Goal: Task Accomplishment & Management: Manage account settings

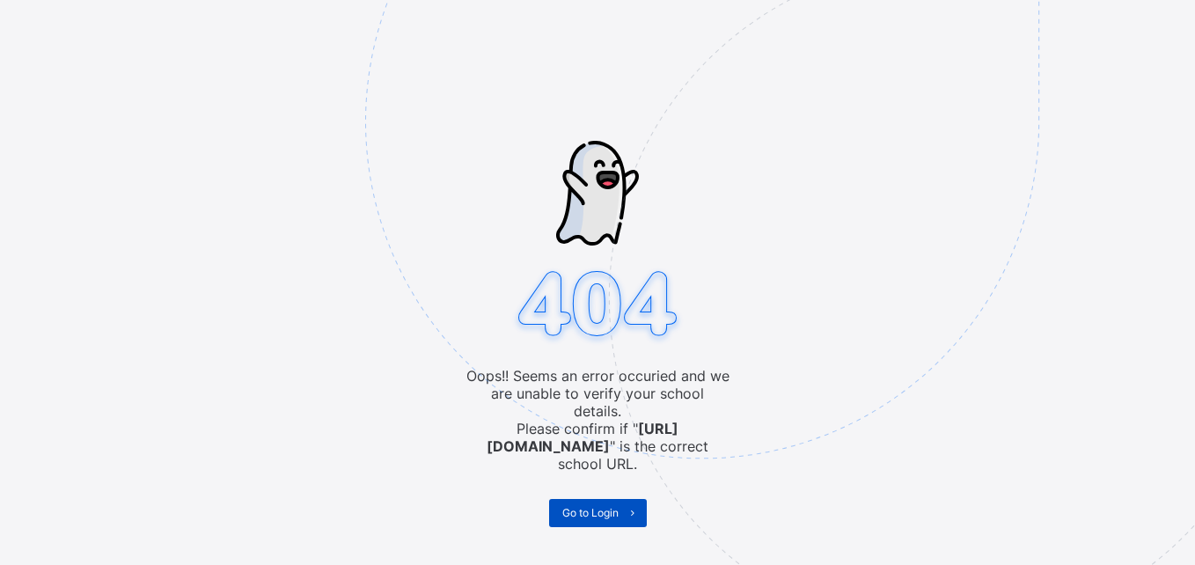
click at [598, 506] on span "Go to Login" at bounding box center [590, 512] width 56 height 13
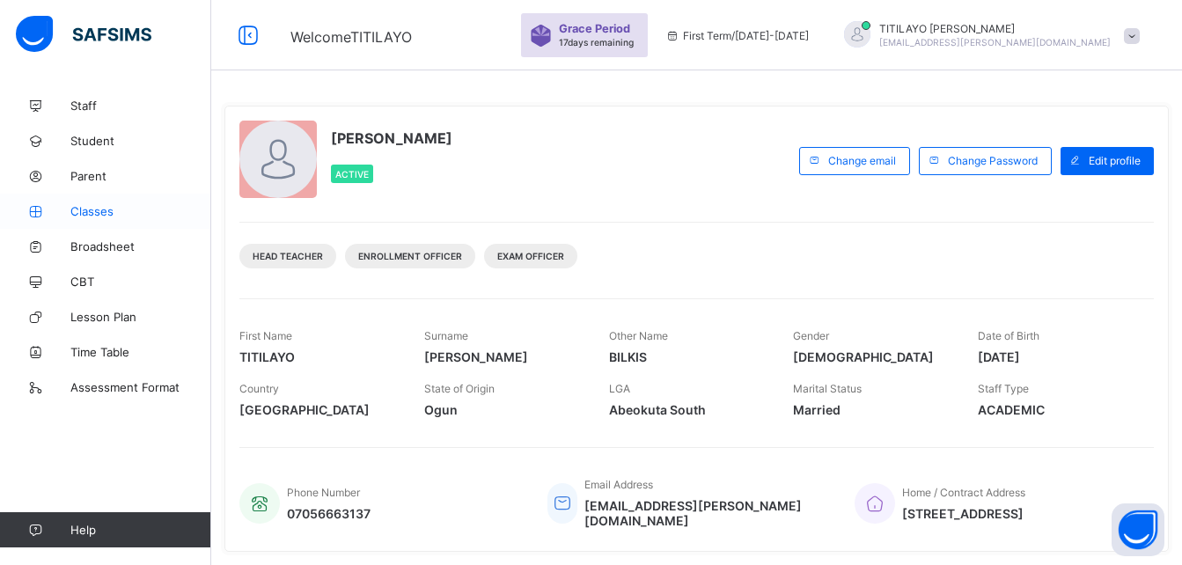
click at [94, 205] on span "Classes" at bounding box center [140, 211] width 141 height 14
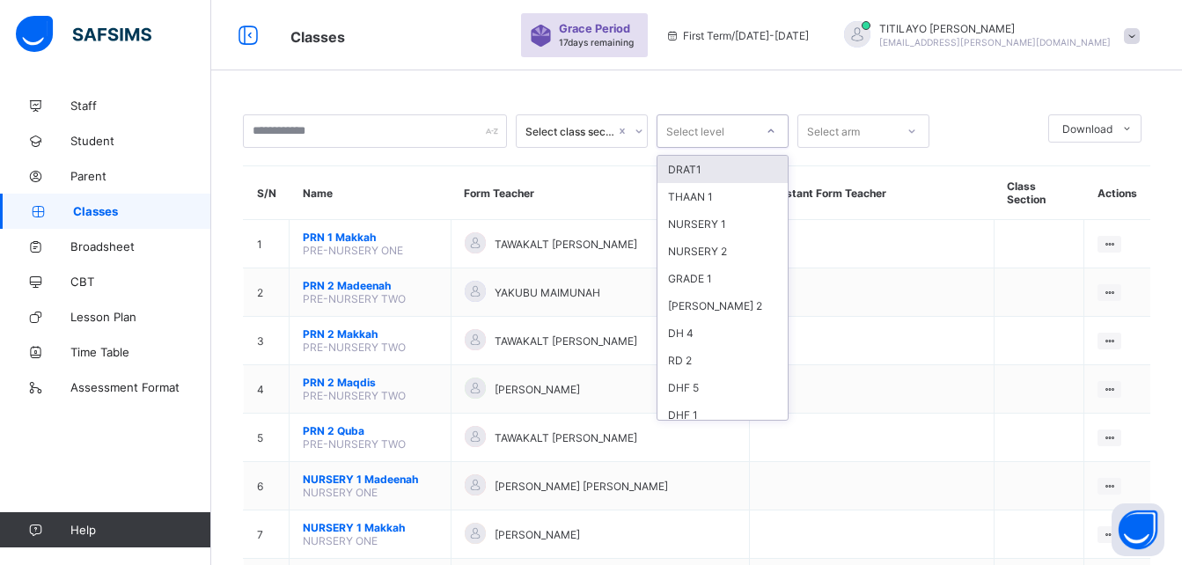
click at [724, 134] on div "Select level" at bounding box center [705, 131] width 97 height 25
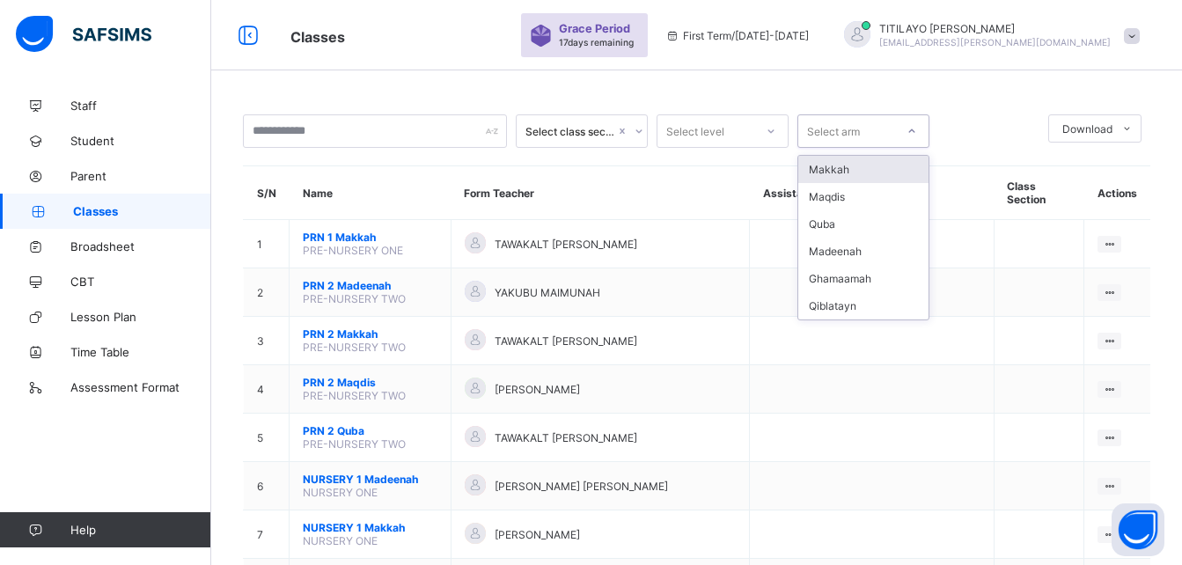
drag, startPoint x: 854, startPoint y: 138, endPoint x: 818, endPoint y: 159, distance: 41.1
click at [818, 148] on div "option Makkah focused, 1 of 6. 6 results available. Use Up and Down to choose o…" at bounding box center [863, 130] width 132 height 33
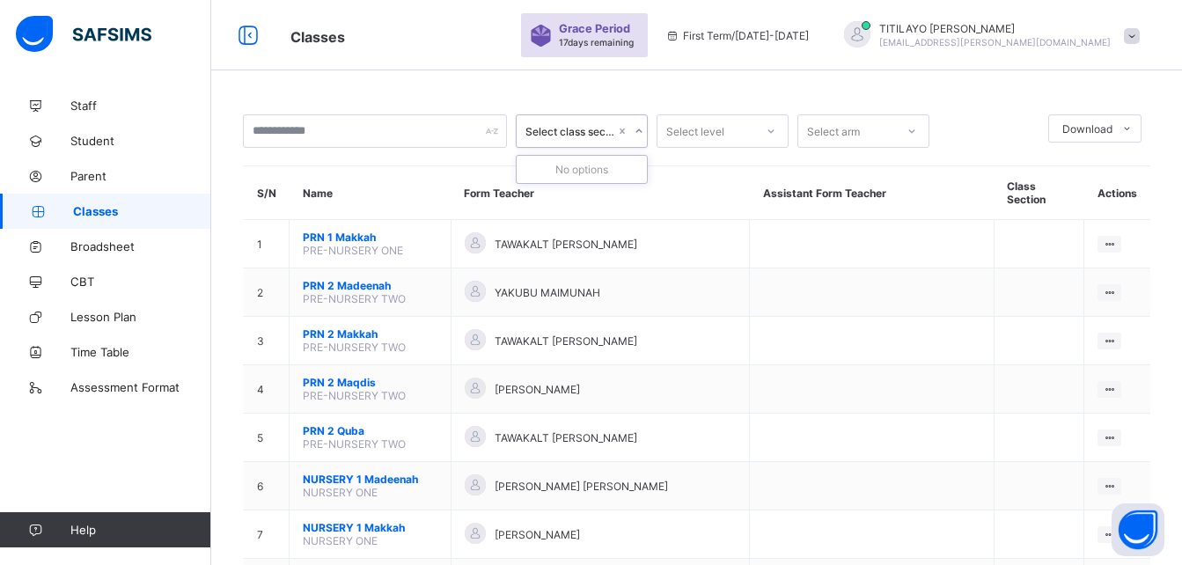
click at [609, 127] on div "Select class section" at bounding box center [570, 131] width 90 height 13
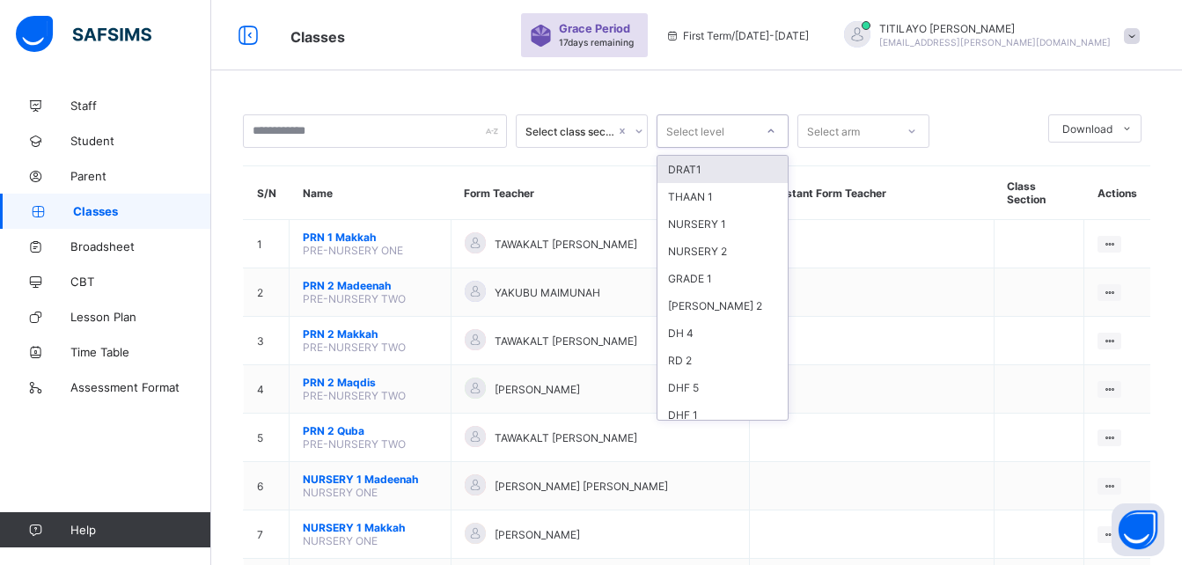
click at [733, 125] on div "Select level" at bounding box center [705, 131] width 97 height 25
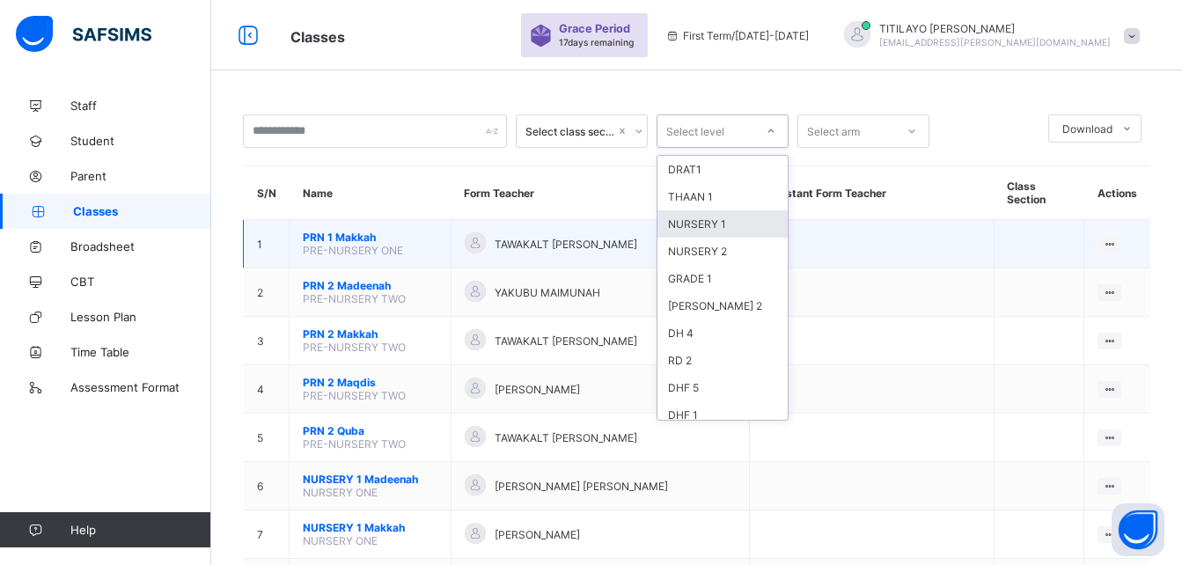
drag, startPoint x: 788, startPoint y: 214, endPoint x: 789, endPoint y: 228, distance: 14.1
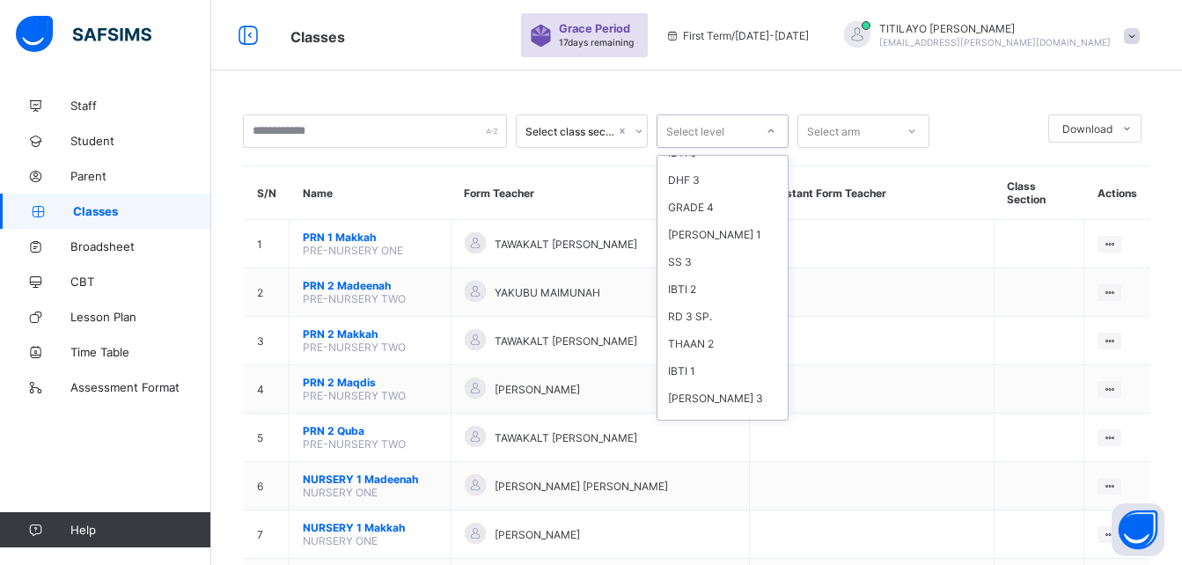
scroll to position [485, 0]
click at [679, 257] on div "SS 3" at bounding box center [722, 257] width 130 height 27
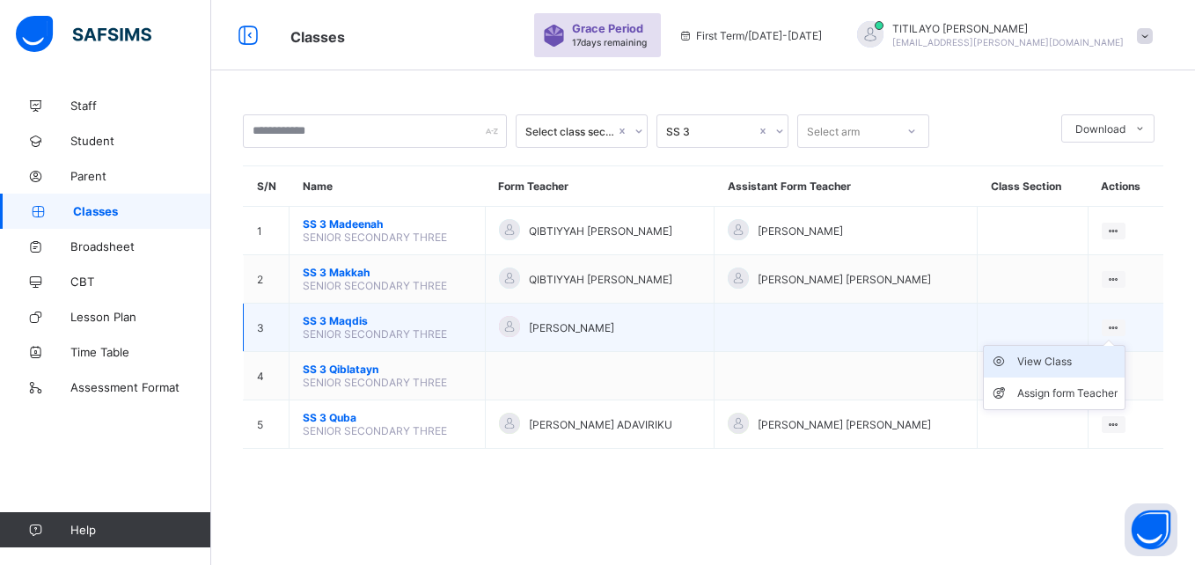
click at [1085, 359] on div "View Class" at bounding box center [1067, 362] width 100 height 18
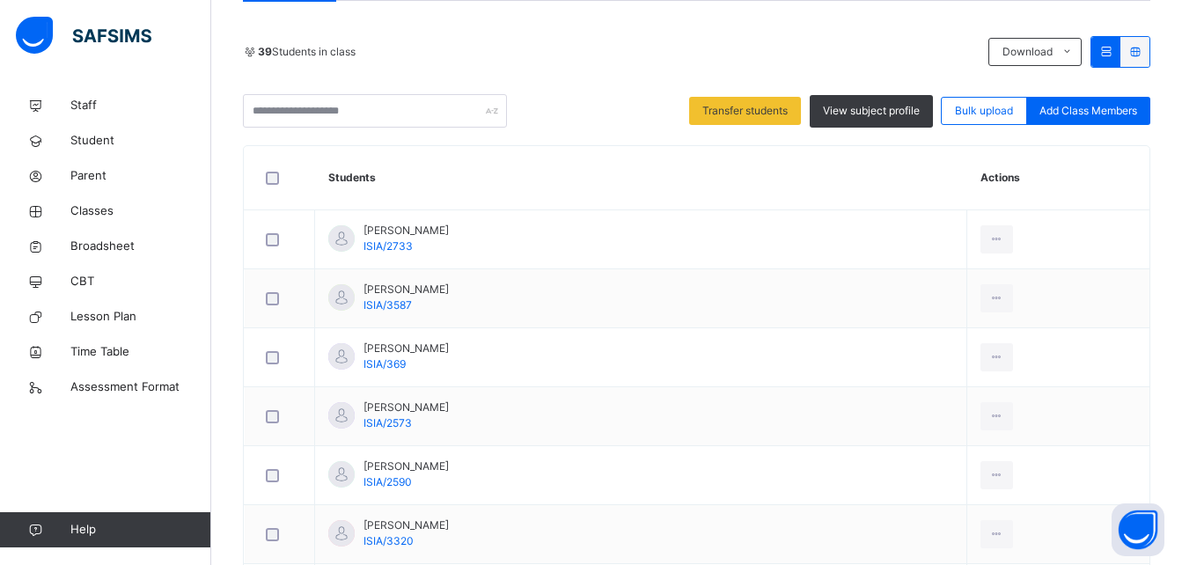
scroll to position [363, 0]
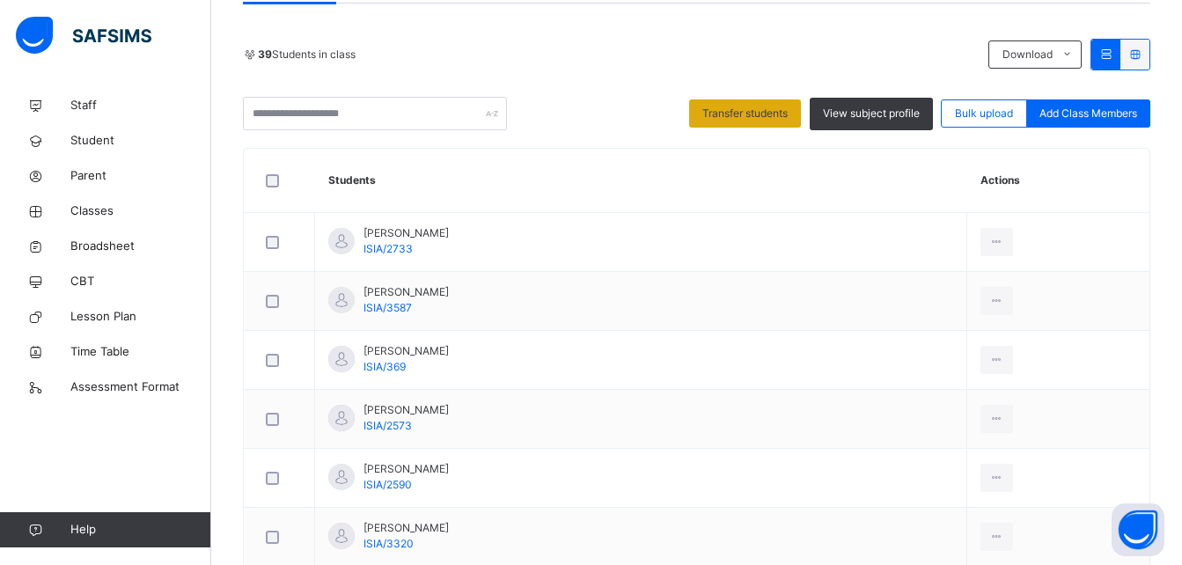
click at [753, 115] on span "Transfer students" at bounding box center [744, 114] width 85 height 16
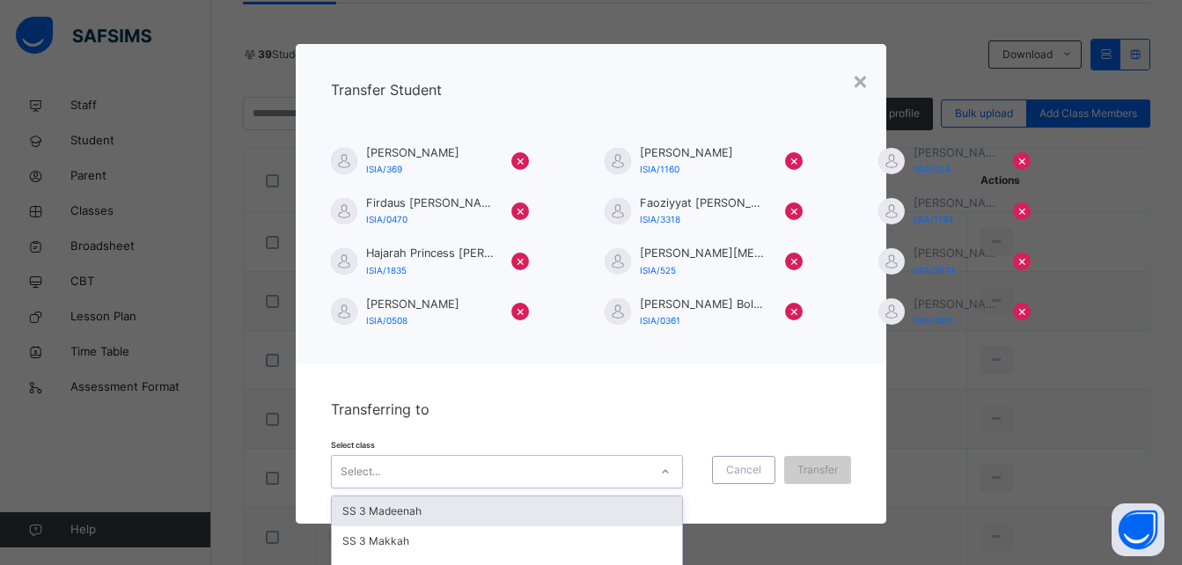
scroll to position [52, 0]
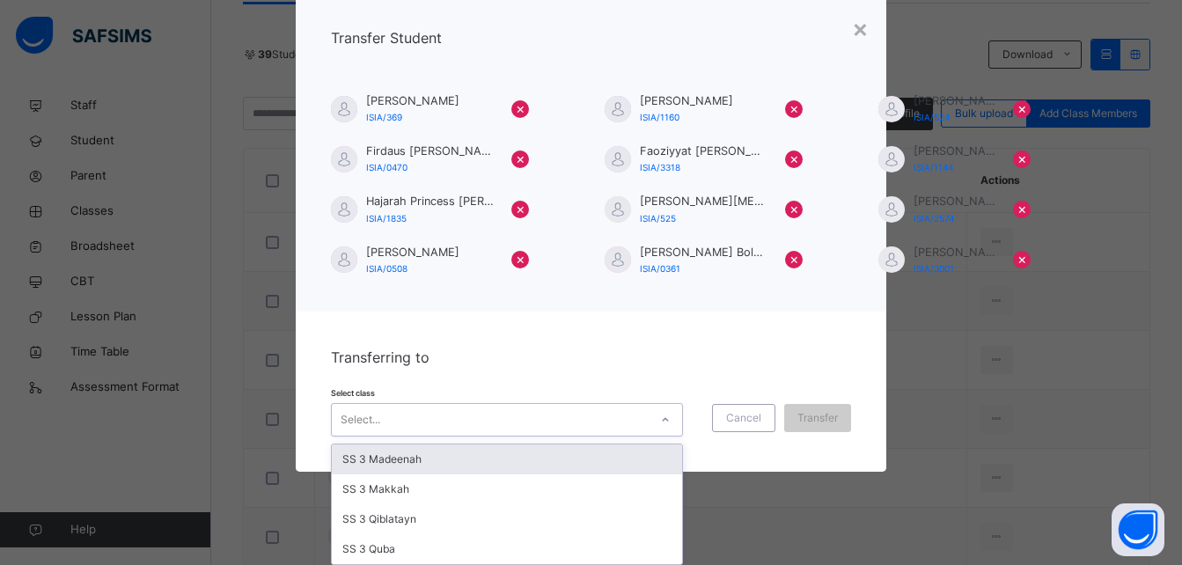
click at [658, 437] on div "option SS 3 Madeenah focused, 1 of 4. 4 results available. Use Up and Down to c…" at bounding box center [507, 419] width 352 height 33
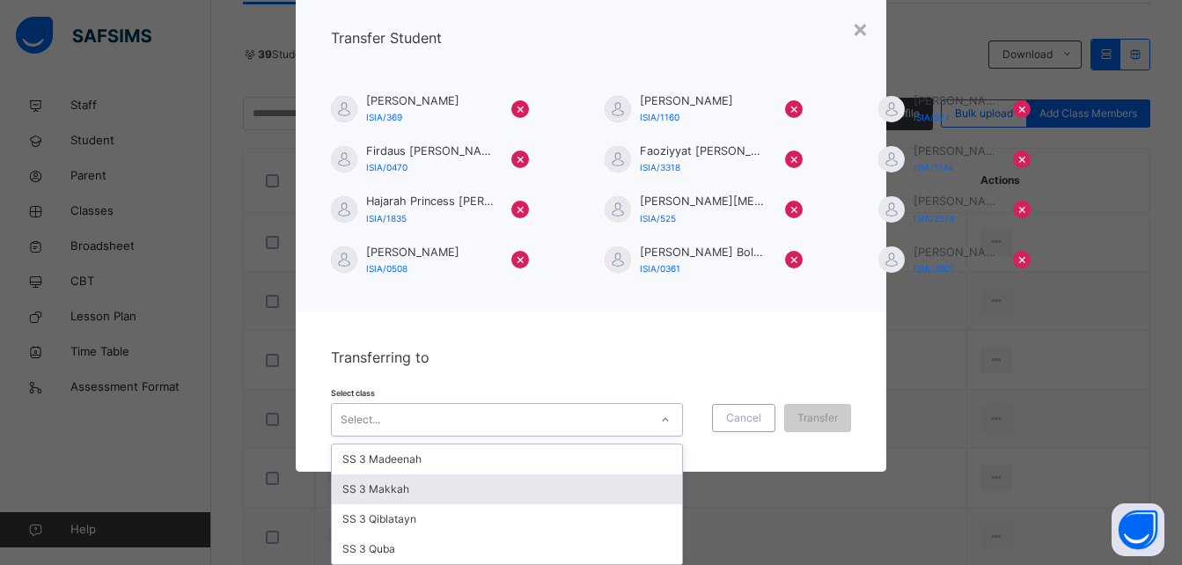
click at [581, 495] on div "SS 3 Makkah" at bounding box center [507, 489] width 350 height 30
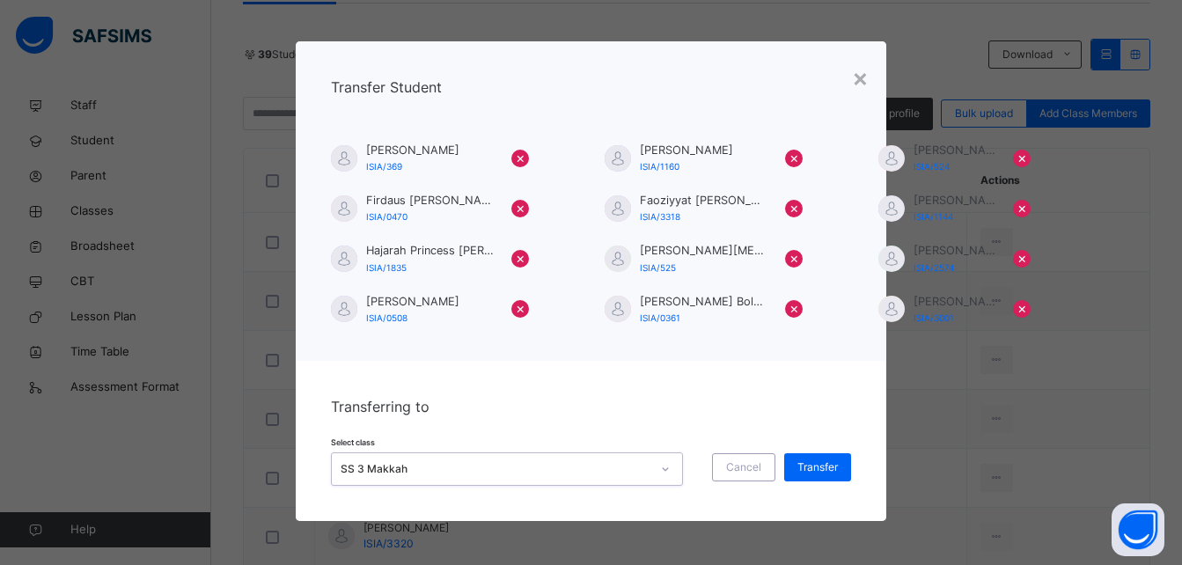
scroll to position [3, 0]
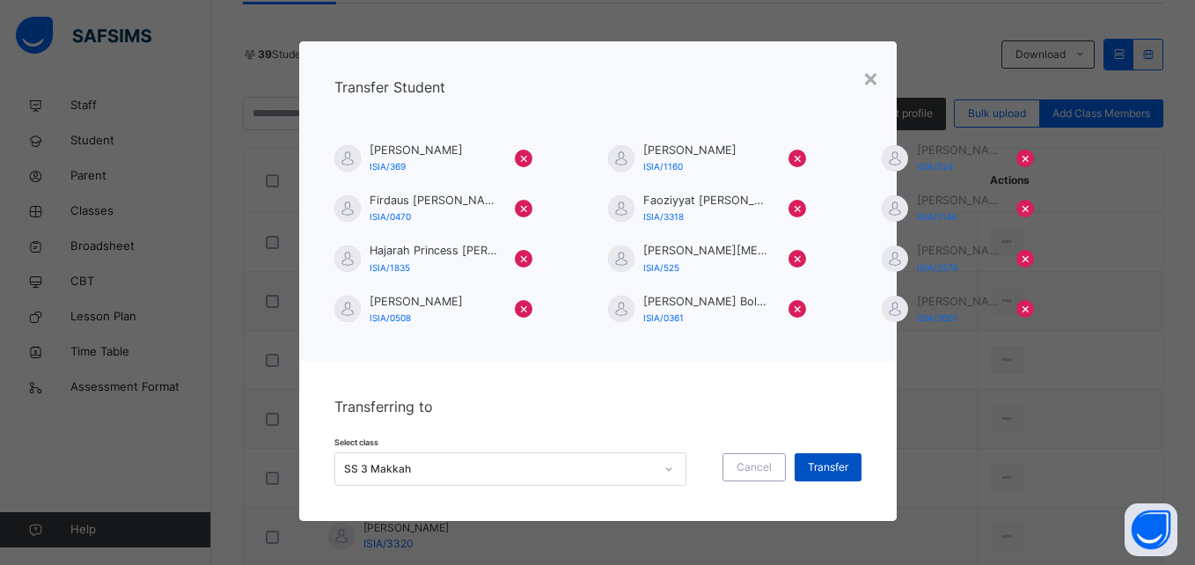
click at [823, 459] on span "Transfer" at bounding box center [828, 467] width 40 height 16
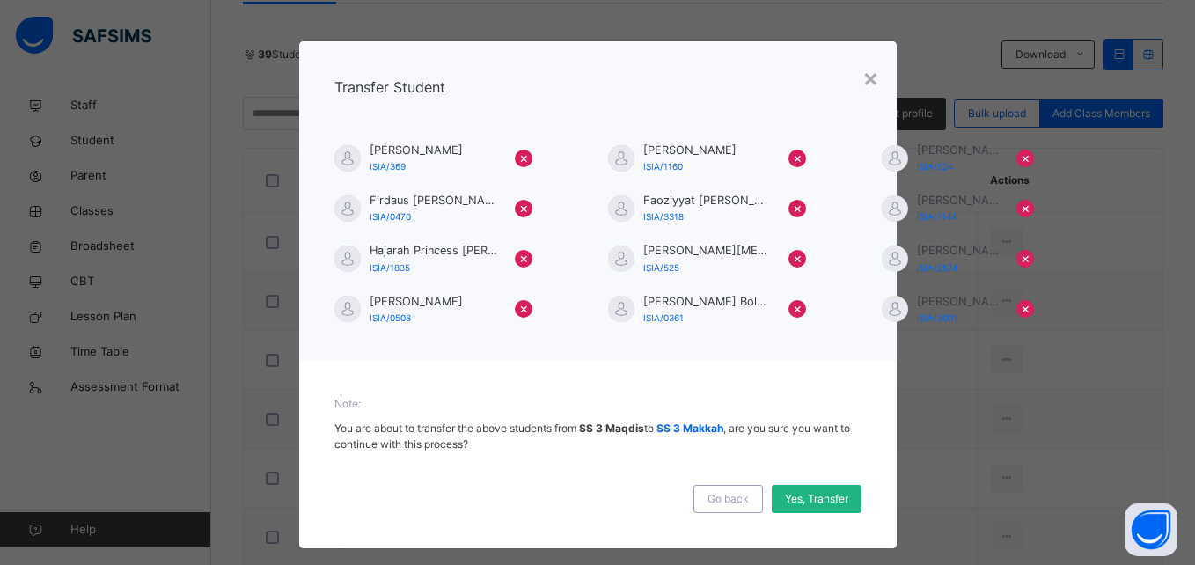
click at [794, 500] on span "Yes, Transfer" at bounding box center [816, 499] width 63 height 16
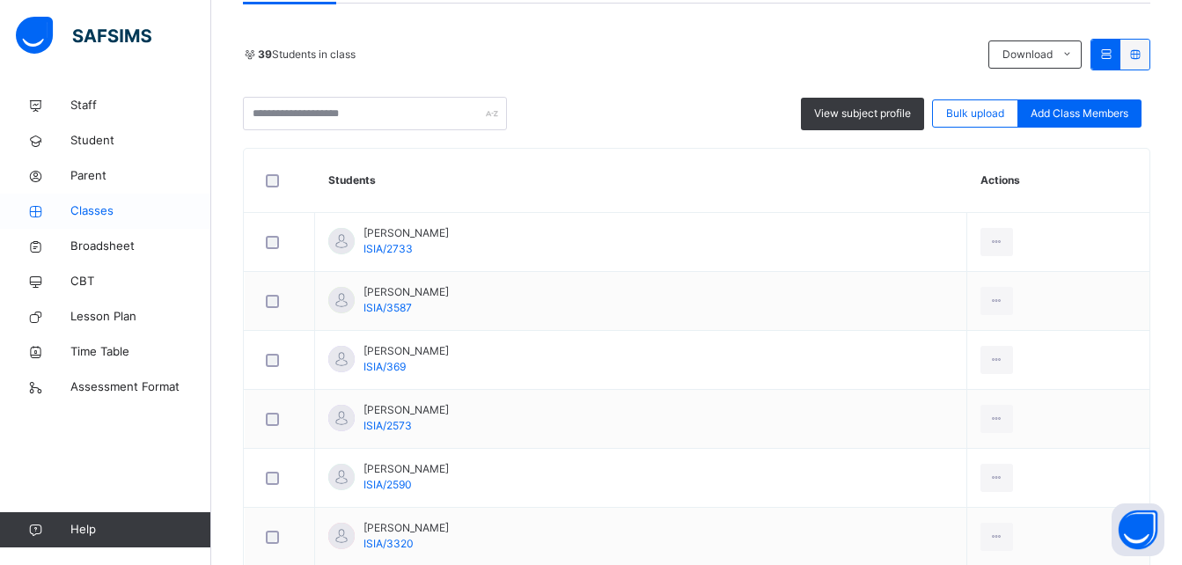
click at [127, 202] on span "Classes" at bounding box center [140, 211] width 141 height 18
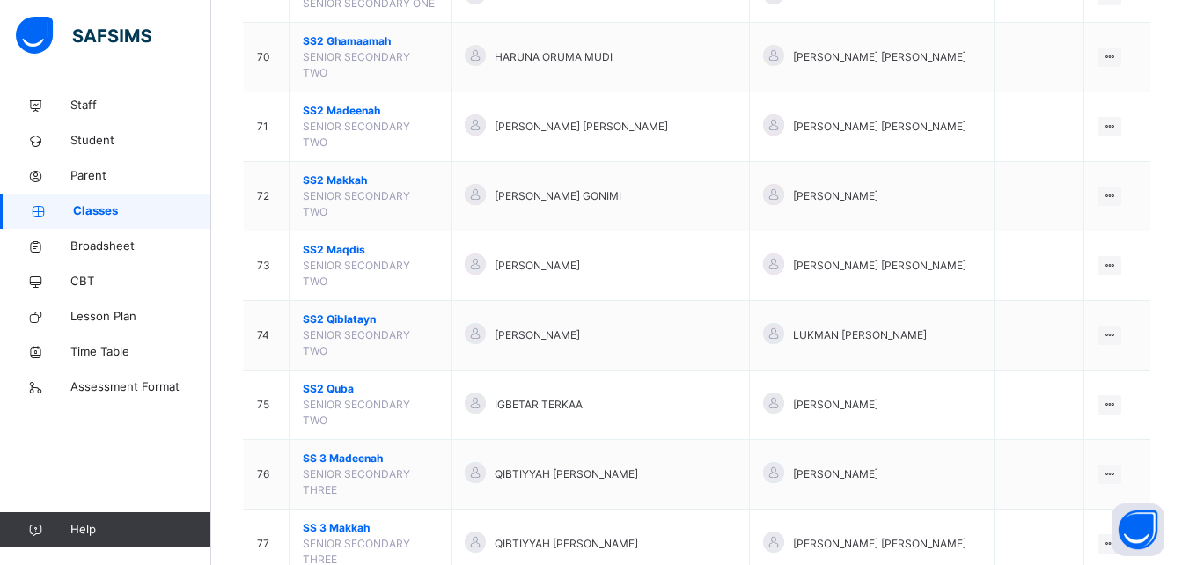
scroll to position [4037, 0]
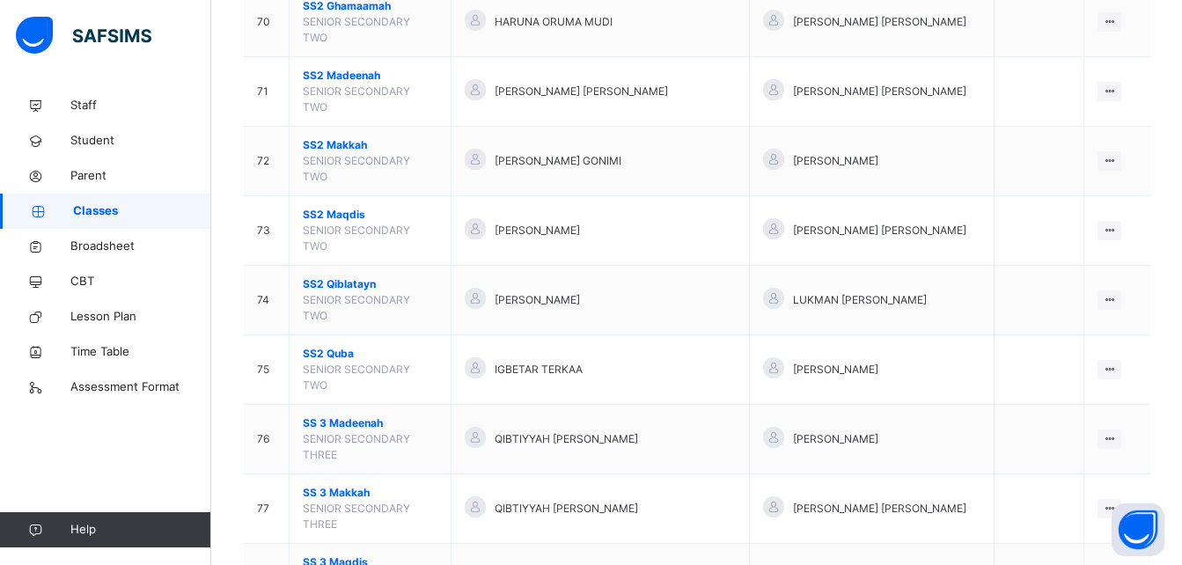
drag, startPoint x: 403, startPoint y: 505, endPoint x: 479, endPoint y: 503, distance: 75.7
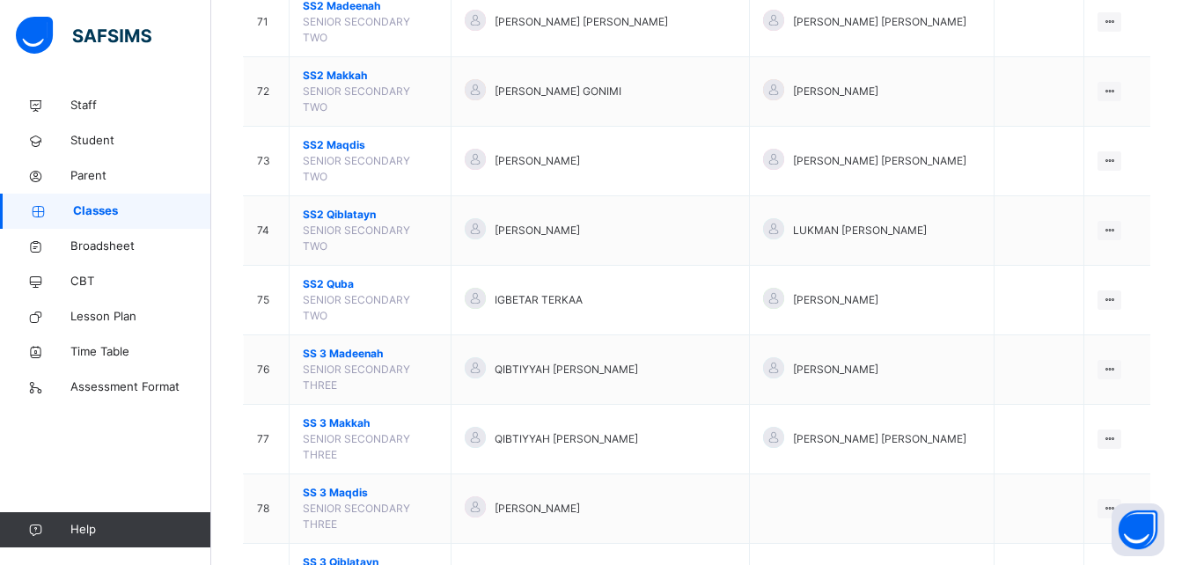
scroll to position [4107, 0]
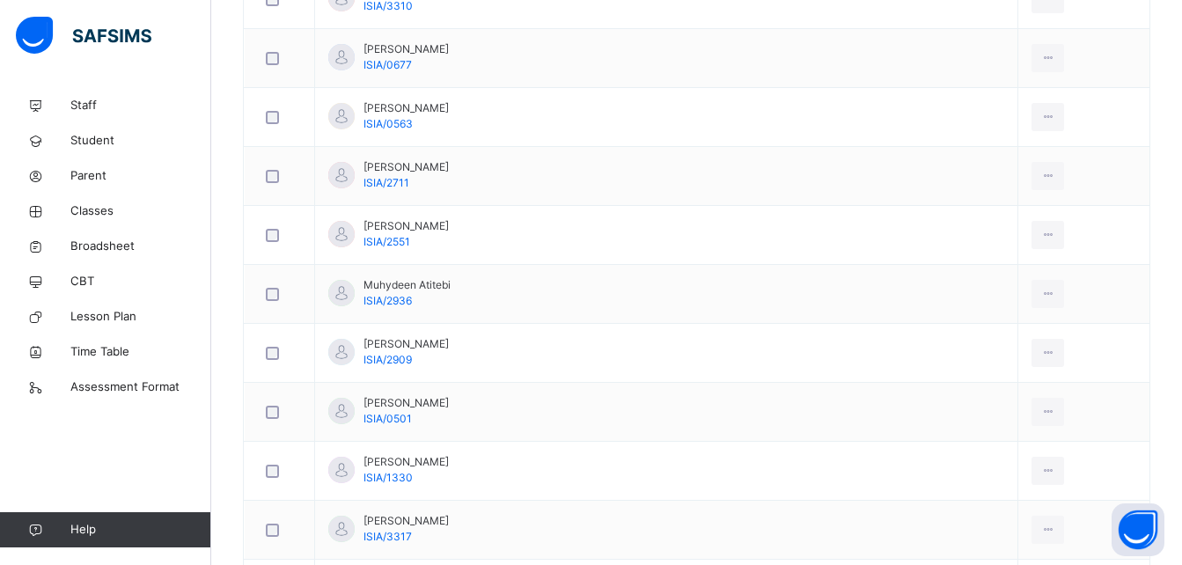
scroll to position [1796, 0]
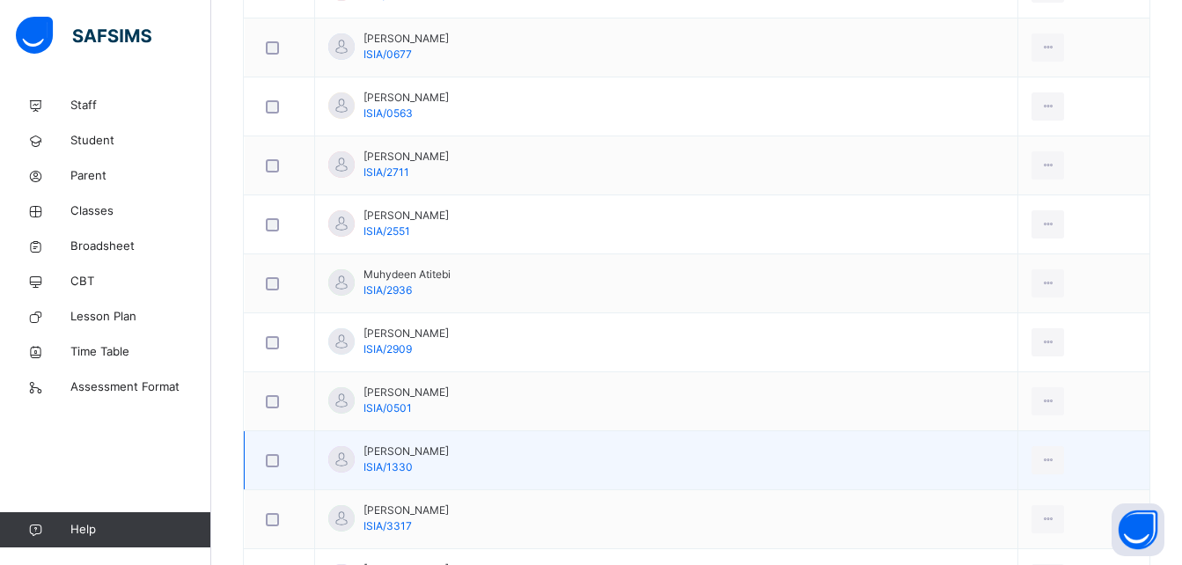
click at [274, 452] on div at bounding box center [279, 460] width 43 height 37
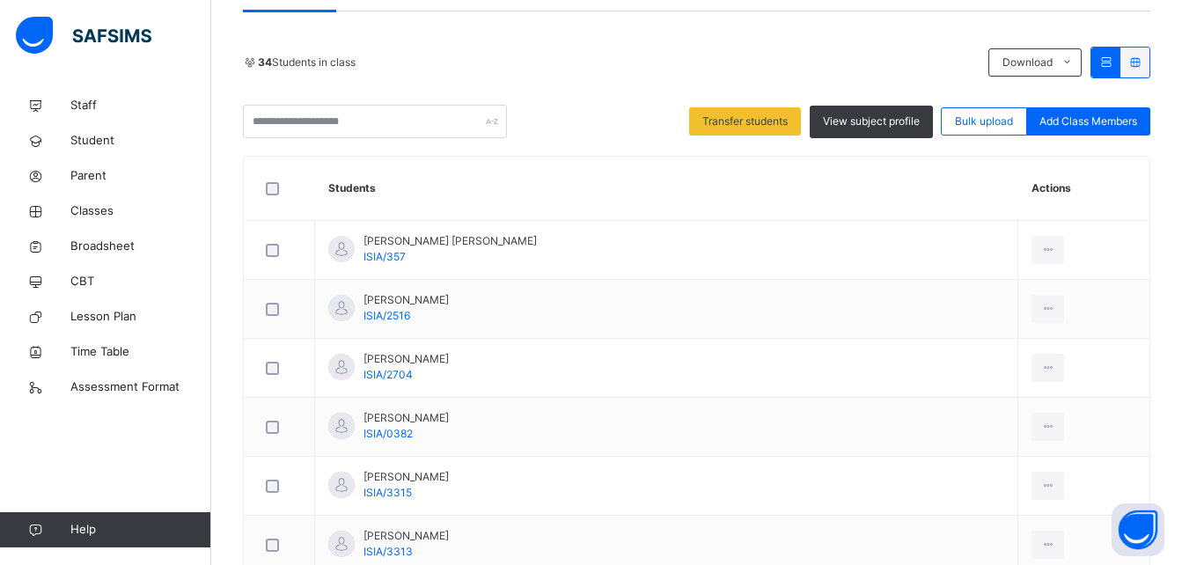
scroll to position [353, 0]
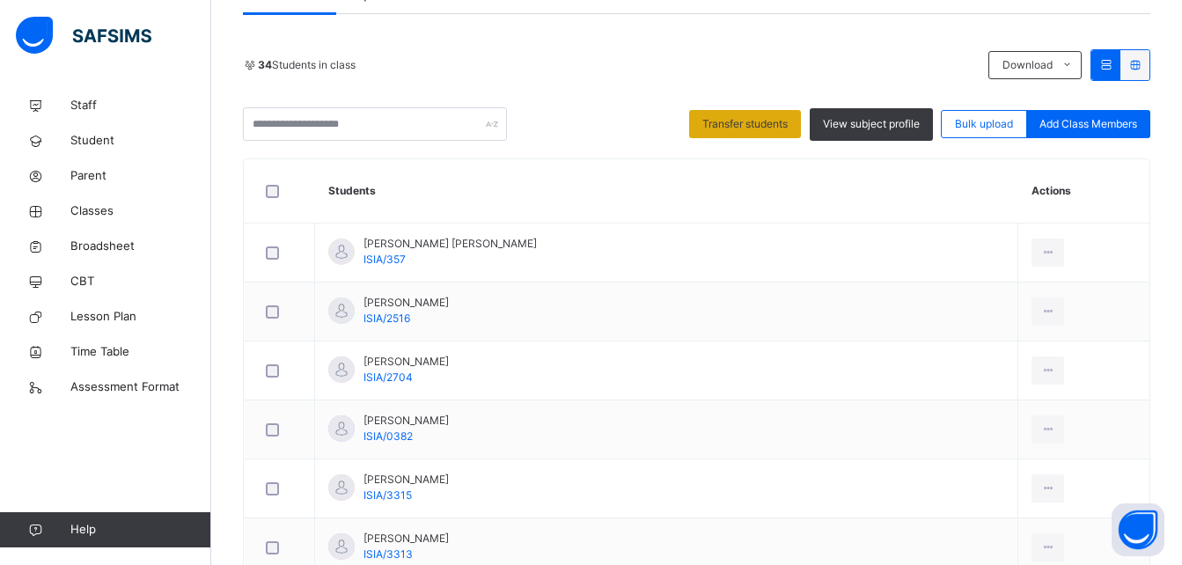
click at [787, 127] on span "Transfer students" at bounding box center [744, 124] width 85 height 16
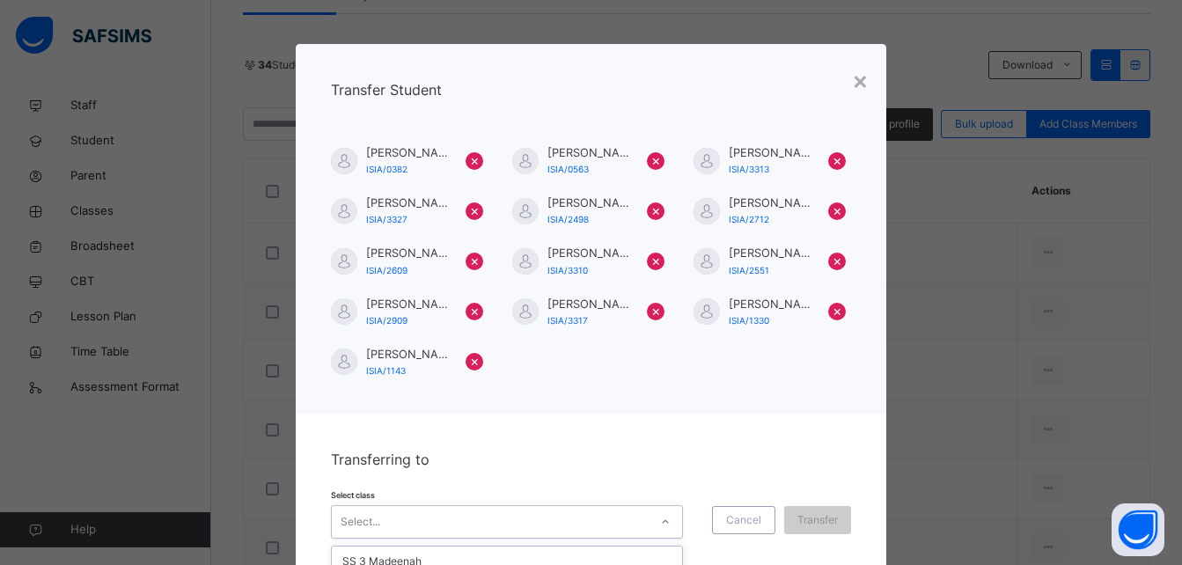
scroll to position [102, 0]
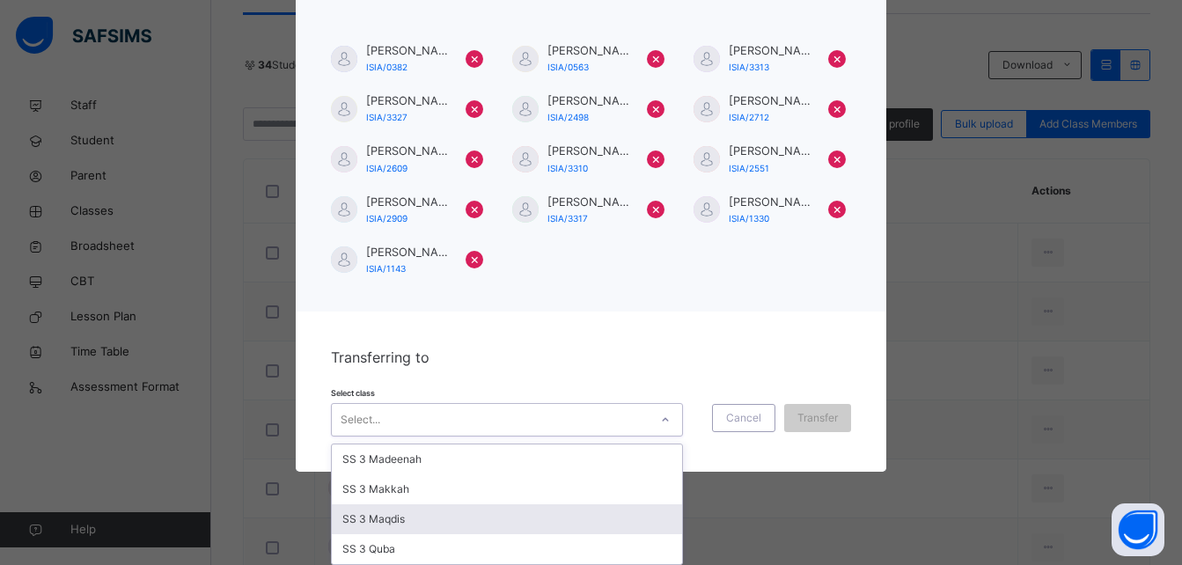
click at [657, 437] on div "option SS 3 Maqdis focused, 3 of 4. 4 results available. Use Up and Down to cho…" at bounding box center [507, 419] width 352 height 33
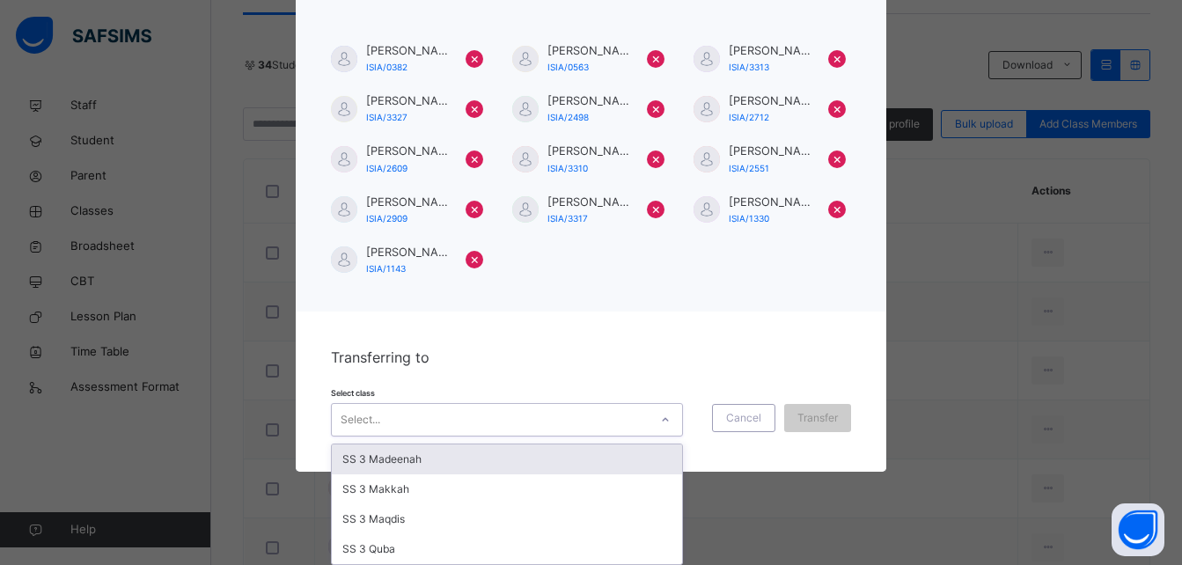
click at [605, 466] on div "SS 3 Madeenah" at bounding box center [507, 459] width 350 height 30
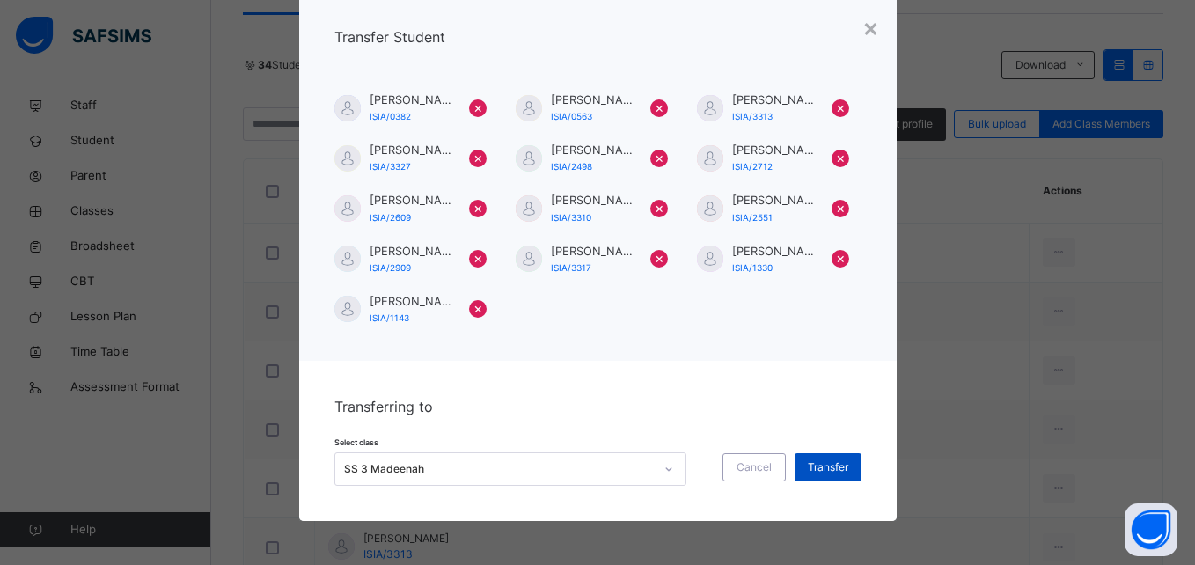
click at [808, 466] on span "Transfer" at bounding box center [828, 467] width 40 height 16
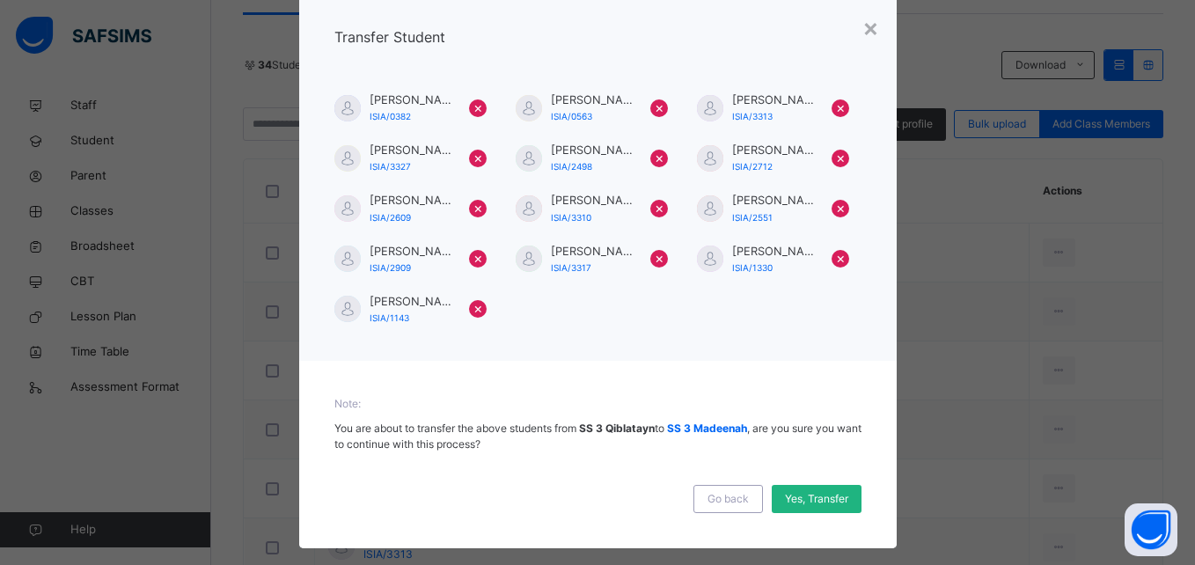
click at [795, 493] on span "Yes, Transfer" at bounding box center [816, 499] width 63 height 16
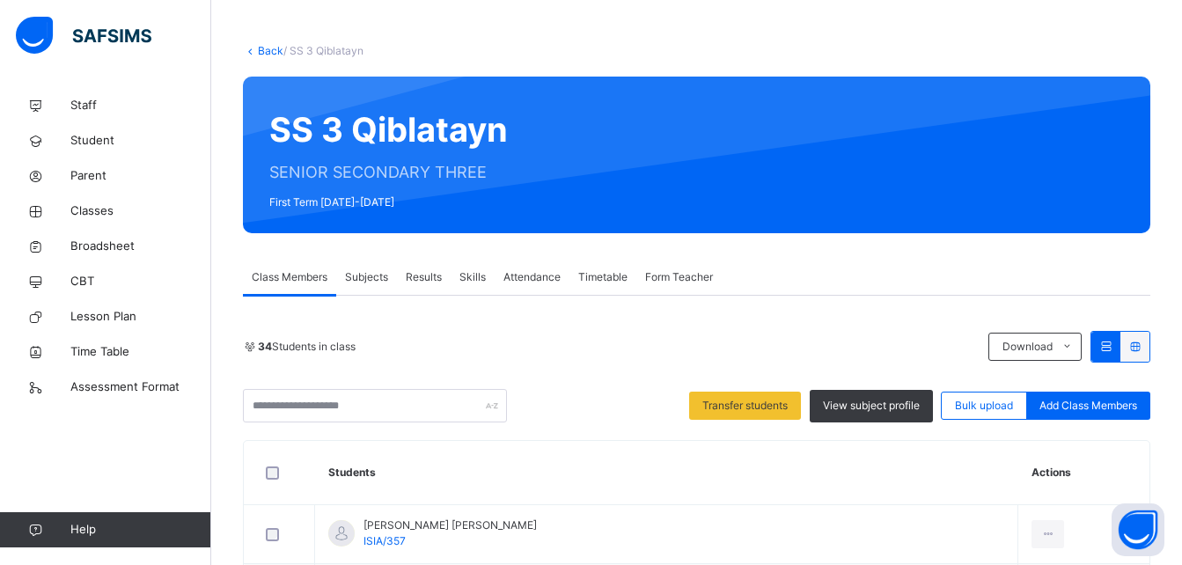
scroll to position [60, 0]
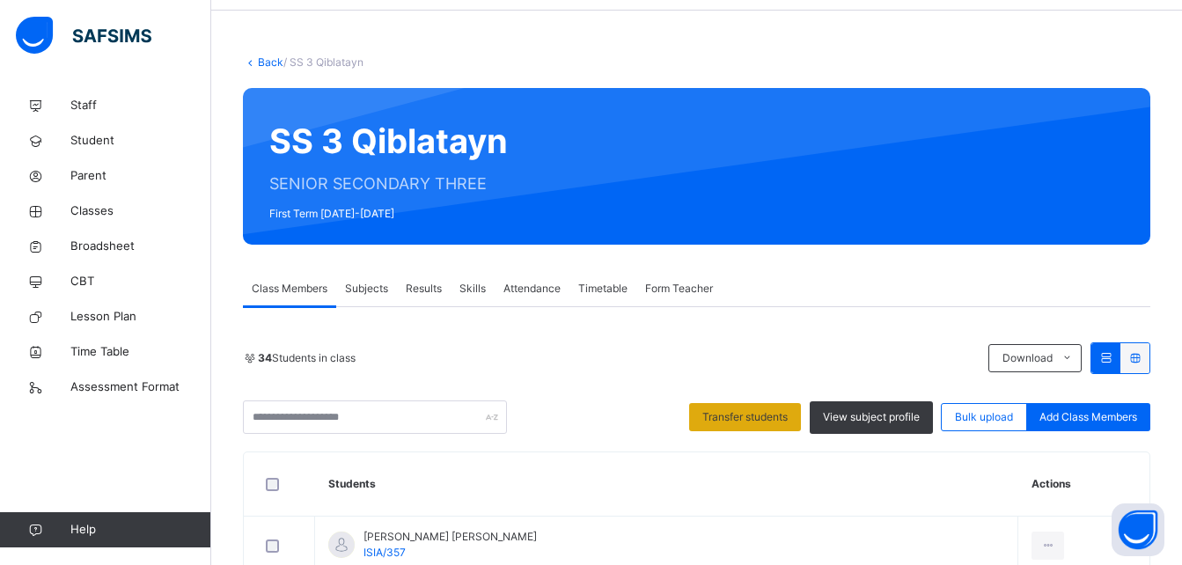
click at [723, 422] on span "Transfer students" at bounding box center [744, 417] width 85 height 16
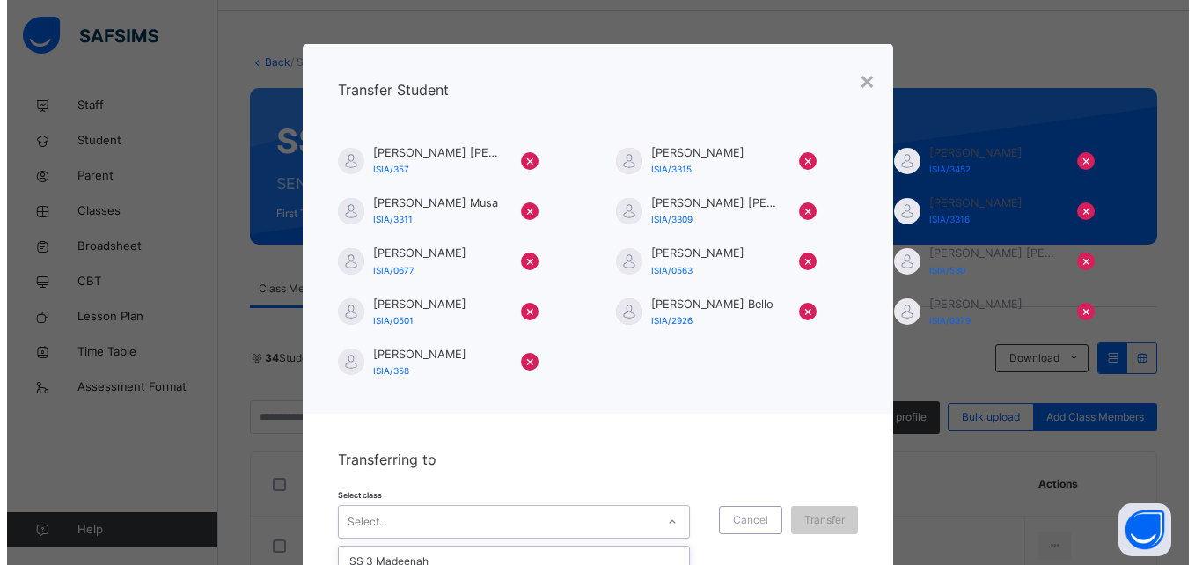
scroll to position [102, 0]
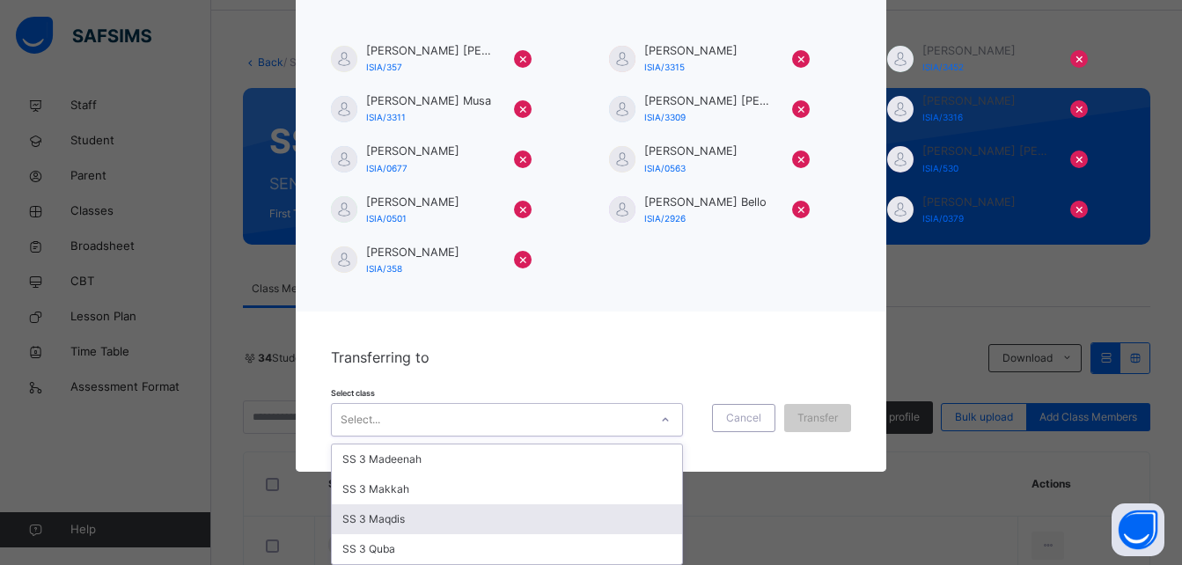
click at [603, 437] on div "option SS 3 Maqdis focused, 3 of 4. 4 results available. Use Up and Down to cho…" at bounding box center [507, 419] width 352 height 33
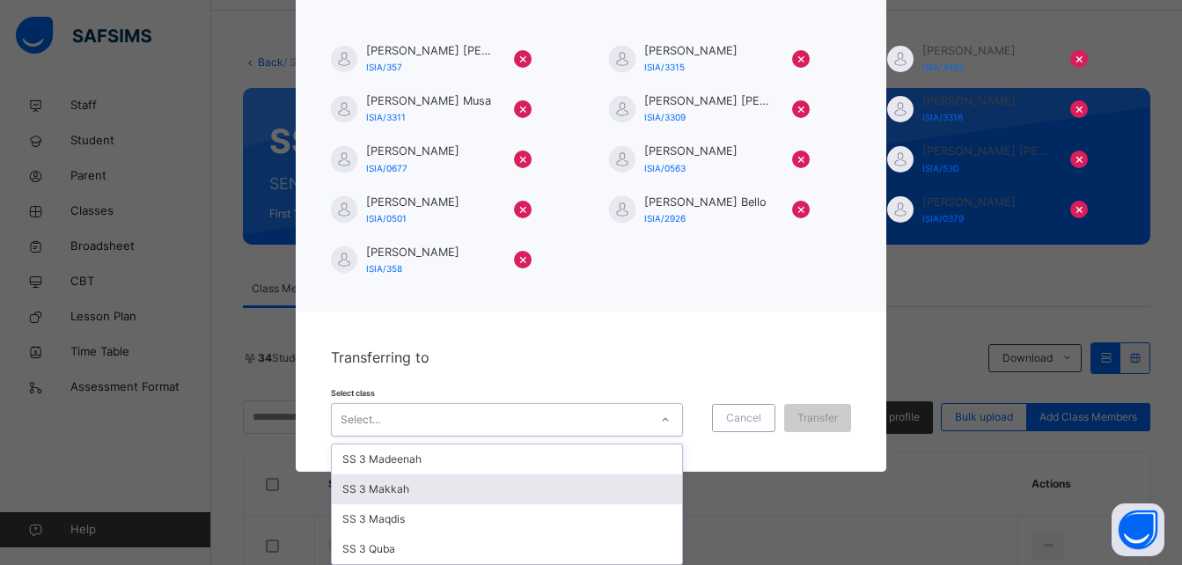
click at [574, 486] on div "SS 3 Makkah" at bounding box center [507, 489] width 350 height 30
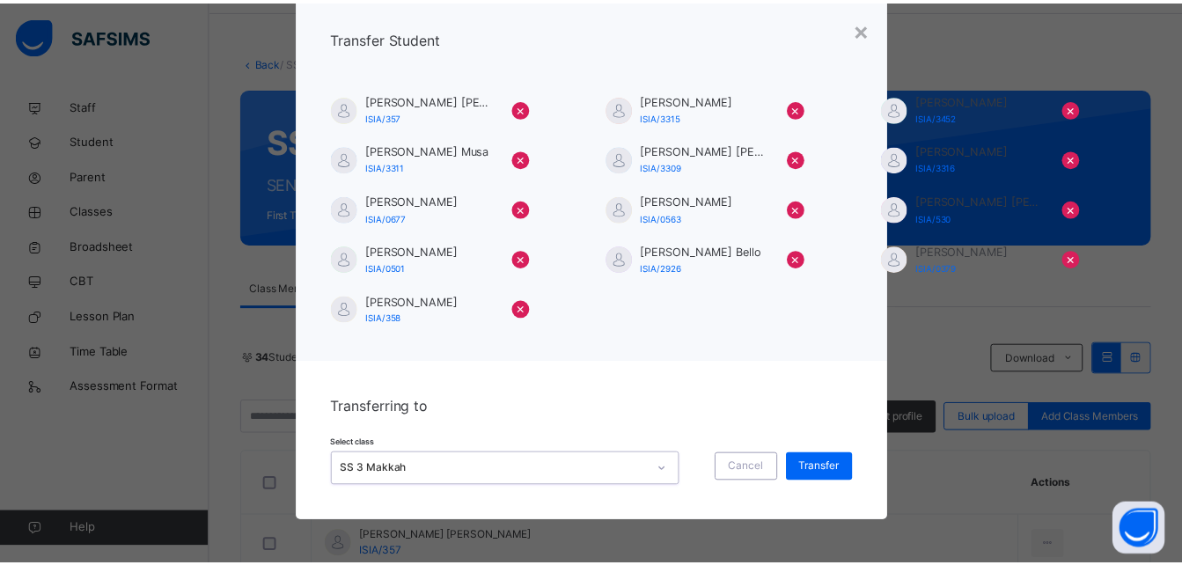
scroll to position [53, 0]
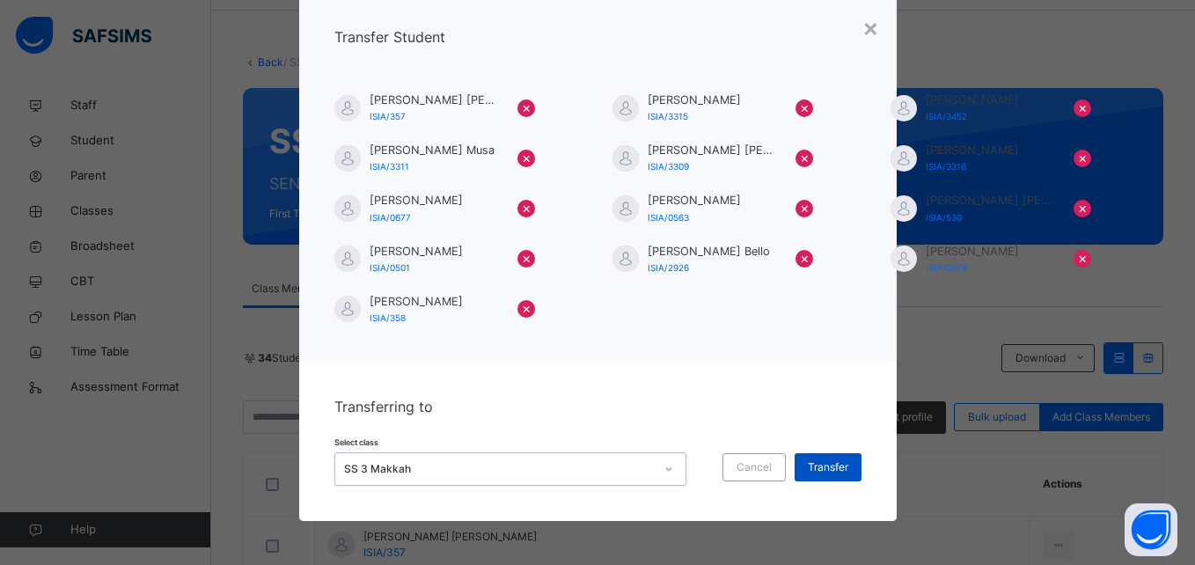
click at [809, 472] on span "Transfer" at bounding box center [828, 467] width 40 height 16
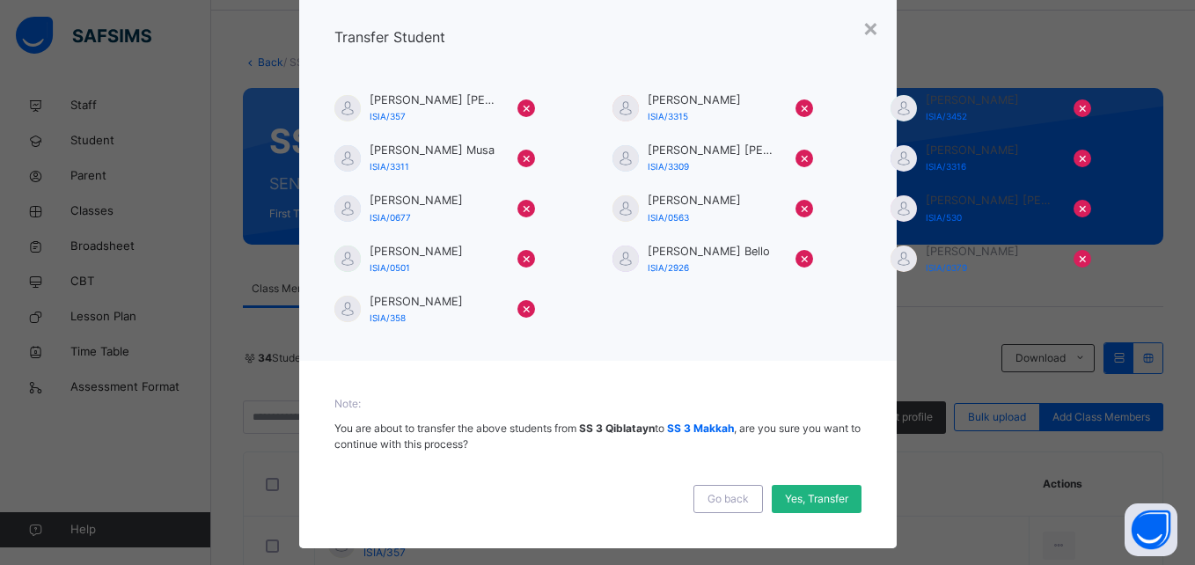
click at [800, 500] on span "Yes, Transfer" at bounding box center [816, 499] width 63 height 16
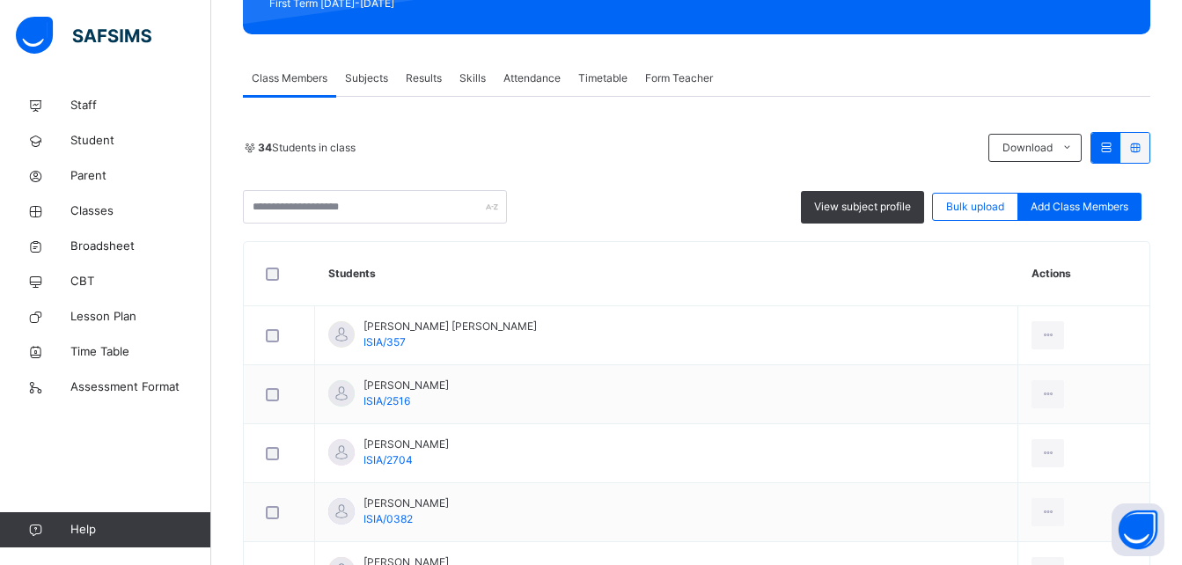
scroll to position [236, 0]
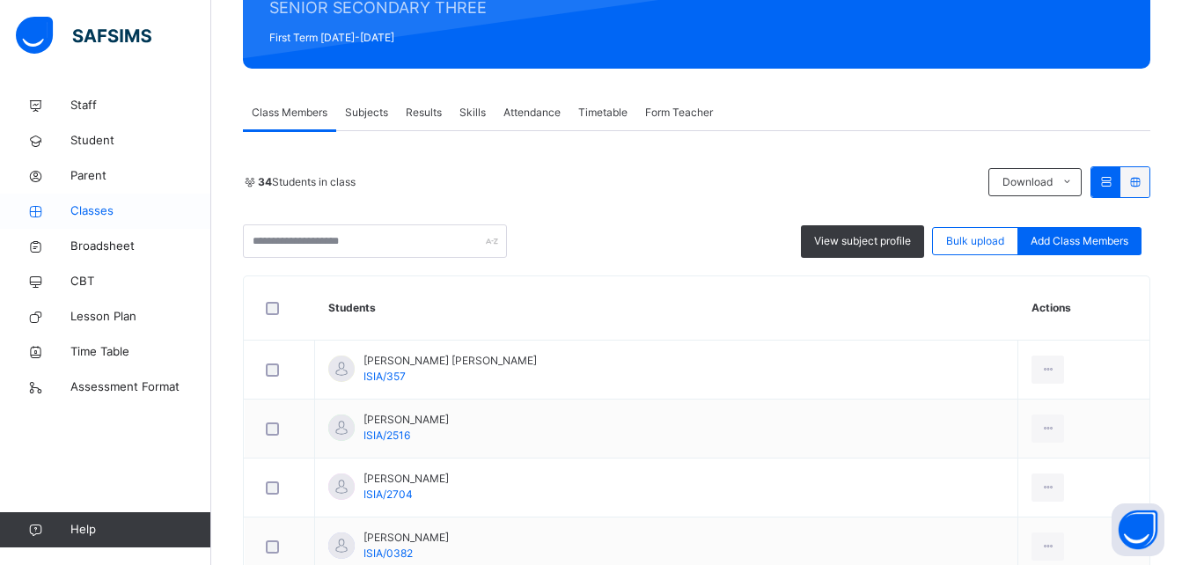
click at [166, 220] on link "Classes" at bounding box center [105, 211] width 211 height 35
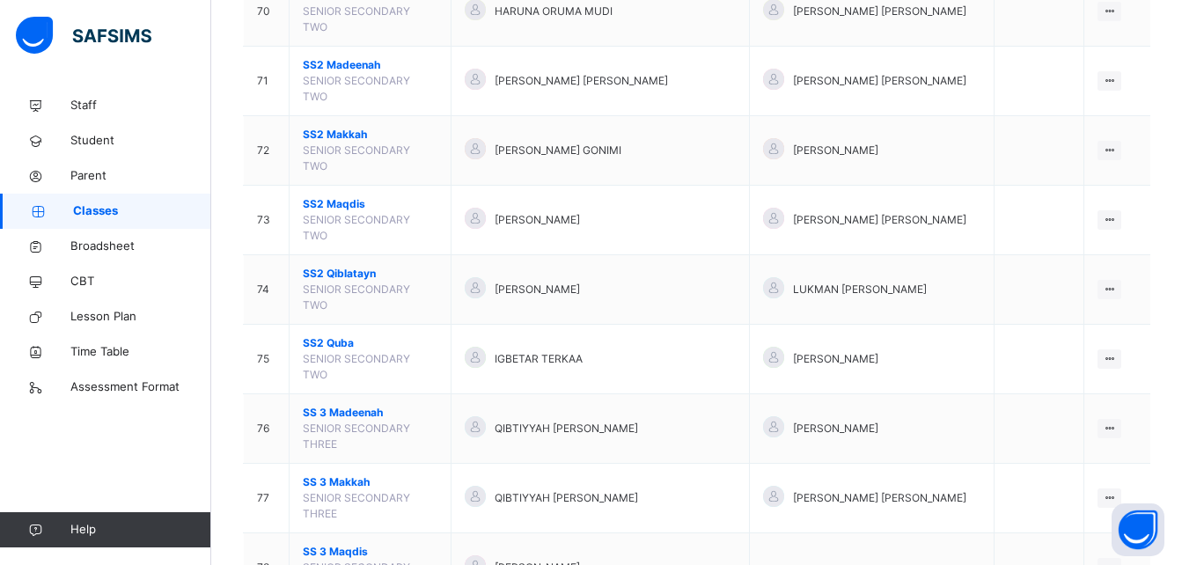
scroll to position [4114, 0]
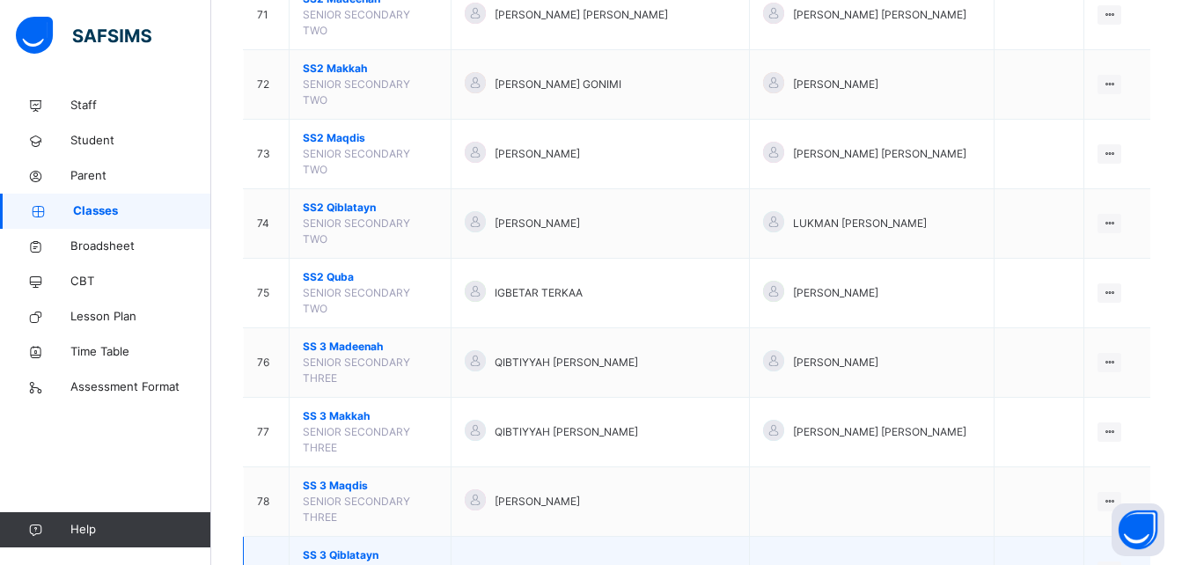
click at [1117, 564] on icon at bounding box center [1109, 570] width 15 height 13
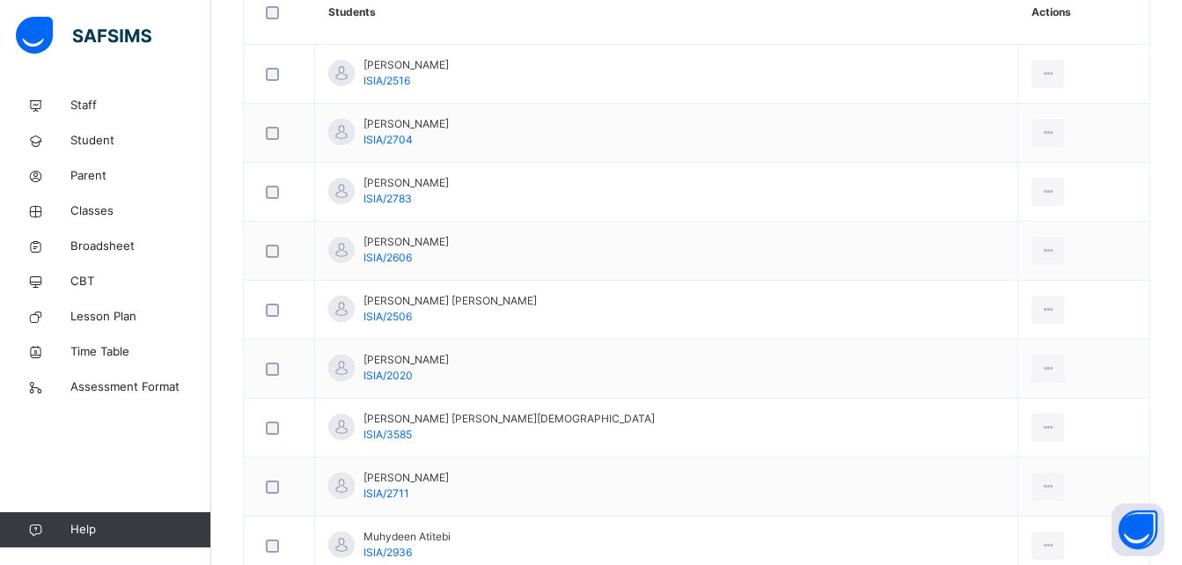
scroll to position [528, 0]
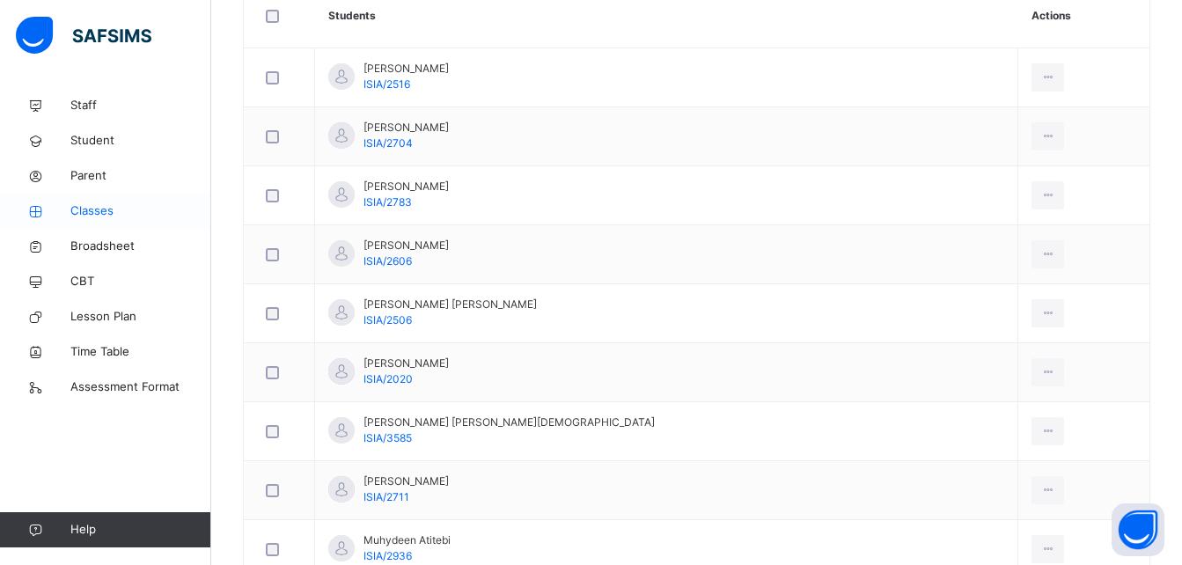
click at [114, 212] on span "Classes" at bounding box center [140, 211] width 141 height 18
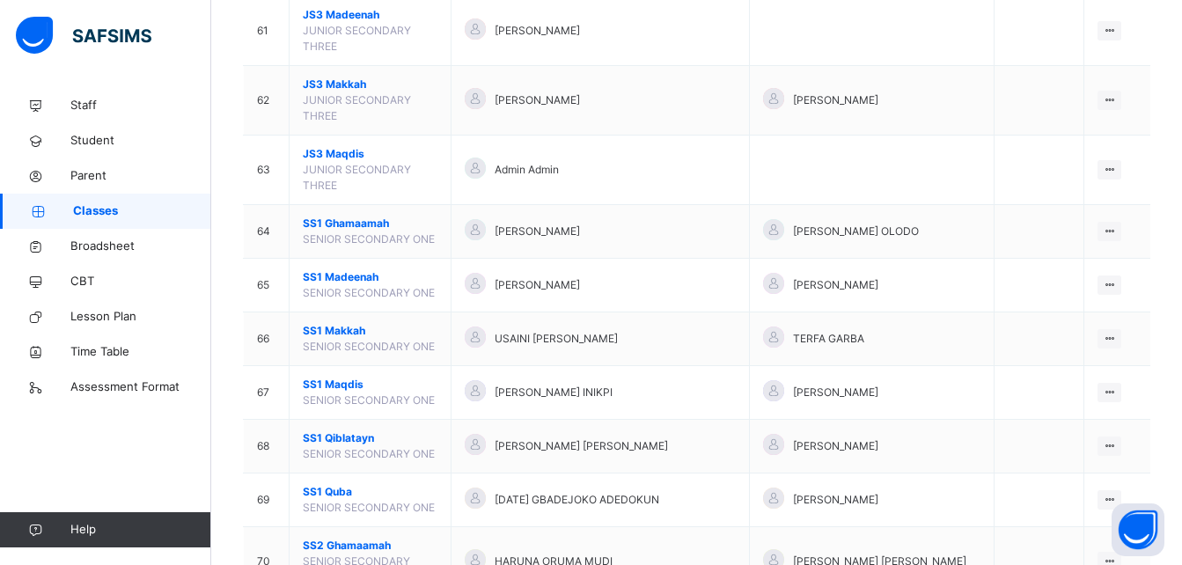
scroll to position [3533, 0]
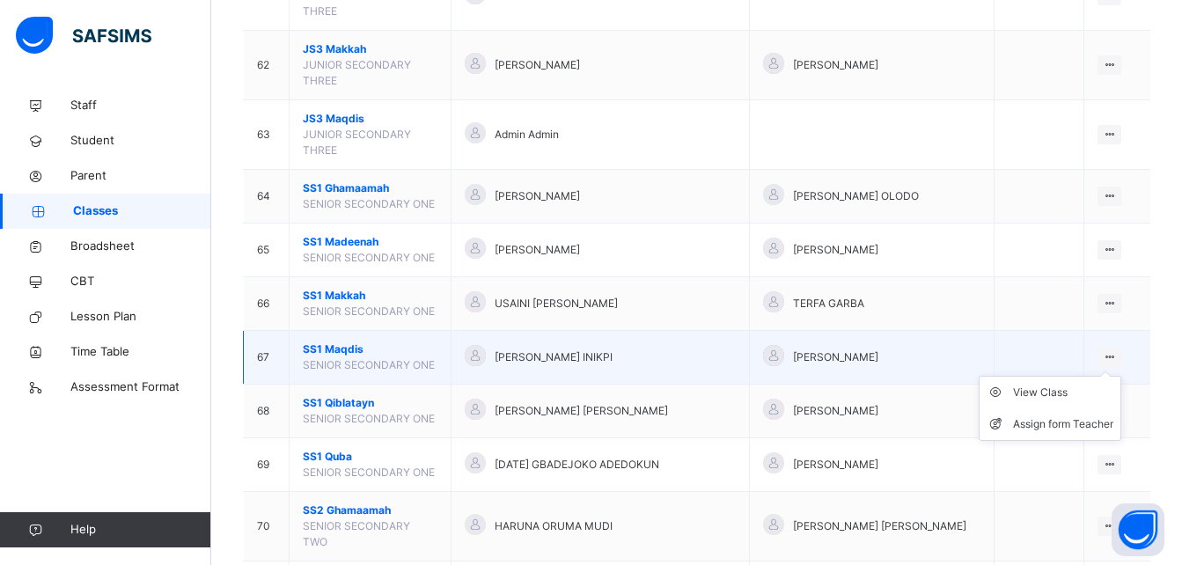
click at [1117, 350] on icon at bounding box center [1109, 356] width 15 height 13
click at [1057, 384] on div "View Class" at bounding box center [1063, 393] width 100 height 18
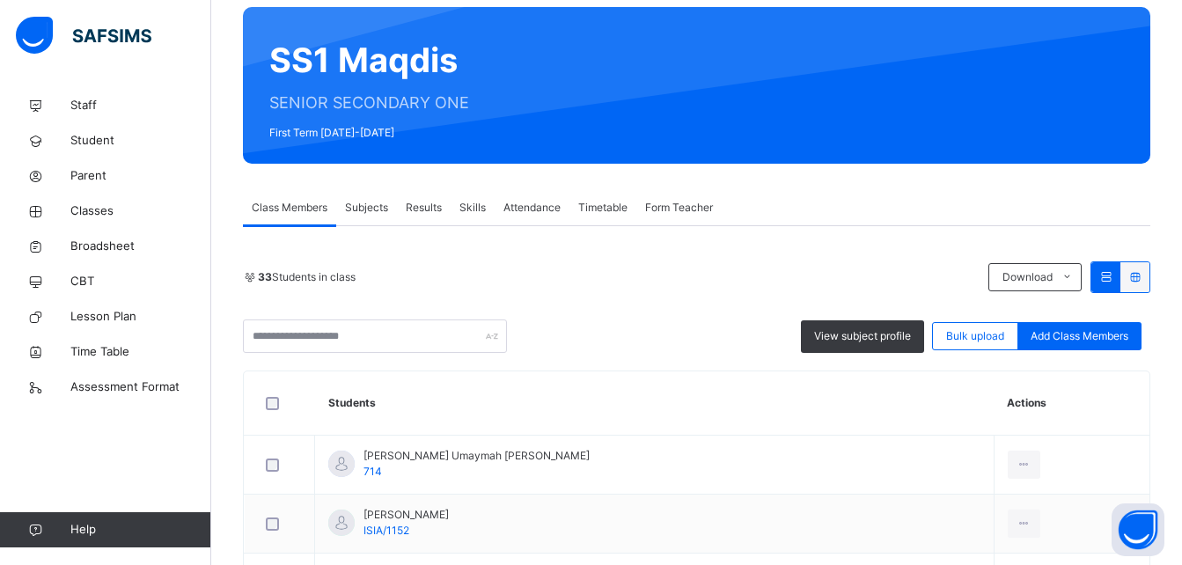
scroll to position [246, 0]
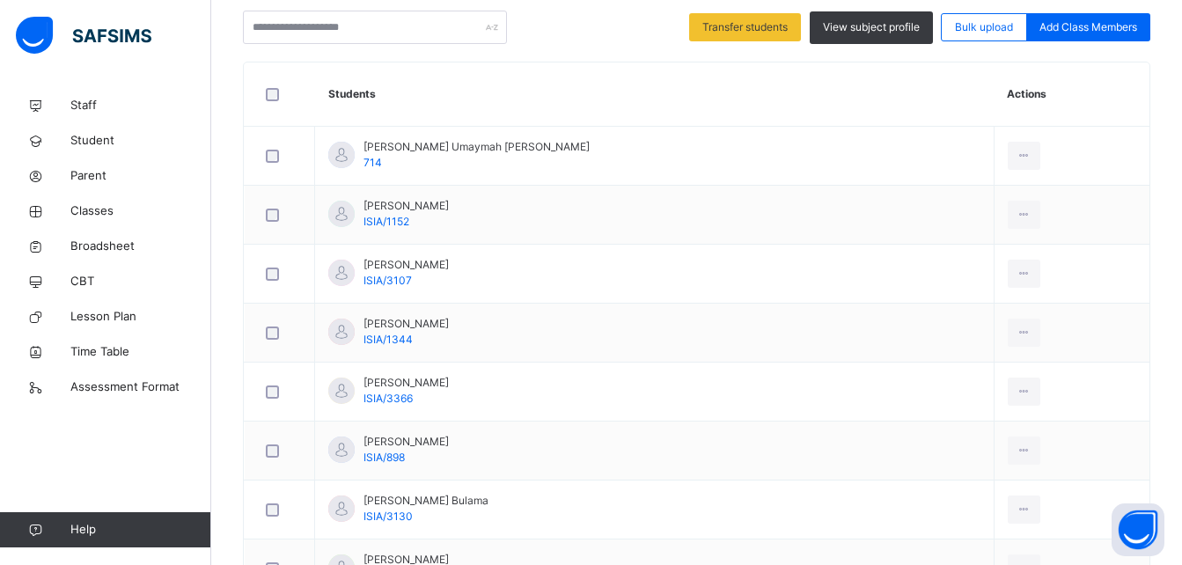
scroll to position [435, 0]
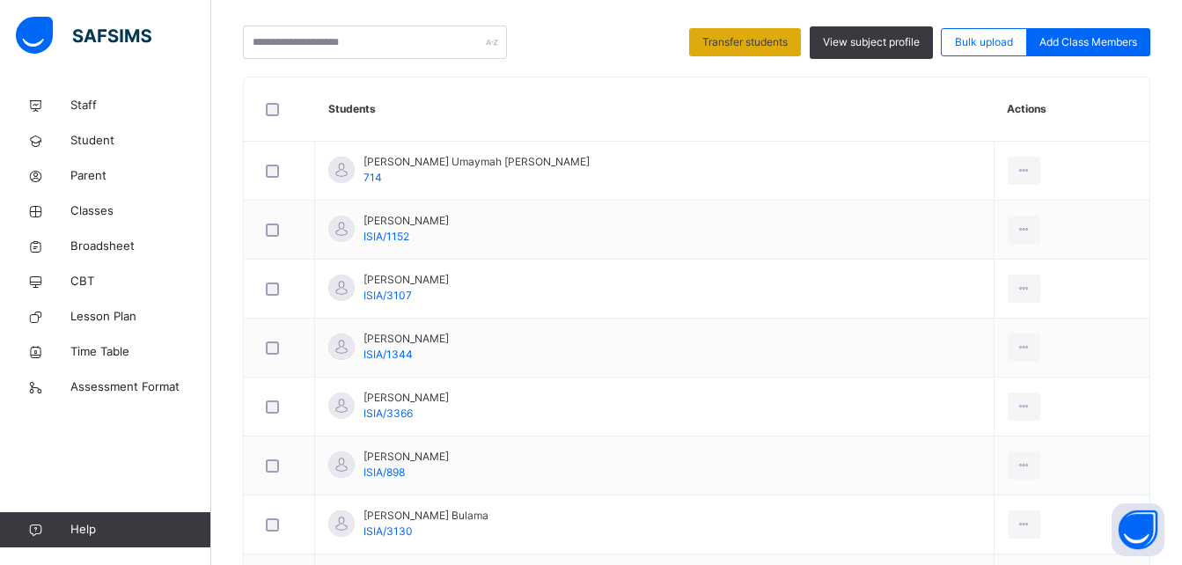
click at [781, 44] on span "Transfer students" at bounding box center [744, 42] width 85 height 16
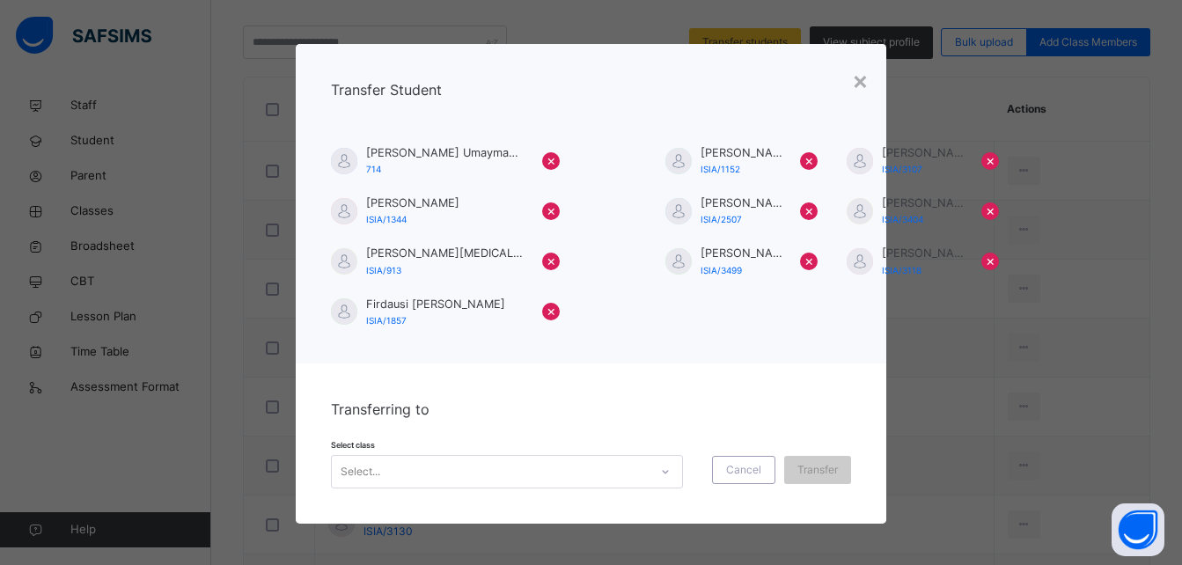
click at [658, 473] on div "Select..." at bounding box center [507, 471] width 352 height 33
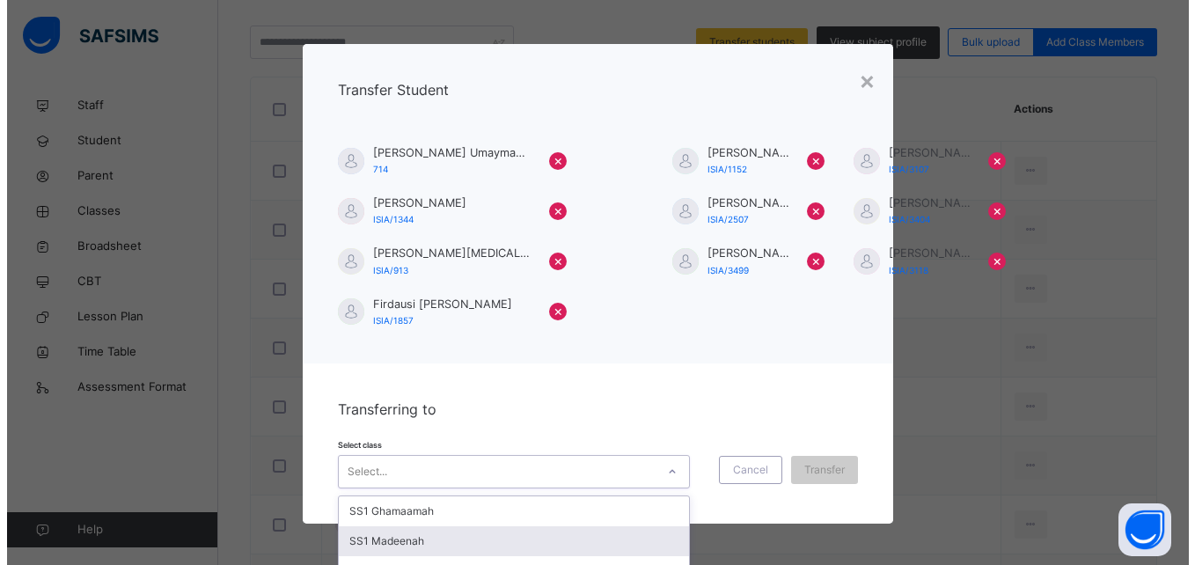
scroll to position [82, 0]
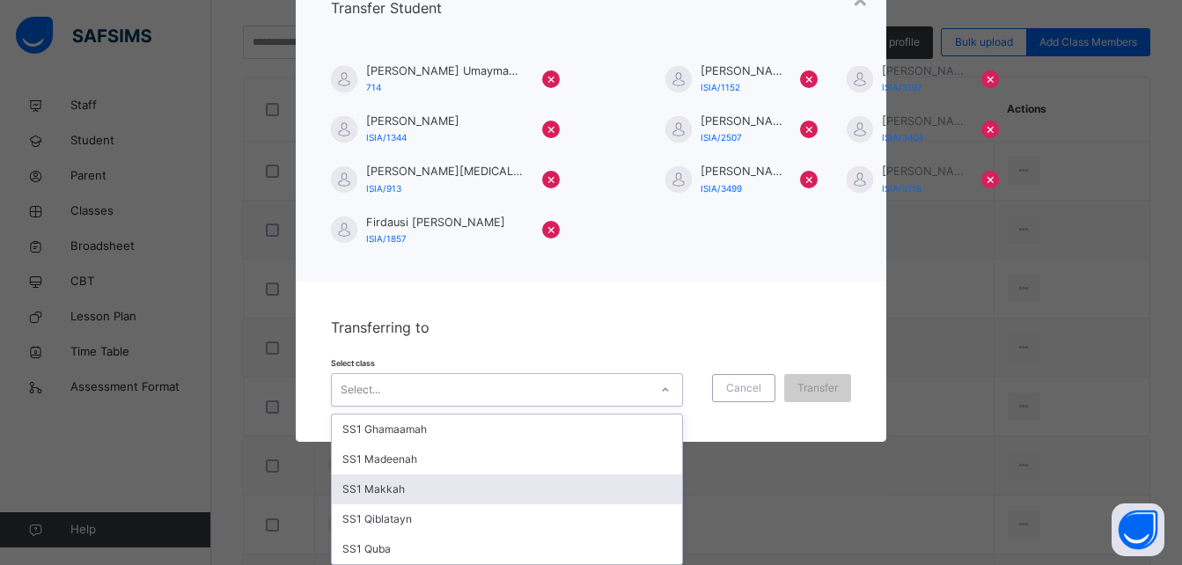
click at [562, 493] on div "SS1 Makkah" at bounding box center [507, 489] width 350 height 30
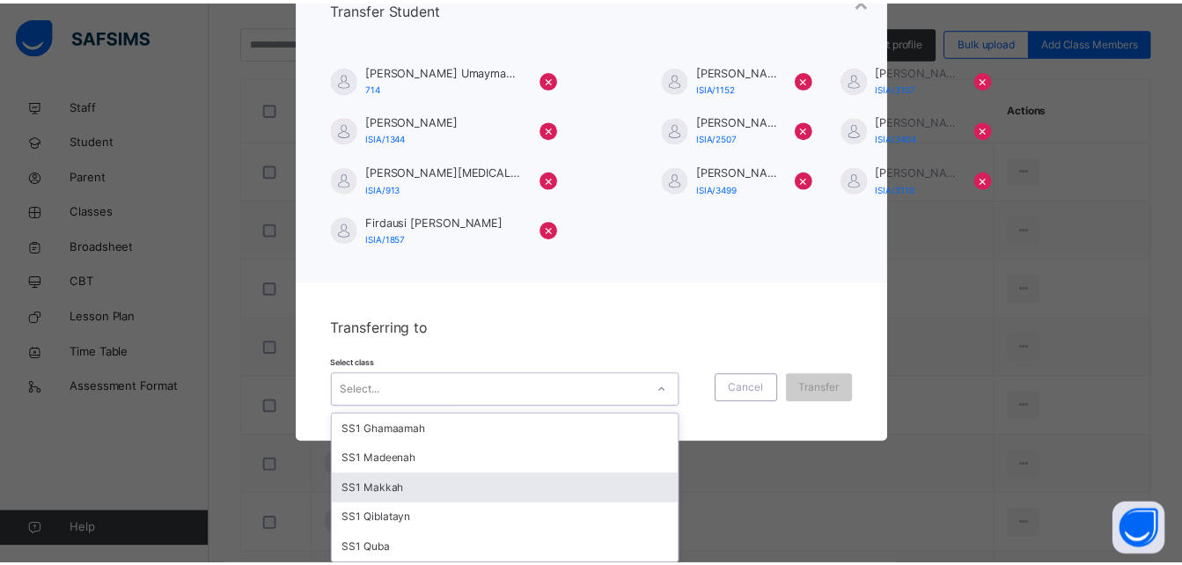
scroll to position [3, 0]
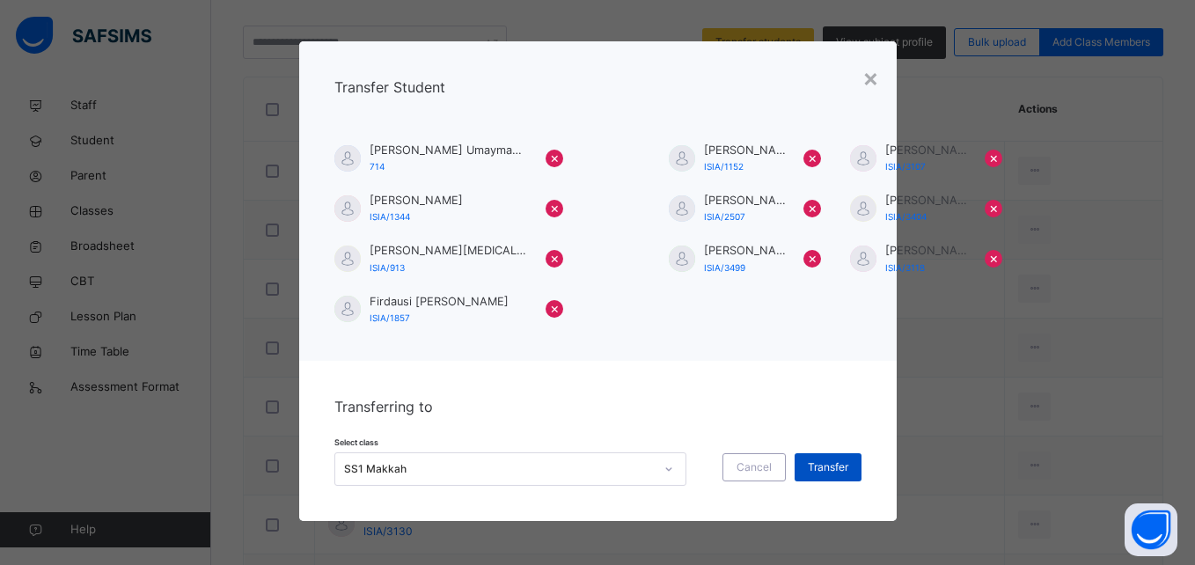
click at [830, 467] on span "Transfer" at bounding box center [828, 467] width 40 height 16
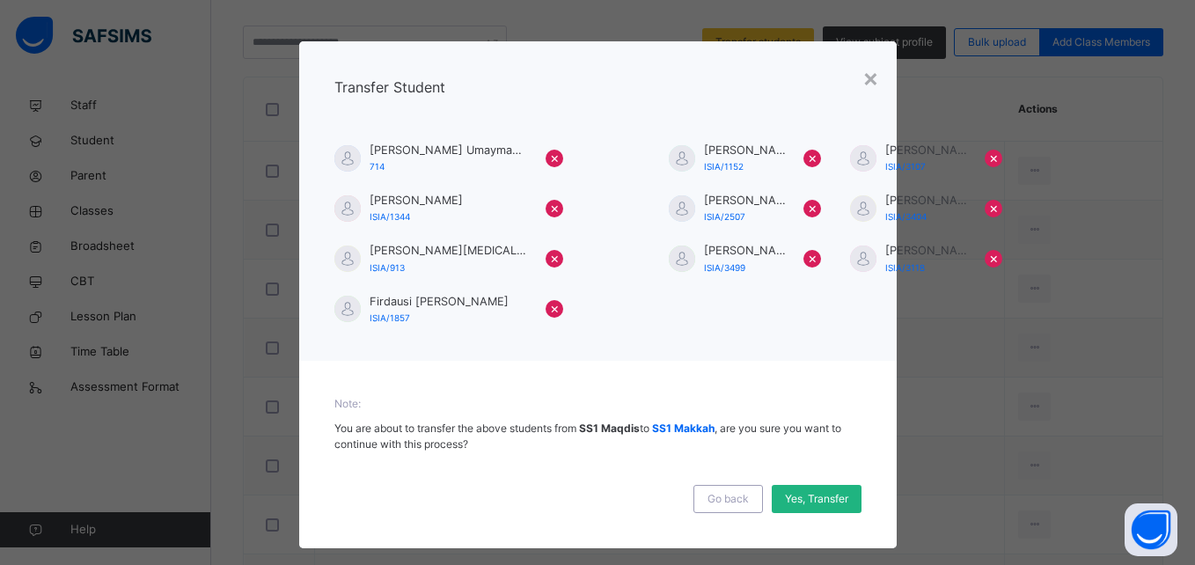
click at [798, 497] on span "Yes, Transfer" at bounding box center [816, 499] width 63 height 16
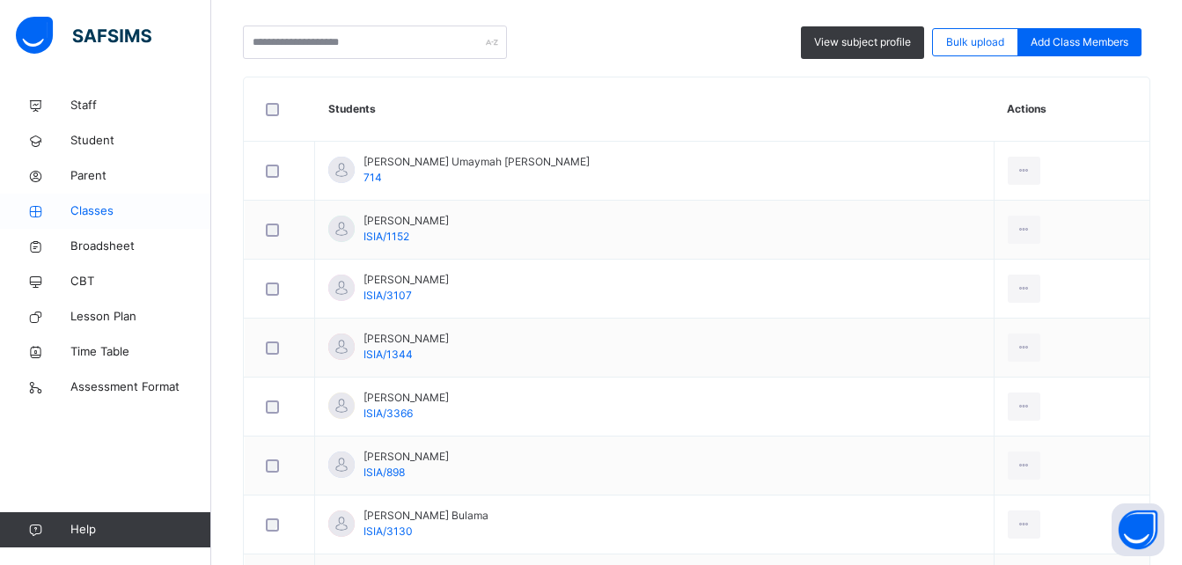
click at [105, 208] on span "Classes" at bounding box center [140, 211] width 141 height 18
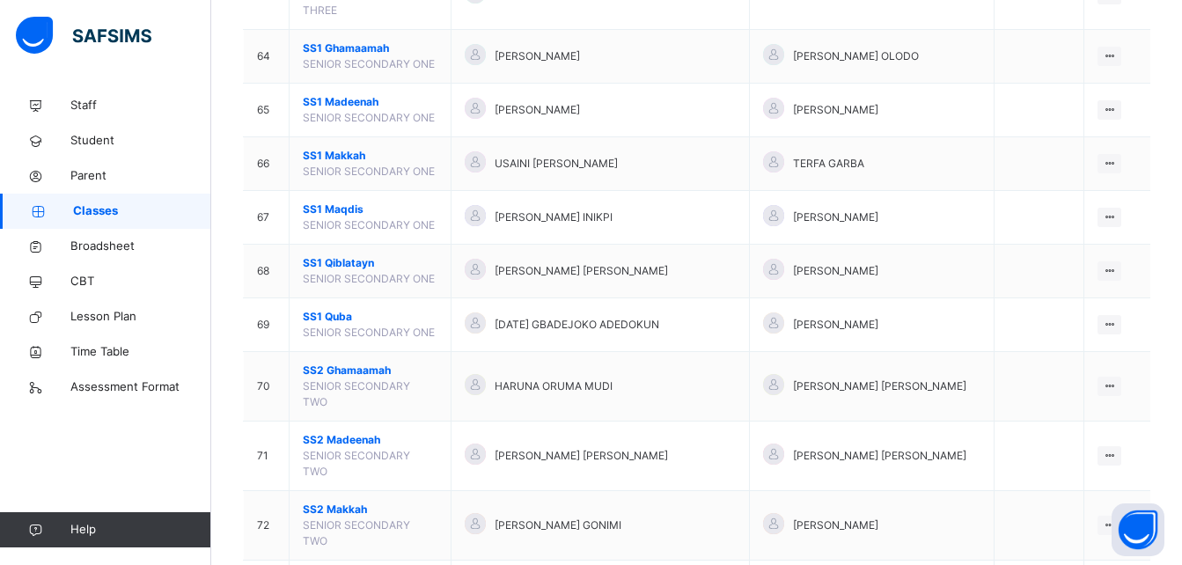
scroll to position [3696, 0]
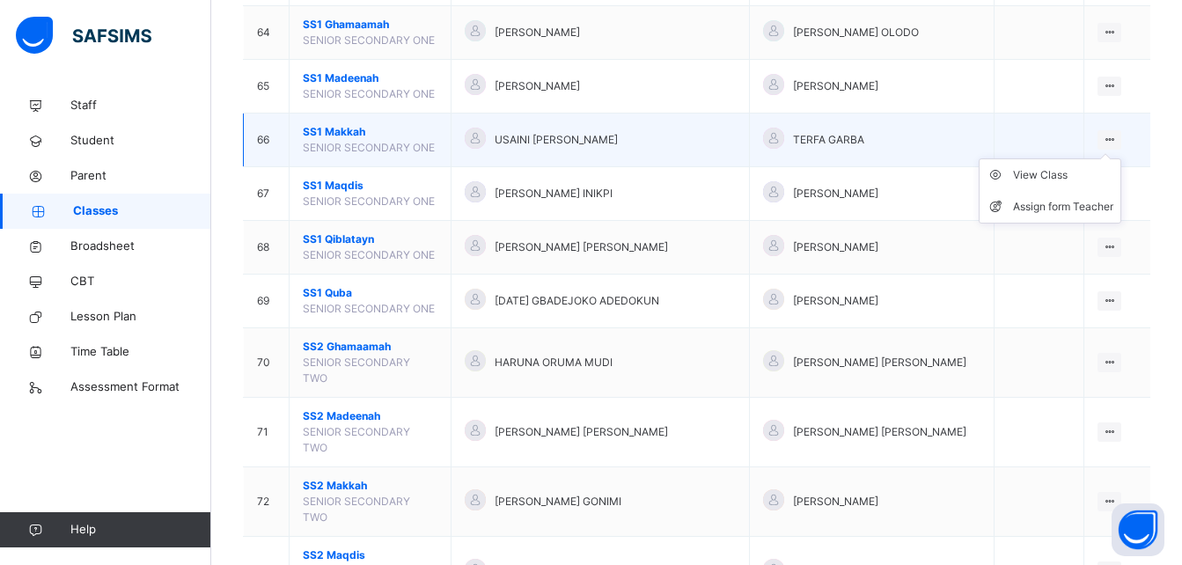
click at [1117, 133] on icon at bounding box center [1109, 139] width 15 height 13
click at [1072, 166] on div "View Class" at bounding box center [1063, 175] width 100 height 18
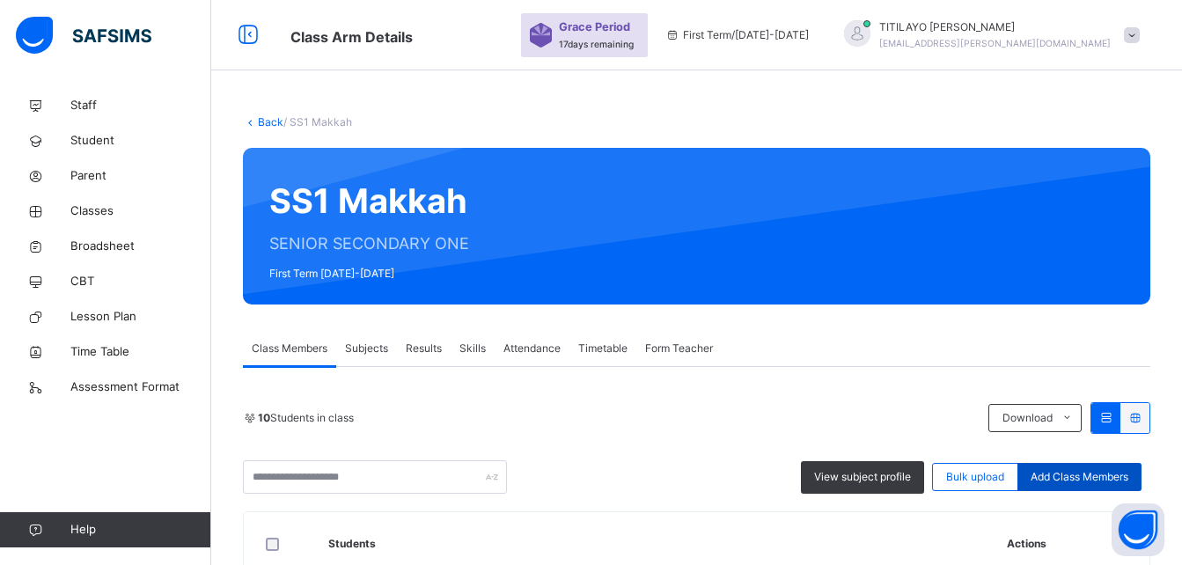
click at [1073, 474] on span "Add Class Members" at bounding box center [1080, 477] width 98 height 16
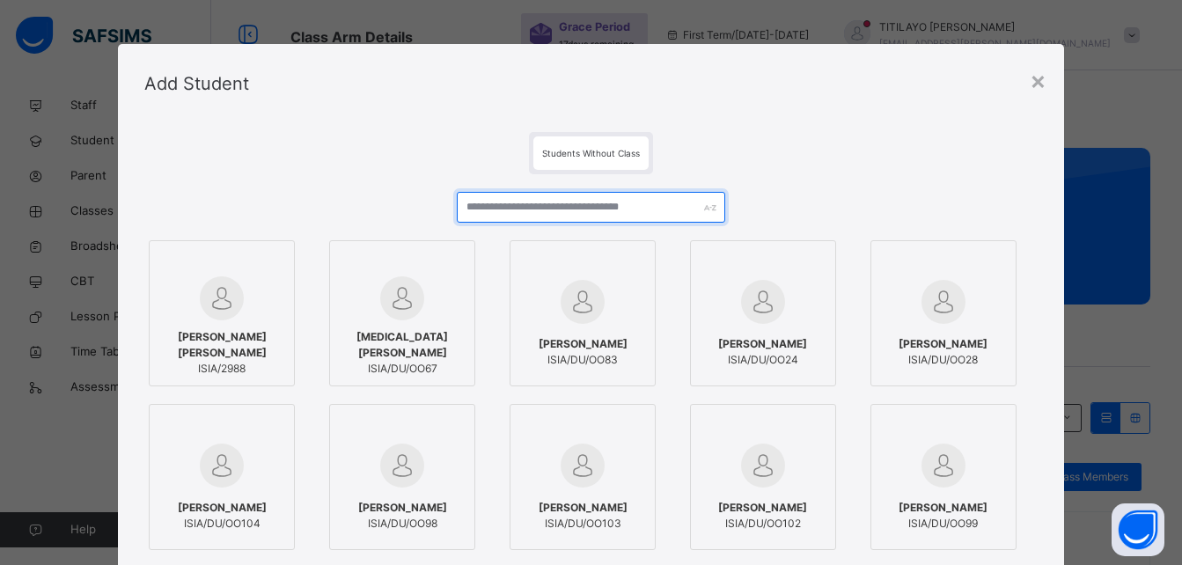
click at [568, 201] on input "text" at bounding box center [591, 207] width 268 height 31
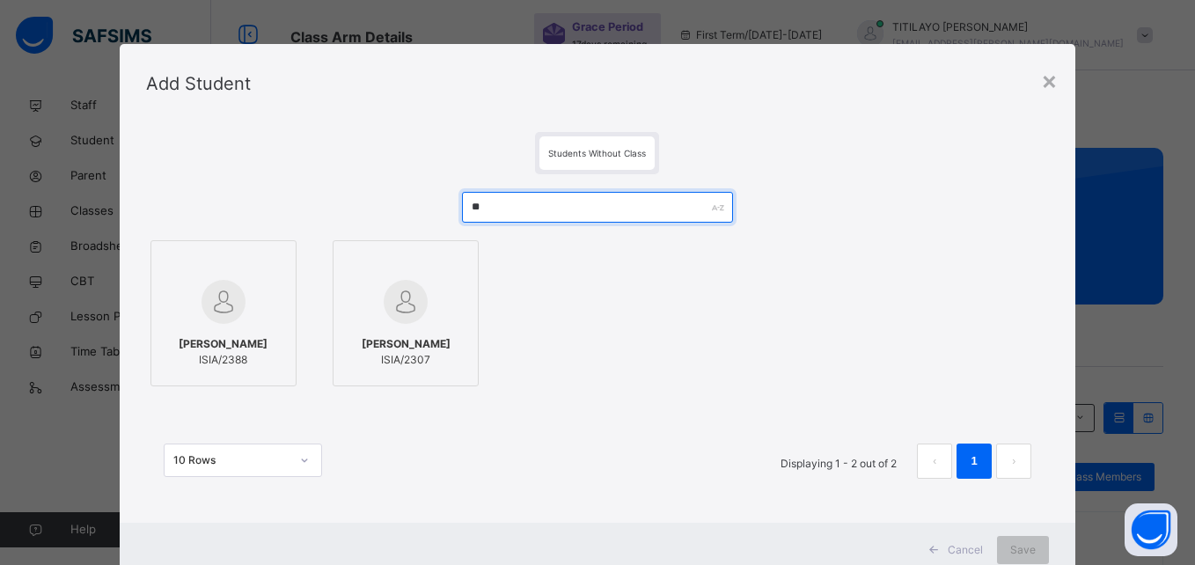
type input "*"
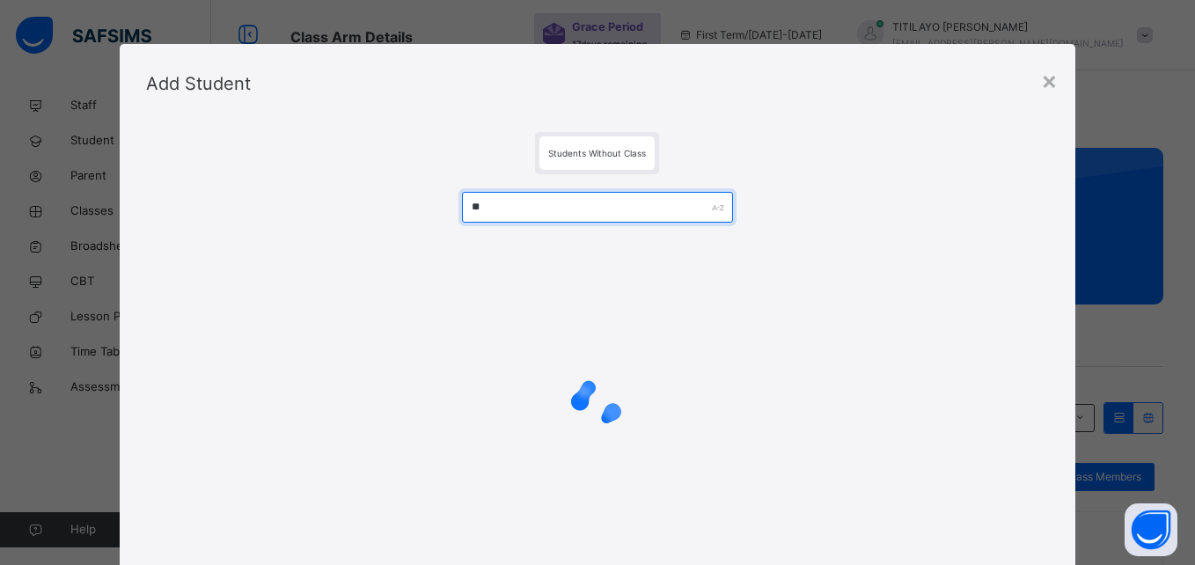
type input "*"
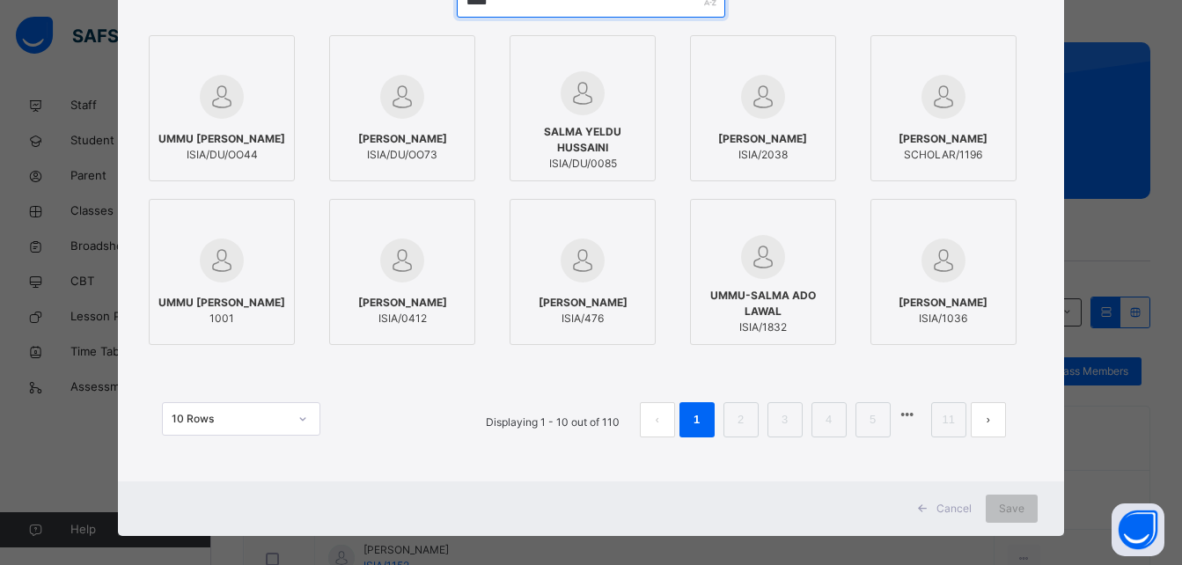
scroll to position [220, 0]
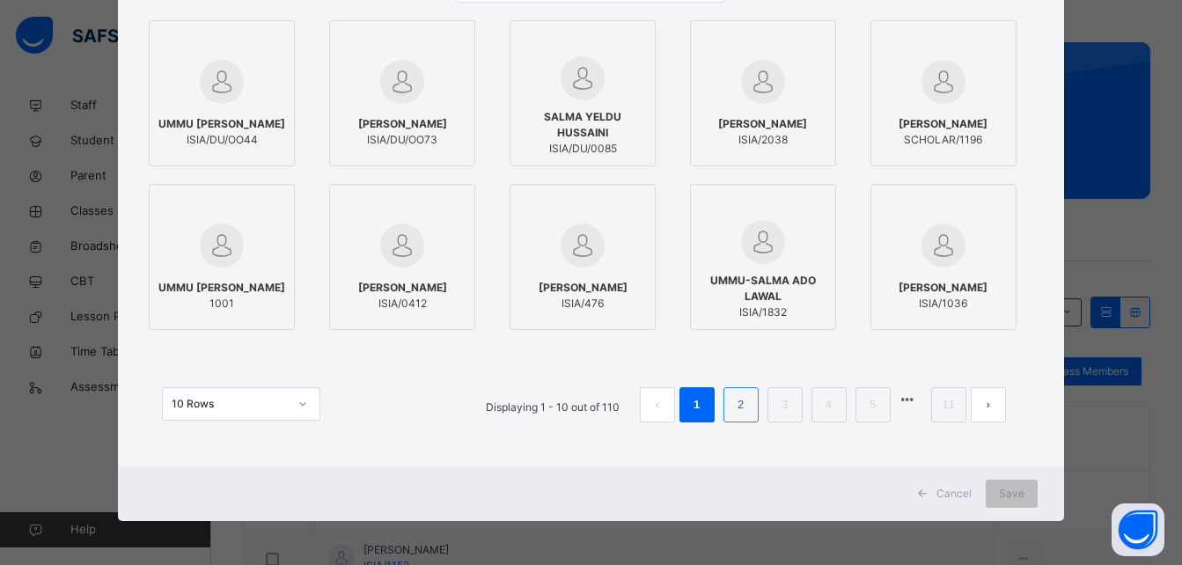
click at [731, 404] on li "2" at bounding box center [740, 404] width 35 height 35
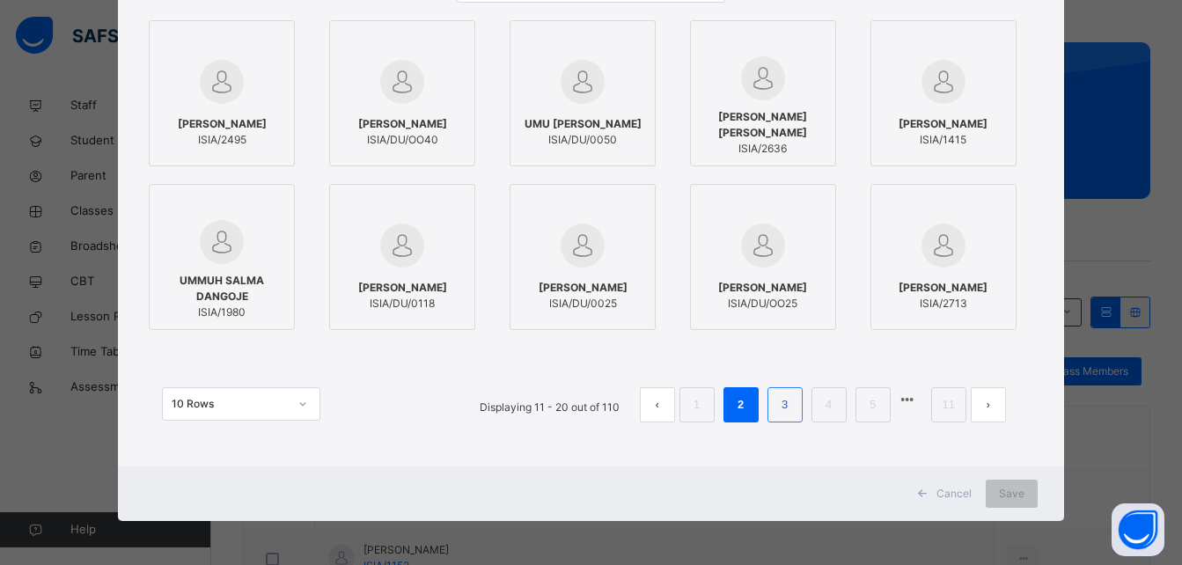
click at [780, 401] on link "3" at bounding box center [784, 404] width 17 height 23
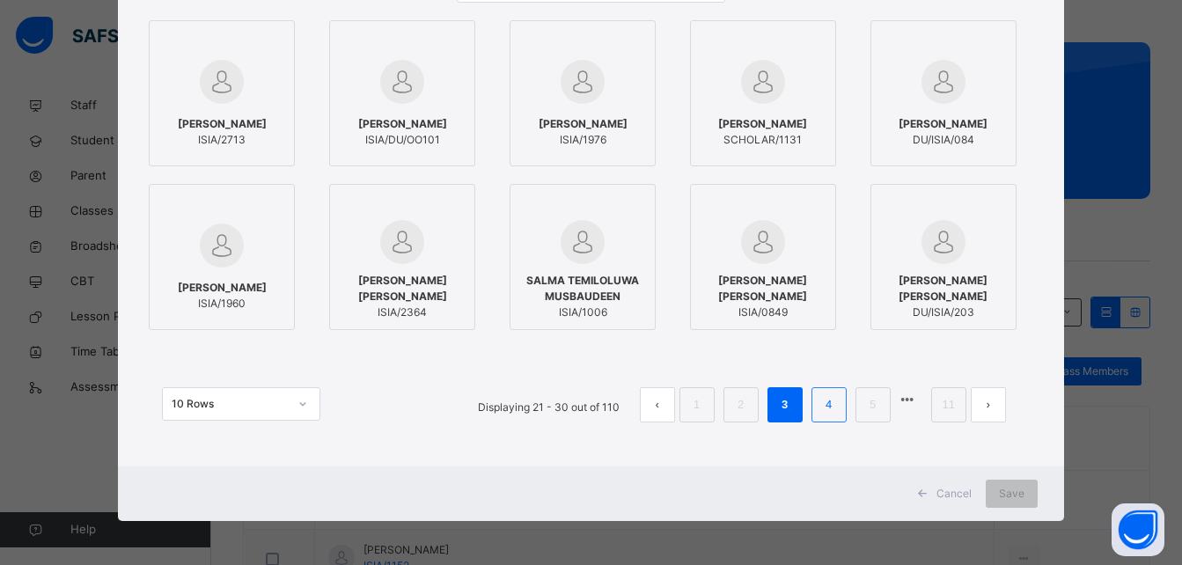
click at [827, 401] on link "4" at bounding box center [828, 404] width 17 height 23
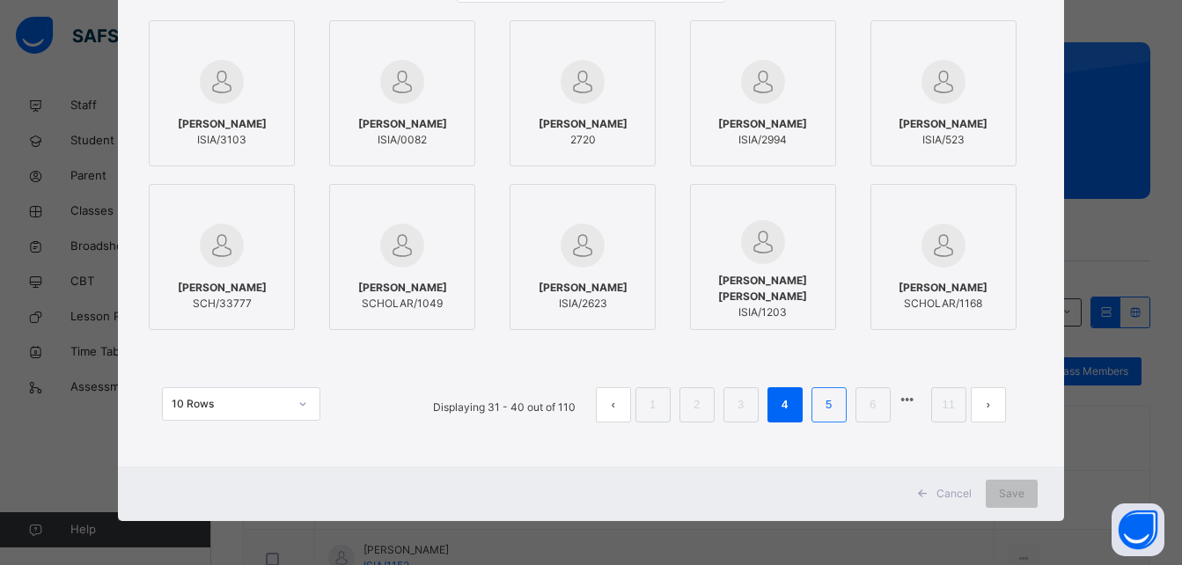
click at [826, 400] on link "5" at bounding box center [828, 404] width 17 height 23
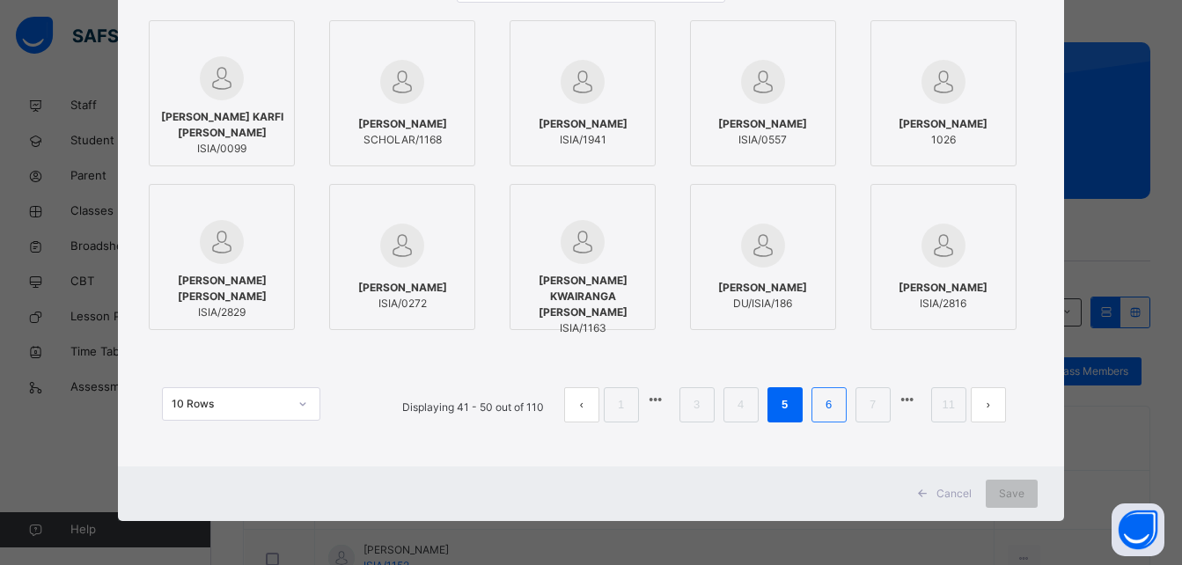
click at [831, 399] on link "6" at bounding box center [828, 404] width 17 height 23
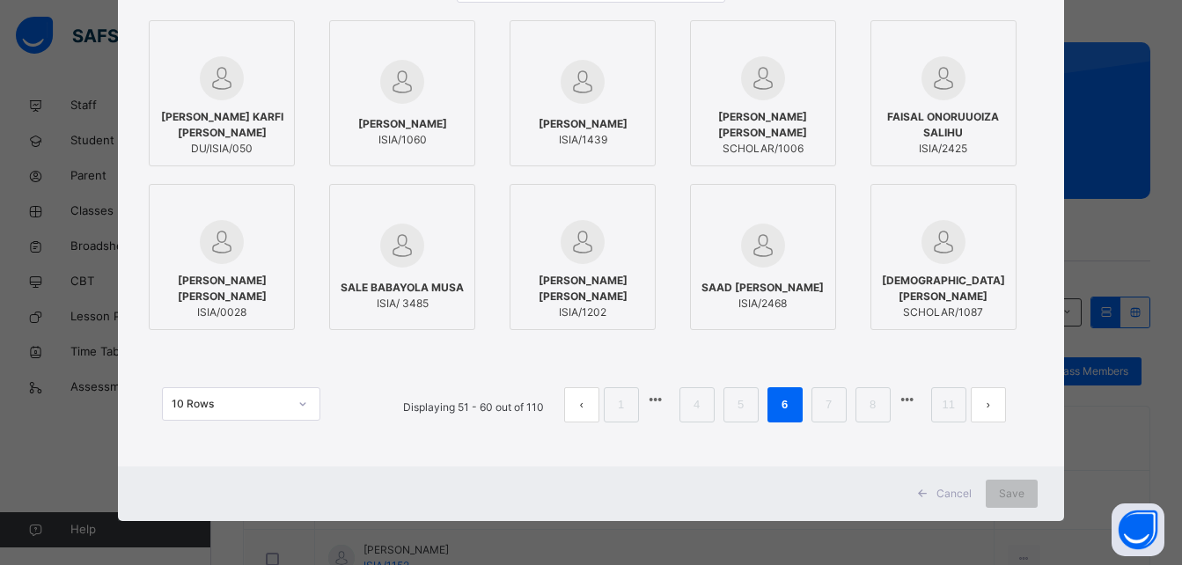
scroll to position [0, 0]
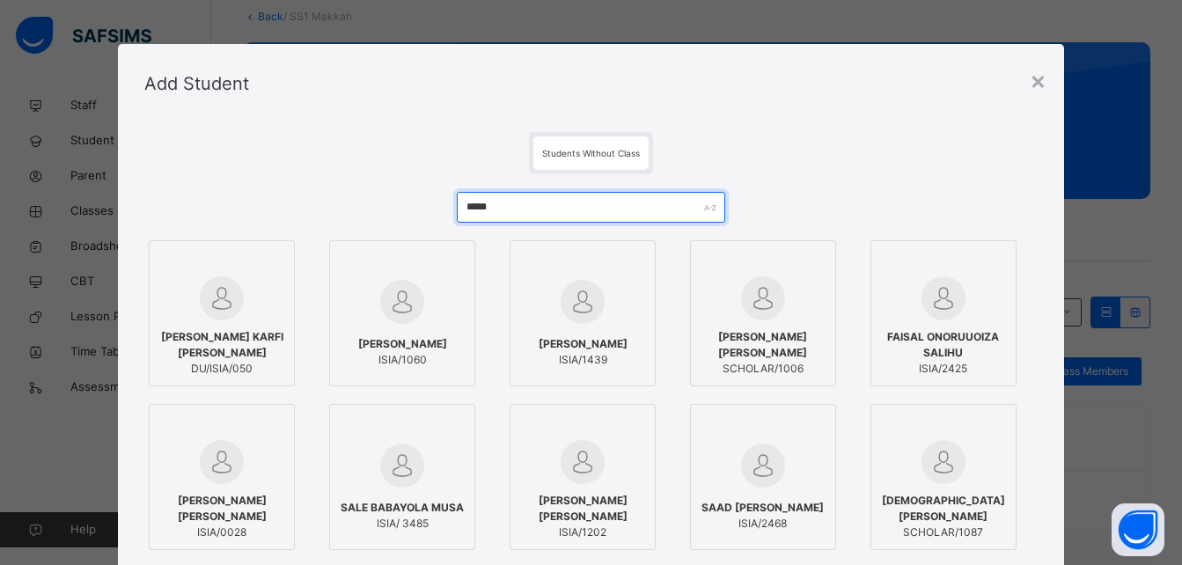
click at [613, 217] on input "*****" at bounding box center [591, 207] width 268 height 31
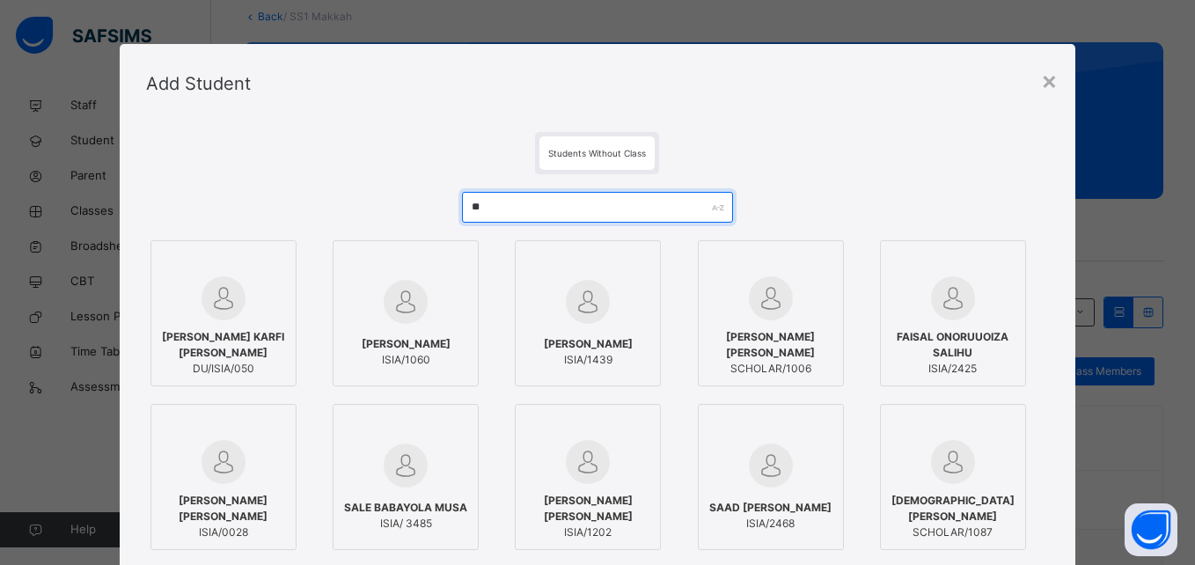
type input "*"
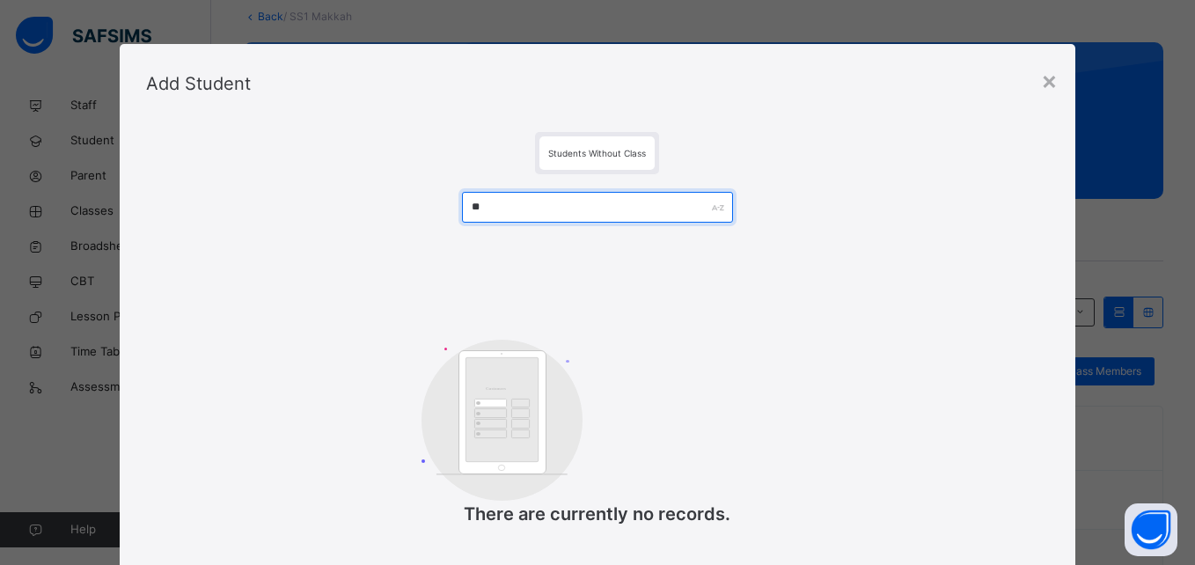
type input "*"
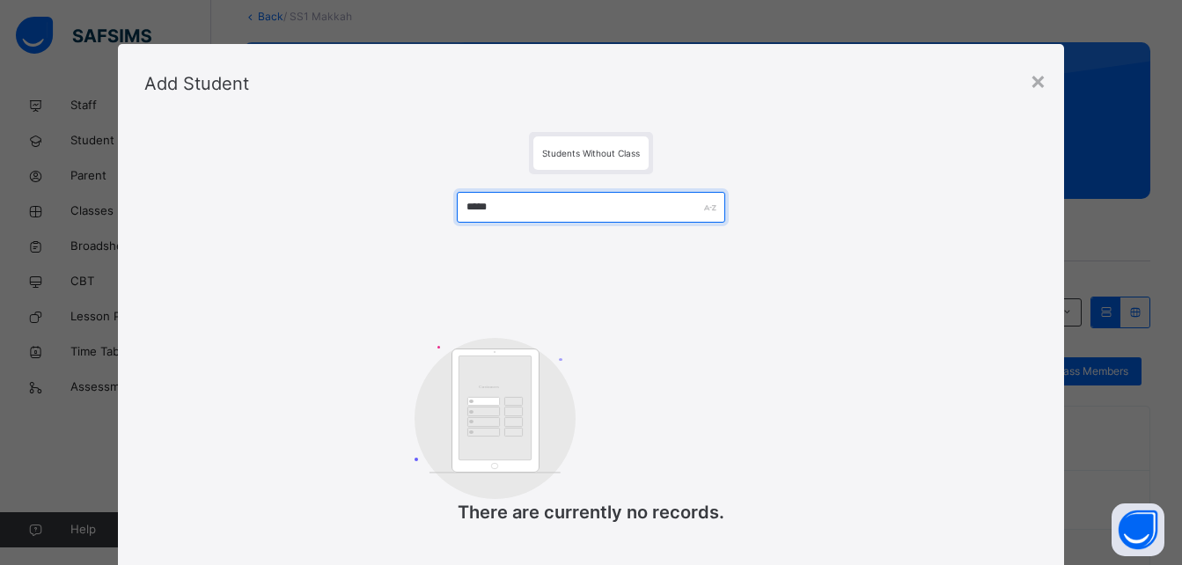
type input "*****"
click at [587, 151] on span "Students Without Class" at bounding box center [591, 153] width 98 height 11
click at [1045, 80] on div "×" at bounding box center [1038, 80] width 17 height 37
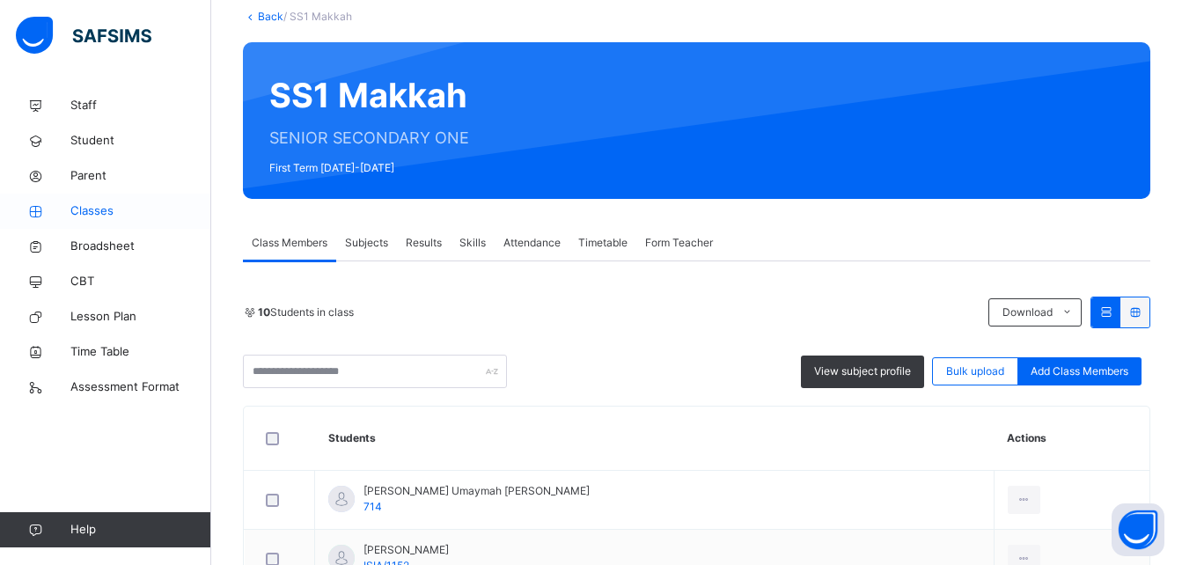
click at [117, 209] on span "Classes" at bounding box center [140, 211] width 141 height 18
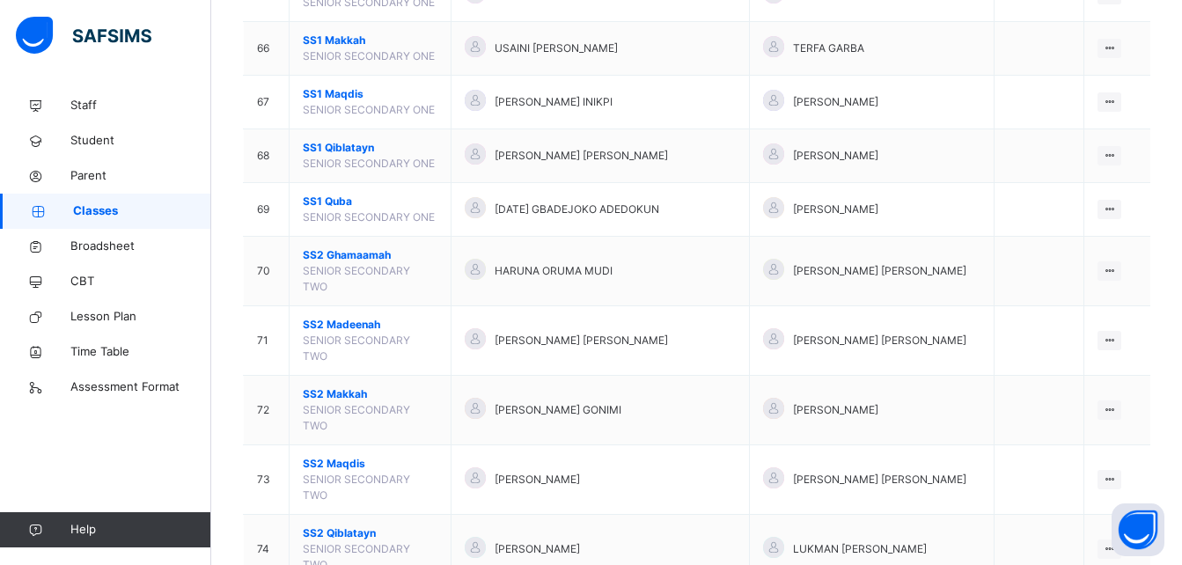
scroll to position [3743, 0]
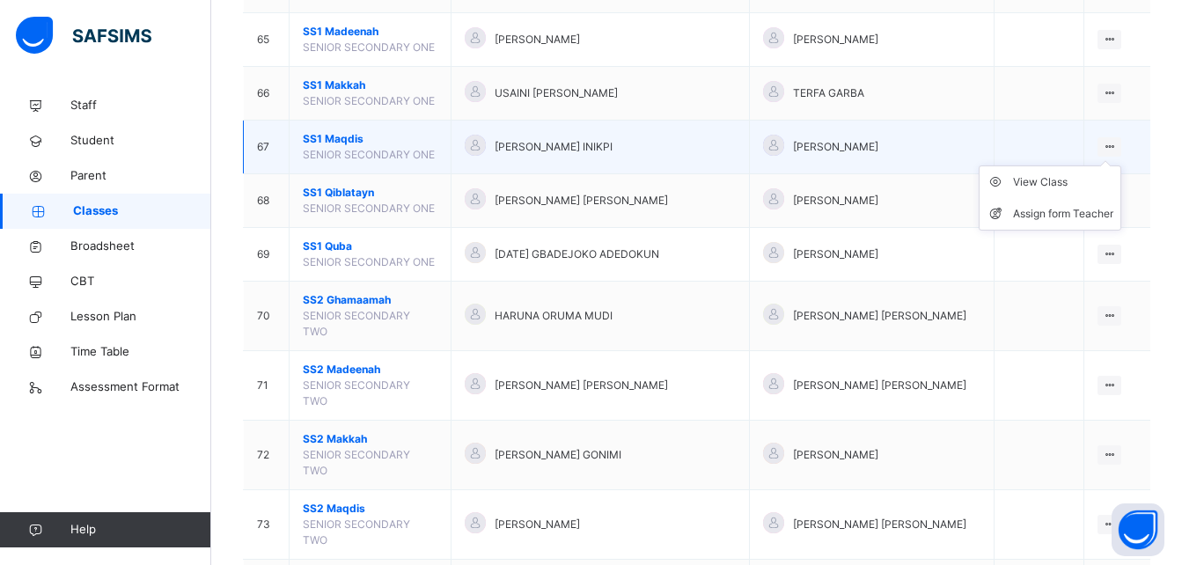
click at [1117, 140] on icon at bounding box center [1109, 146] width 15 height 13
click at [1088, 173] on div "View Class" at bounding box center [1063, 182] width 100 height 18
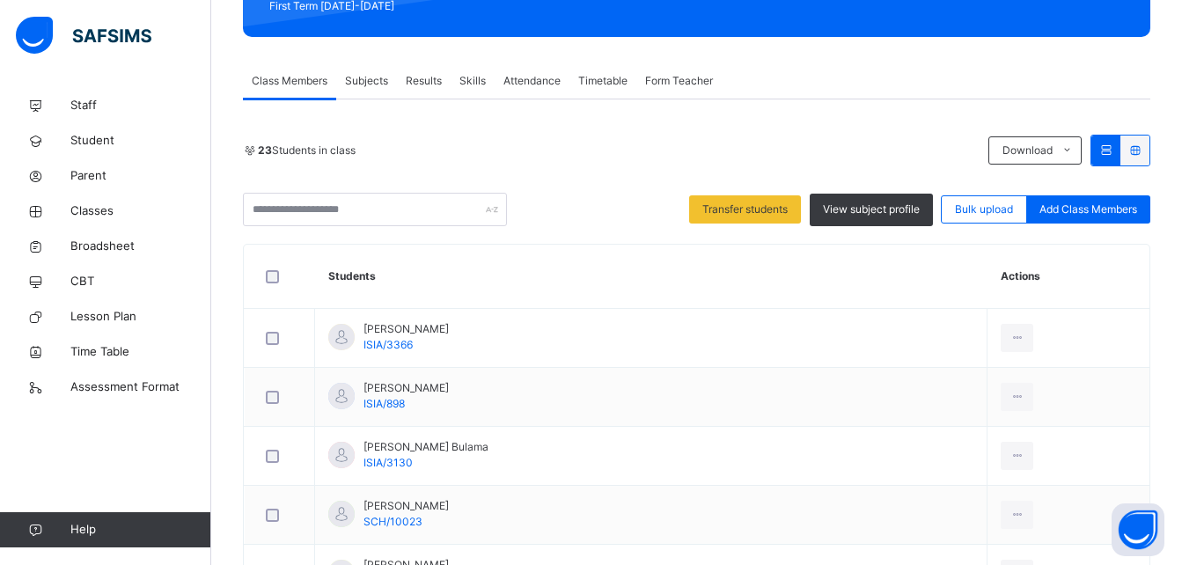
scroll to position [232, 0]
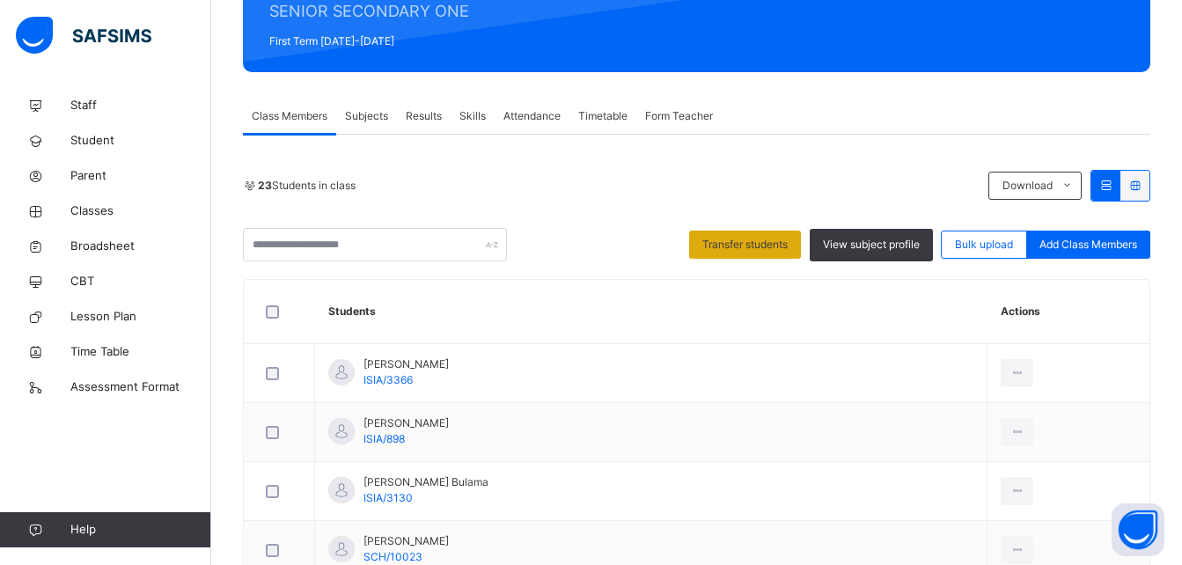
click at [765, 239] on span "Transfer students" at bounding box center [744, 245] width 85 height 16
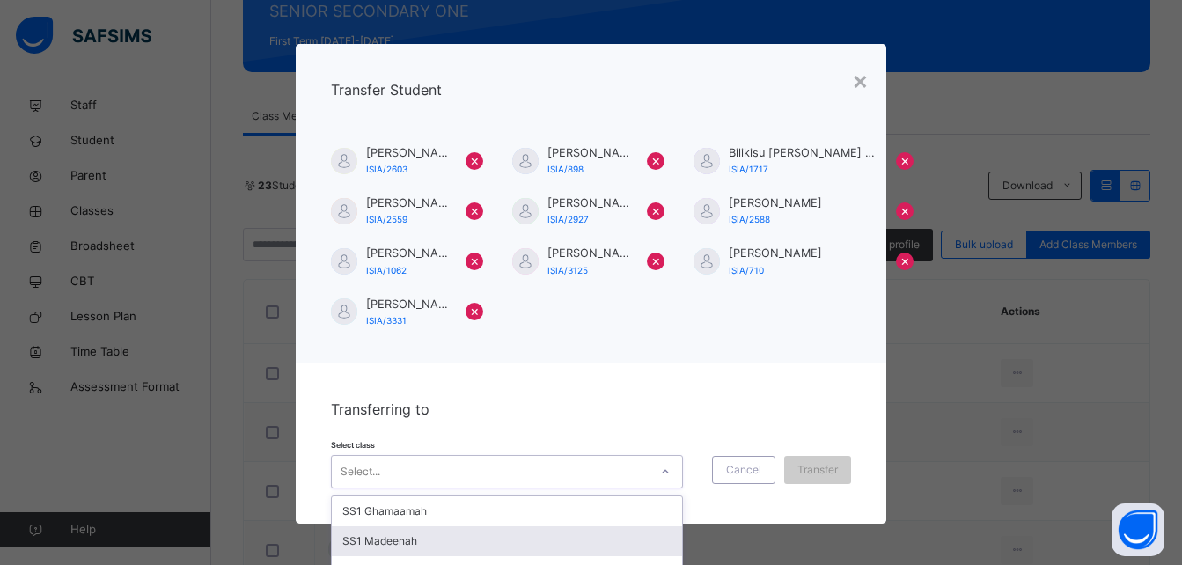
scroll to position [82, 0]
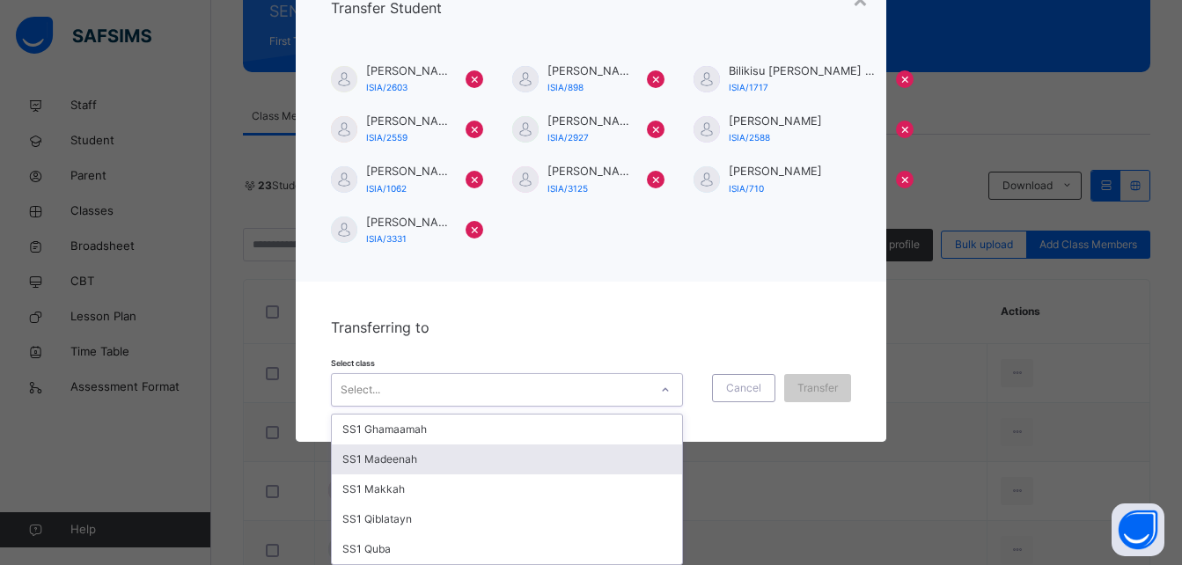
click at [577, 407] on div "option SS1 Madeenah focused, 2 of 5. 5 results available. Use Up and Down to ch…" at bounding box center [507, 389] width 352 height 33
click at [481, 462] on div "SS1 Madeenah" at bounding box center [507, 459] width 350 height 30
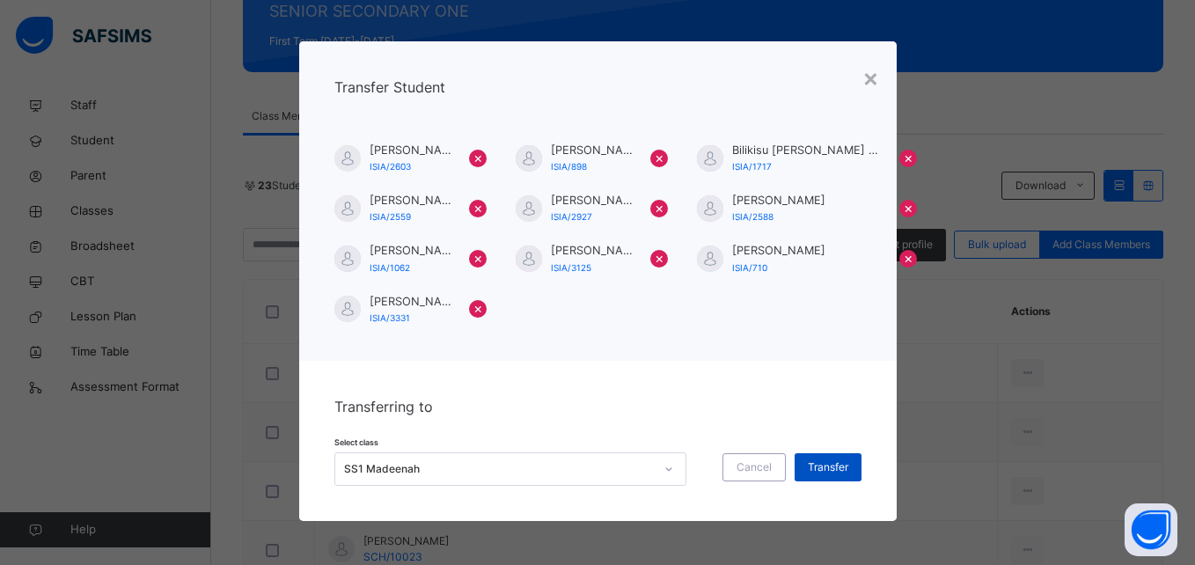
click at [826, 468] on span "Transfer" at bounding box center [828, 467] width 40 height 16
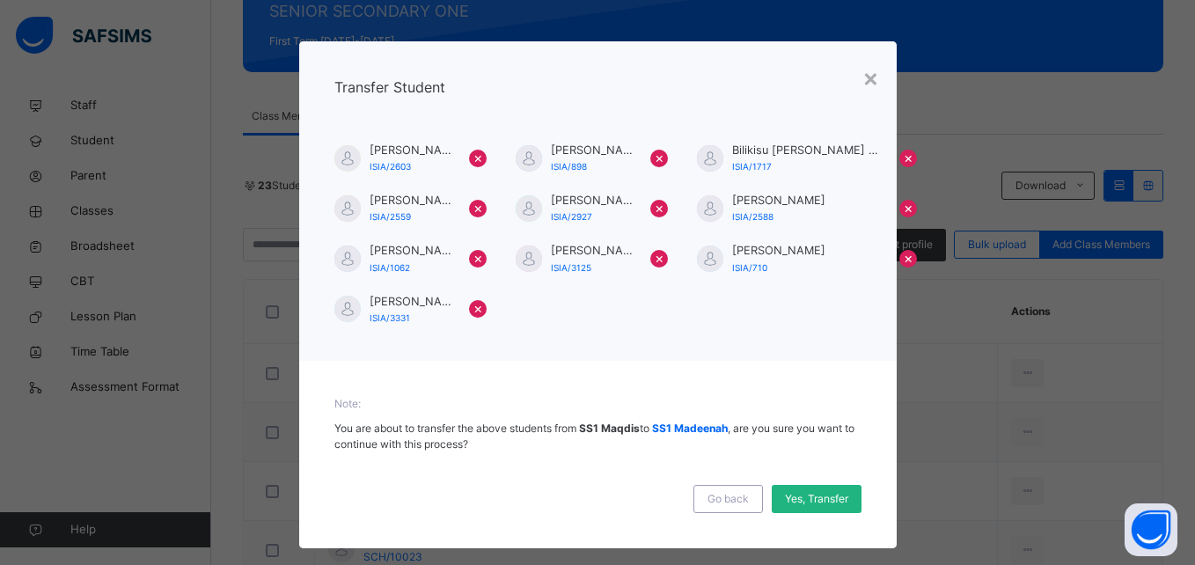
click at [812, 497] on span "Yes, Transfer" at bounding box center [816, 499] width 63 height 16
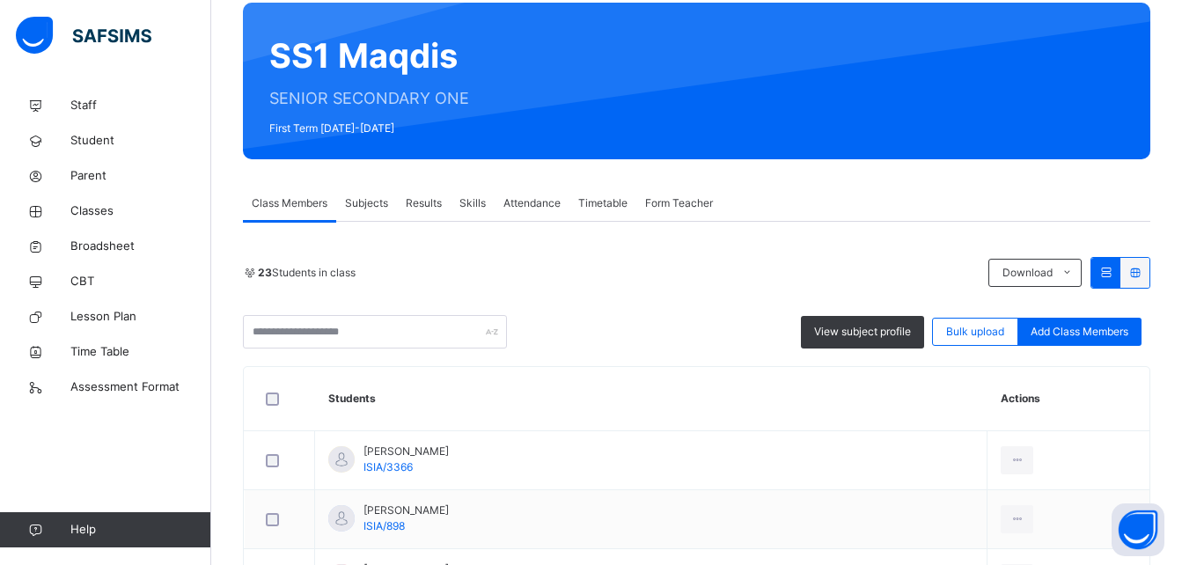
scroll to position [127, 0]
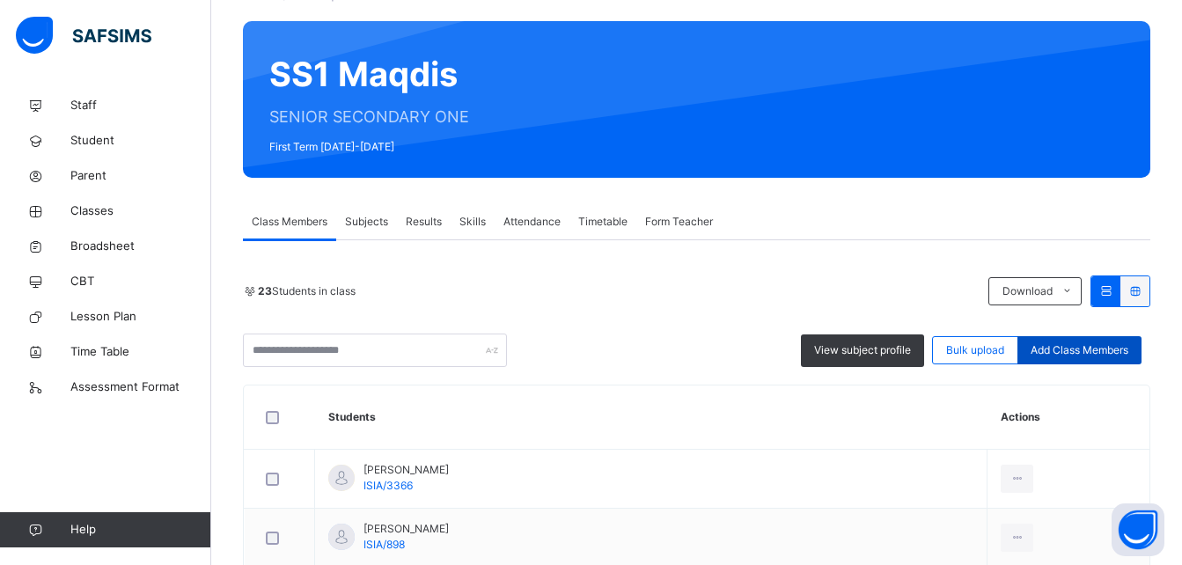
click at [1055, 353] on span "Add Class Members" at bounding box center [1080, 350] width 98 height 16
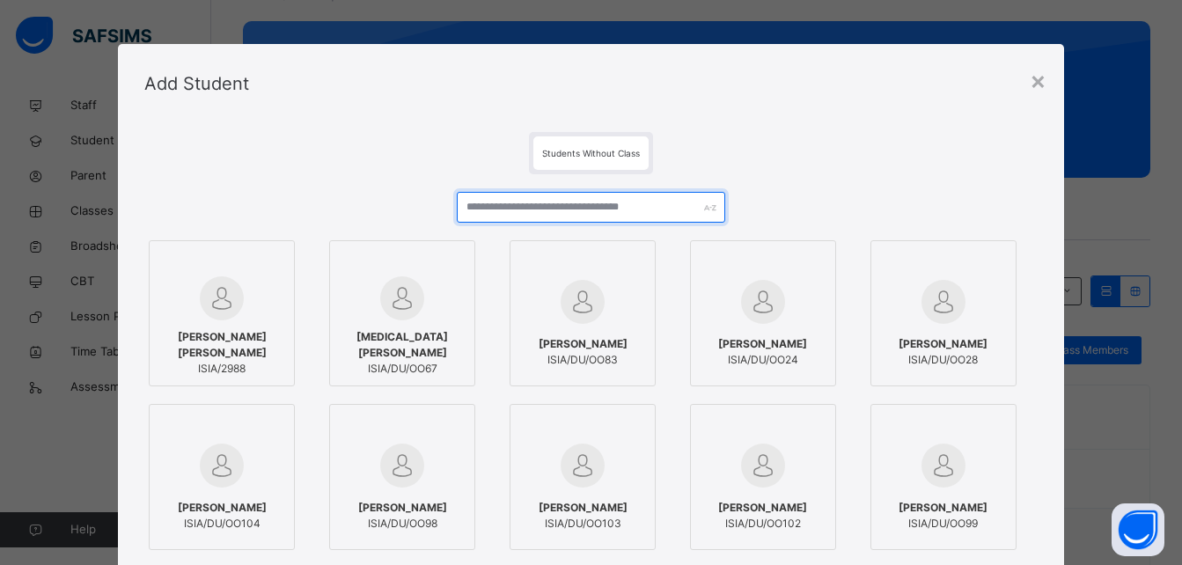
click at [616, 208] on input "text" at bounding box center [591, 207] width 268 height 31
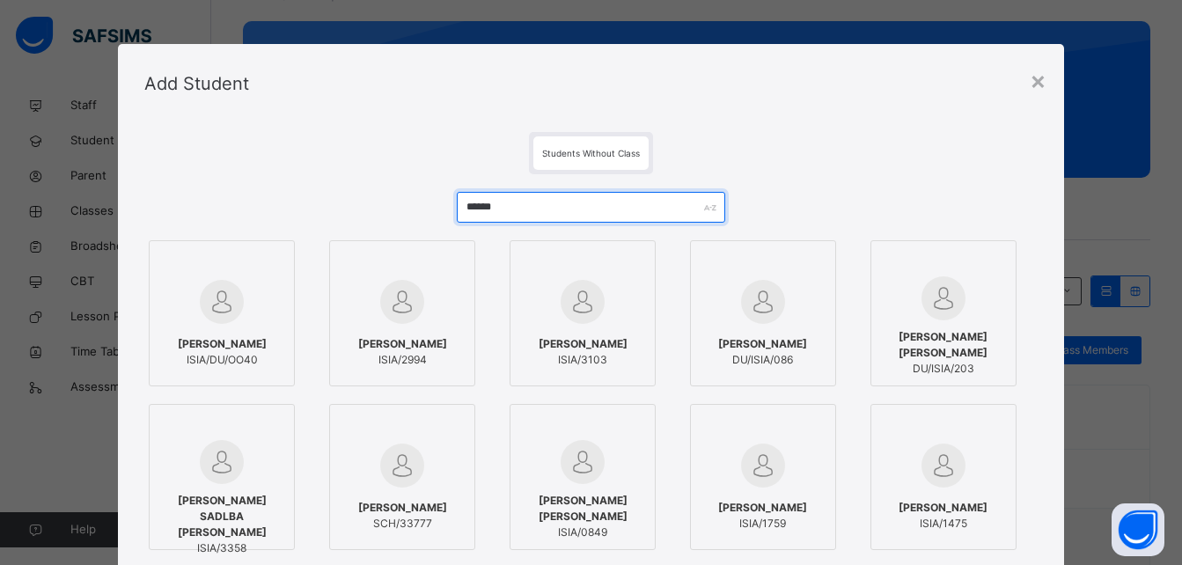
type input "******"
click at [428, 307] on div at bounding box center [402, 301] width 127 height 51
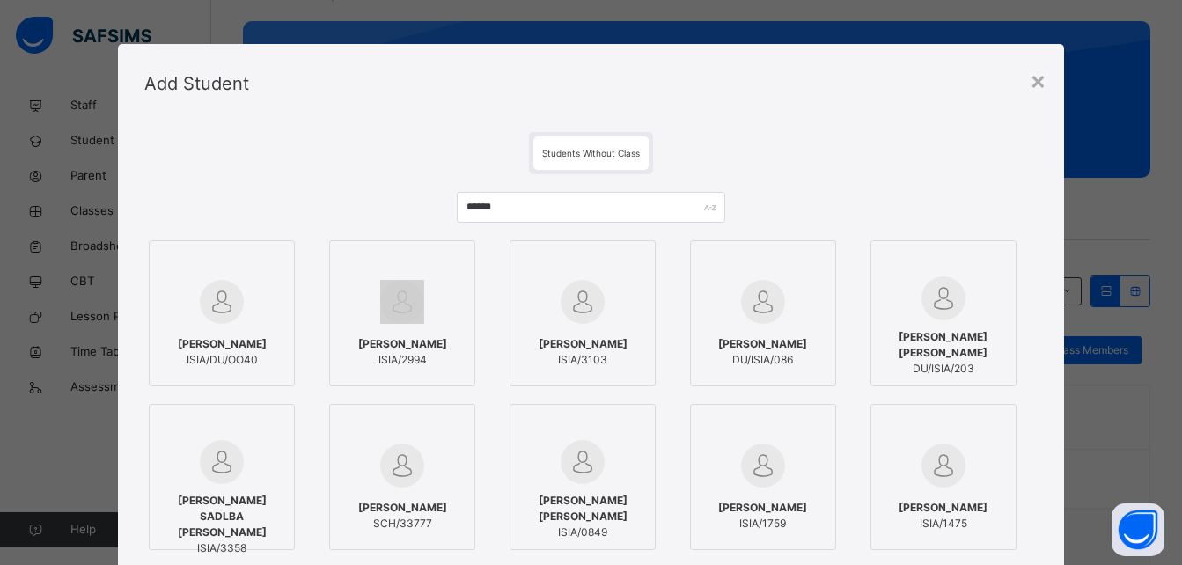
click at [428, 307] on div at bounding box center [402, 301] width 127 height 51
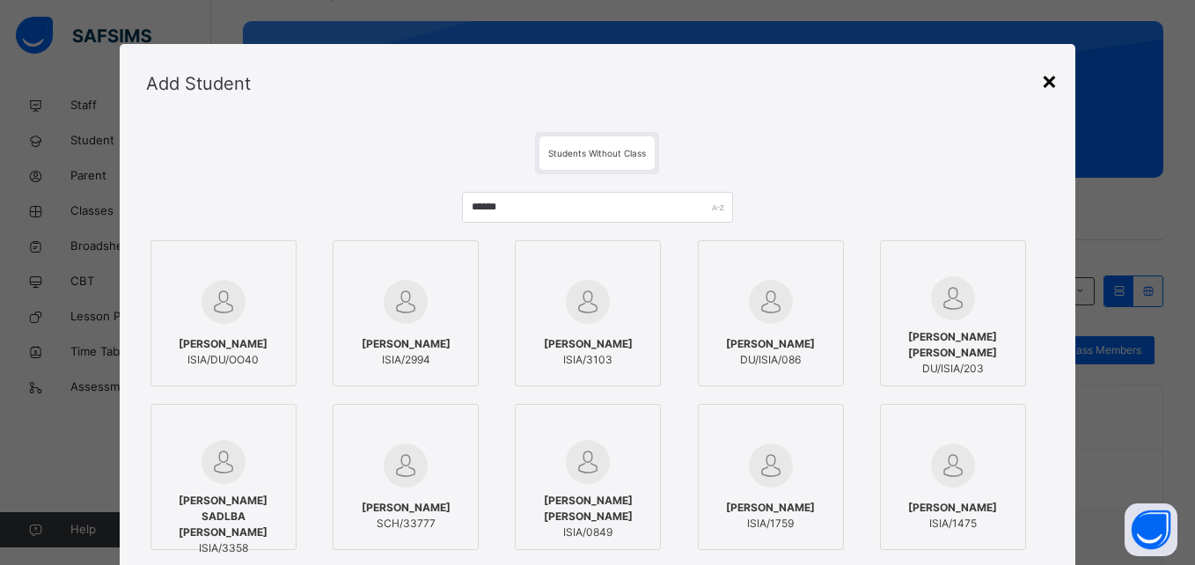
click at [1049, 79] on div "×" at bounding box center [1049, 80] width 17 height 37
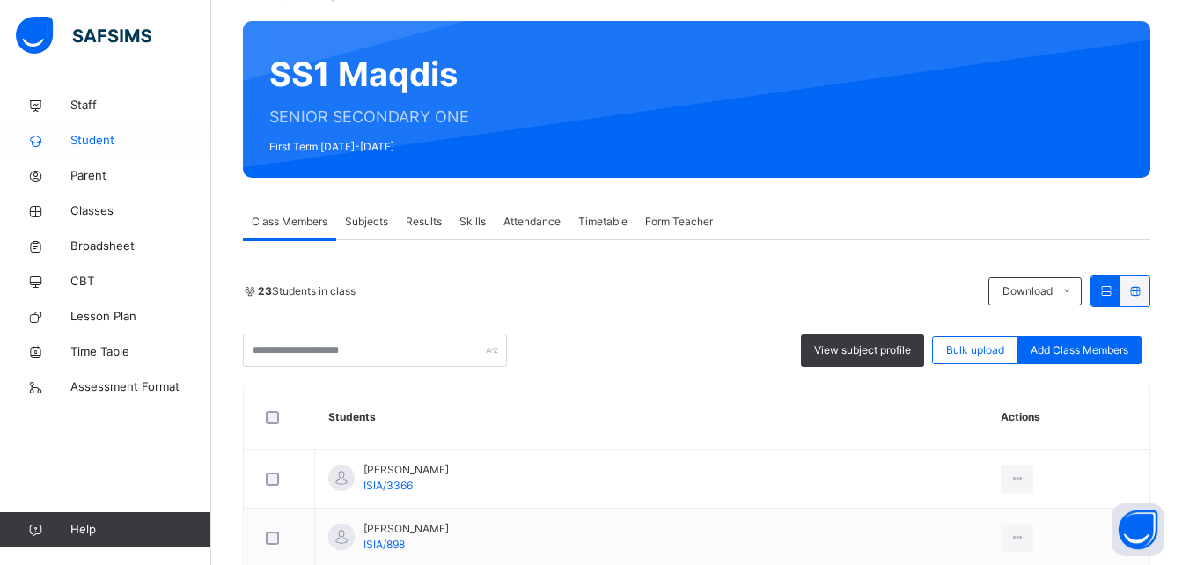
click at [118, 138] on span "Student" at bounding box center [140, 141] width 141 height 18
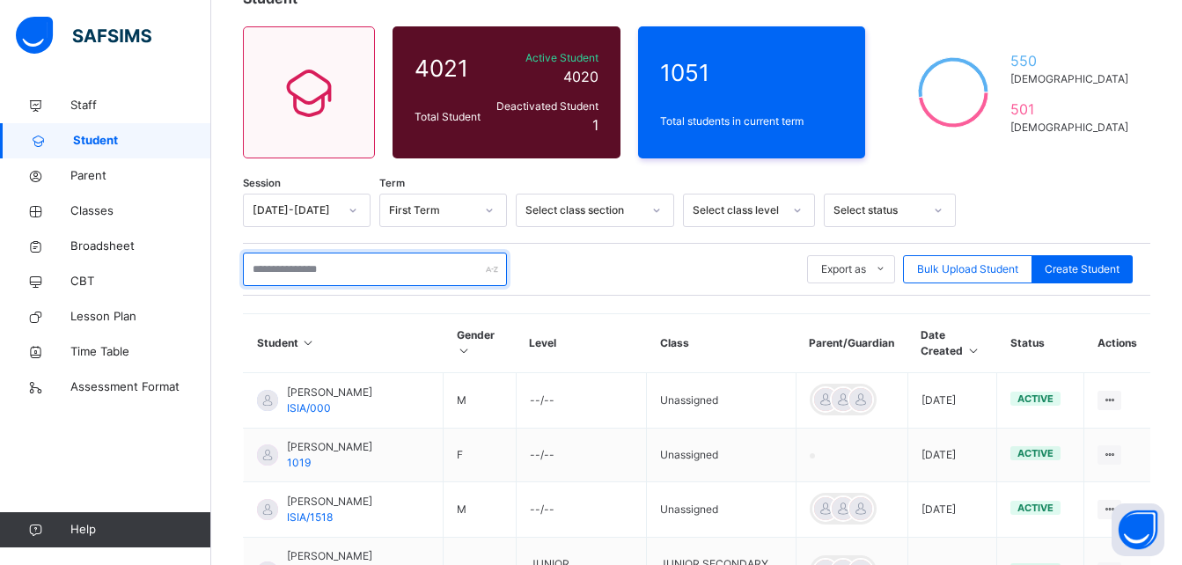
click at [341, 263] on input "text" at bounding box center [375, 269] width 264 height 33
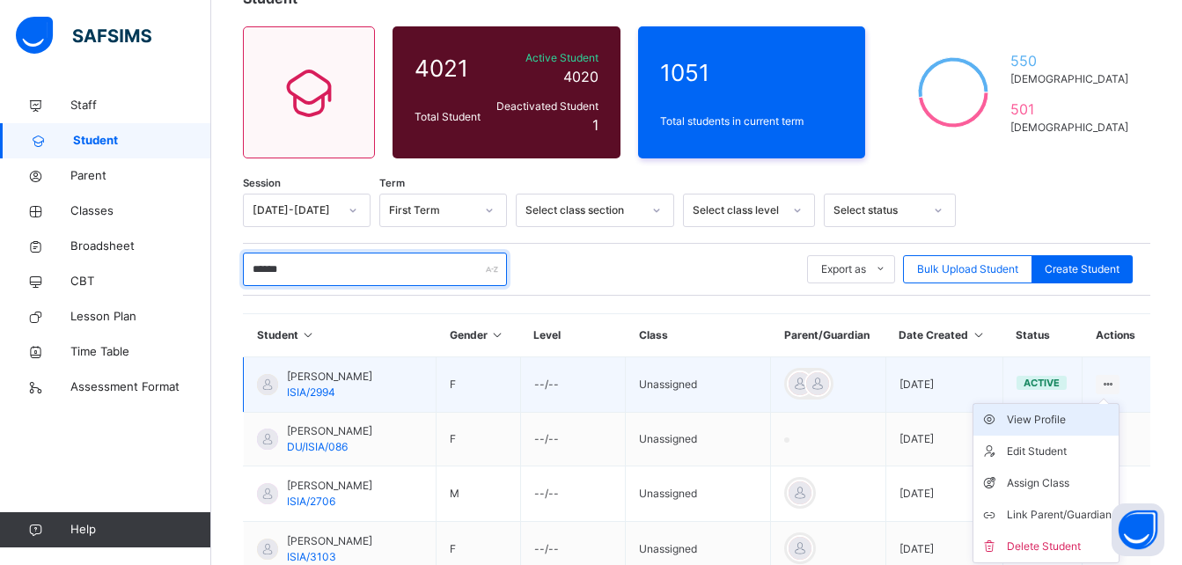
type input "******"
click at [1053, 415] on div "View Profile" at bounding box center [1059, 420] width 105 height 18
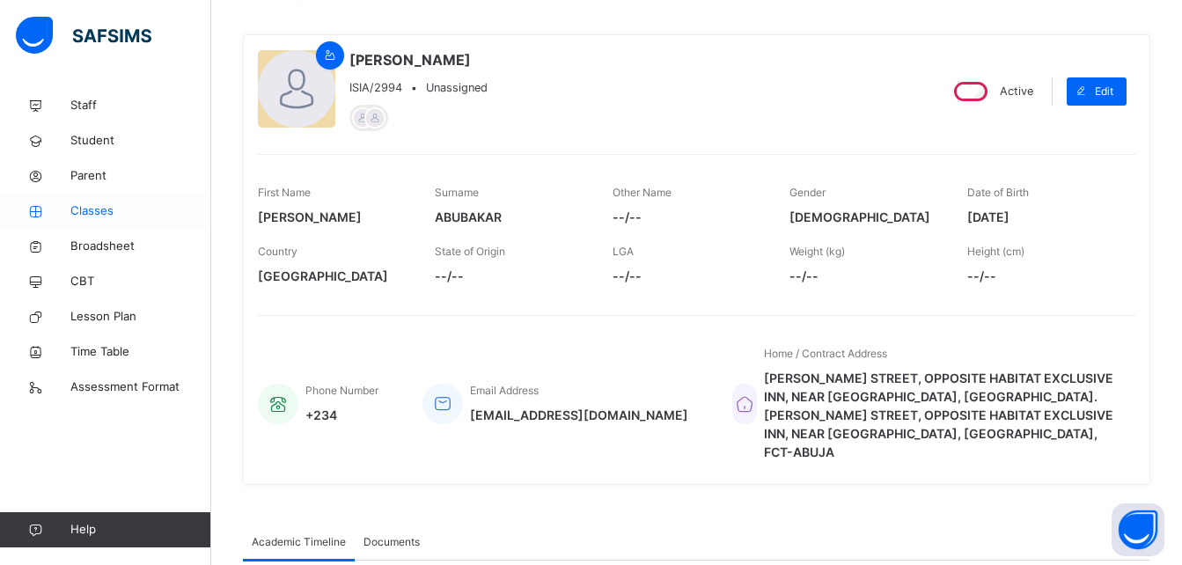
click at [168, 214] on span "Classes" at bounding box center [140, 211] width 141 height 18
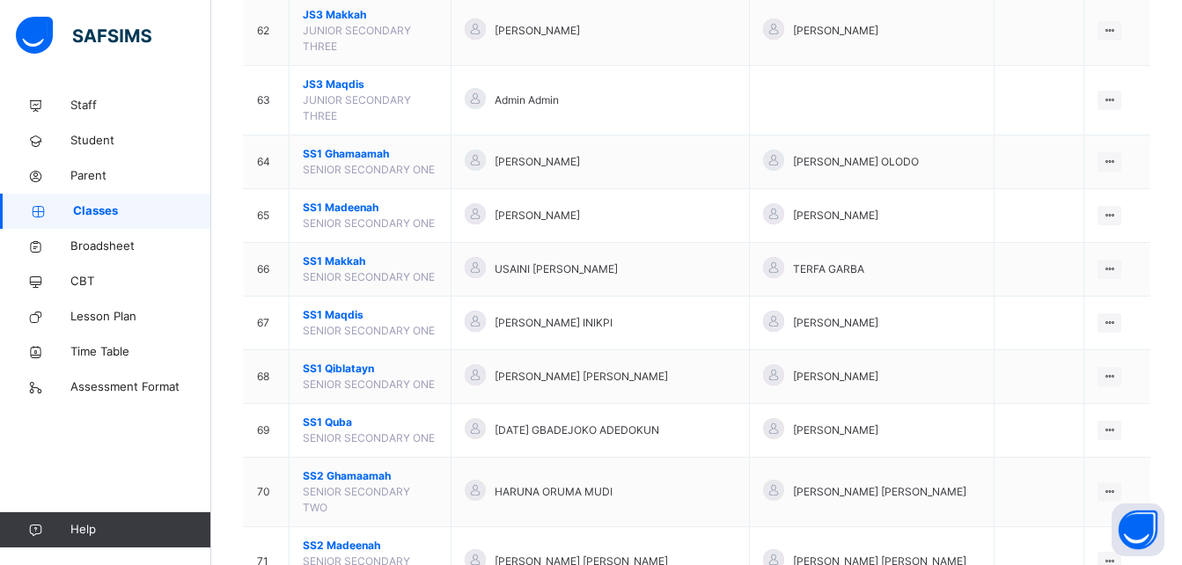
scroll to position [3708, 0]
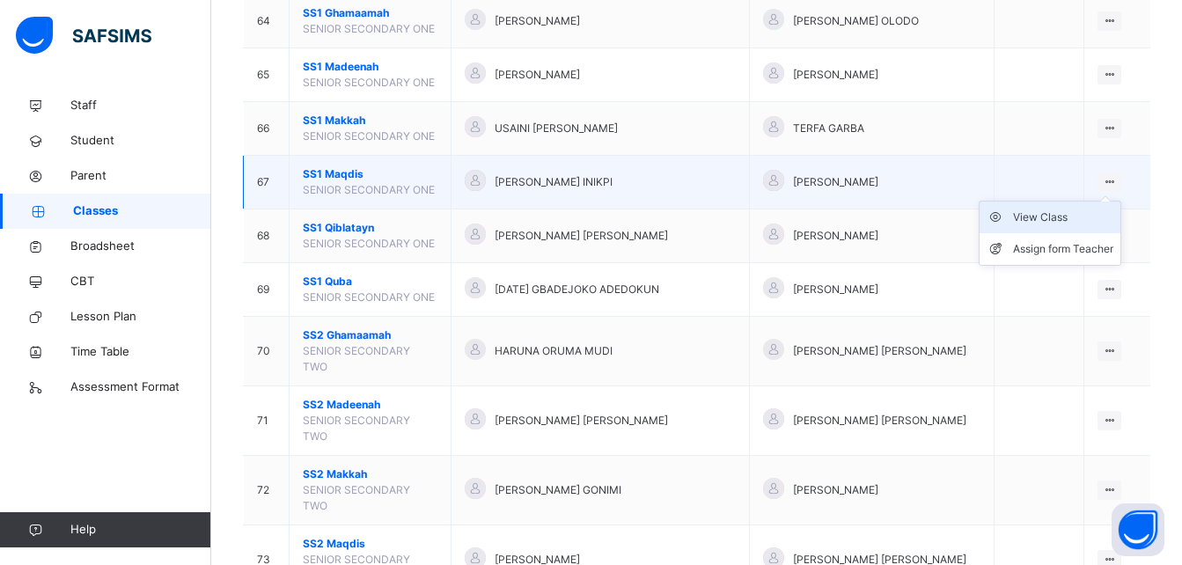
click at [1063, 209] on div "View Class" at bounding box center [1063, 218] width 100 height 18
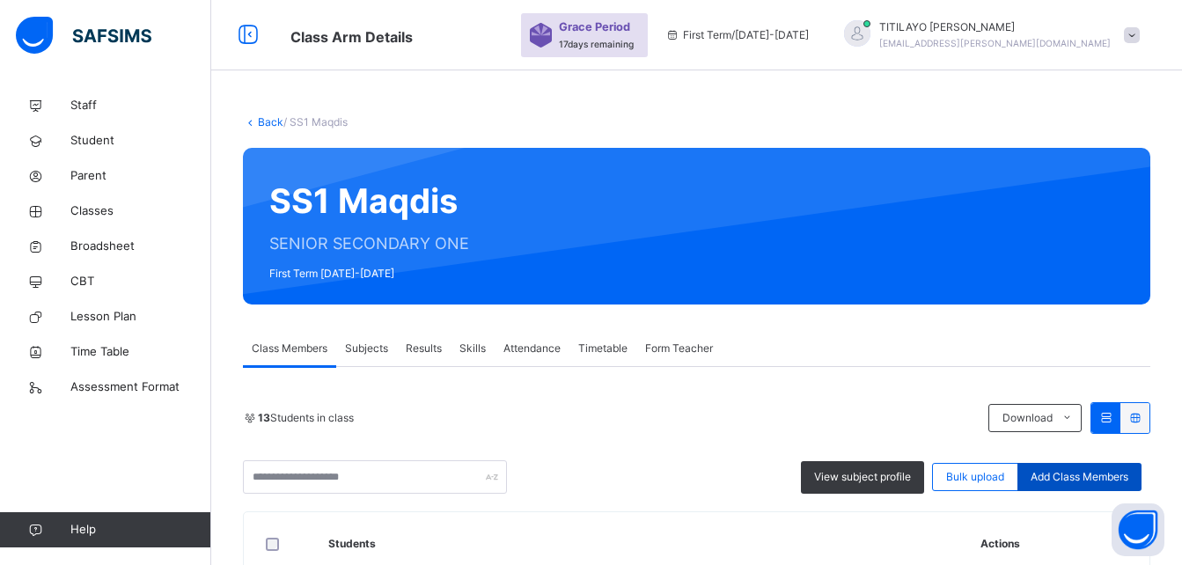
click at [1053, 480] on span "Add Class Members" at bounding box center [1080, 477] width 98 height 16
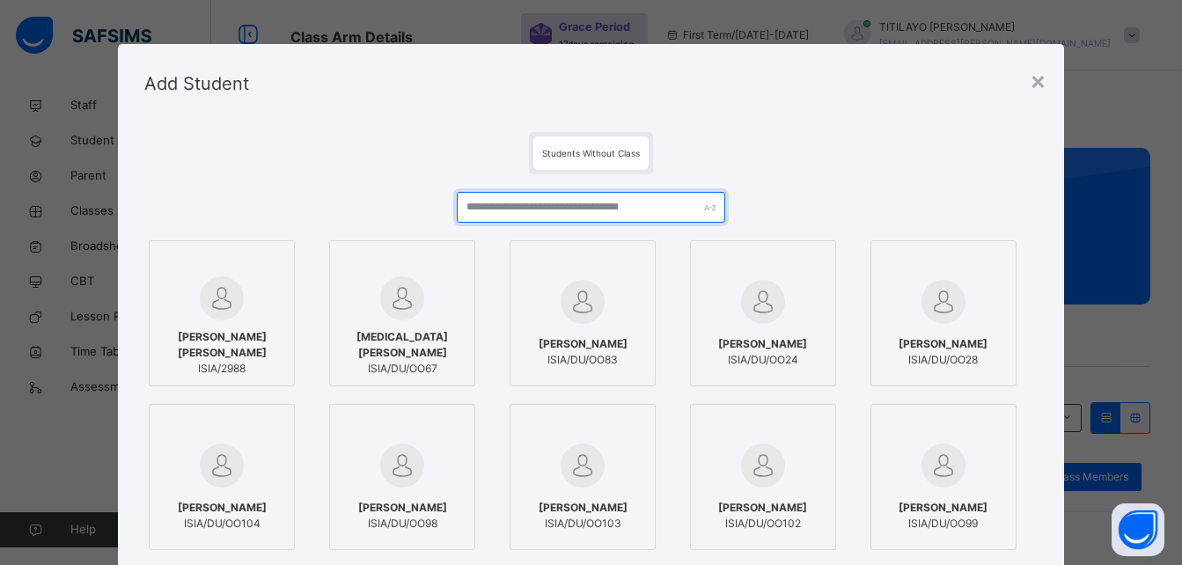
click at [593, 198] on input "text" at bounding box center [591, 207] width 268 height 31
type input "*"
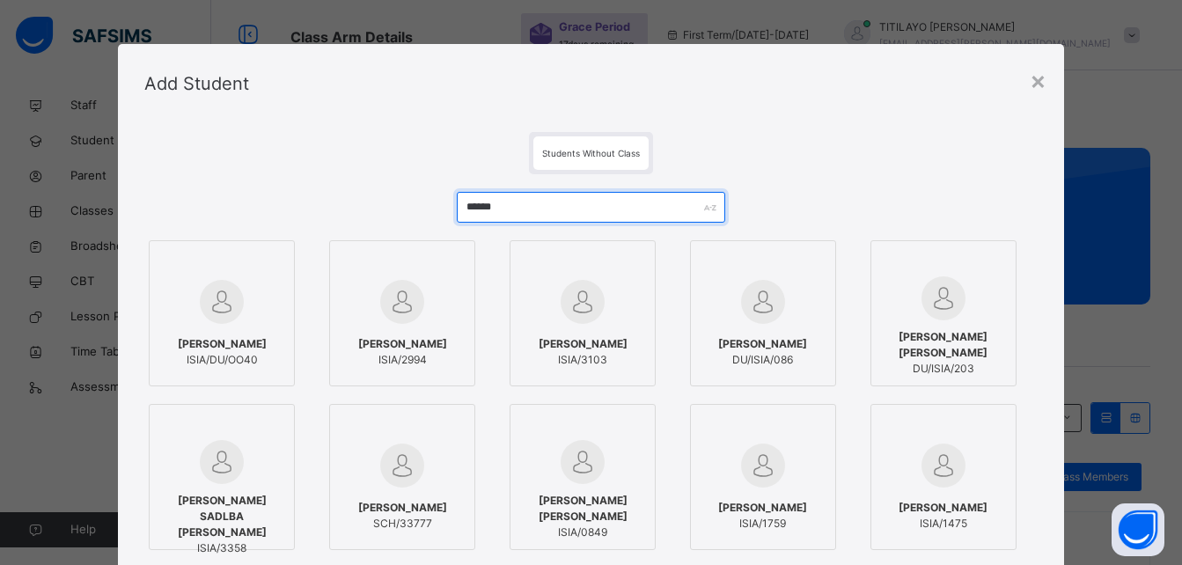
type input "******"
click at [417, 332] on div "SALIMA ABUBAKAR ISIA/2994" at bounding box center [402, 351] width 127 height 49
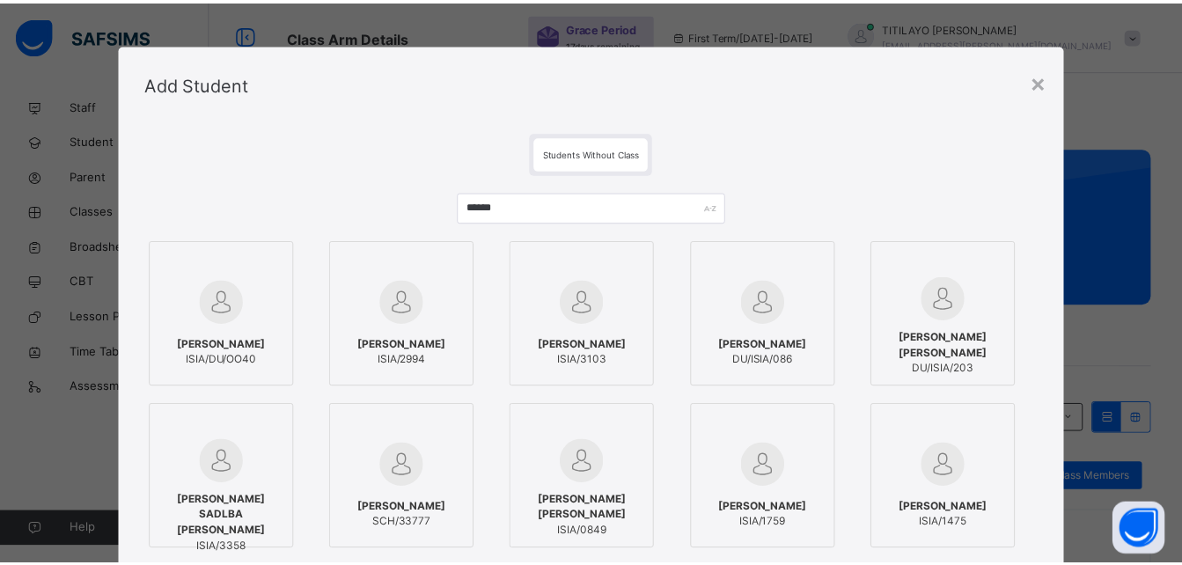
scroll to position [214, 0]
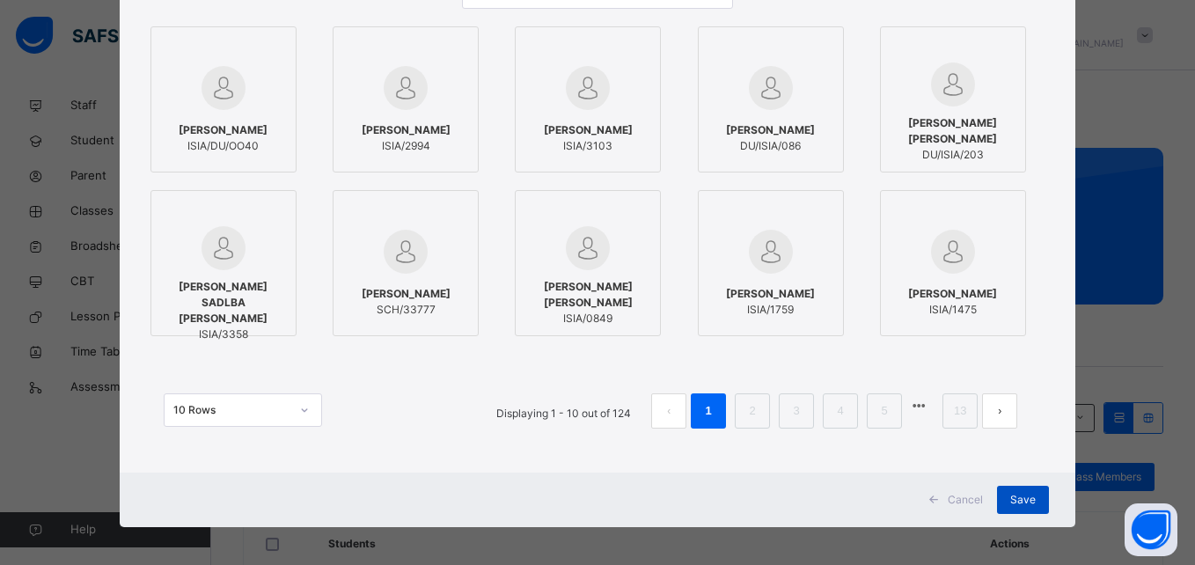
click at [1010, 500] on span "Save" at bounding box center [1023, 500] width 26 height 16
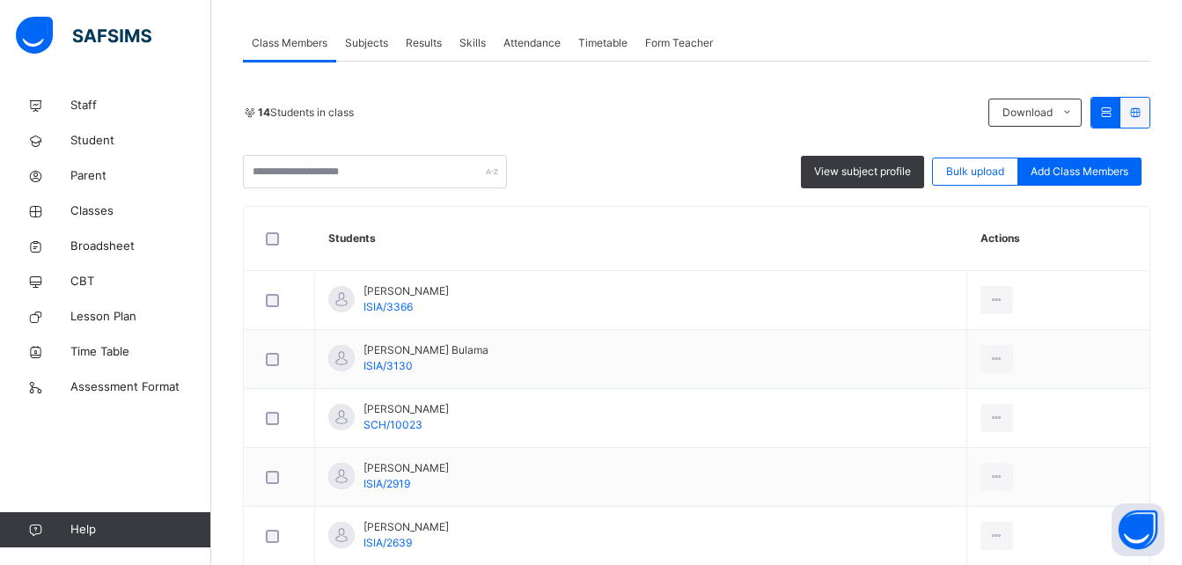
scroll to position [446, 0]
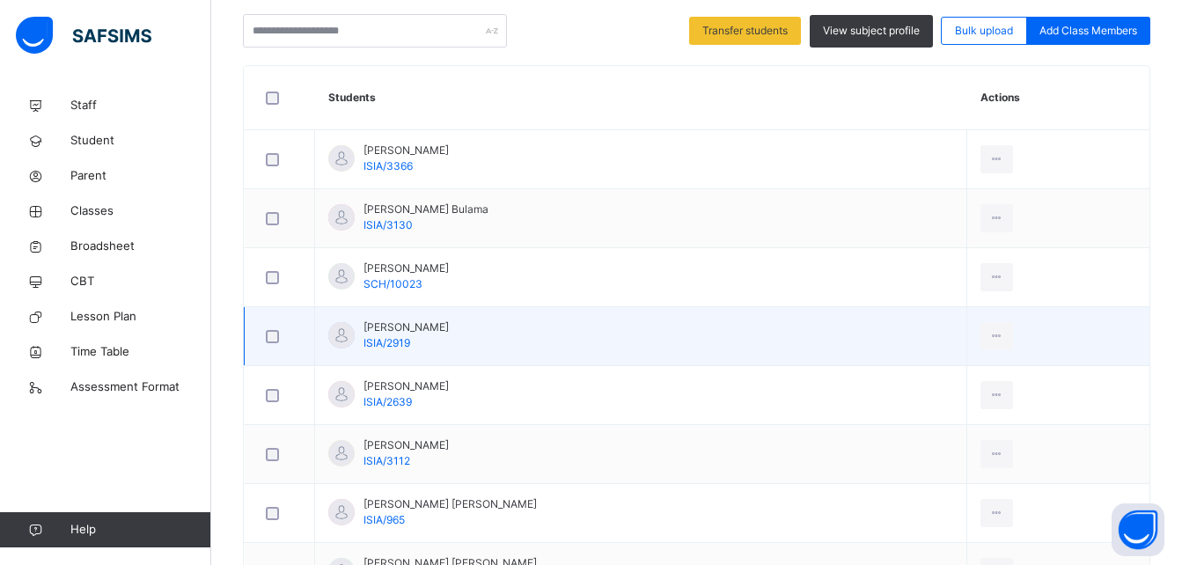
click at [265, 337] on div at bounding box center [279, 336] width 34 height 13
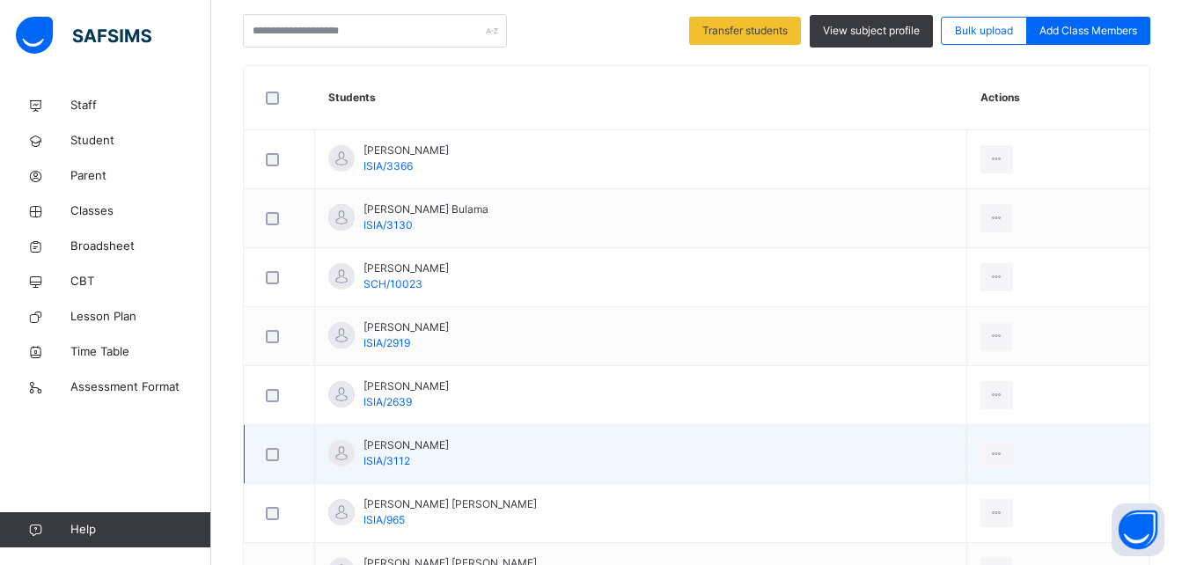
click at [272, 445] on div at bounding box center [279, 454] width 43 height 37
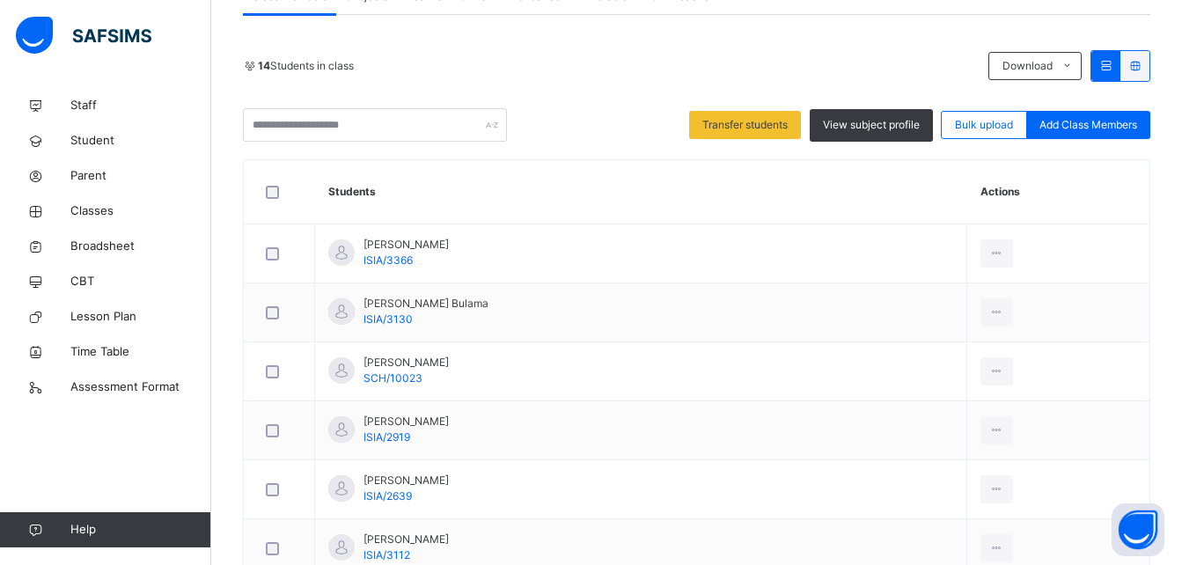
scroll to position [317, 0]
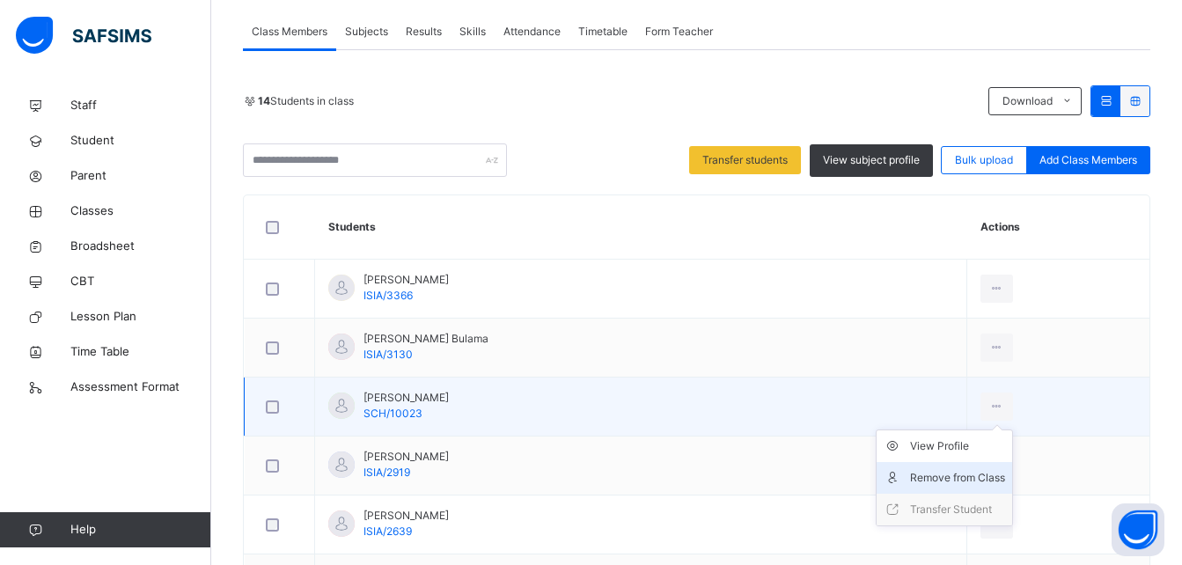
click at [933, 473] on div "Remove from Class" at bounding box center [957, 478] width 95 height 18
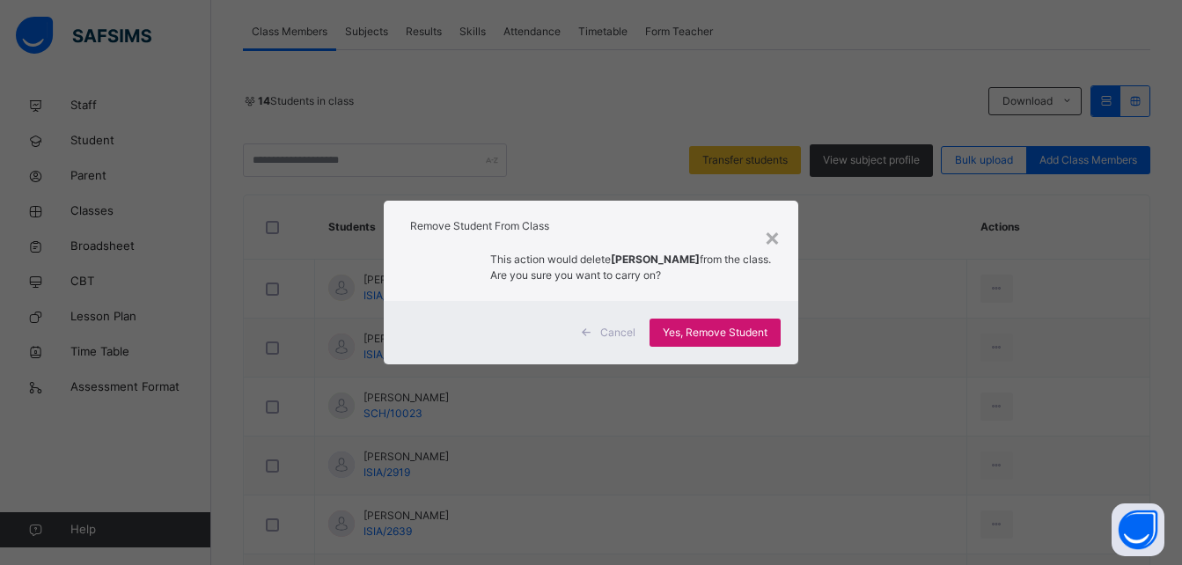
click at [732, 335] on span "Yes, Remove Student" at bounding box center [715, 333] width 105 height 16
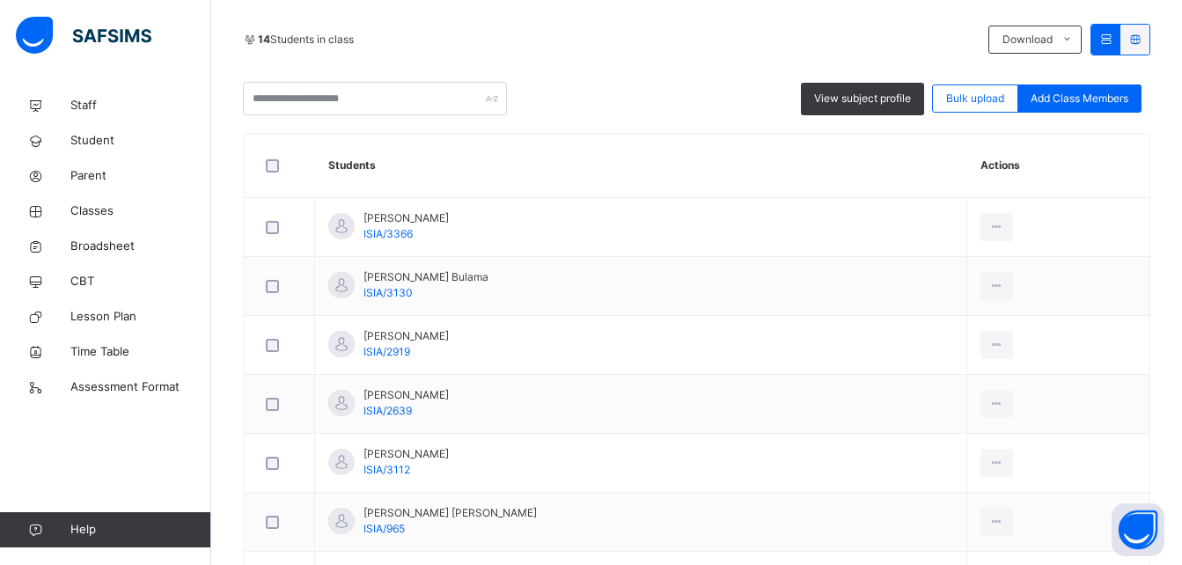
scroll to position [458, 0]
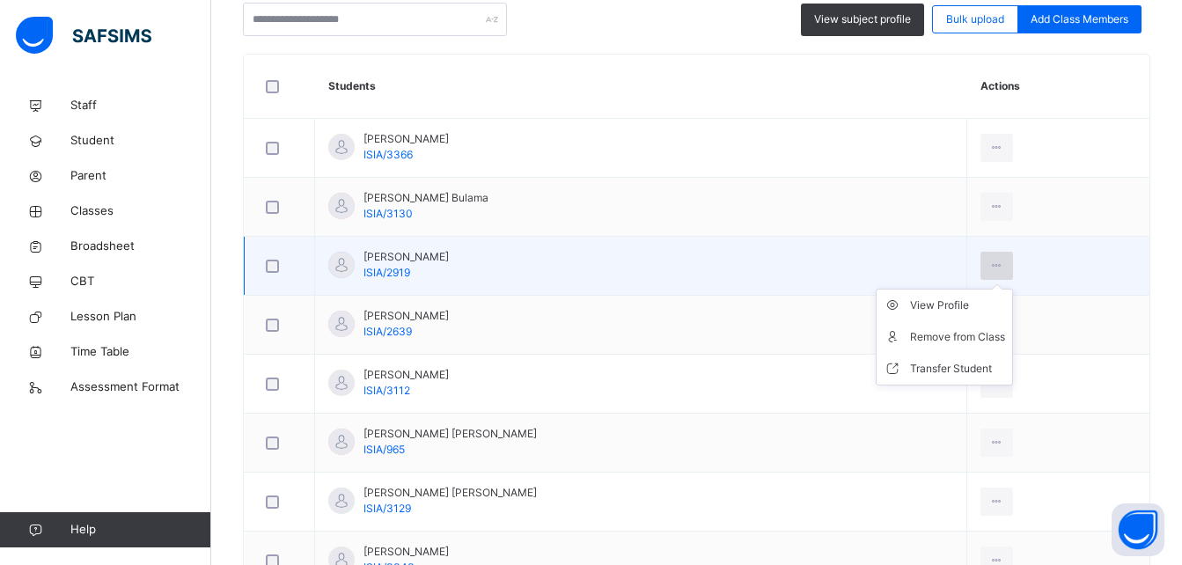
click at [980, 264] on div at bounding box center [996, 266] width 33 height 28
click at [942, 341] on div "Remove from Class" at bounding box center [957, 337] width 95 height 18
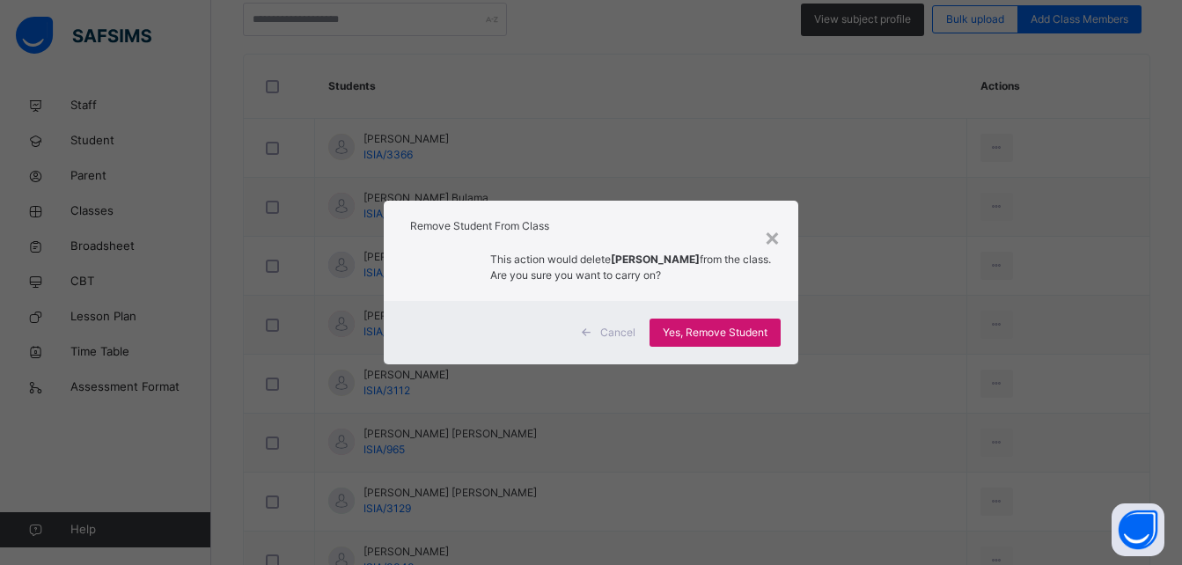
click at [738, 327] on span "Yes, Remove Student" at bounding box center [715, 333] width 105 height 16
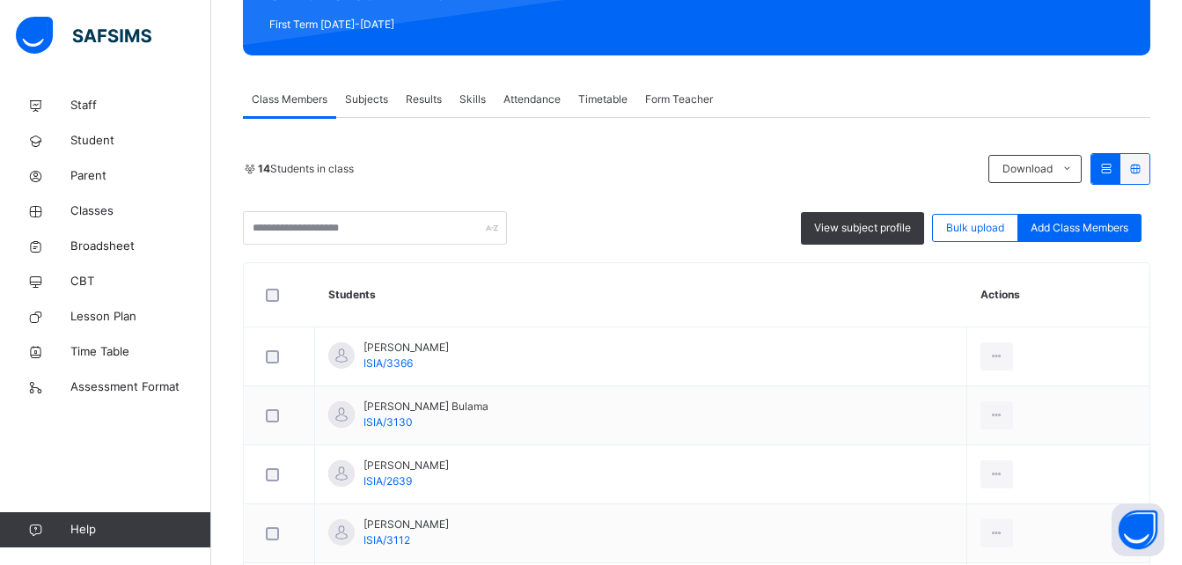
scroll to position [422, 0]
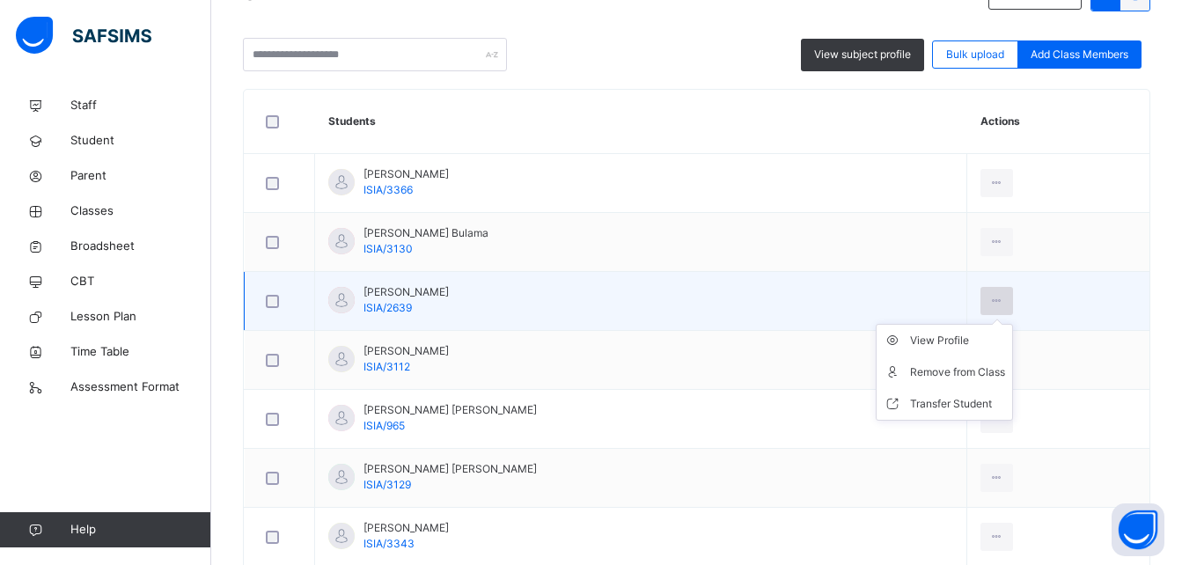
click at [989, 302] on icon at bounding box center [996, 301] width 15 height 16
click at [958, 370] on div "Remove from Class" at bounding box center [957, 372] width 95 height 18
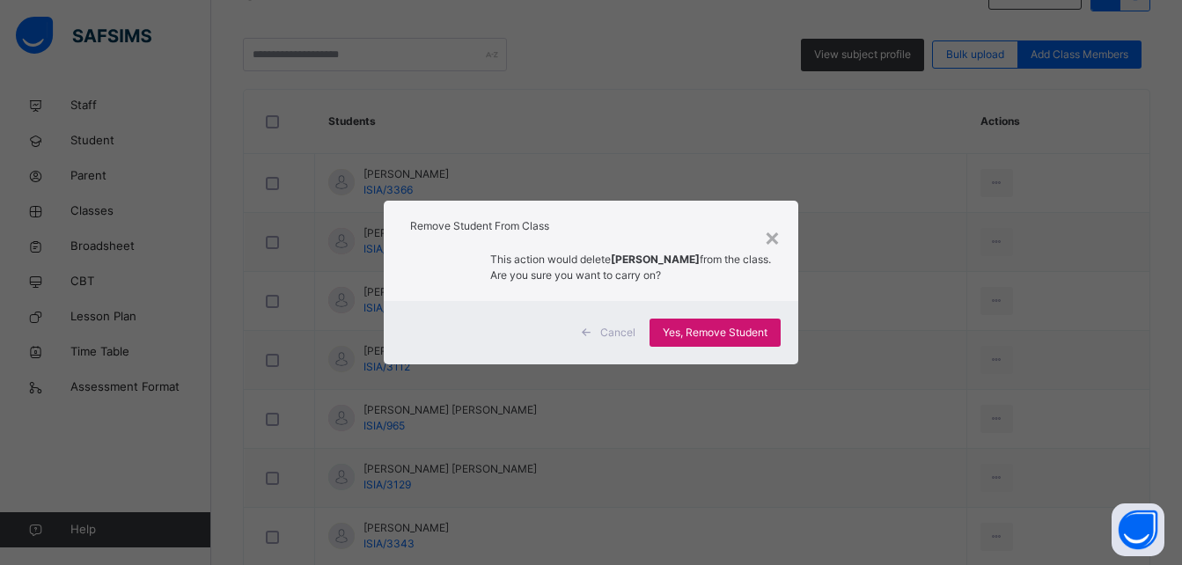
click at [727, 338] on span "Yes, Remove Student" at bounding box center [715, 333] width 105 height 16
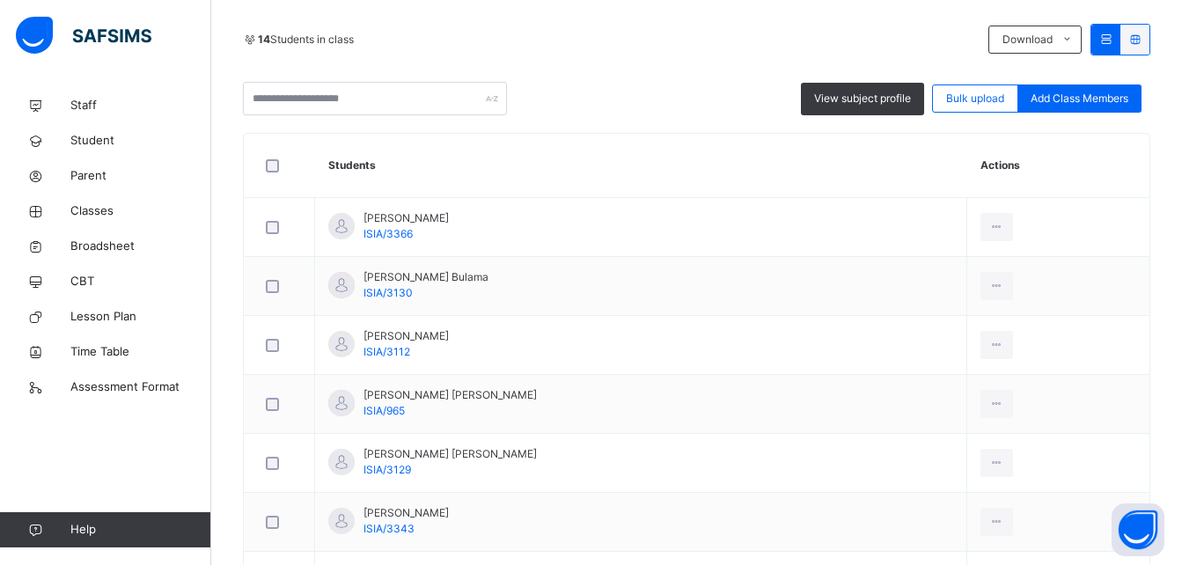
scroll to position [387, 0]
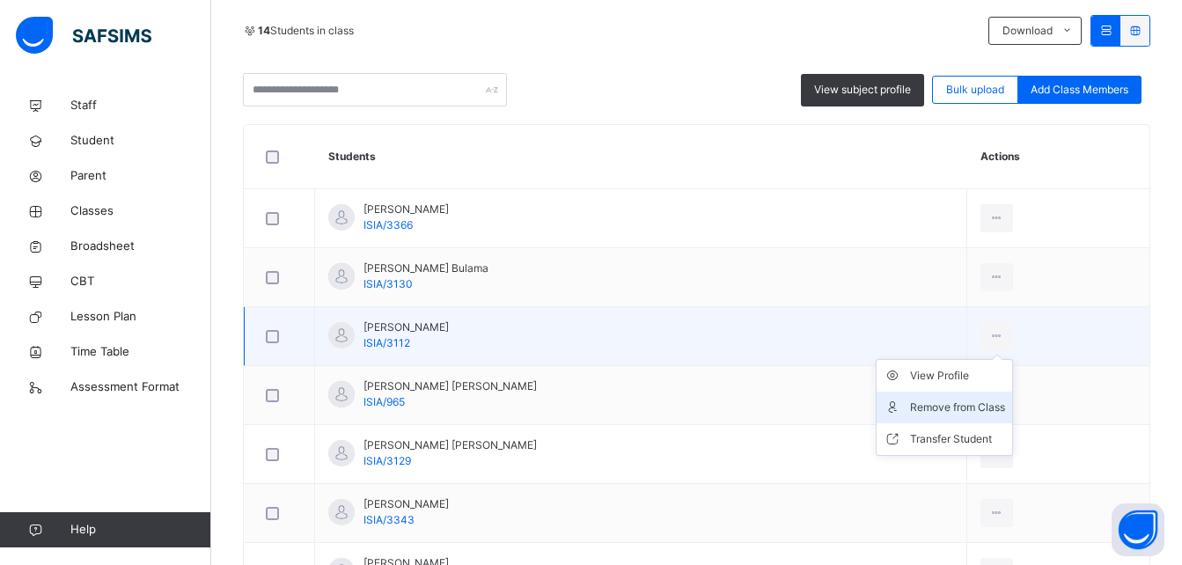
click at [942, 409] on div "Remove from Class" at bounding box center [957, 408] width 95 height 18
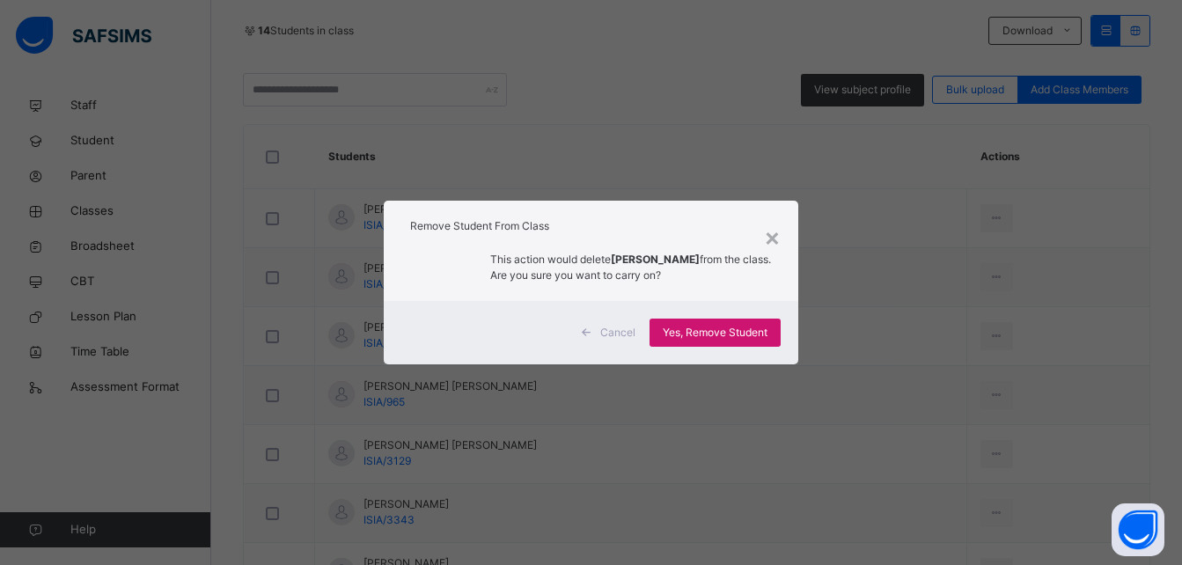
click at [725, 338] on span "Yes, Remove Student" at bounding box center [715, 333] width 105 height 16
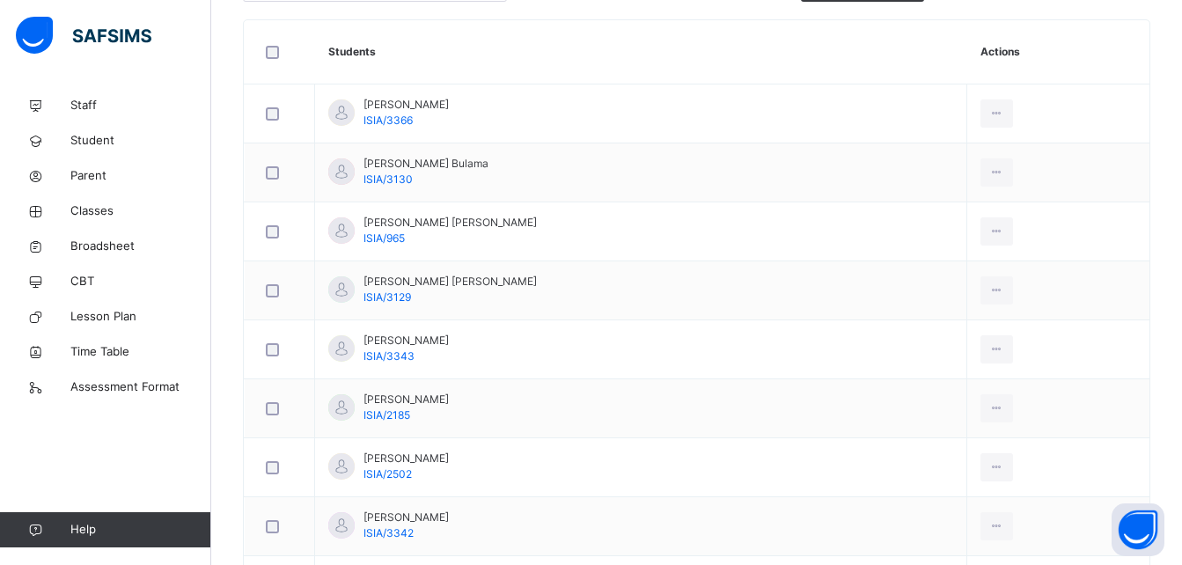
scroll to position [493, 0]
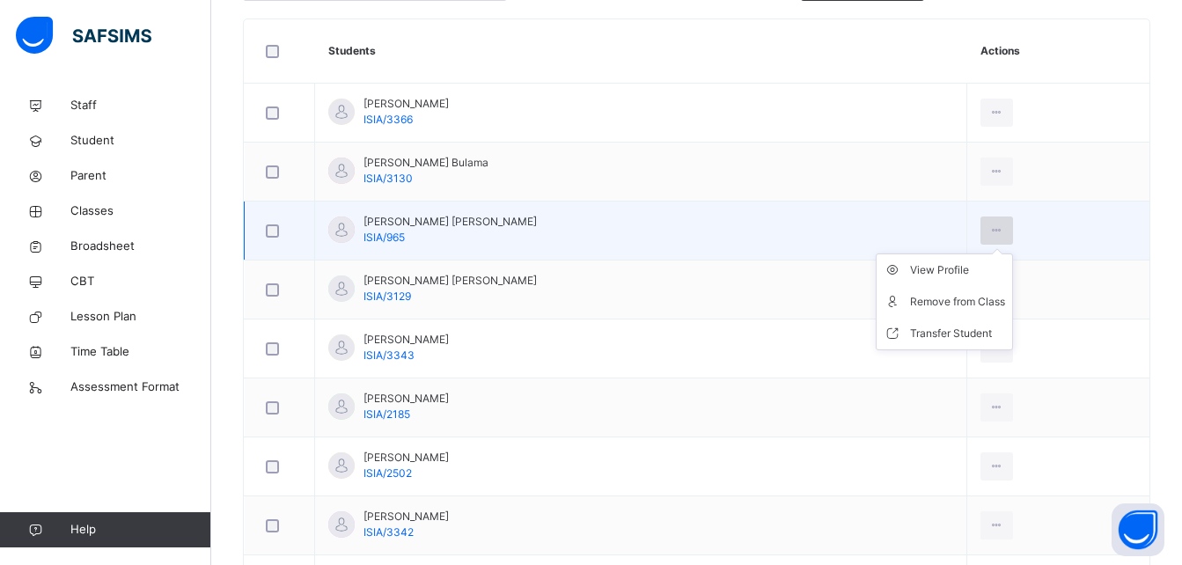
click at [989, 228] on icon at bounding box center [996, 231] width 15 height 16
click at [965, 302] on div "Remove from Class" at bounding box center [957, 302] width 95 height 18
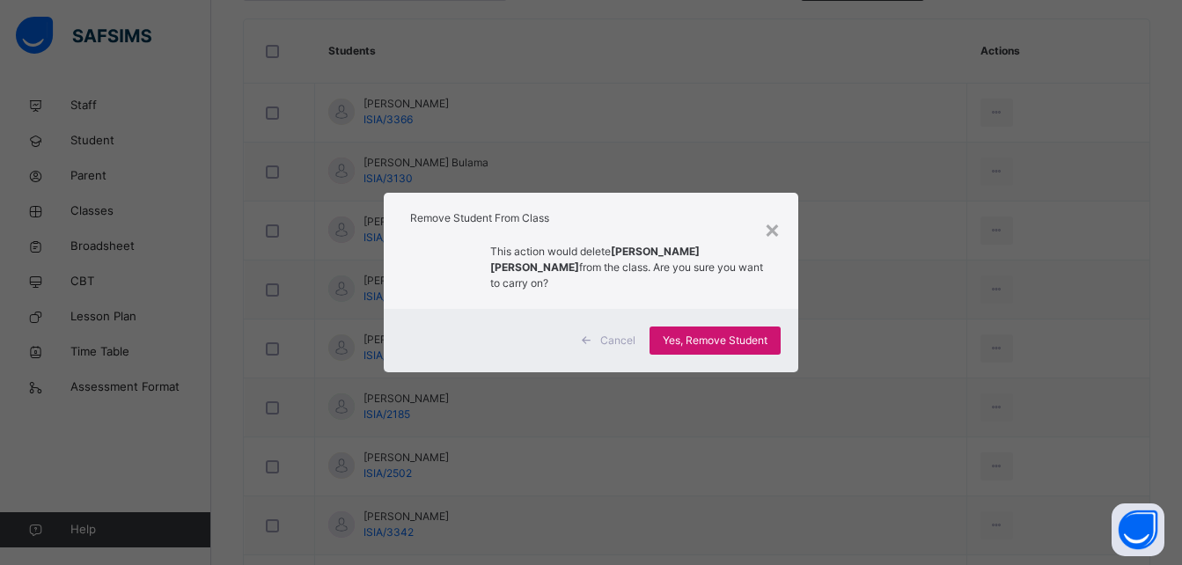
click at [757, 333] on span "Yes, Remove Student" at bounding box center [715, 341] width 105 height 16
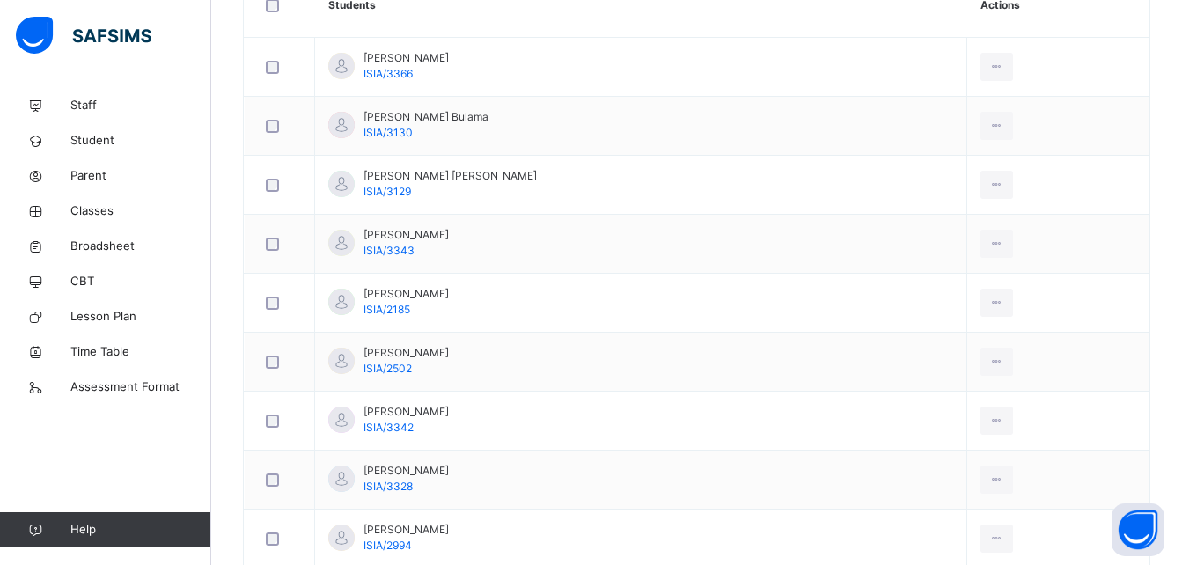
scroll to position [563, 0]
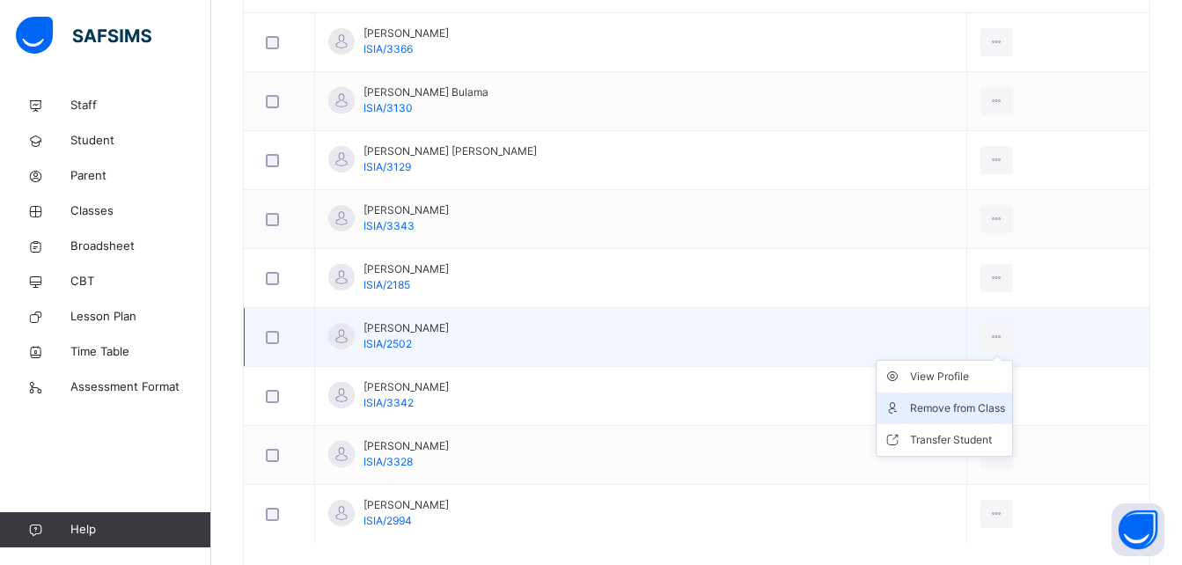
click at [985, 360] on ul "View Profile Remove from Class Transfer Student" at bounding box center [944, 408] width 137 height 97
click at [956, 407] on div "Remove from Class" at bounding box center [957, 409] width 95 height 18
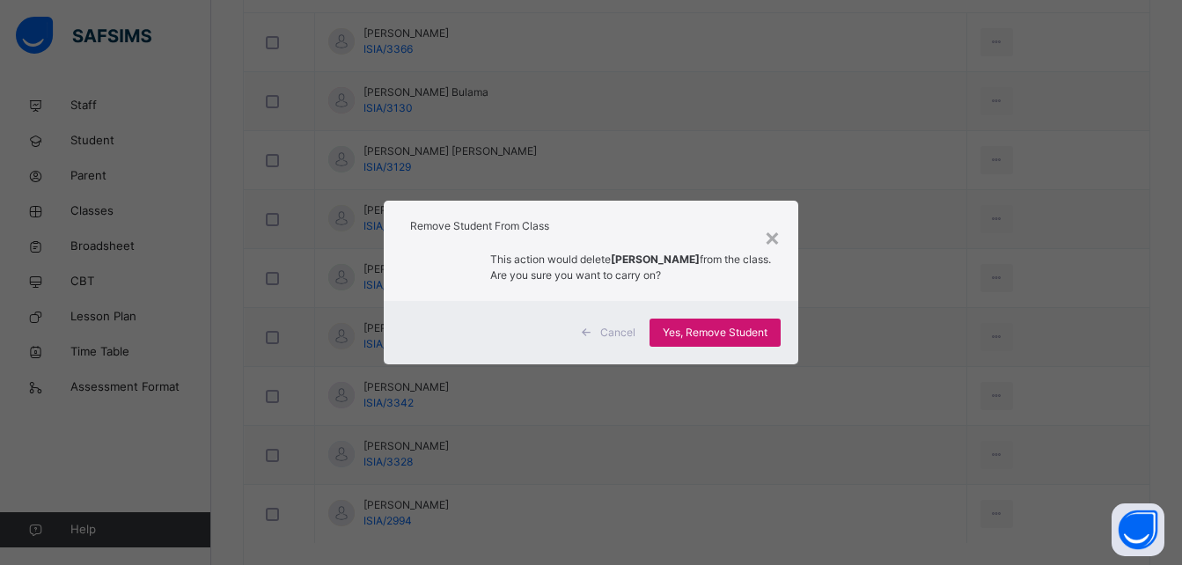
click at [733, 328] on span "Yes, Remove Student" at bounding box center [715, 333] width 105 height 16
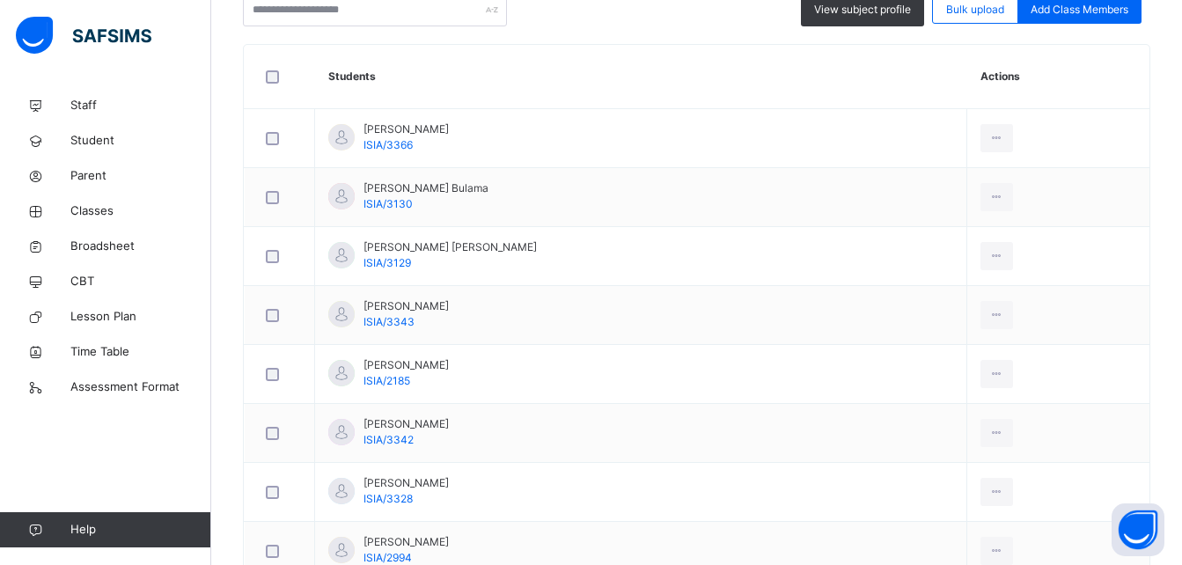
scroll to position [528, 0]
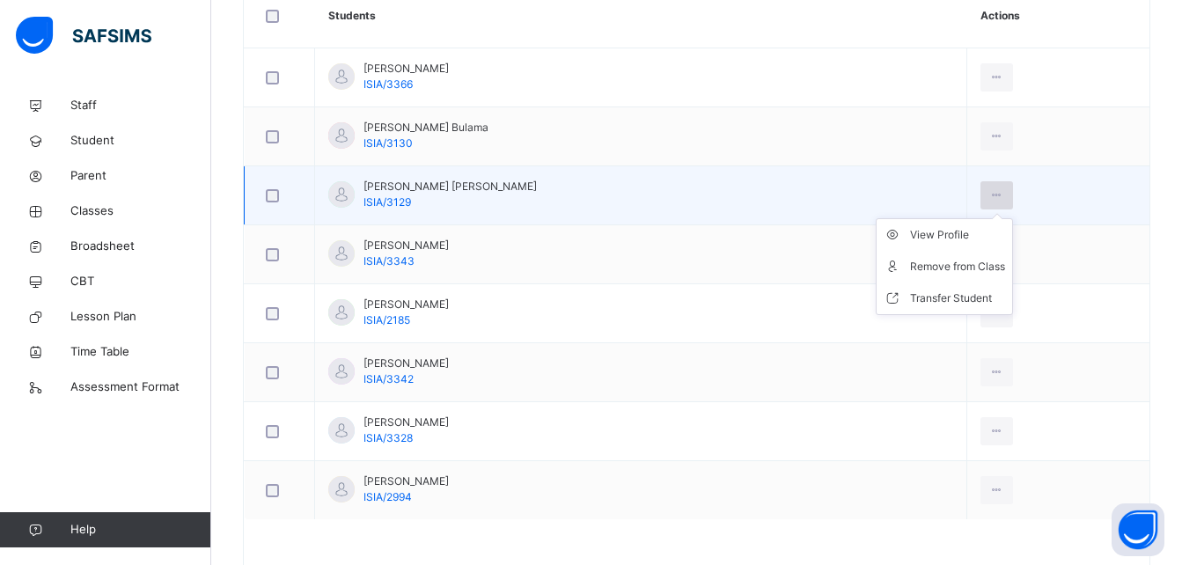
click at [989, 195] on icon at bounding box center [996, 195] width 15 height 16
click at [946, 260] on div "Remove from Class" at bounding box center [957, 267] width 95 height 18
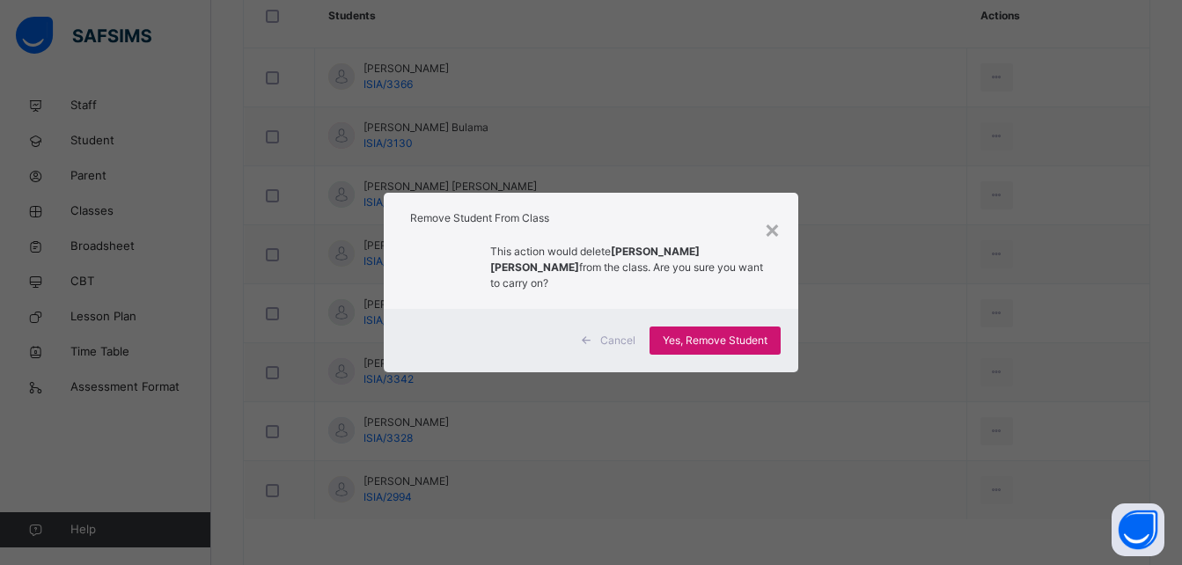
click at [724, 333] on span "Yes, Remove Student" at bounding box center [715, 341] width 105 height 16
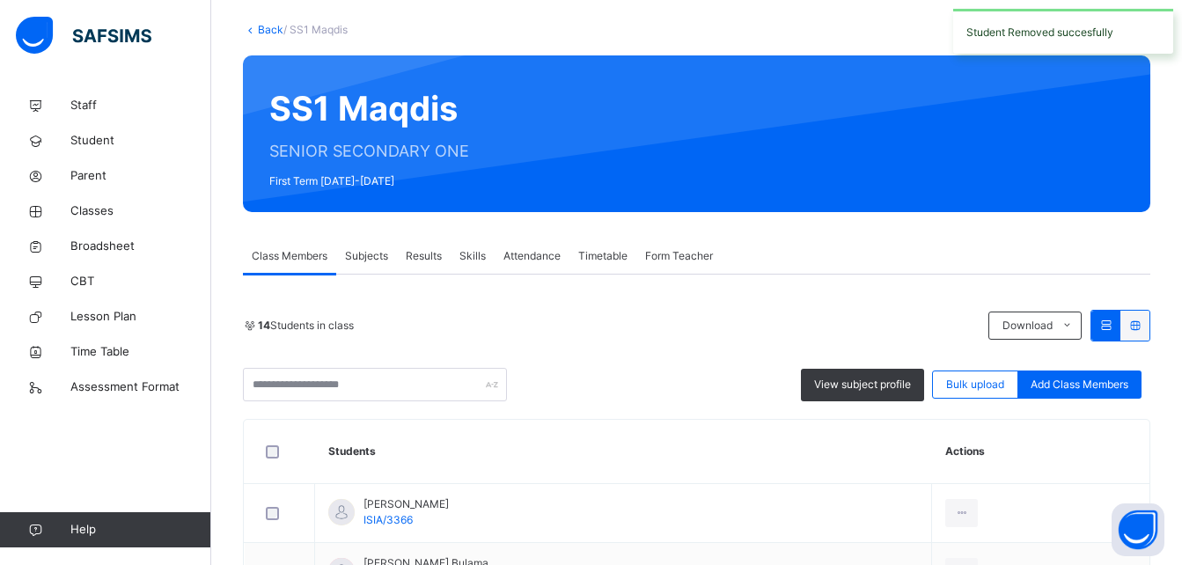
scroll to position [517, 0]
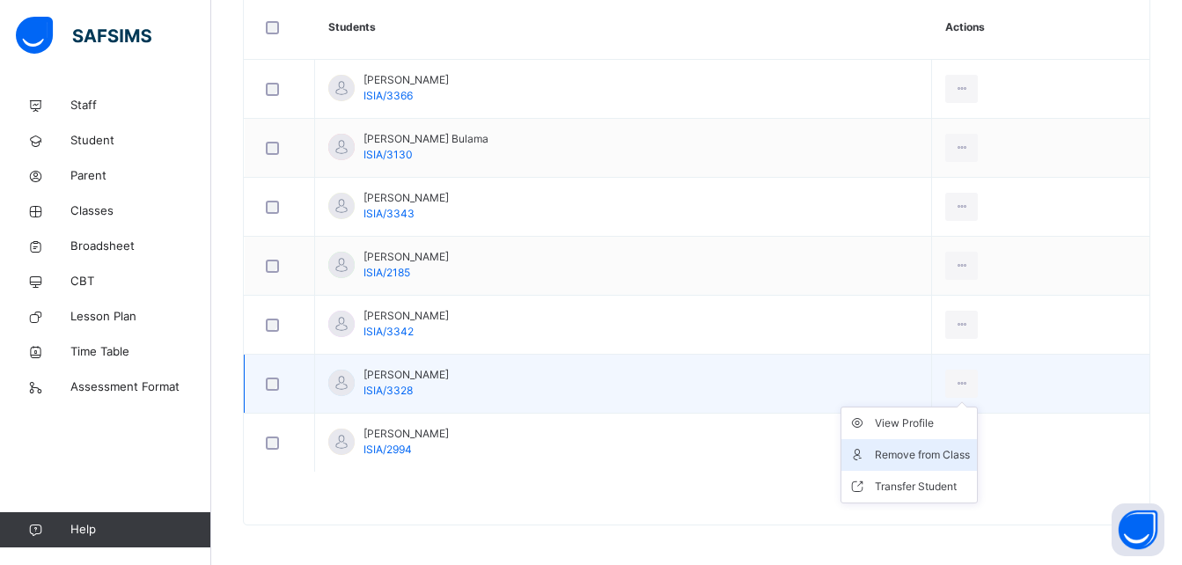
click at [922, 451] on div "Remove from Class" at bounding box center [922, 455] width 95 height 18
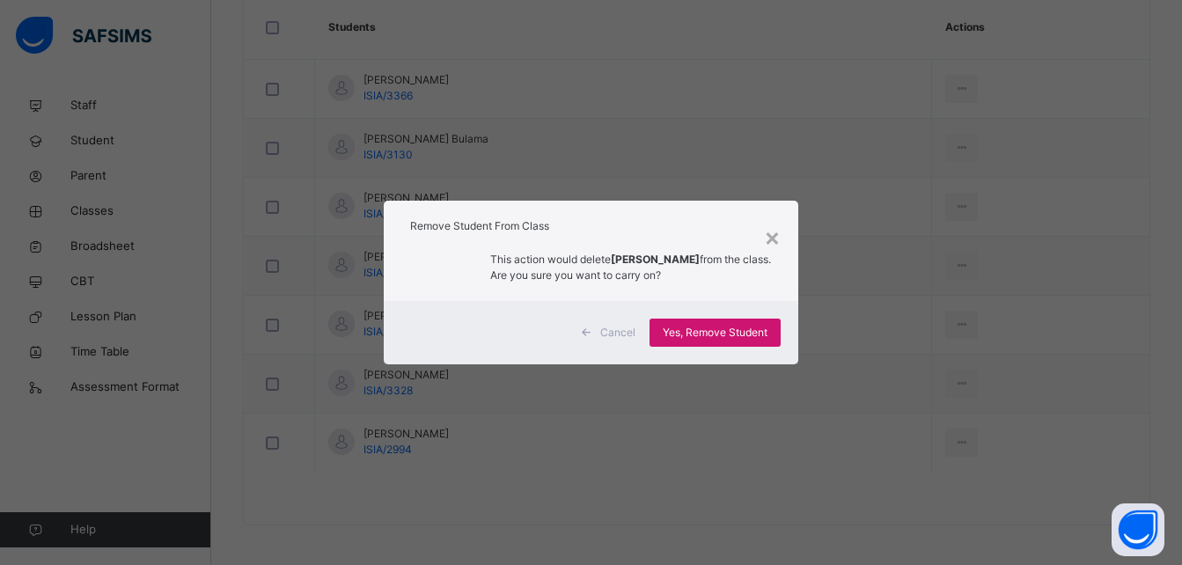
click at [754, 333] on span "Yes, Remove Student" at bounding box center [715, 333] width 105 height 16
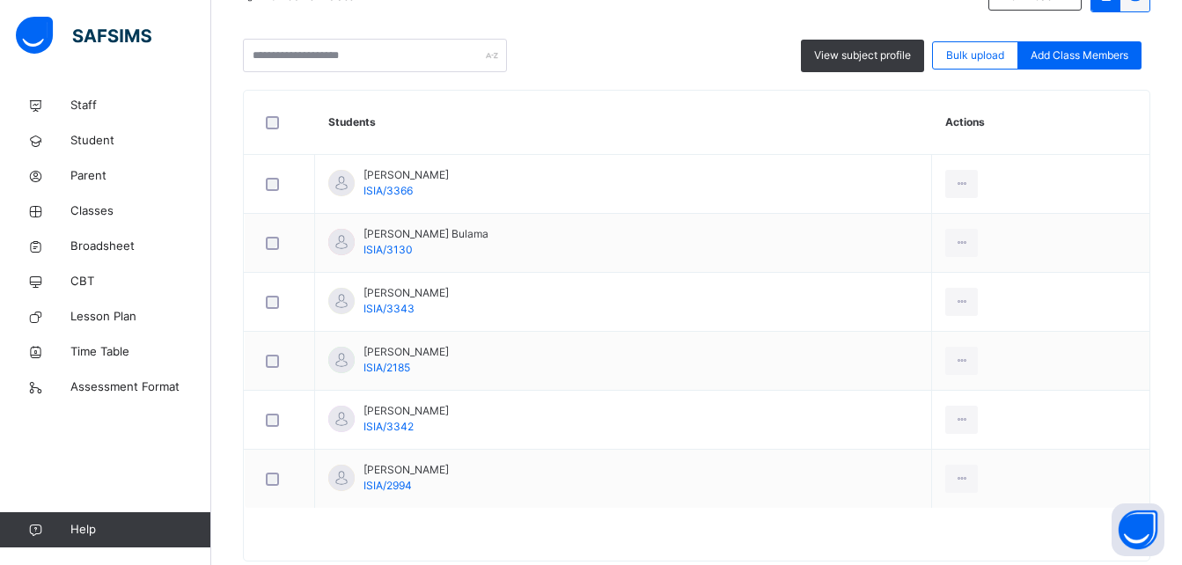
scroll to position [422, 0]
click at [112, 213] on span "Classes" at bounding box center [140, 211] width 141 height 18
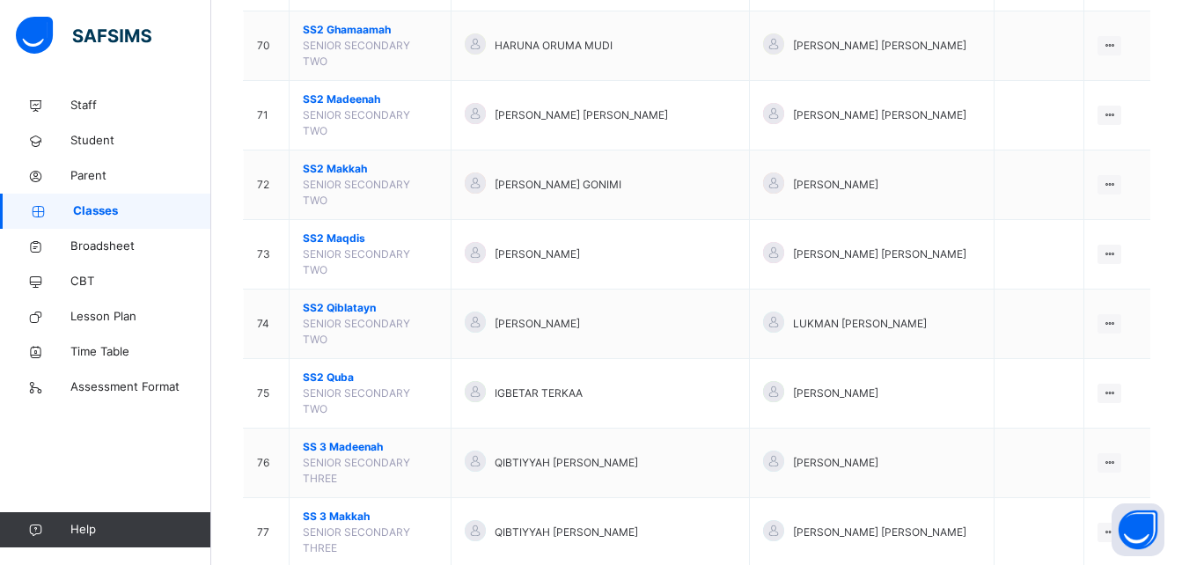
scroll to position [4048, 0]
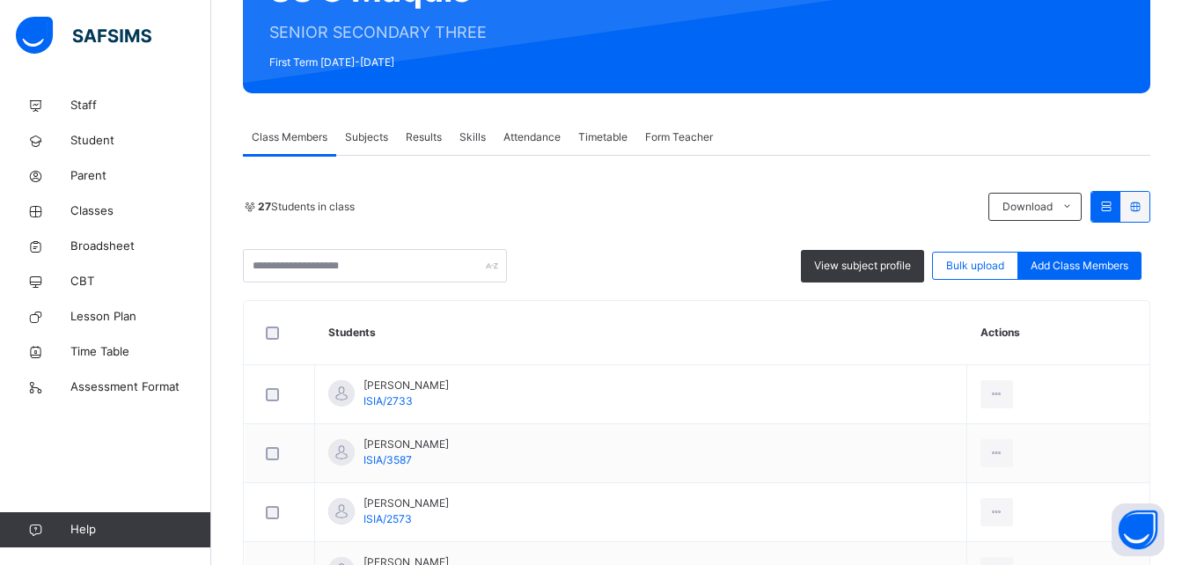
scroll to position [387, 0]
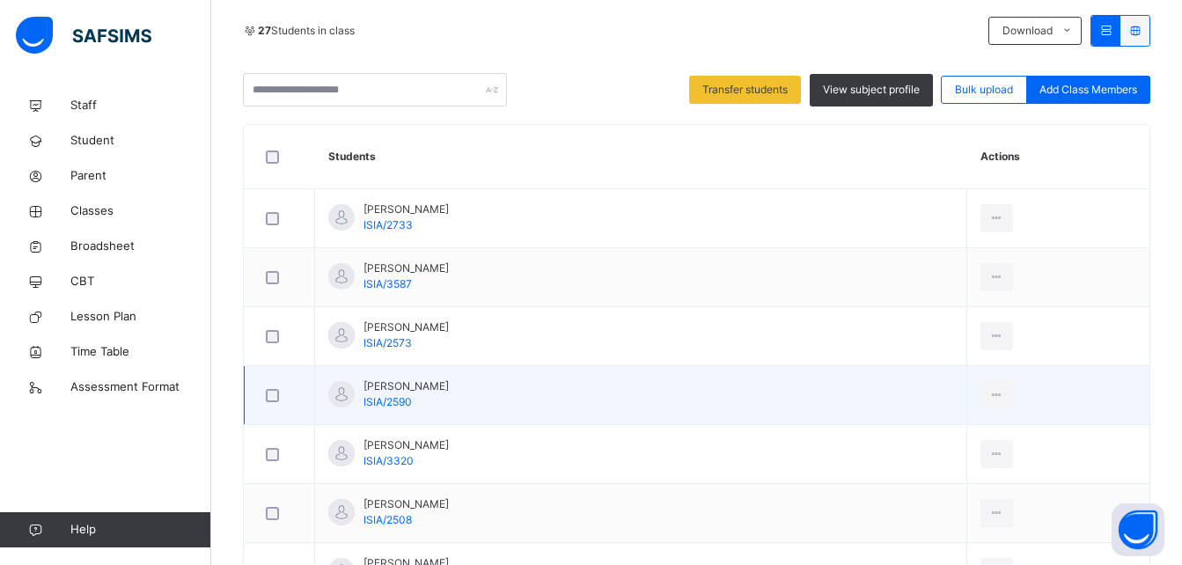
click at [279, 395] on div at bounding box center [279, 395] width 34 height 13
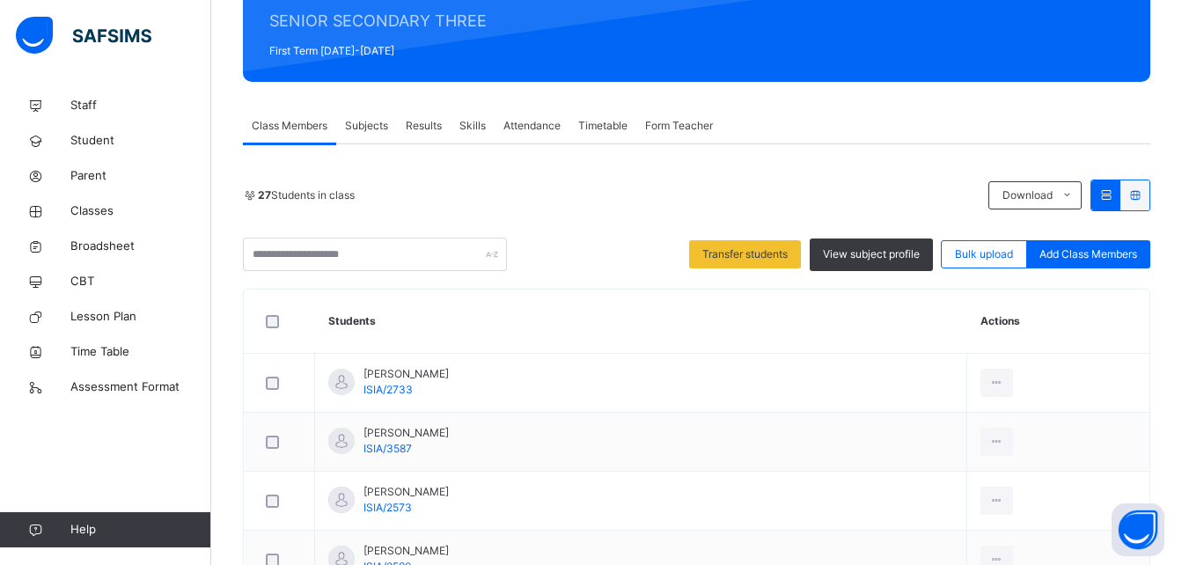
scroll to position [199, 0]
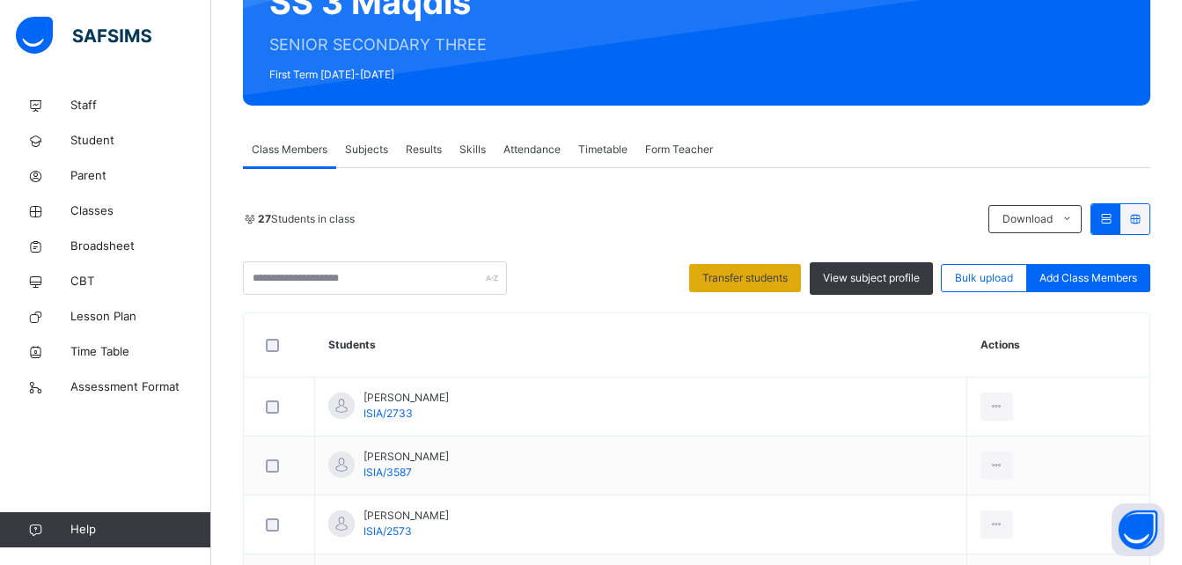
click at [769, 272] on span "Transfer students" at bounding box center [744, 278] width 85 height 16
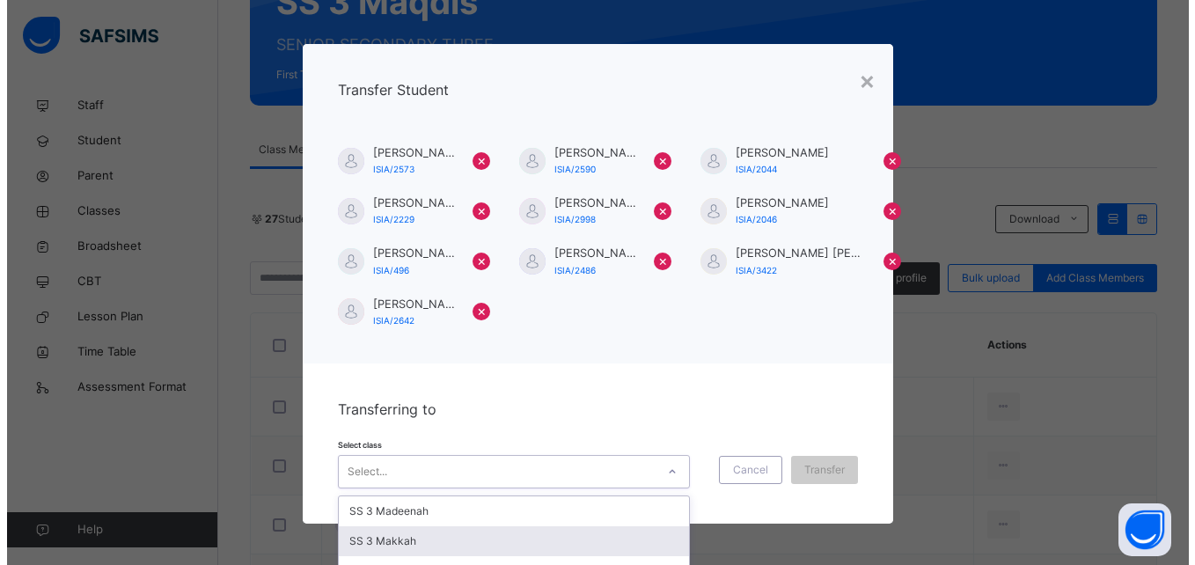
scroll to position [52, 0]
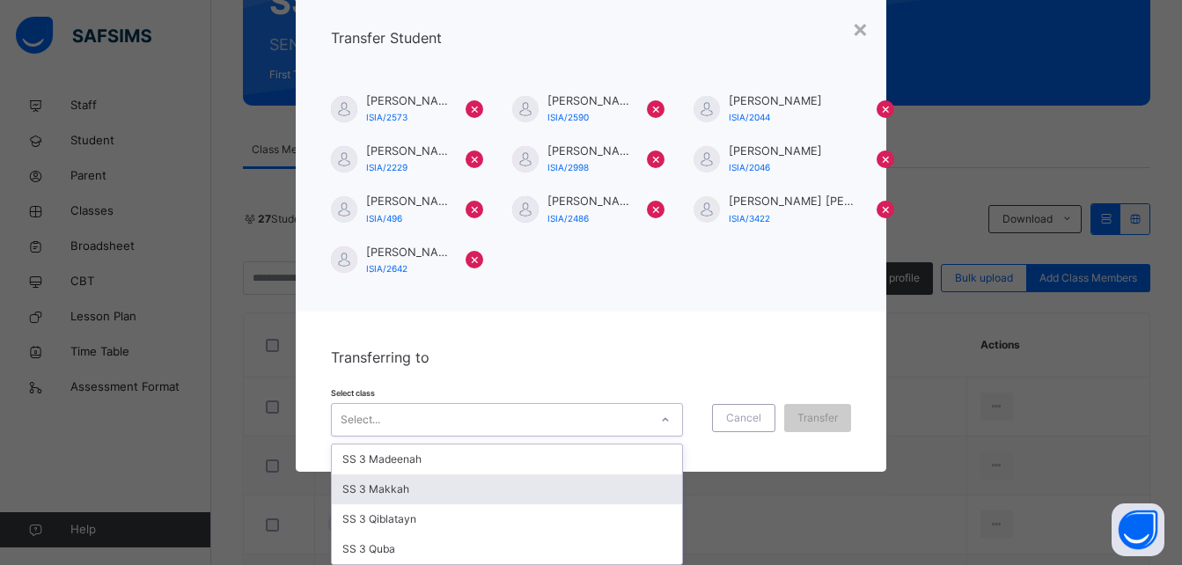
click at [628, 437] on div "option SS 3 Makkah focused, 2 of 4. 4 results available. Use Up and Down to cho…" at bounding box center [507, 419] width 352 height 33
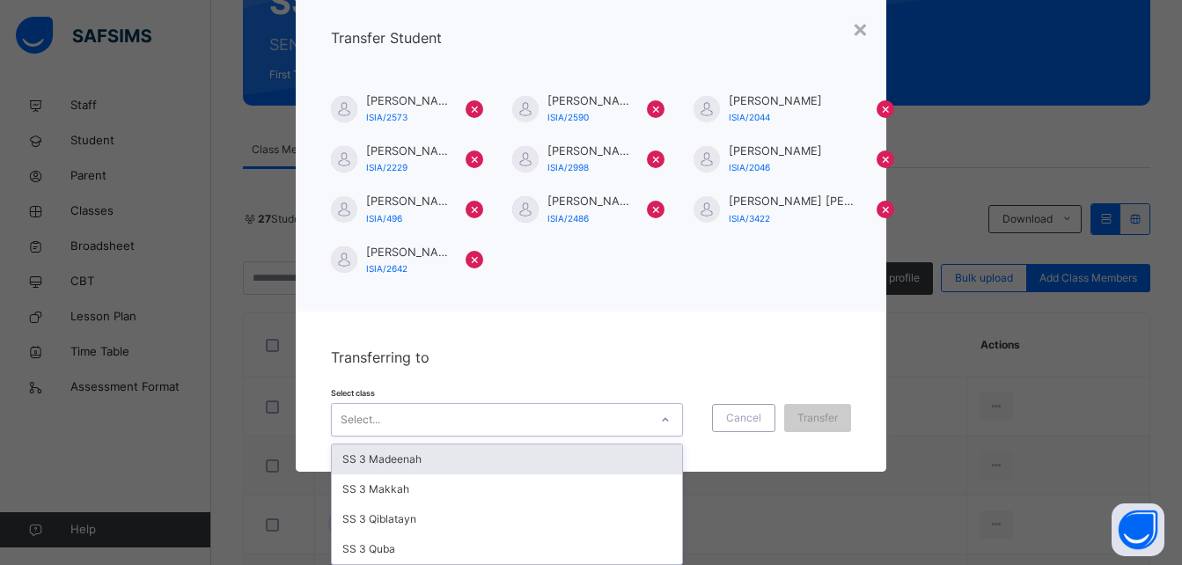
click at [516, 460] on div "SS 3 Madeenah" at bounding box center [507, 459] width 350 height 30
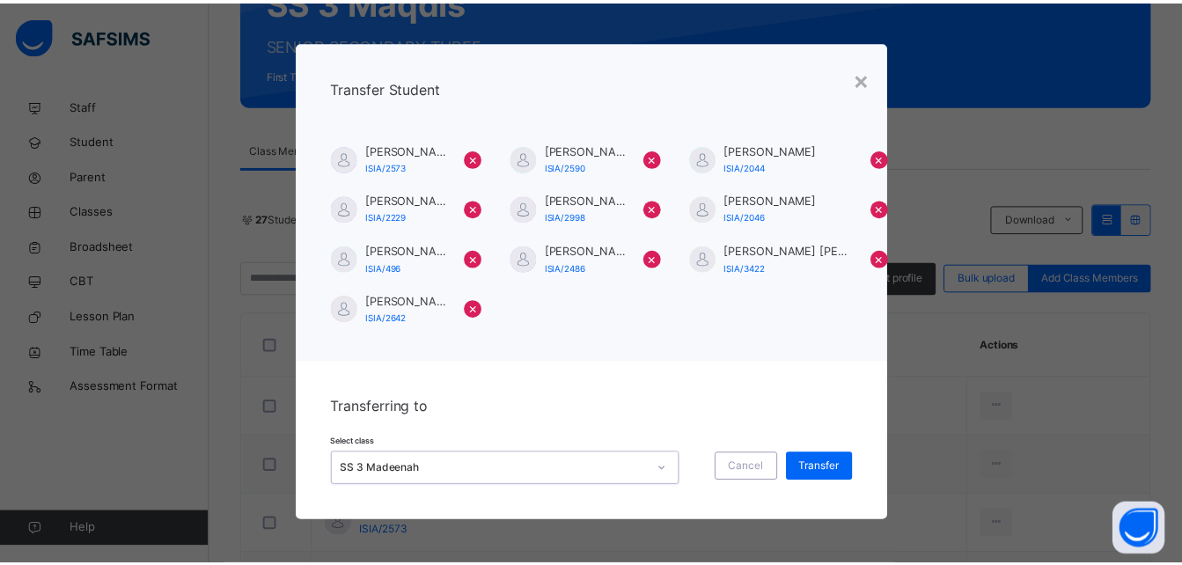
scroll to position [3, 0]
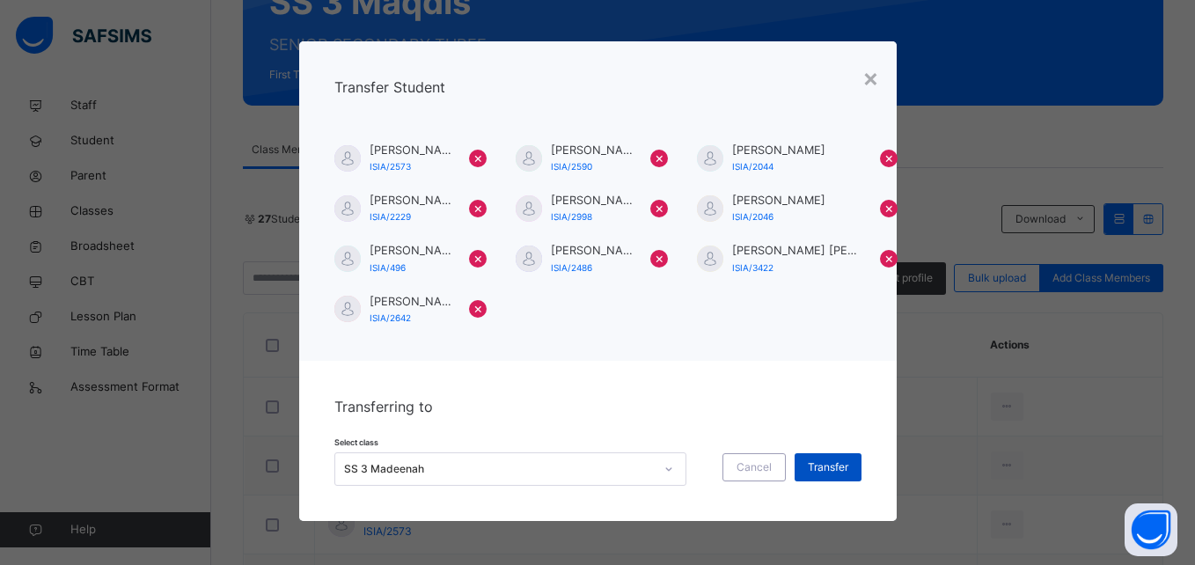
click at [808, 471] on span "Transfer" at bounding box center [828, 467] width 40 height 16
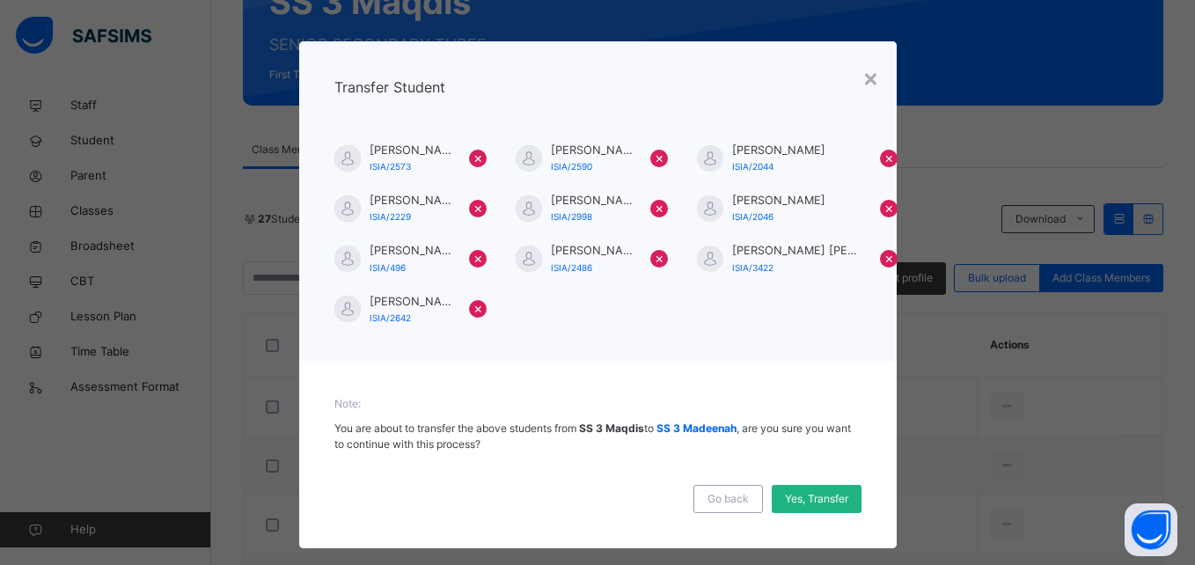
click at [817, 501] on span "Yes, Transfer" at bounding box center [816, 499] width 63 height 16
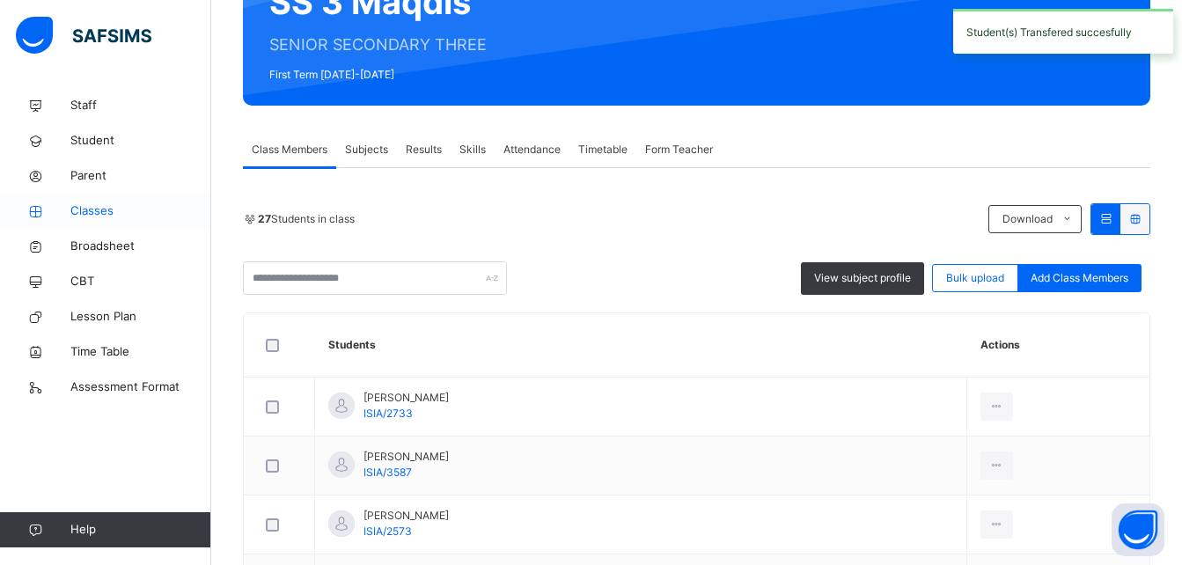
click at [148, 204] on span "Classes" at bounding box center [140, 211] width 141 height 18
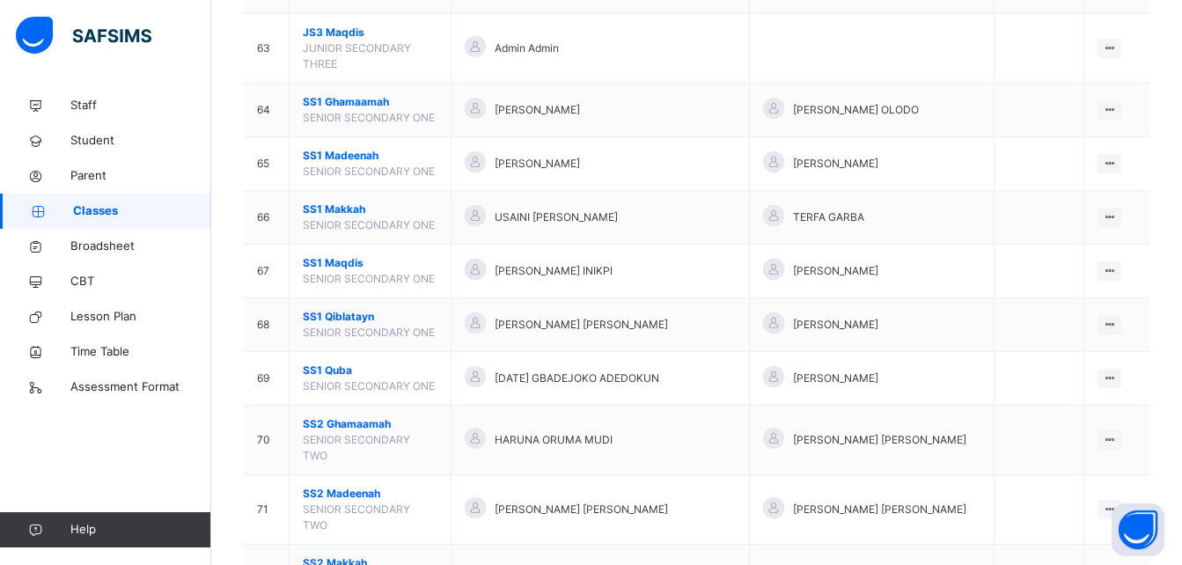
scroll to position [3615, 0]
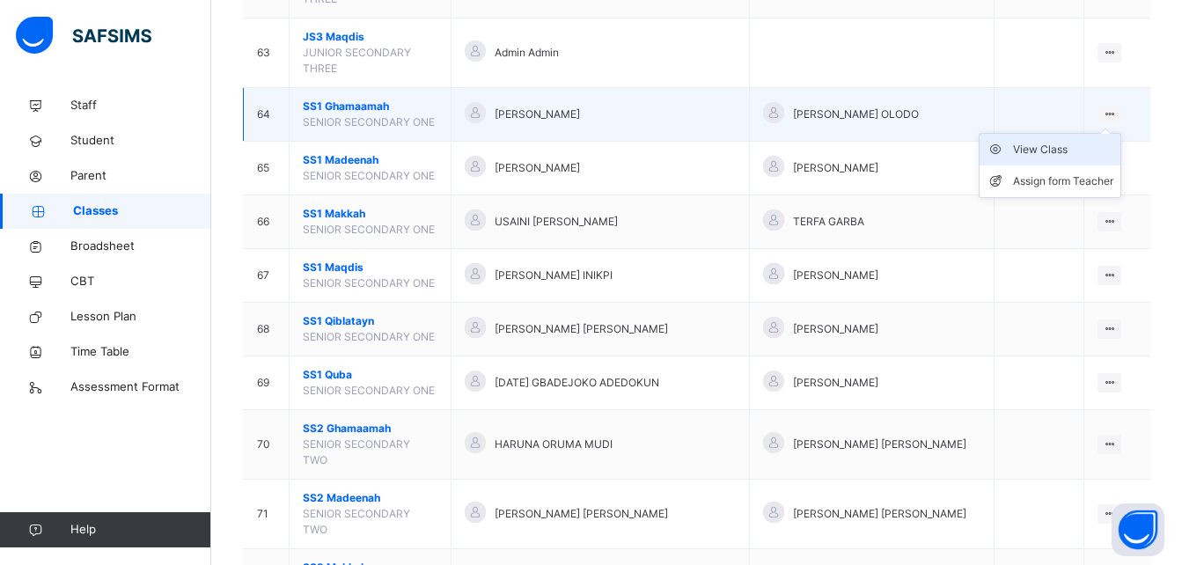
click at [1069, 141] on div "View Class" at bounding box center [1063, 150] width 100 height 18
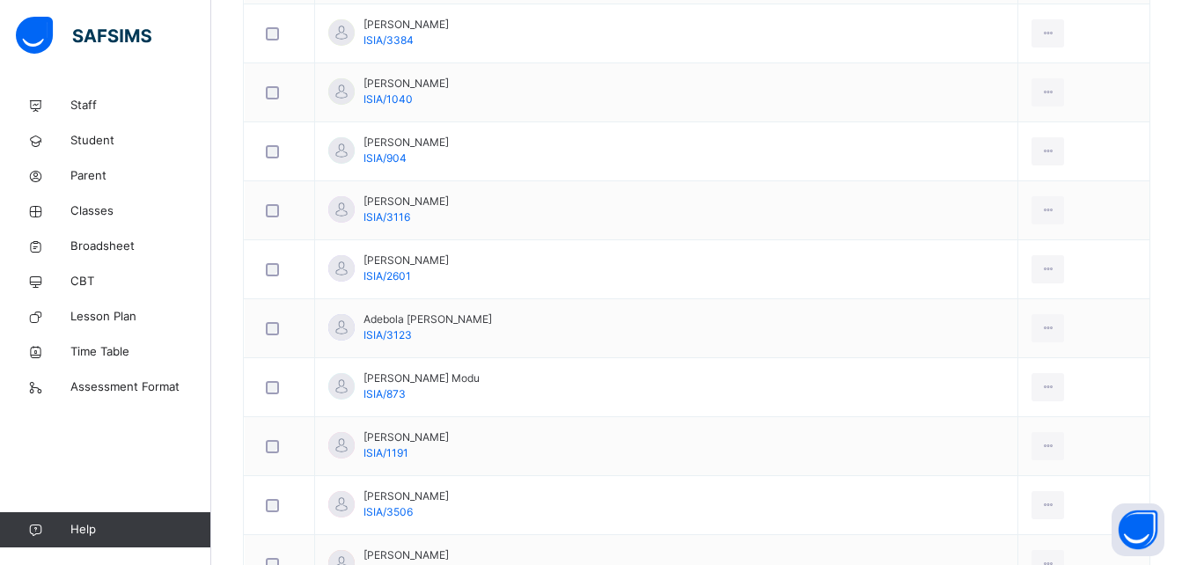
scroll to position [1103, 0]
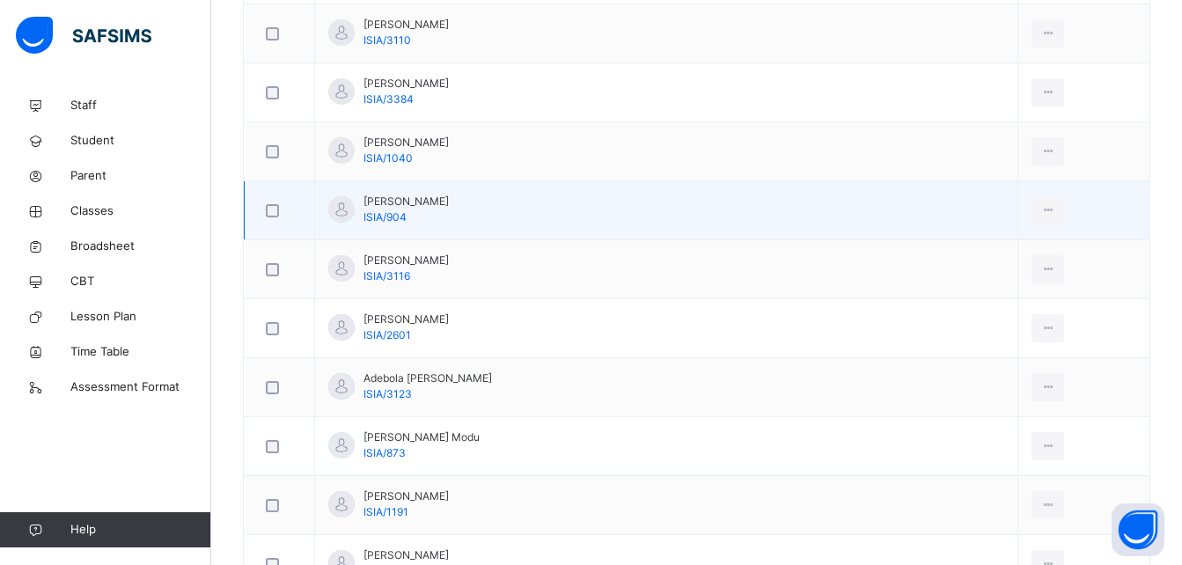
click at [265, 208] on div at bounding box center [279, 210] width 34 height 13
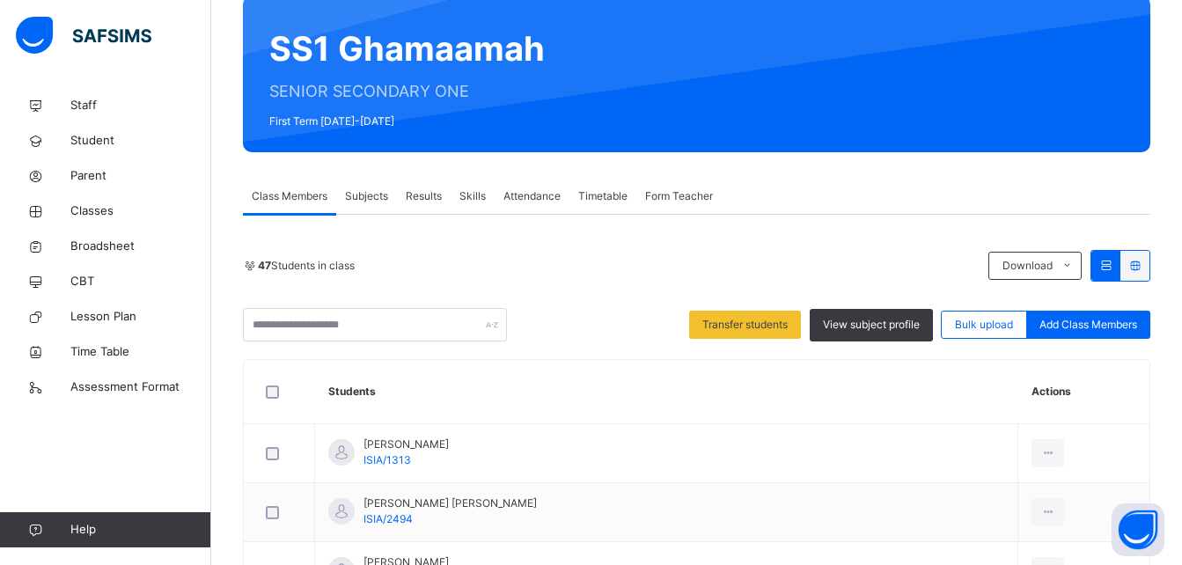
scroll to position [117, 0]
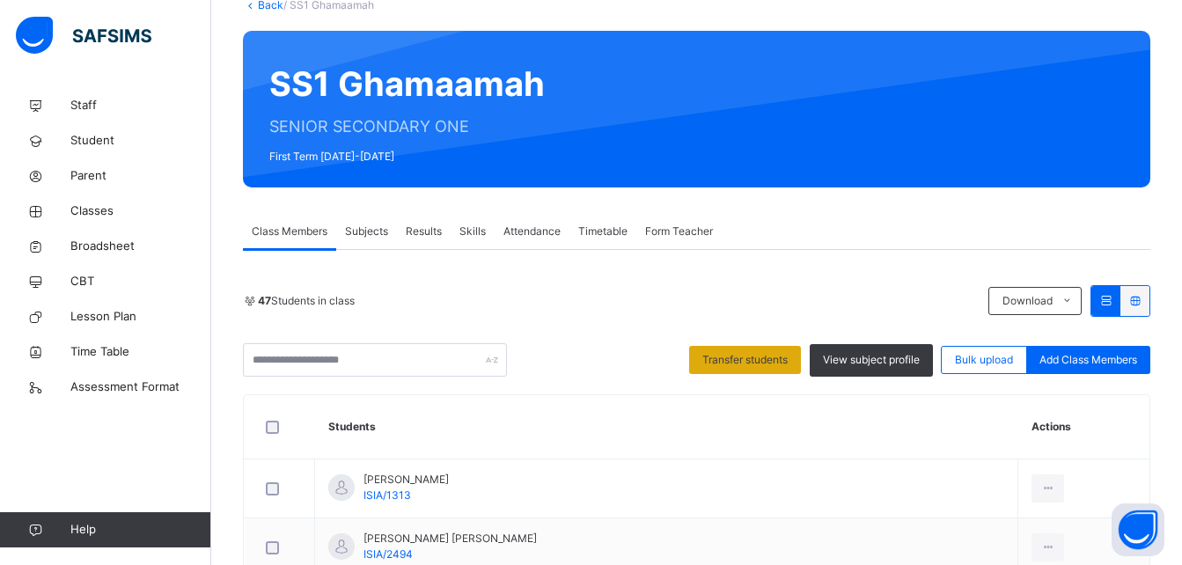
click at [732, 366] on span "Transfer students" at bounding box center [744, 360] width 85 height 16
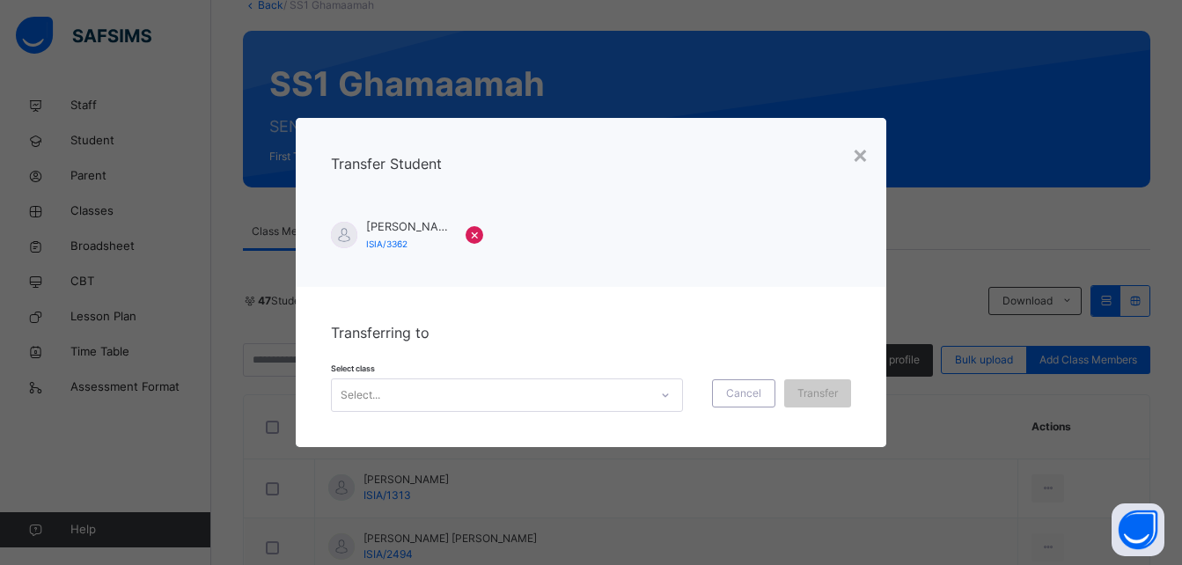
scroll to position [0, 0]
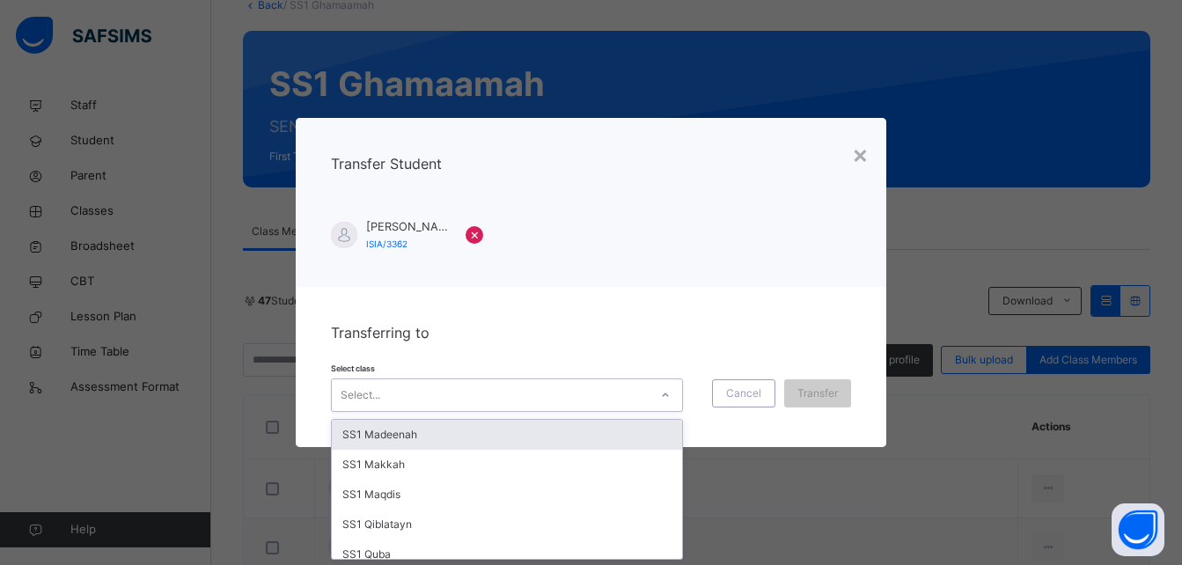
click at [650, 390] on div at bounding box center [665, 395] width 30 height 28
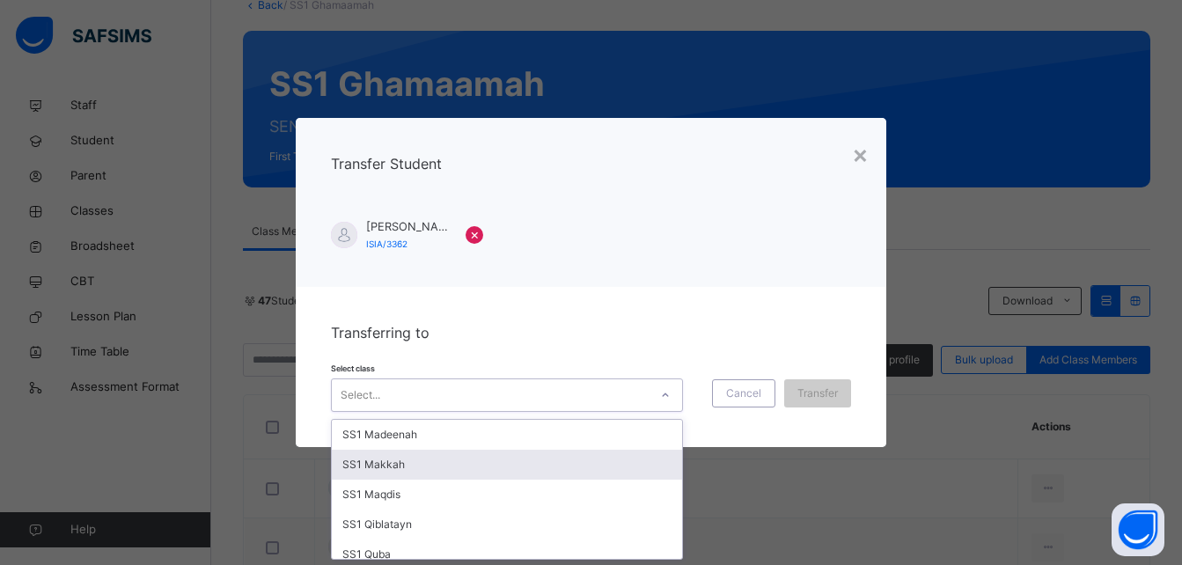
click at [489, 461] on div "SS1 Makkah" at bounding box center [507, 465] width 350 height 30
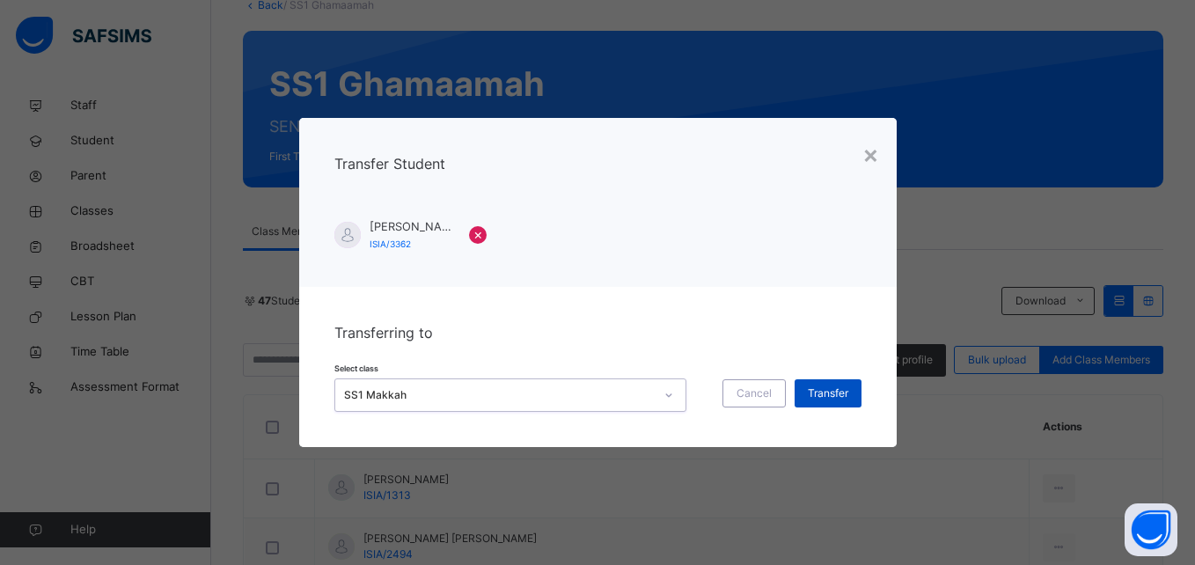
click at [834, 388] on span "Transfer" at bounding box center [828, 393] width 40 height 16
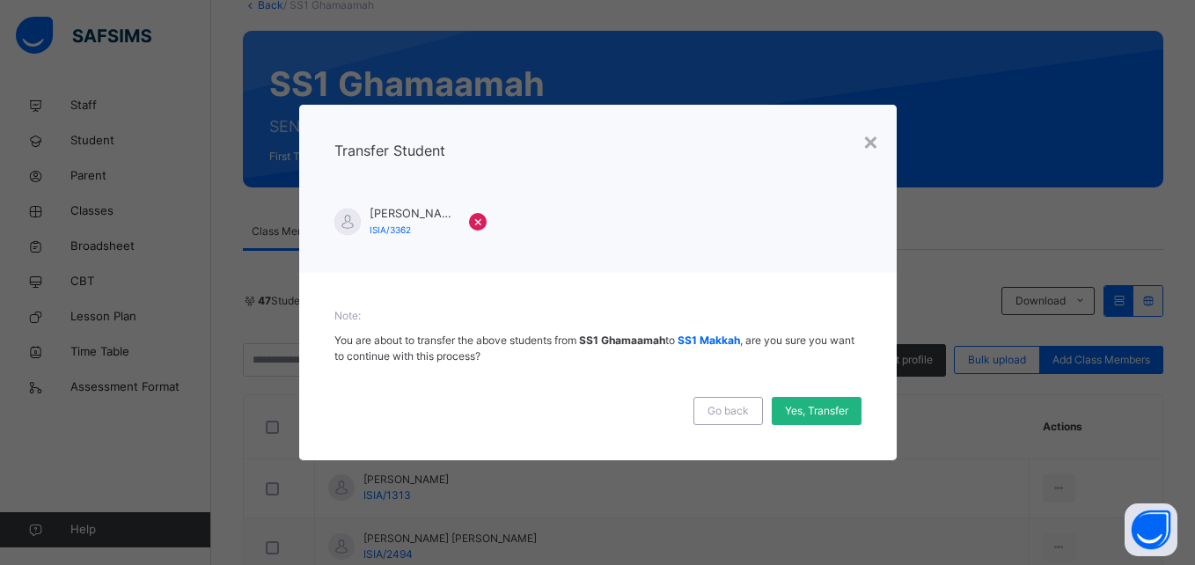
click at [818, 414] on span "Yes, Transfer" at bounding box center [816, 411] width 63 height 16
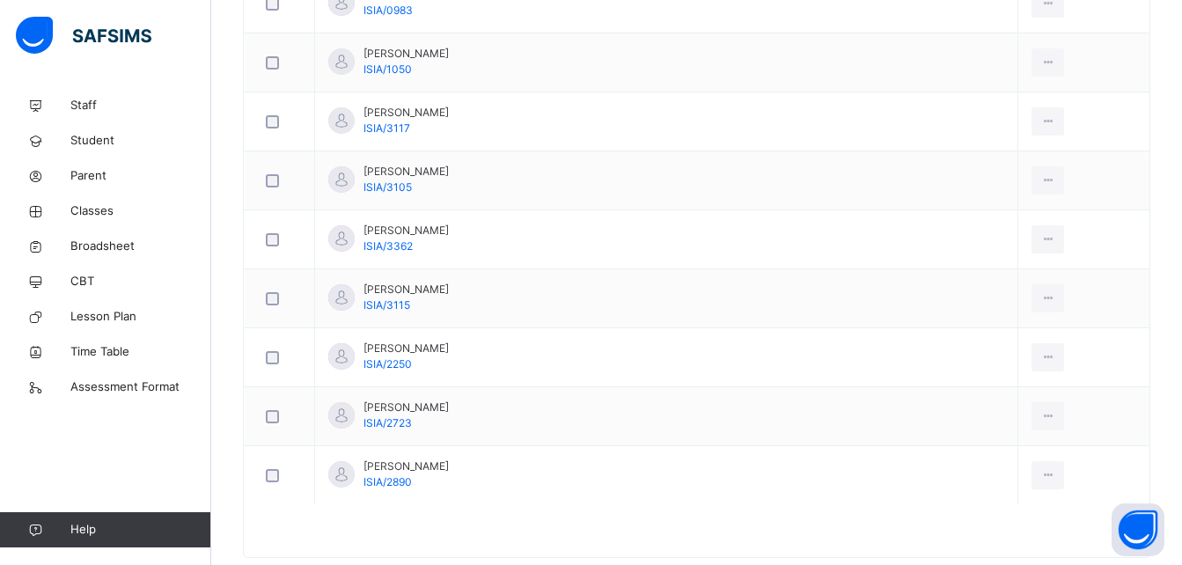
scroll to position [2851, 0]
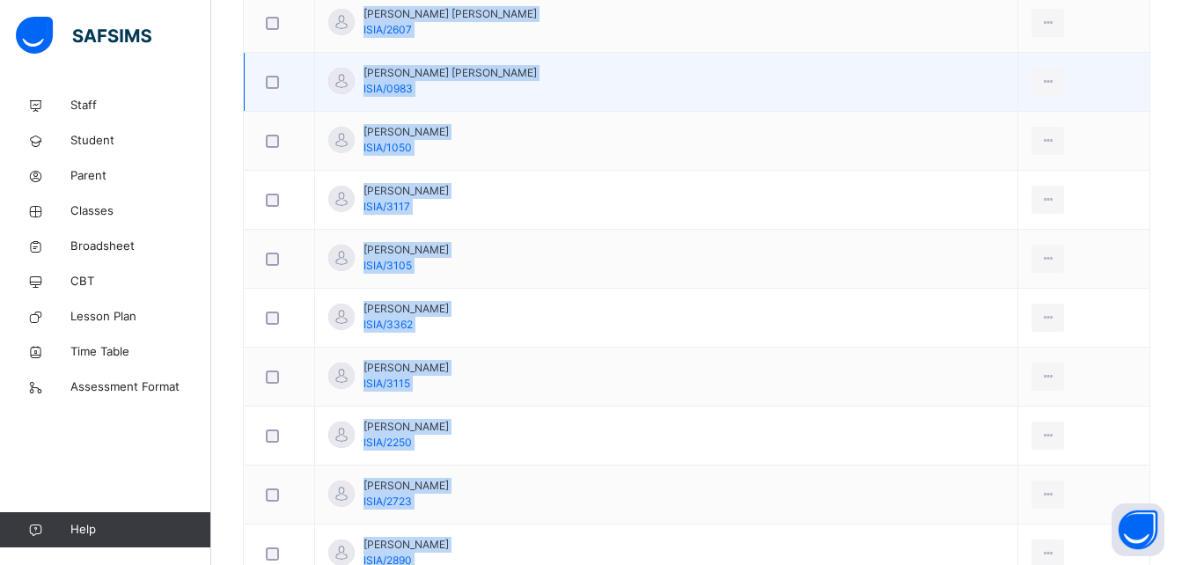
drag, startPoint x: 1180, startPoint y: 10, endPoint x: 954, endPoint y: 93, distance: 241.1
click at [954, 93] on td "Mustafa Anas Mustafa ISIA/0983" at bounding box center [666, 82] width 703 height 59
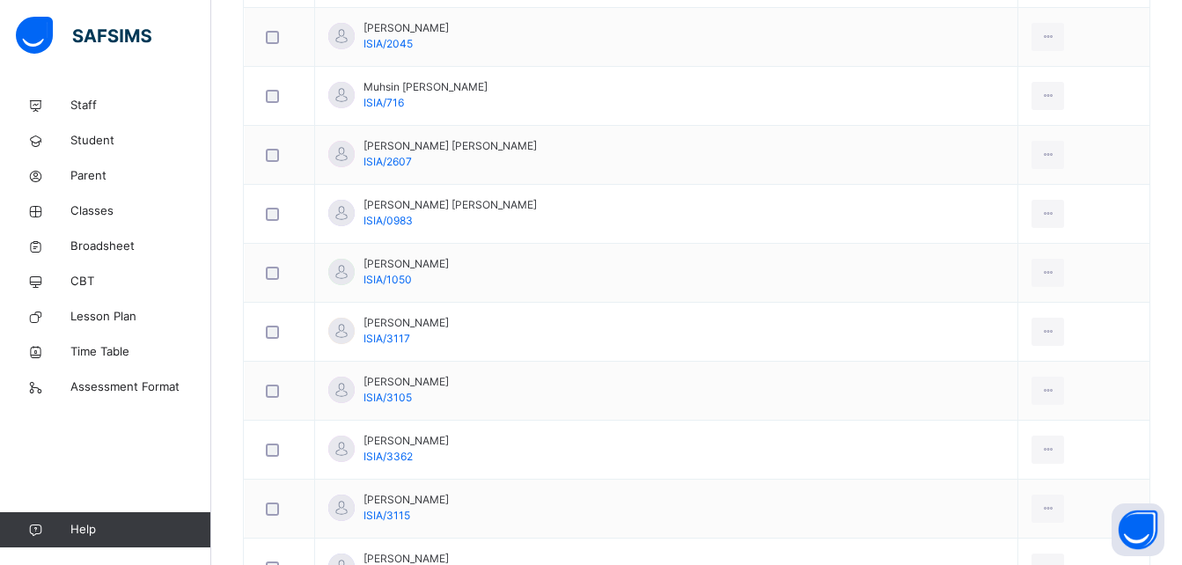
scroll to position [2623, 0]
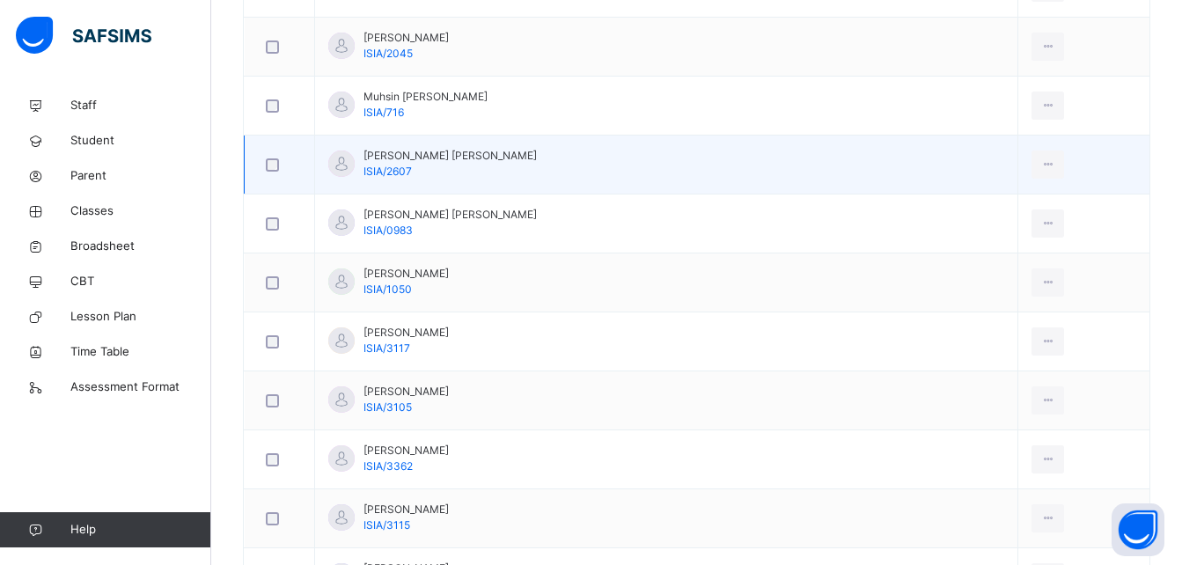
click at [265, 160] on div at bounding box center [279, 164] width 34 height 13
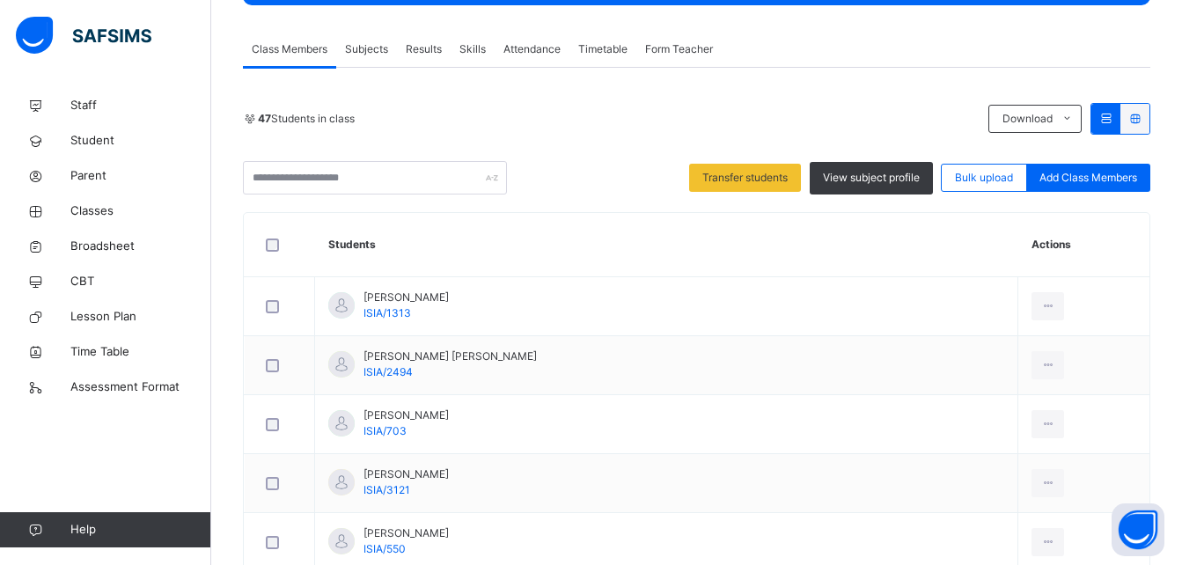
scroll to position [217, 0]
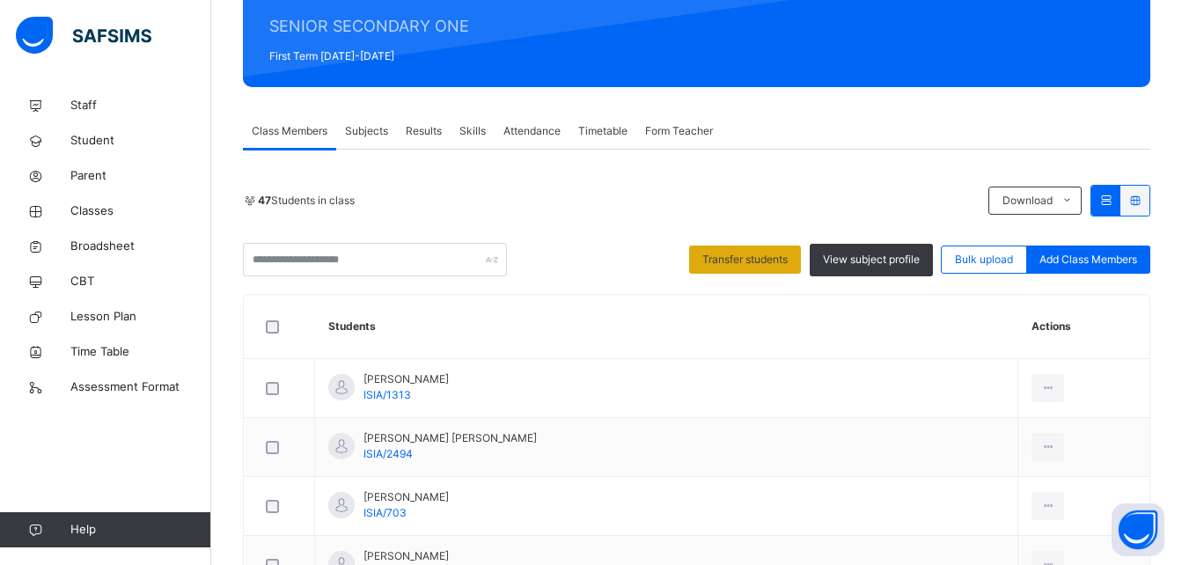
click at [780, 258] on span "Transfer students" at bounding box center [744, 260] width 85 height 16
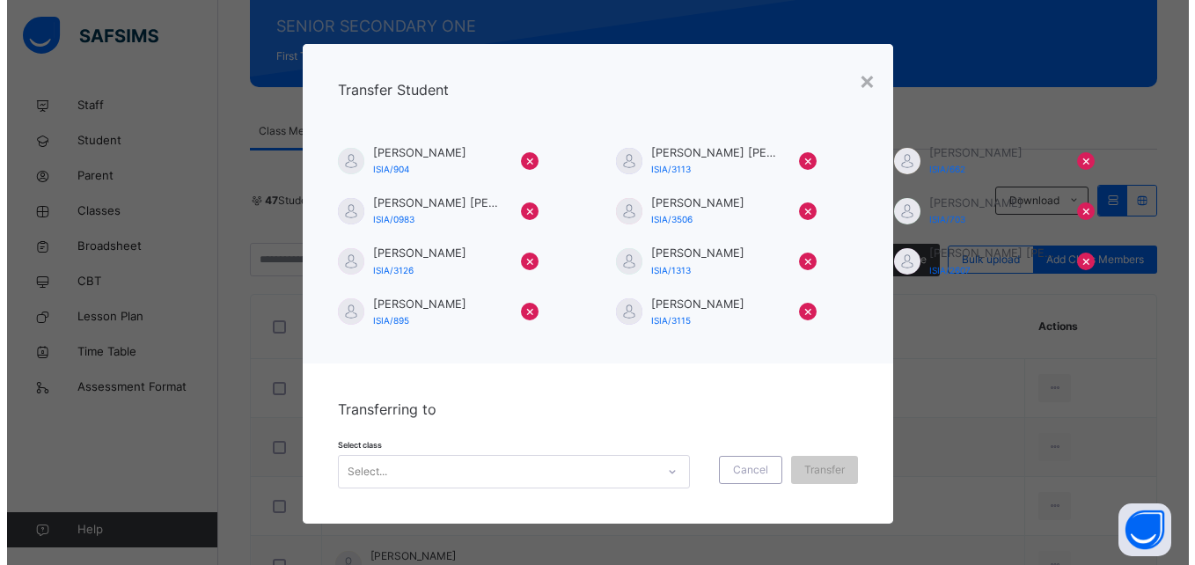
scroll to position [82, 0]
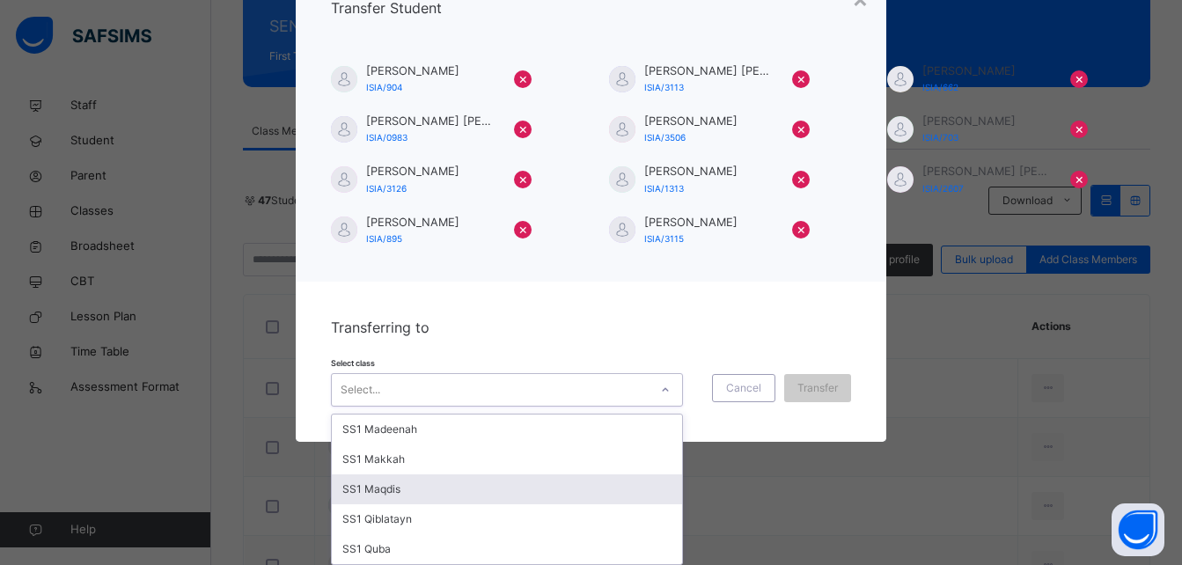
click at [552, 407] on div "option SS1 Maqdis focused, 3 of 5. 5 results available. Use Up and Down to choo…" at bounding box center [507, 389] width 352 height 33
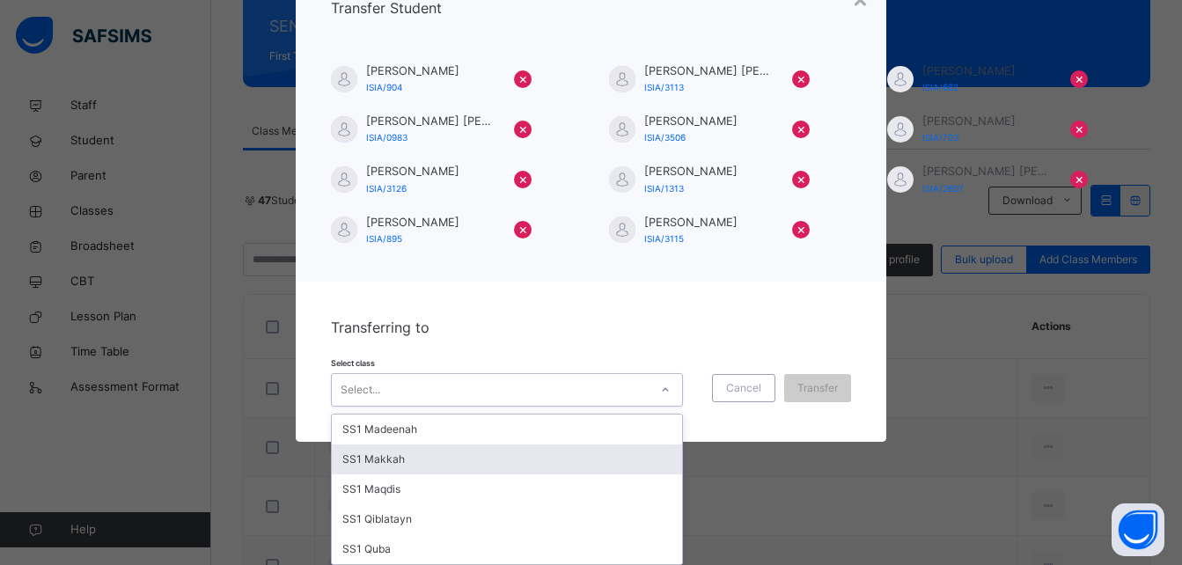
click at [545, 459] on div "SS1 Makkah" at bounding box center [507, 459] width 350 height 30
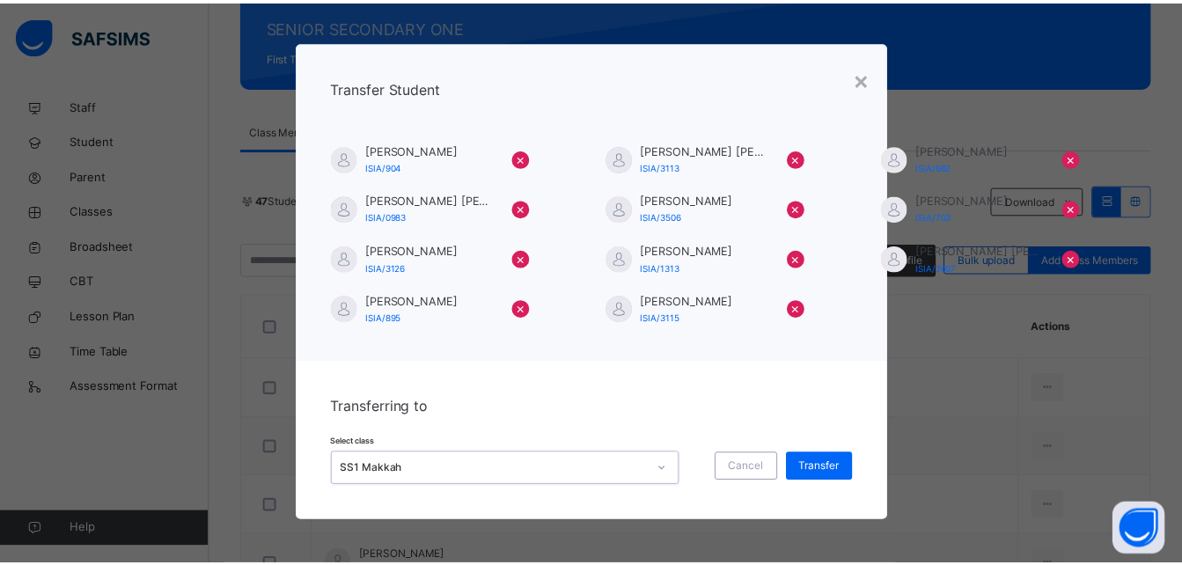
scroll to position [3, 0]
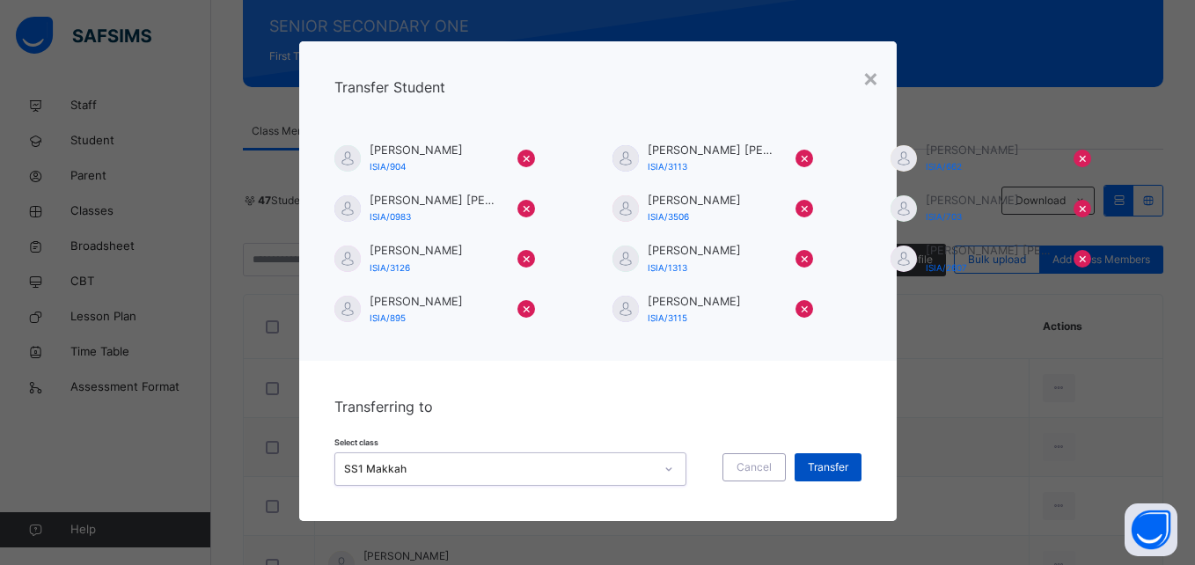
click at [814, 465] on span "Transfer" at bounding box center [828, 467] width 40 height 16
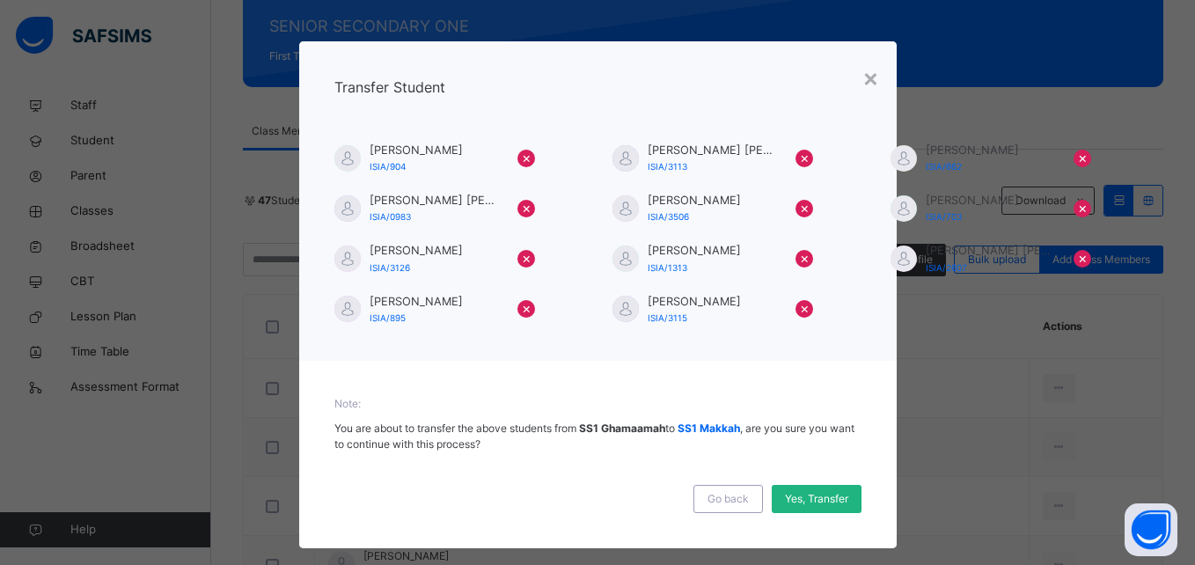
click at [819, 503] on span "Yes, Transfer" at bounding box center [816, 499] width 63 height 16
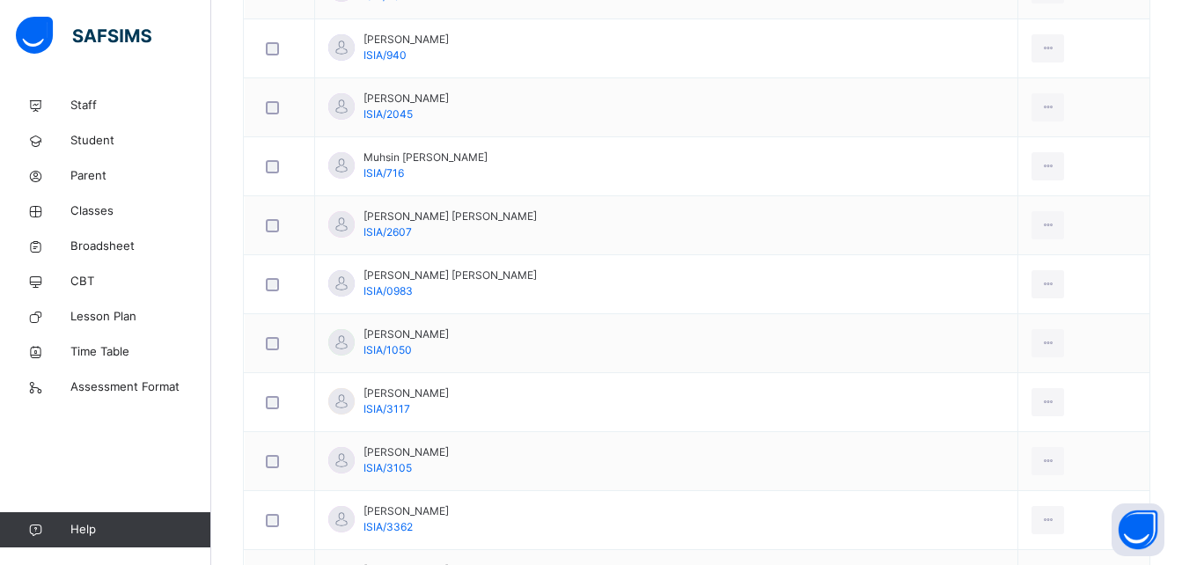
scroll to position [2563, 0]
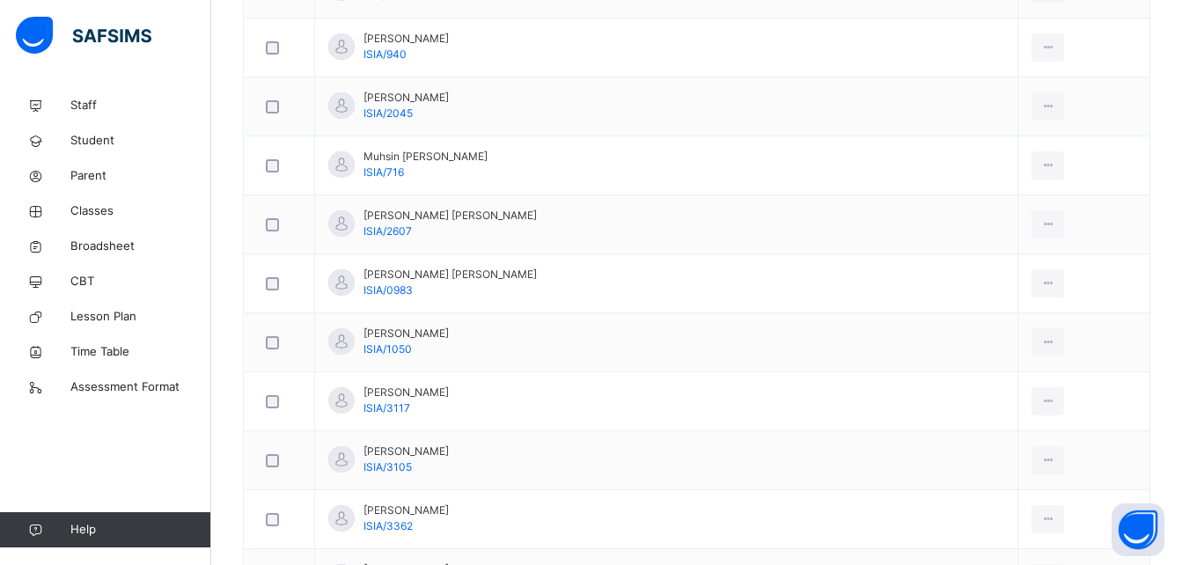
click at [160, 456] on div "Staff Student Parent Classes Broadsheet CBT Lesson Plan Time Table Assessment F…" at bounding box center [105, 317] width 211 height 495
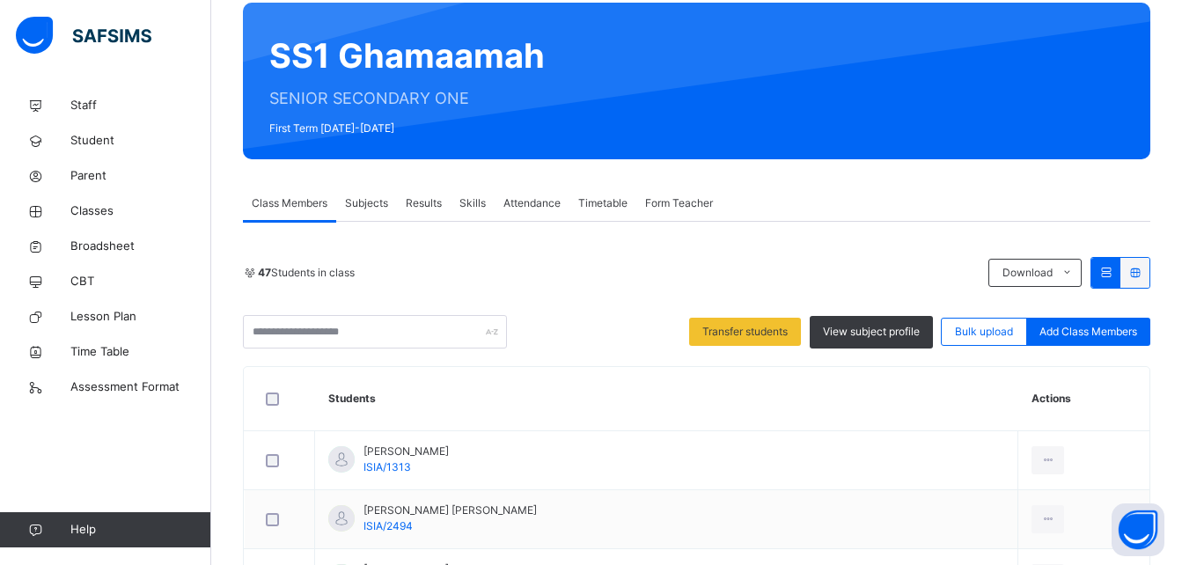
scroll to position [122, 0]
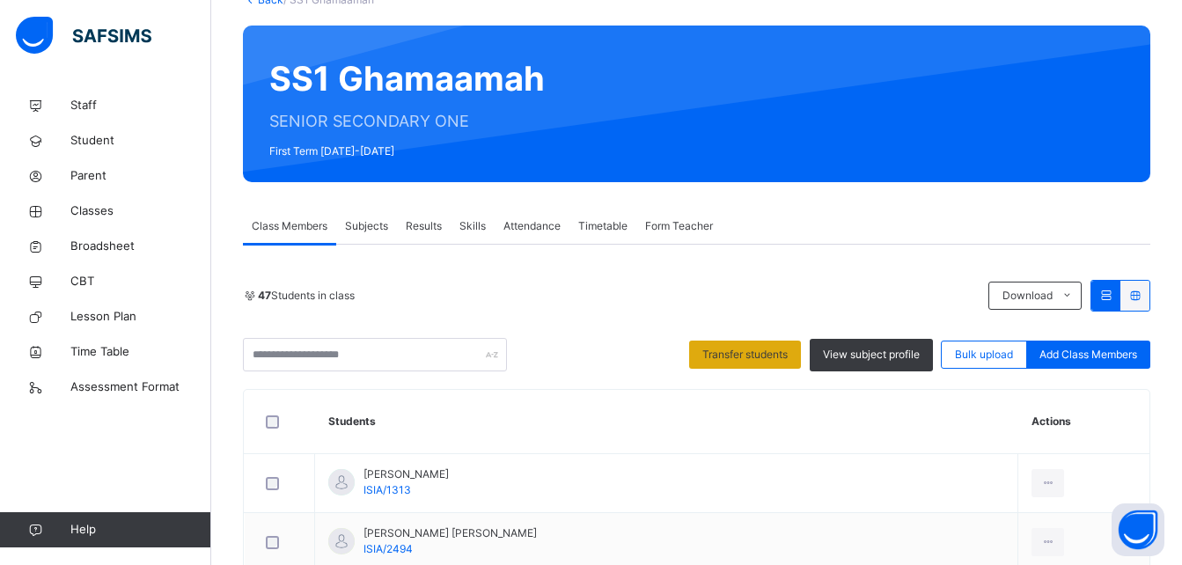
click at [746, 351] on span "Transfer students" at bounding box center [744, 355] width 85 height 16
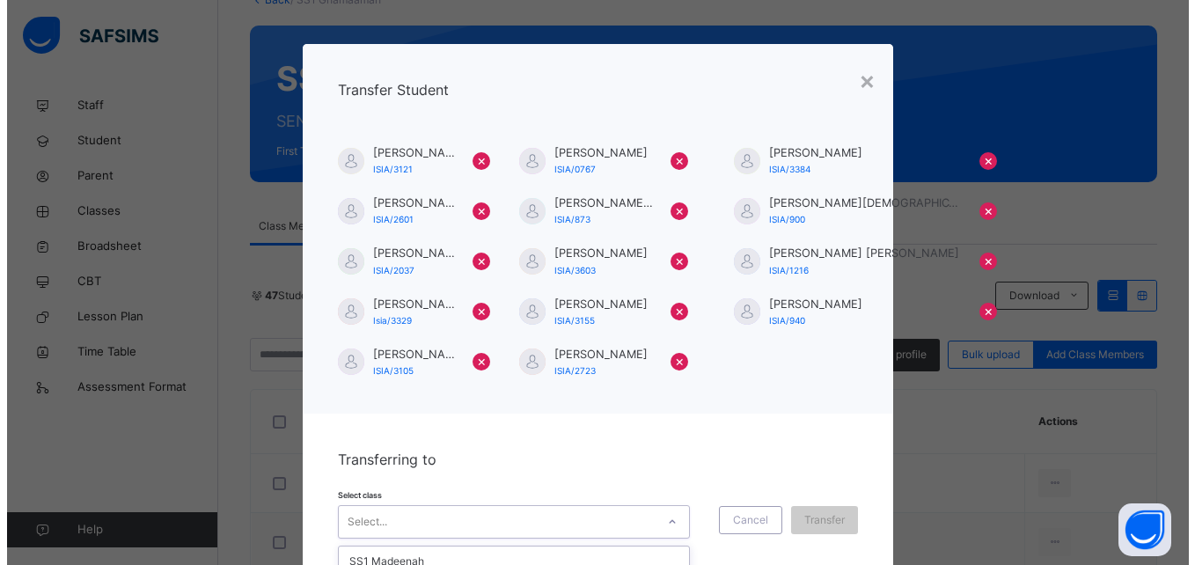
scroll to position [132, 0]
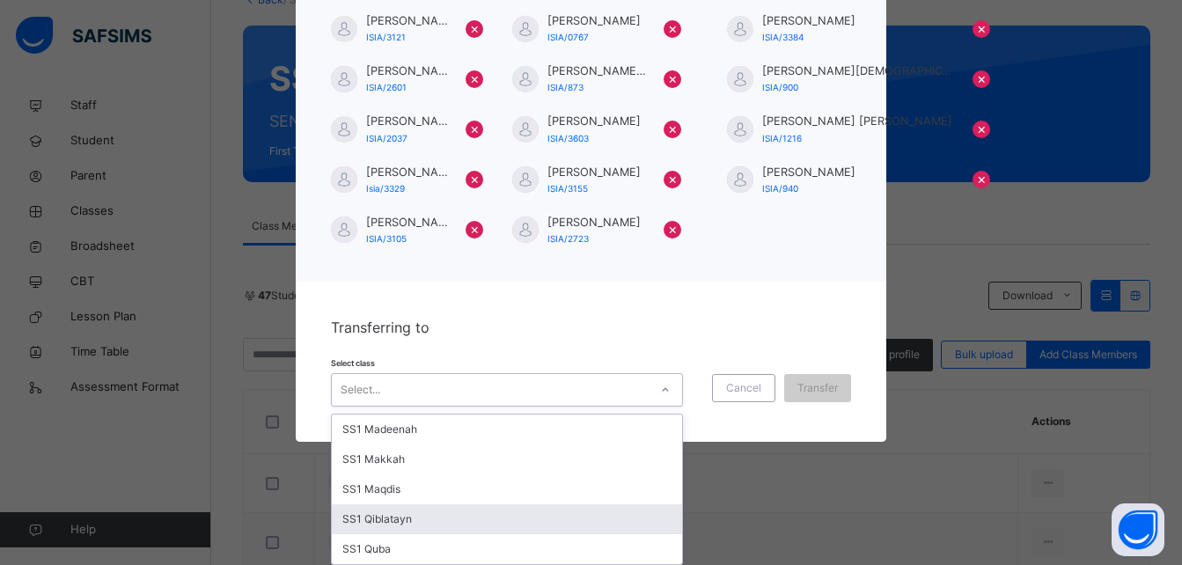
click at [581, 407] on div "option SS1 Qiblatayn focused, 4 of 5. 5 results available. Use Up and Down to c…" at bounding box center [507, 389] width 352 height 33
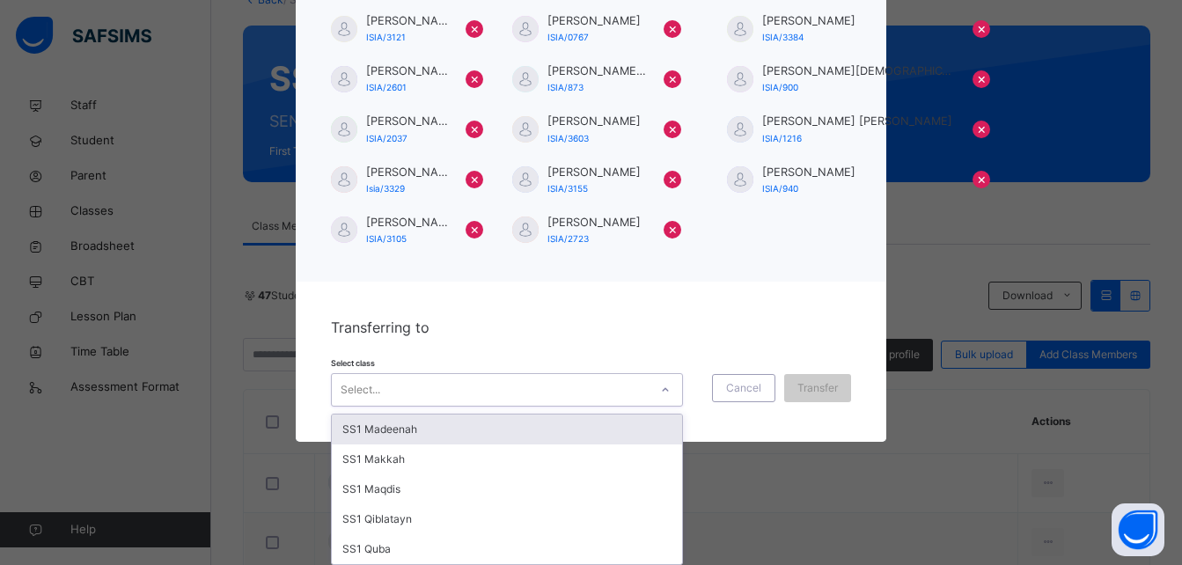
click at [540, 429] on div "SS1 Madeenah" at bounding box center [507, 430] width 350 height 30
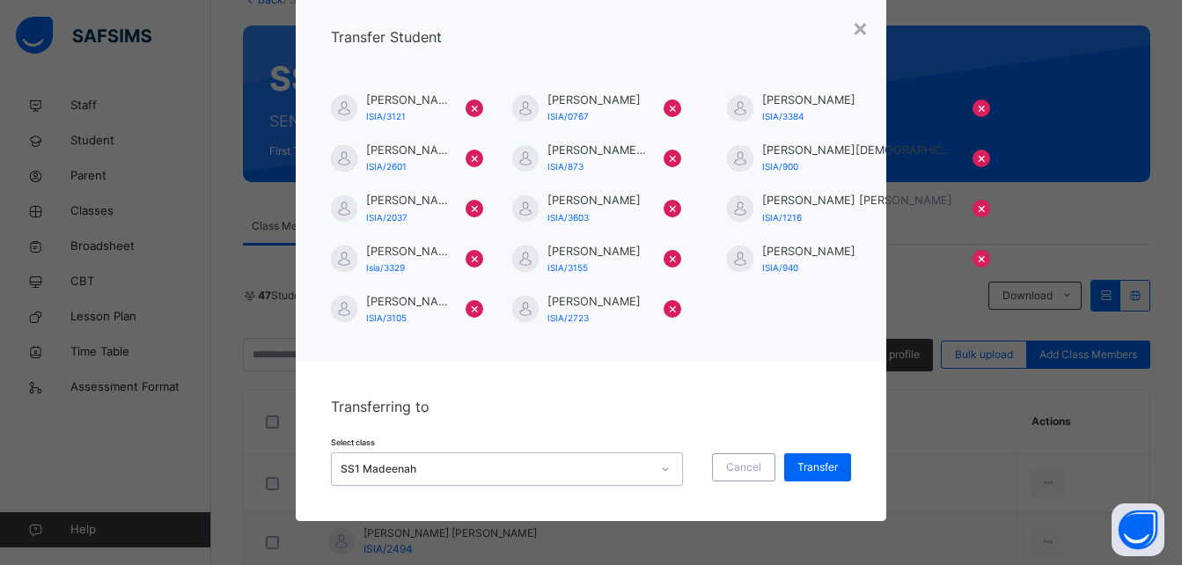
scroll to position [53, 0]
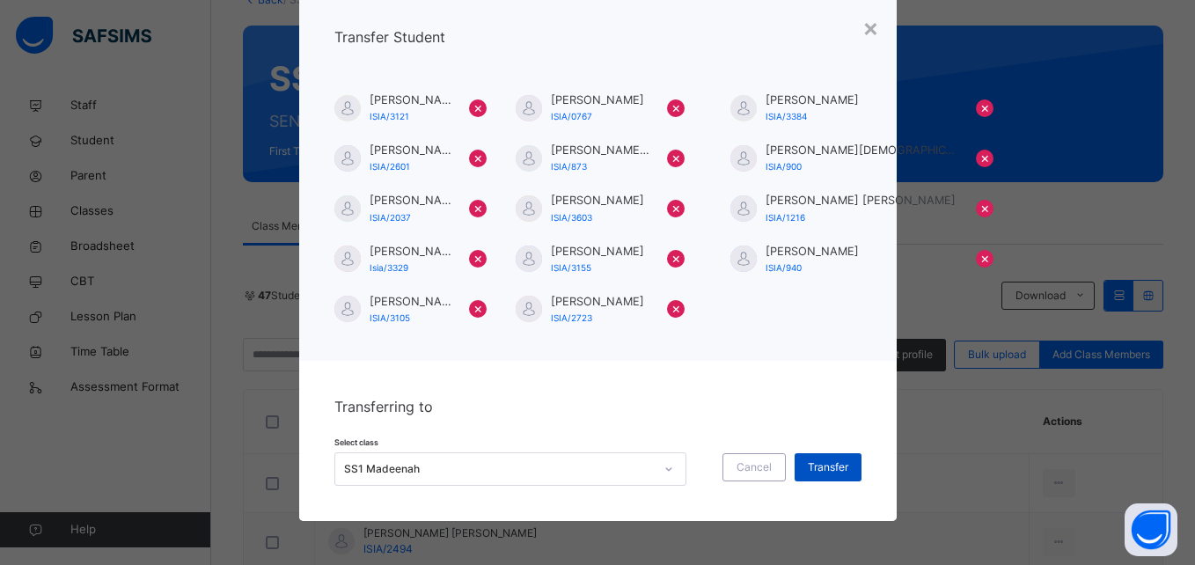
click at [824, 464] on span "Transfer" at bounding box center [828, 467] width 40 height 16
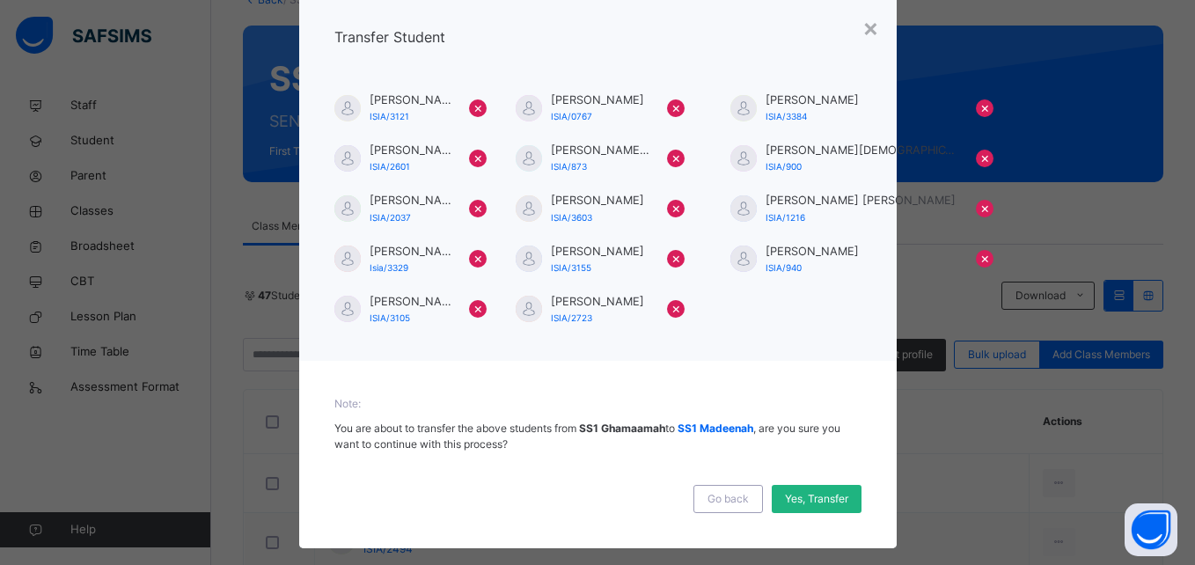
click at [819, 495] on span "Yes, Transfer" at bounding box center [816, 499] width 63 height 16
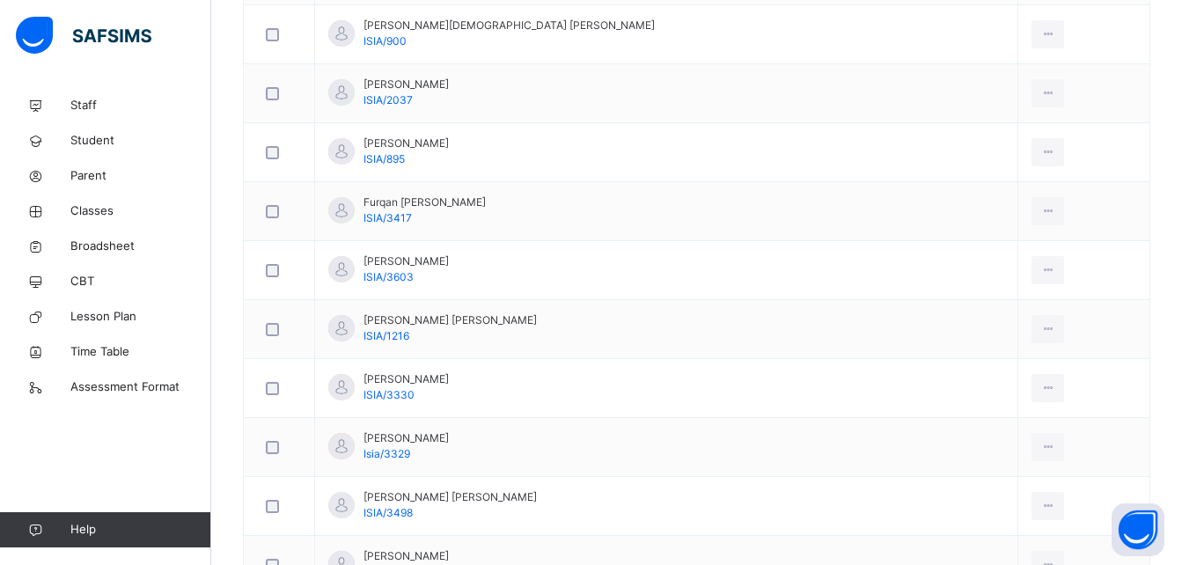
scroll to position [1777, 0]
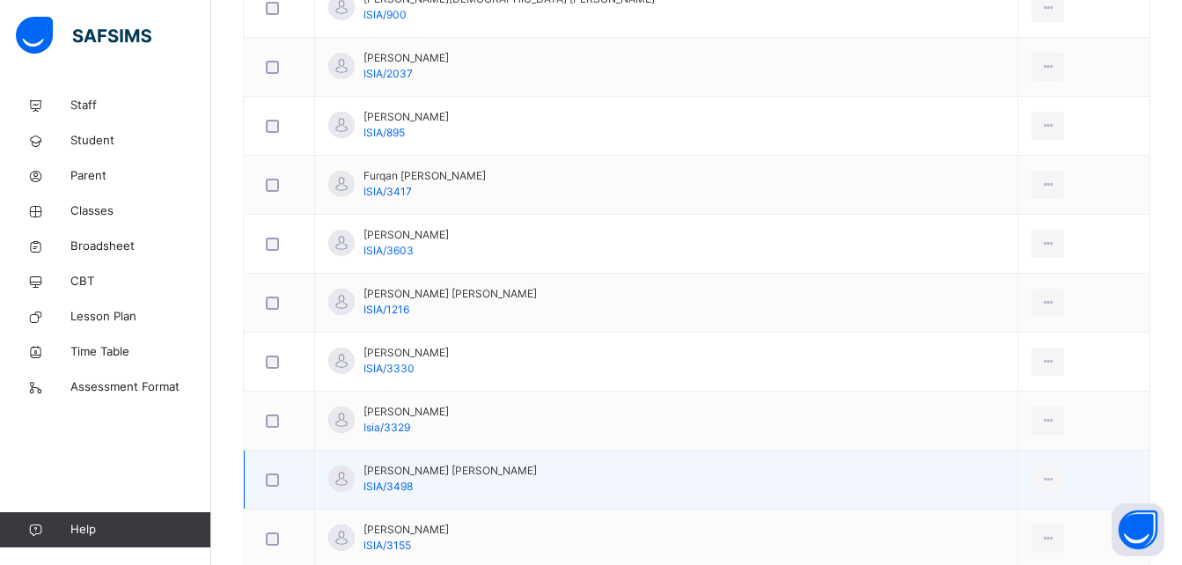
click at [280, 474] on div at bounding box center [279, 479] width 34 height 13
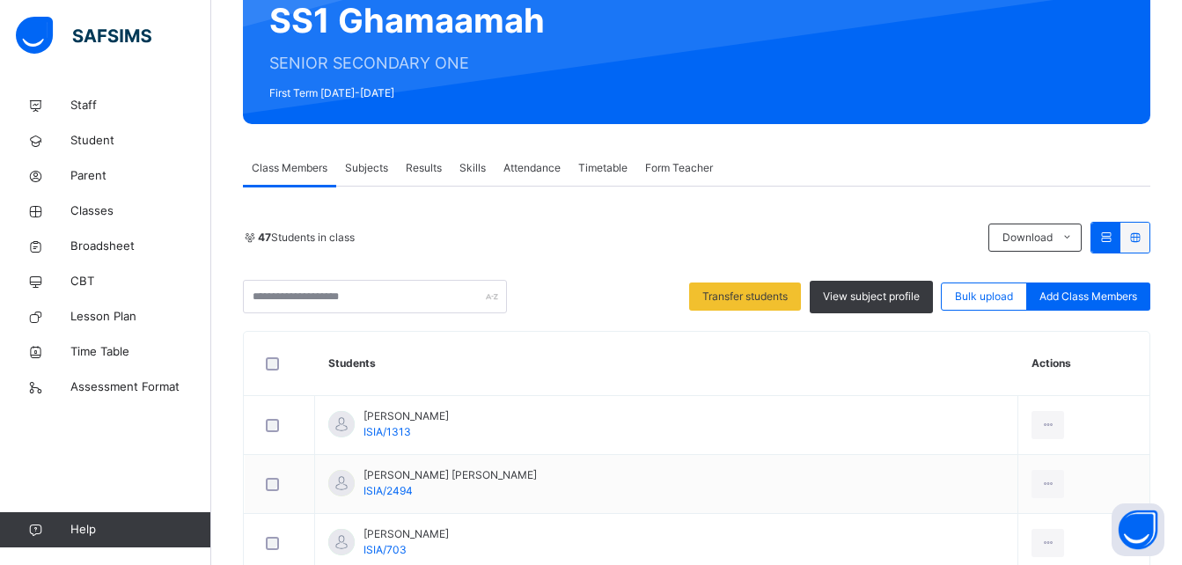
scroll to position [110, 0]
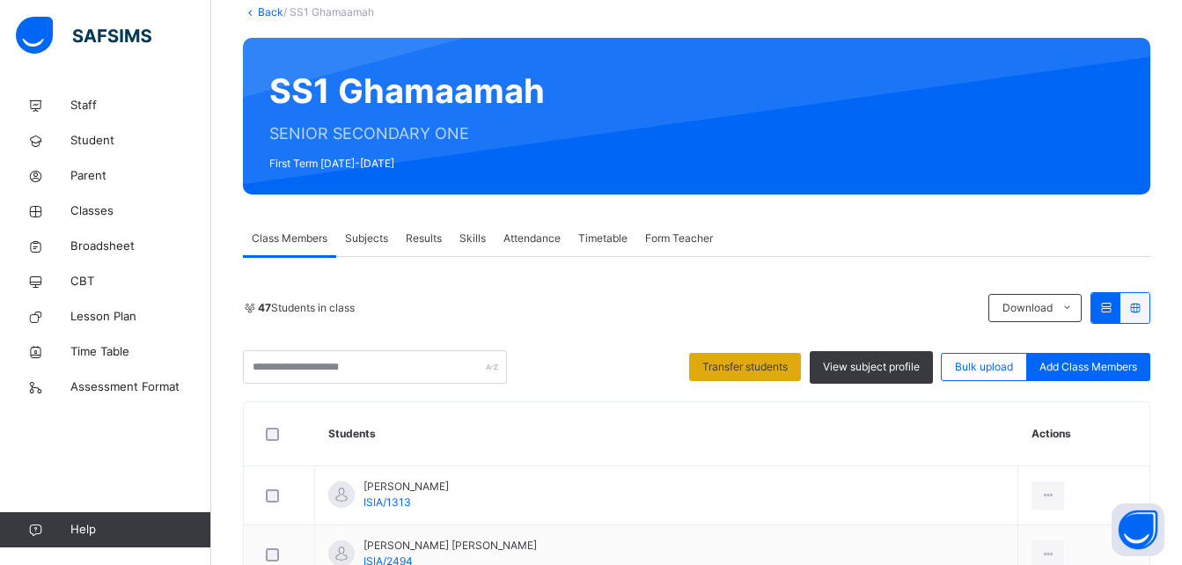
click at [754, 372] on span "Transfer students" at bounding box center [744, 367] width 85 height 16
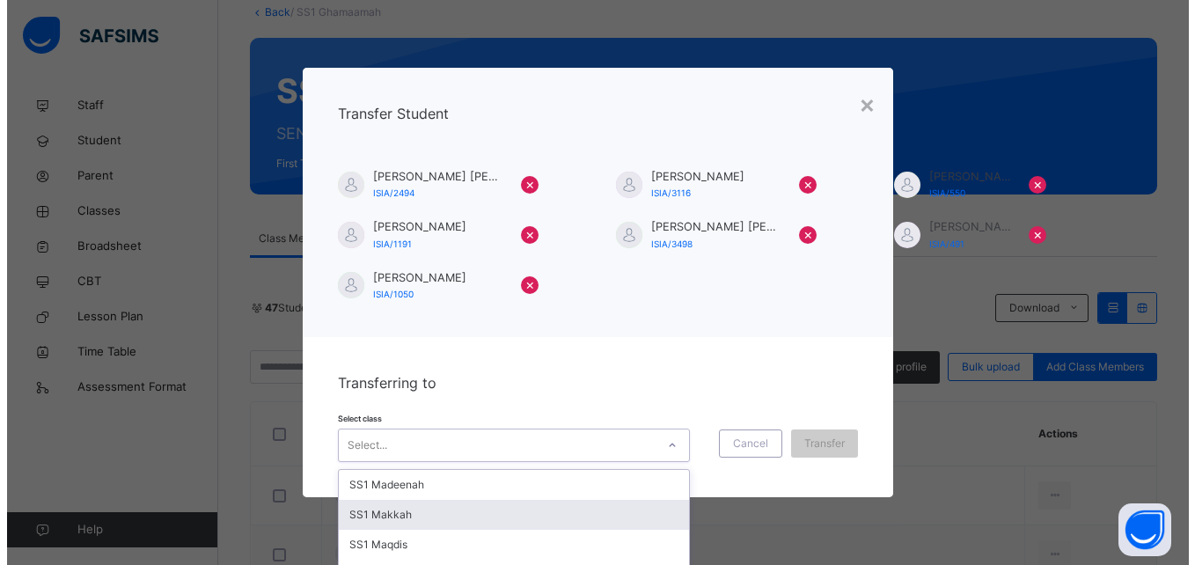
scroll to position [55, 0]
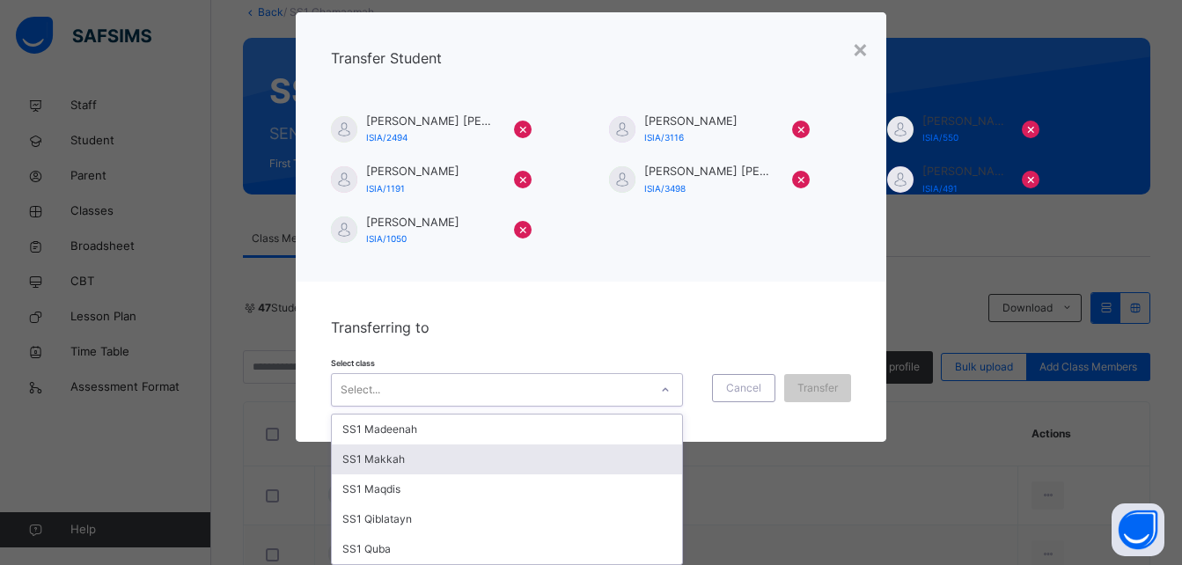
click at [645, 407] on div "option SS1 Makkah focused, 2 of 5. 5 results available. Use Up and Down to choo…" at bounding box center [507, 389] width 352 height 33
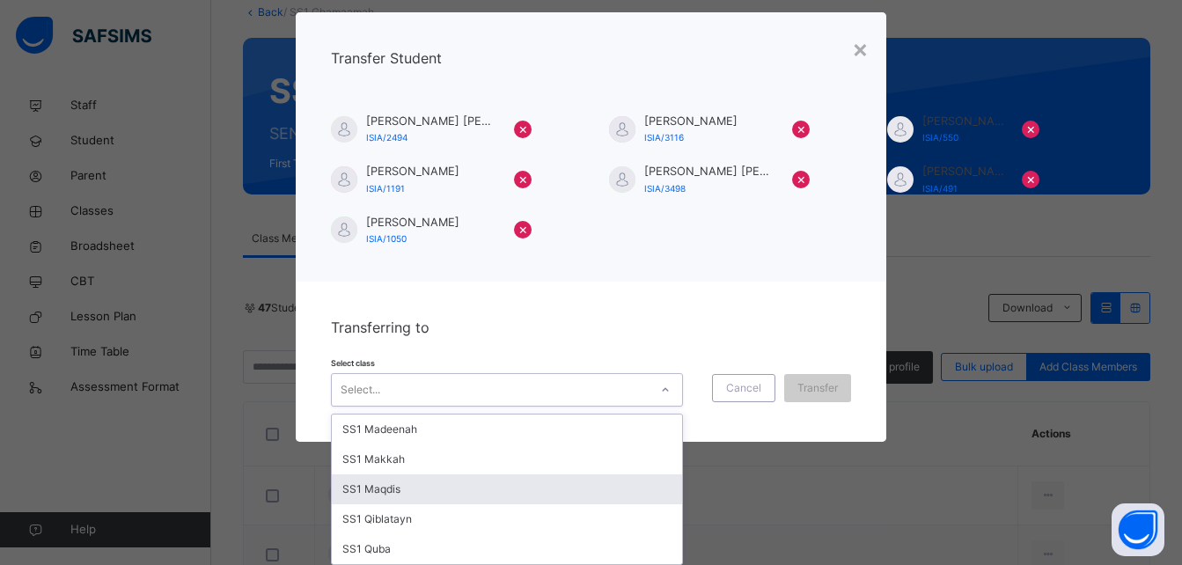
click at [554, 494] on div "SS1 Maqdis" at bounding box center [507, 489] width 350 height 30
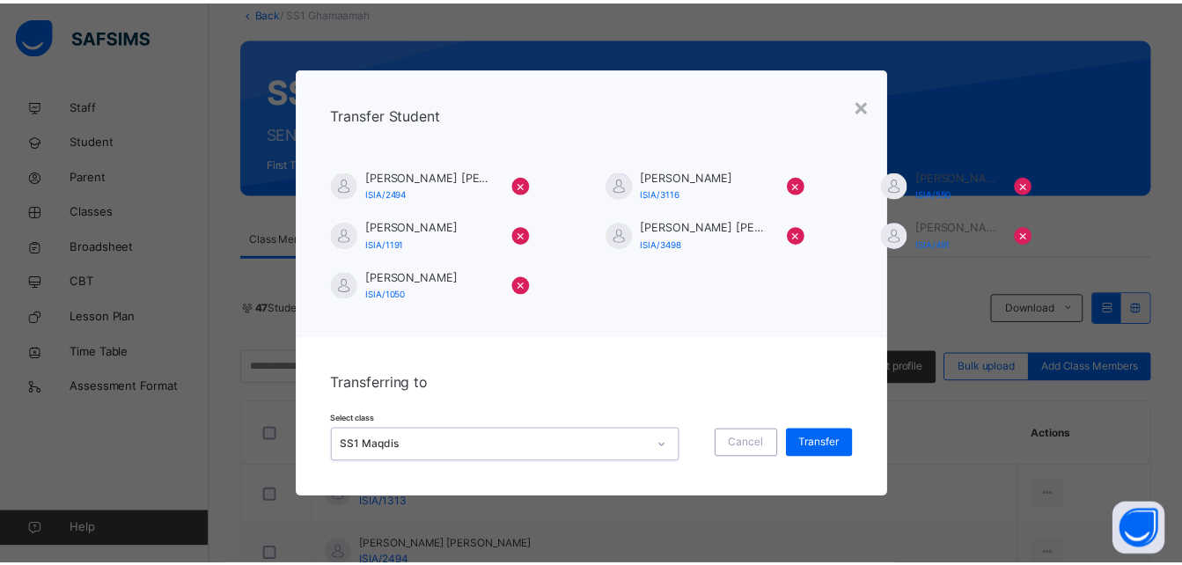
scroll to position [0, 0]
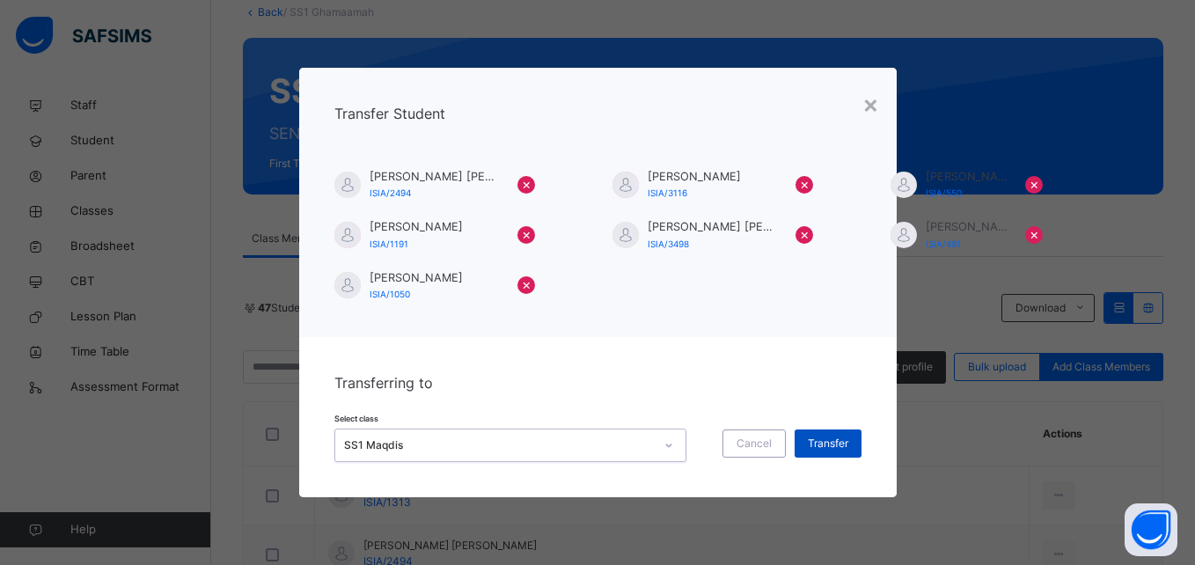
click at [821, 443] on span "Transfer" at bounding box center [828, 444] width 40 height 16
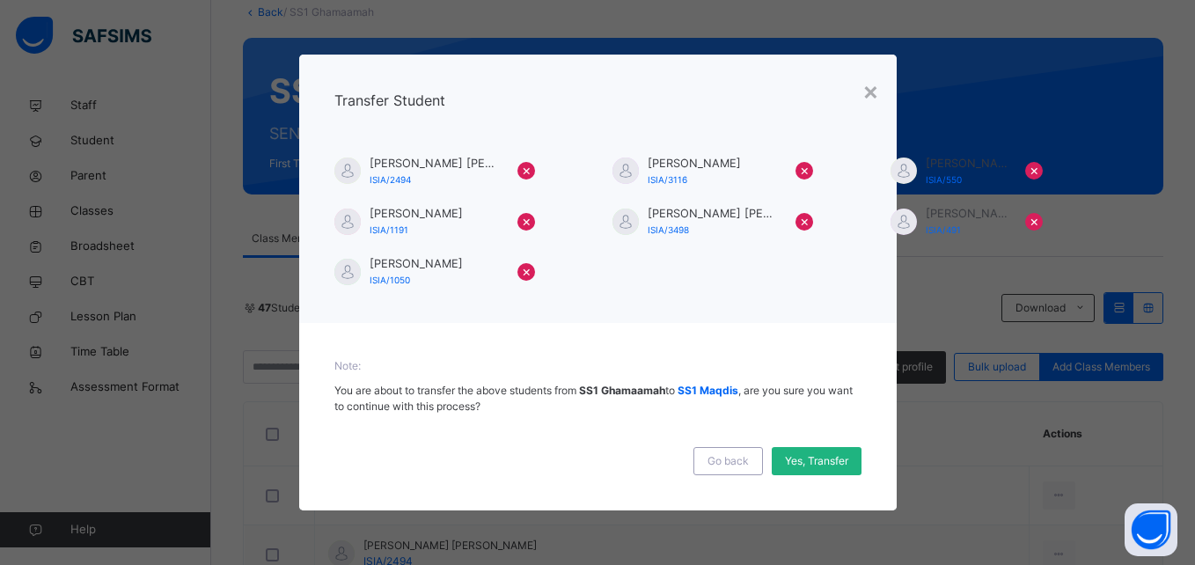
click at [821, 466] on span "Yes, Transfer" at bounding box center [816, 461] width 63 height 16
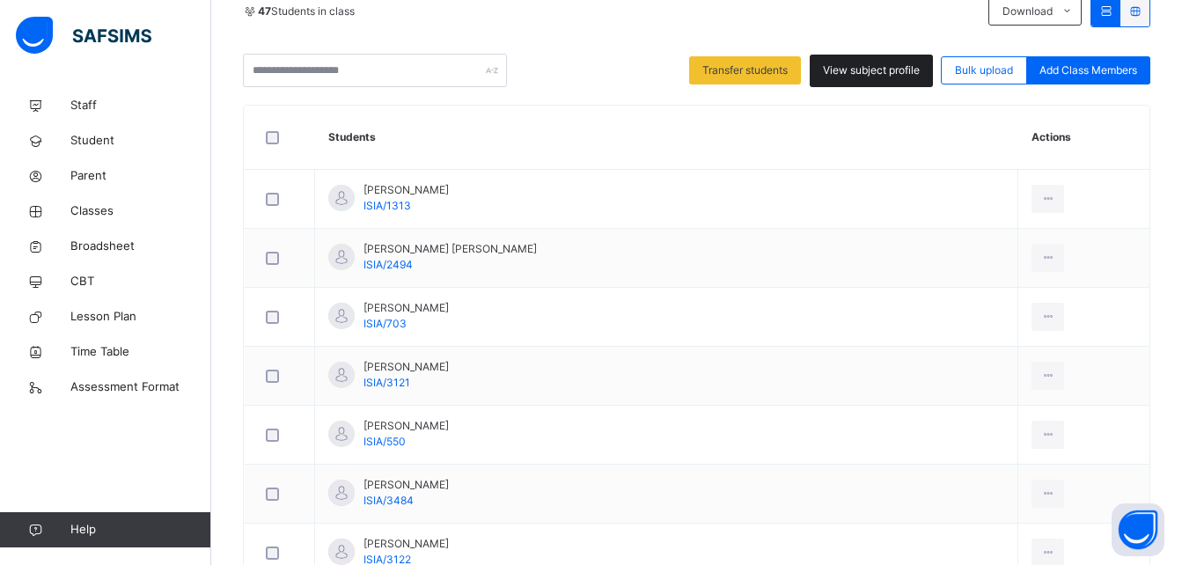
scroll to position [392, 0]
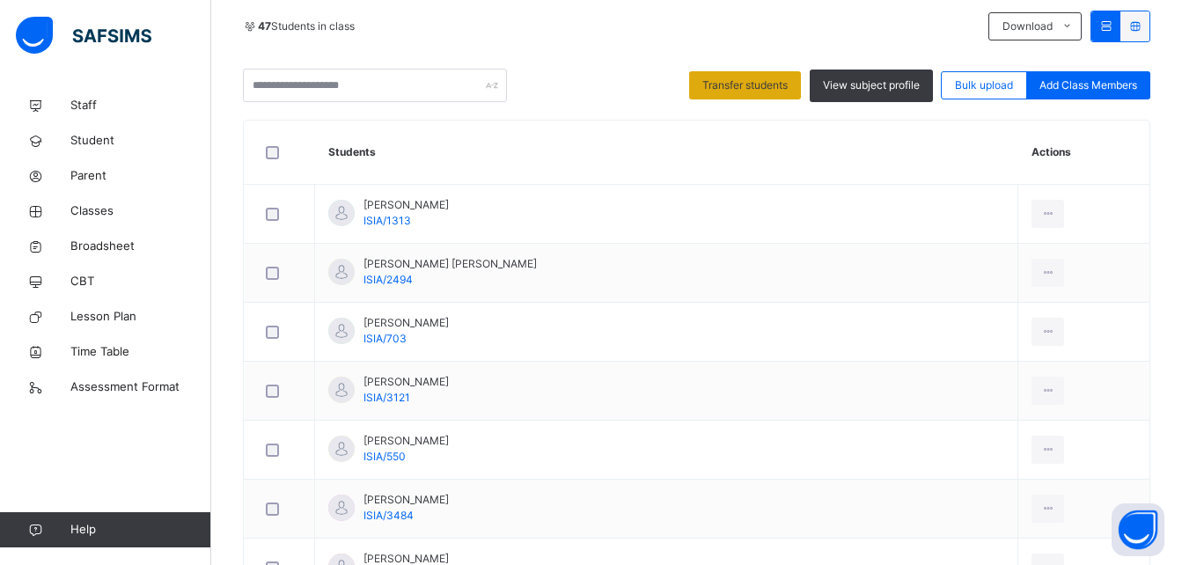
click at [760, 95] on div "Transfer students" at bounding box center [745, 85] width 112 height 28
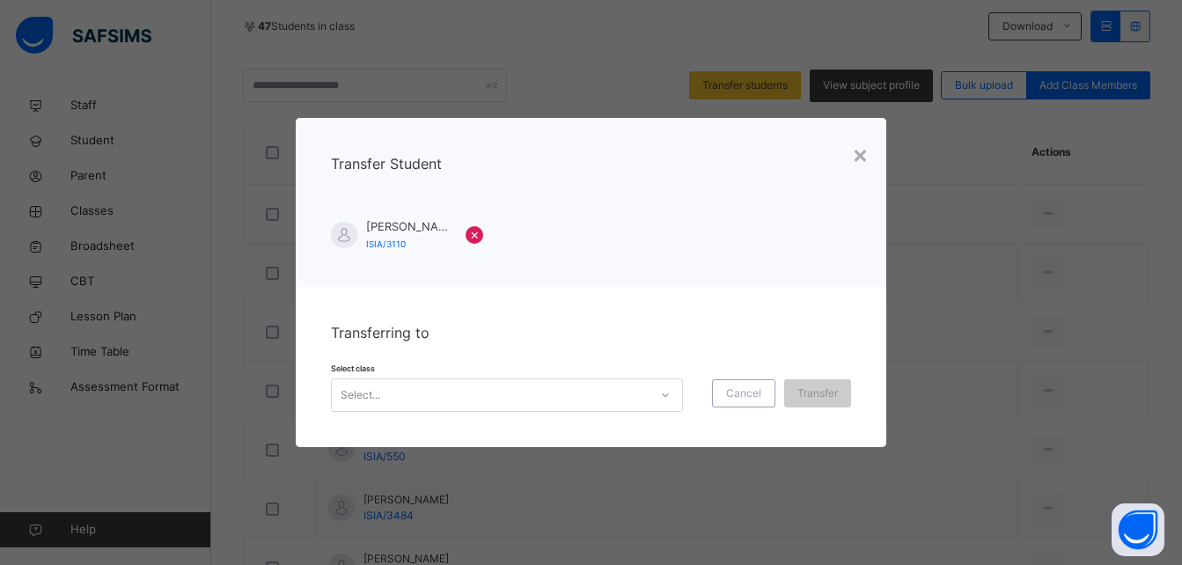
scroll to position [0, 0]
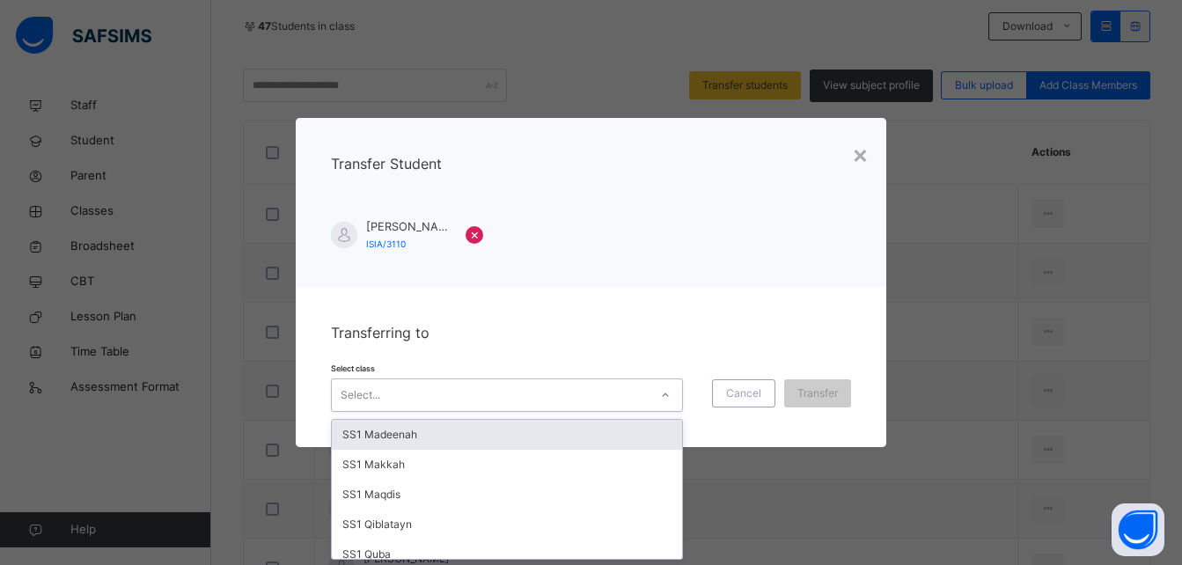
click at [562, 395] on div "Select..." at bounding box center [490, 394] width 317 height 27
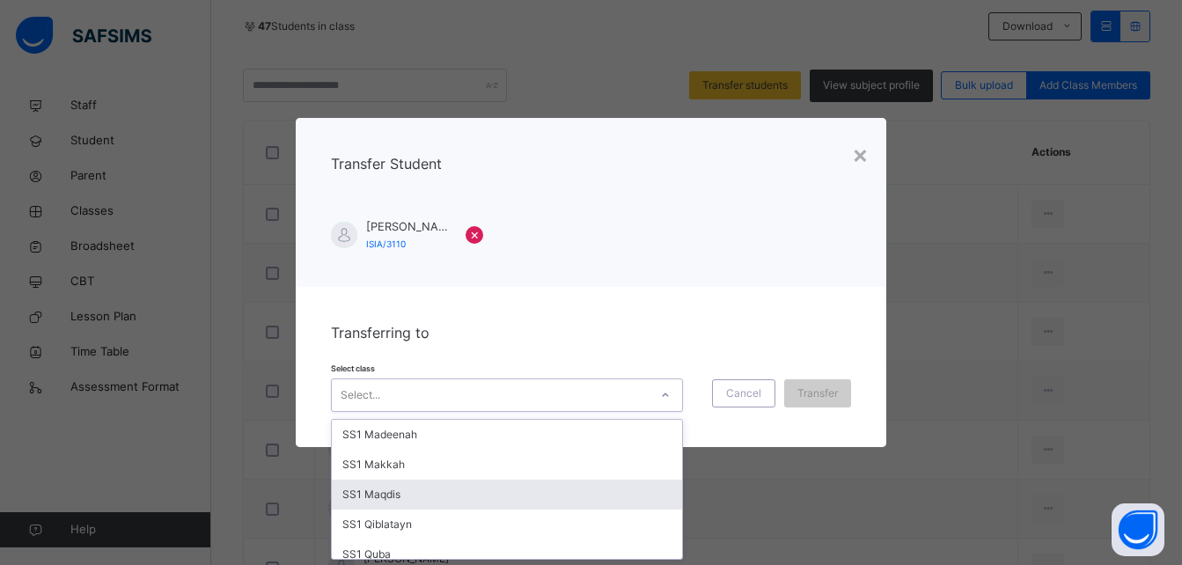
click at [439, 496] on div "SS1 Maqdis" at bounding box center [507, 495] width 350 height 30
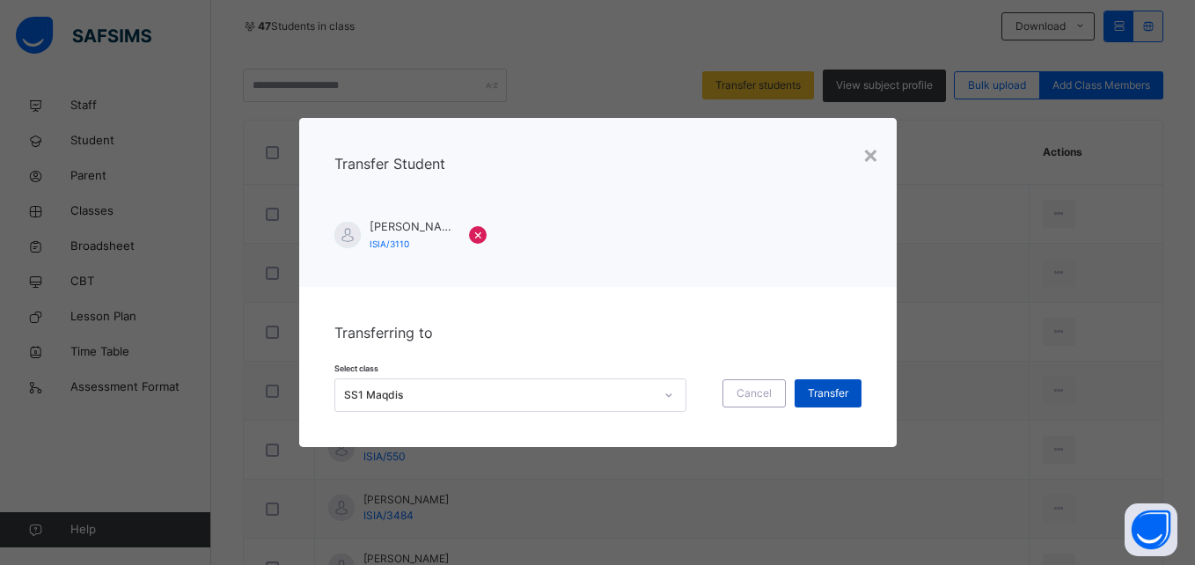
click at [841, 382] on div "Transfer" at bounding box center [828, 393] width 67 height 28
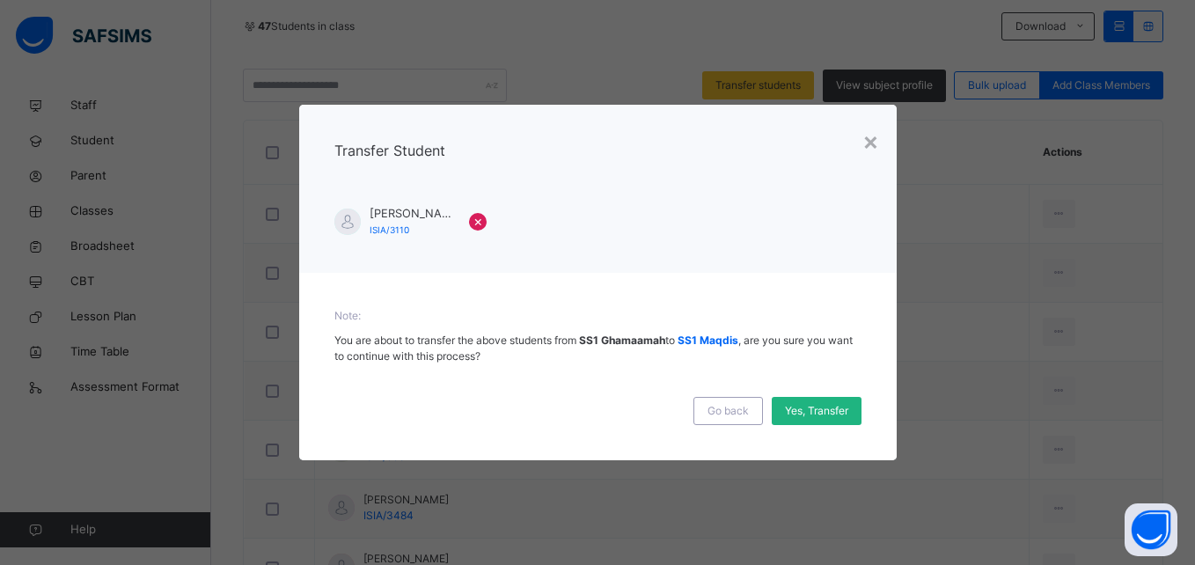
click at [820, 418] on span "Yes, Transfer" at bounding box center [816, 411] width 63 height 16
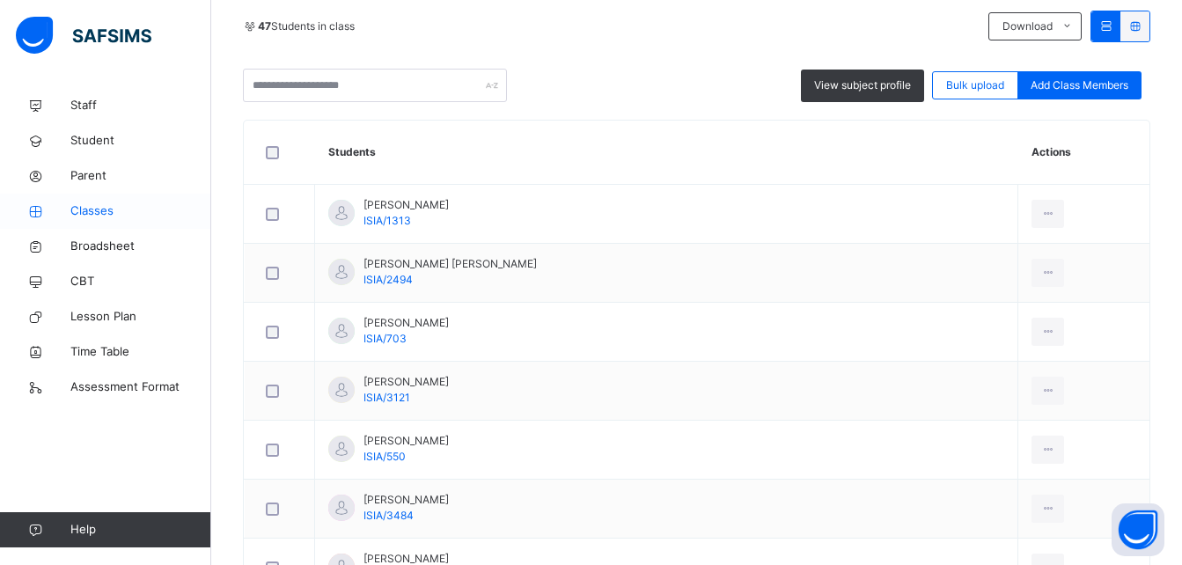
click at [113, 205] on span "Classes" at bounding box center [140, 211] width 141 height 18
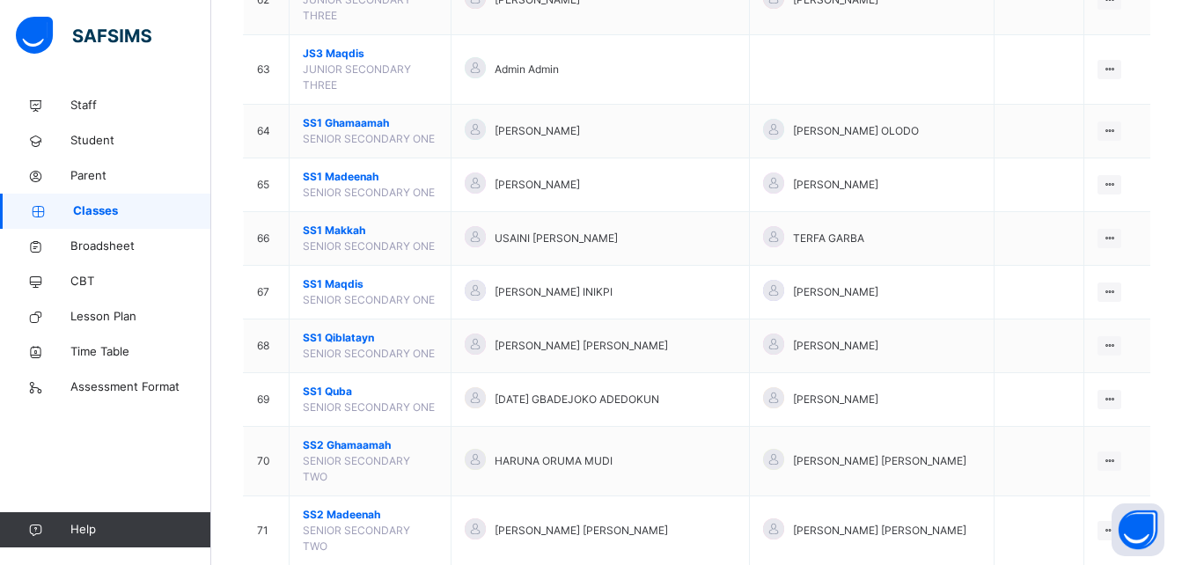
scroll to position [3591, 0]
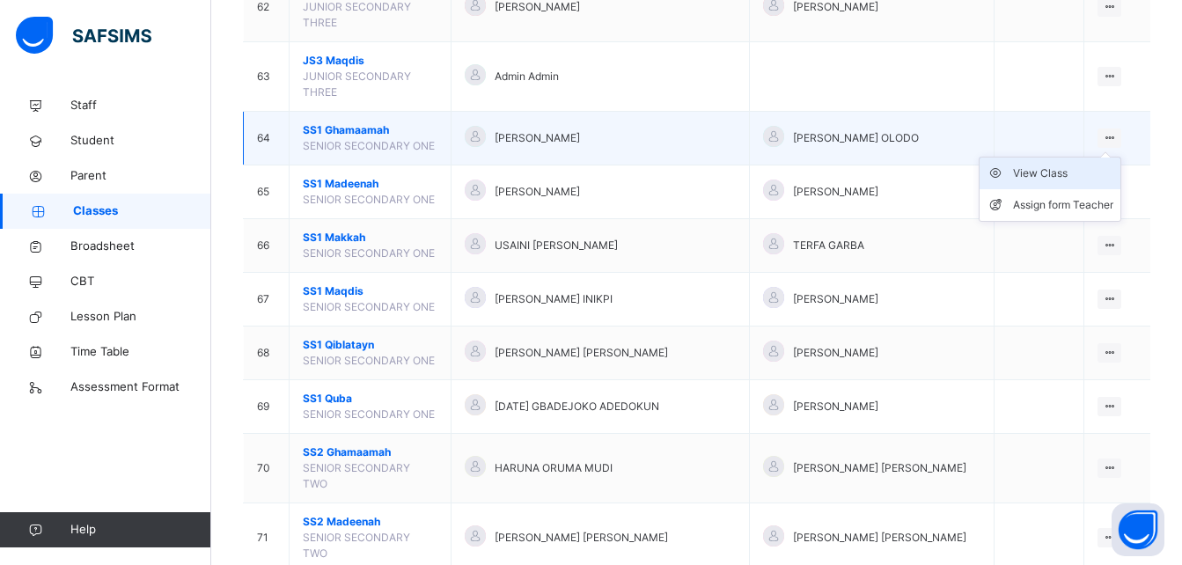
click at [1075, 158] on li "View Class" at bounding box center [1050, 174] width 141 height 32
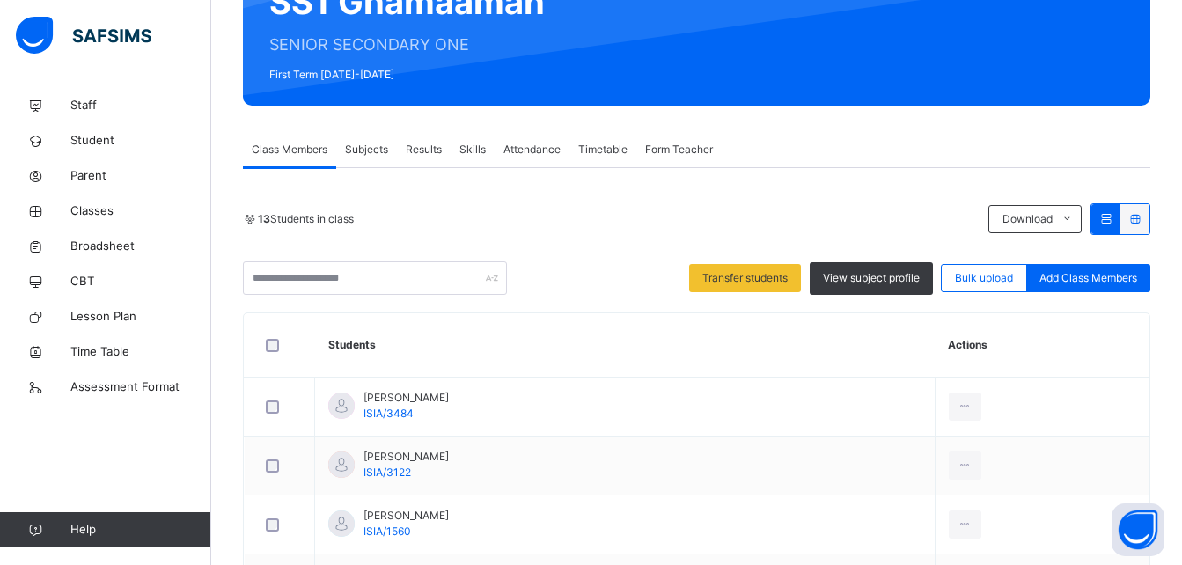
scroll to position [176, 0]
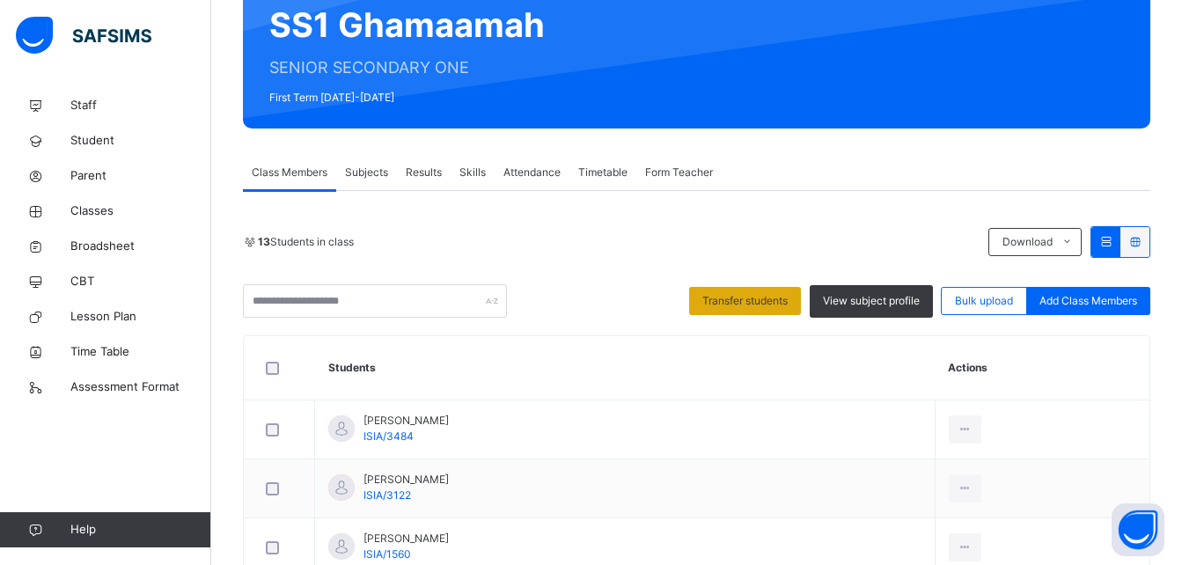
click at [751, 311] on div "Transfer students" at bounding box center [745, 301] width 112 height 28
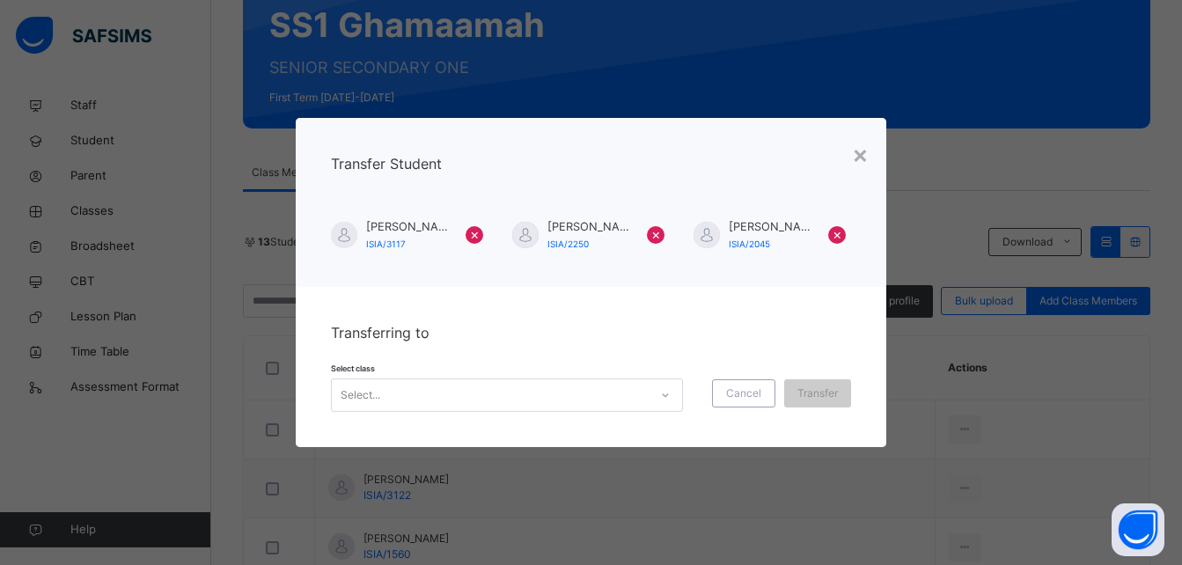
click at [634, 394] on div "Select..." at bounding box center [490, 394] width 317 height 27
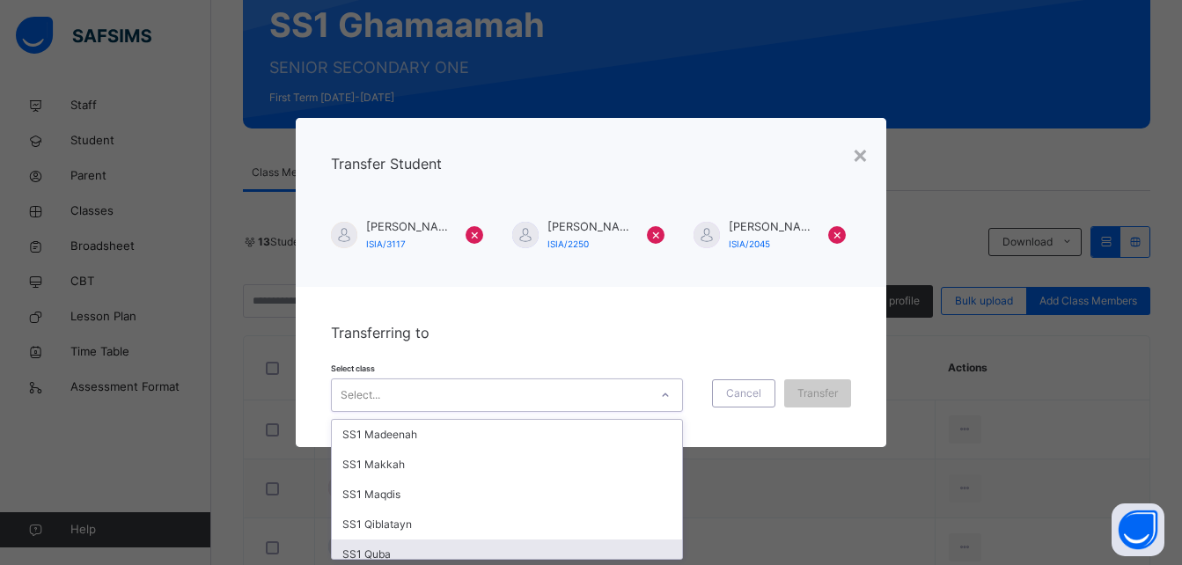
click at [478, 547] on div "SS1 Quba" at bounding box center [507, 554] width 350 height 30
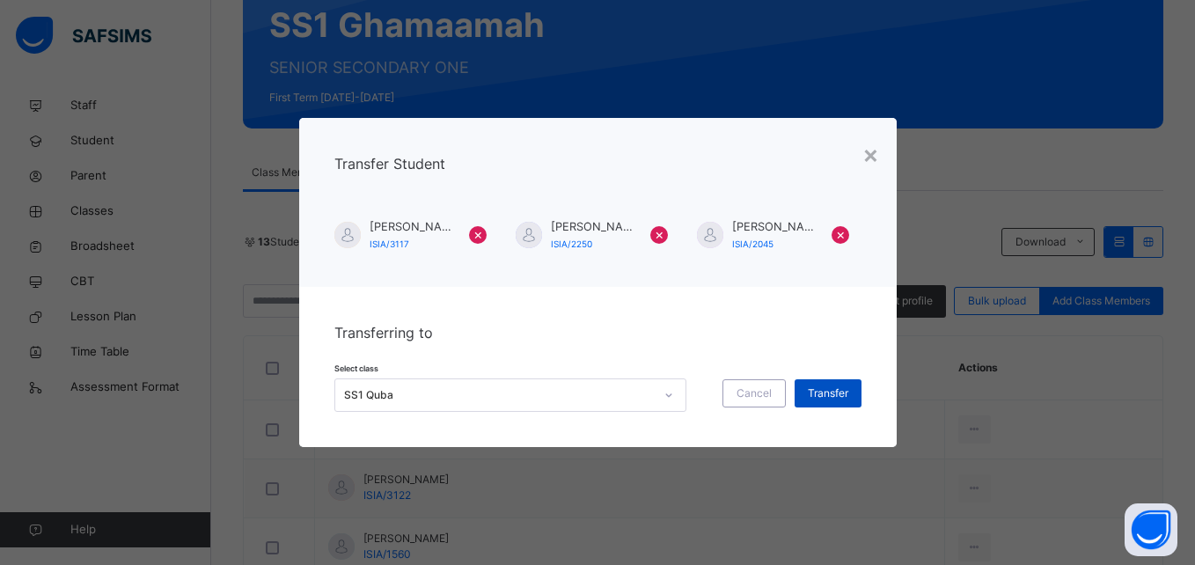
click at [826, 387] on span "Transfer" at bounding box center [828, 393] width 40 height 16
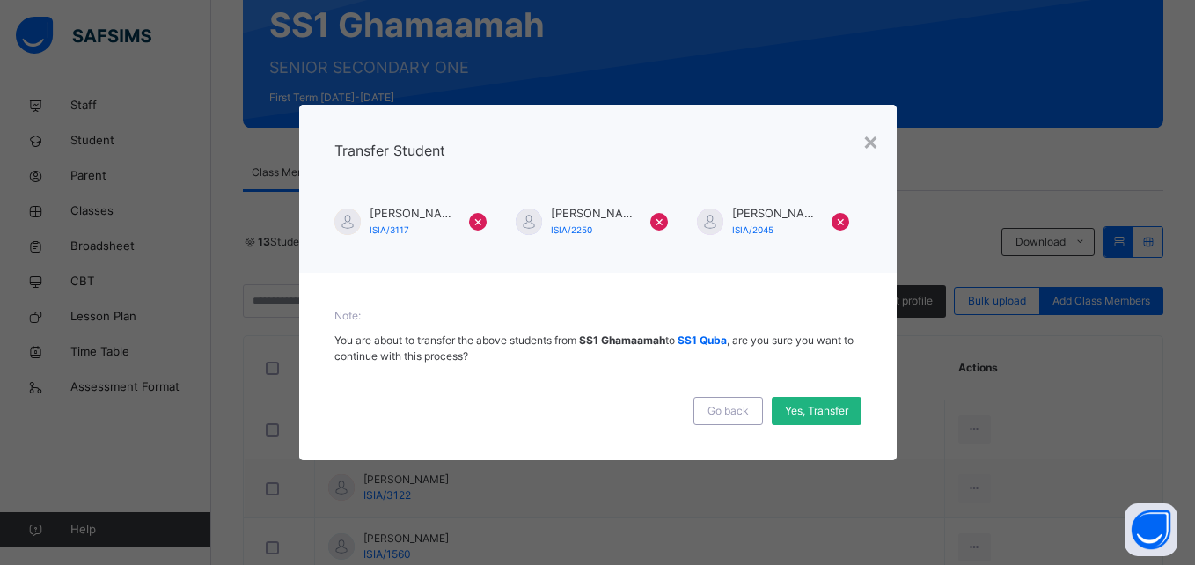
click at [813, 414] on span "Yes, Transfer" at bounding box center [816, 411] width 63 height 16
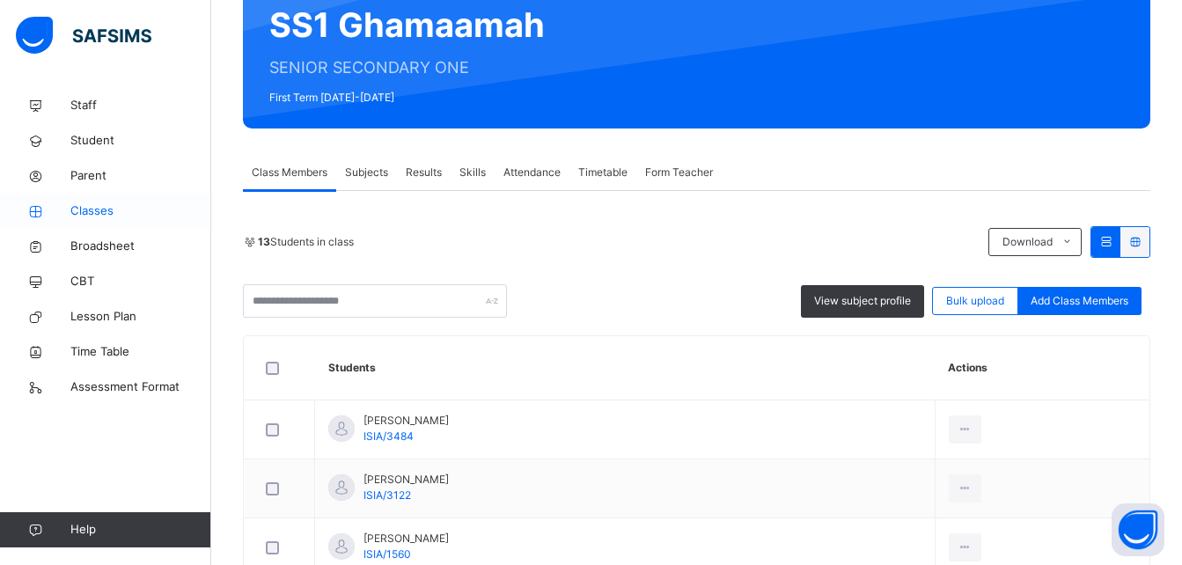
click at [147, 203] on span "Classes" at bounding box center [140, 211] width 141 height 18
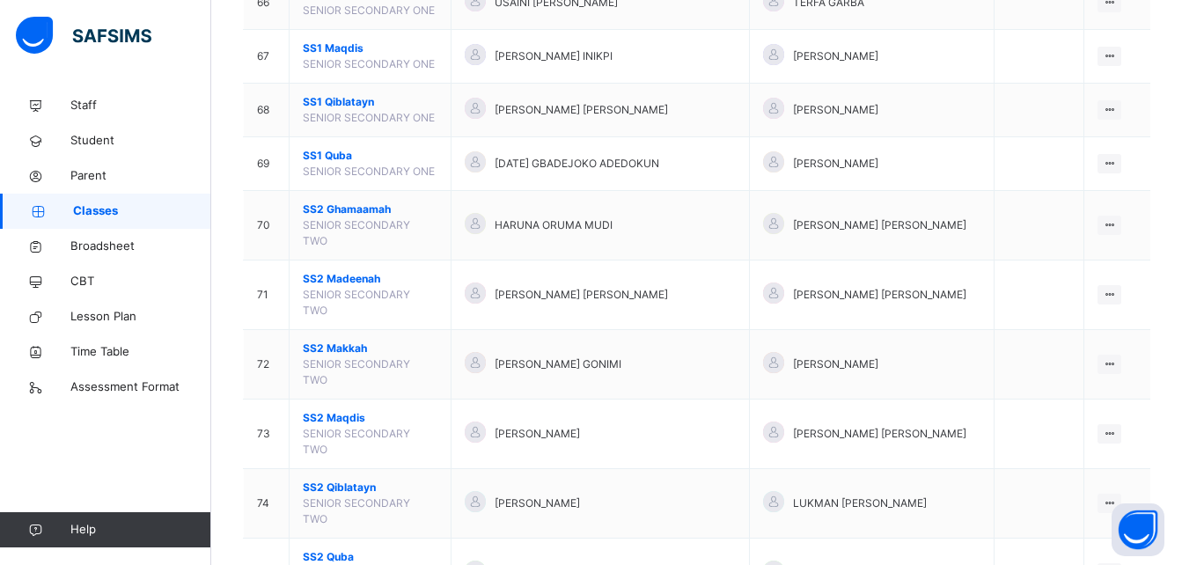
scroll to position [3861, 0]
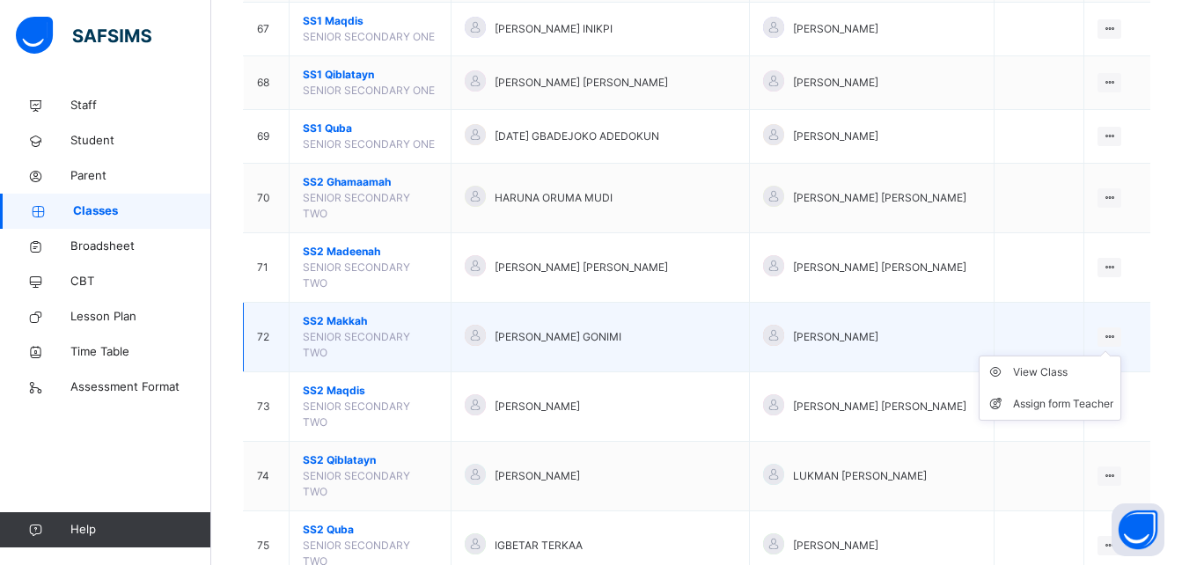
click at [1085, 356] on ul "View Class Assign form Teacher" at bounding box center [1050, 388] width 143 height 65
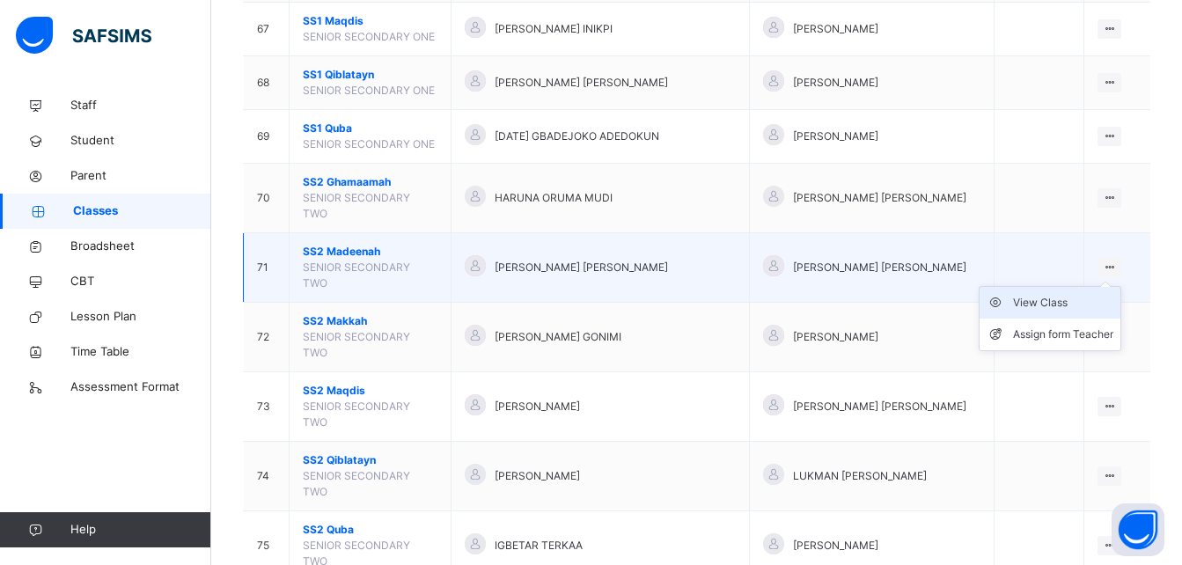
click at [1076, 294] on div "View Class" at bounding box center [1063, 303] width 100 height 18
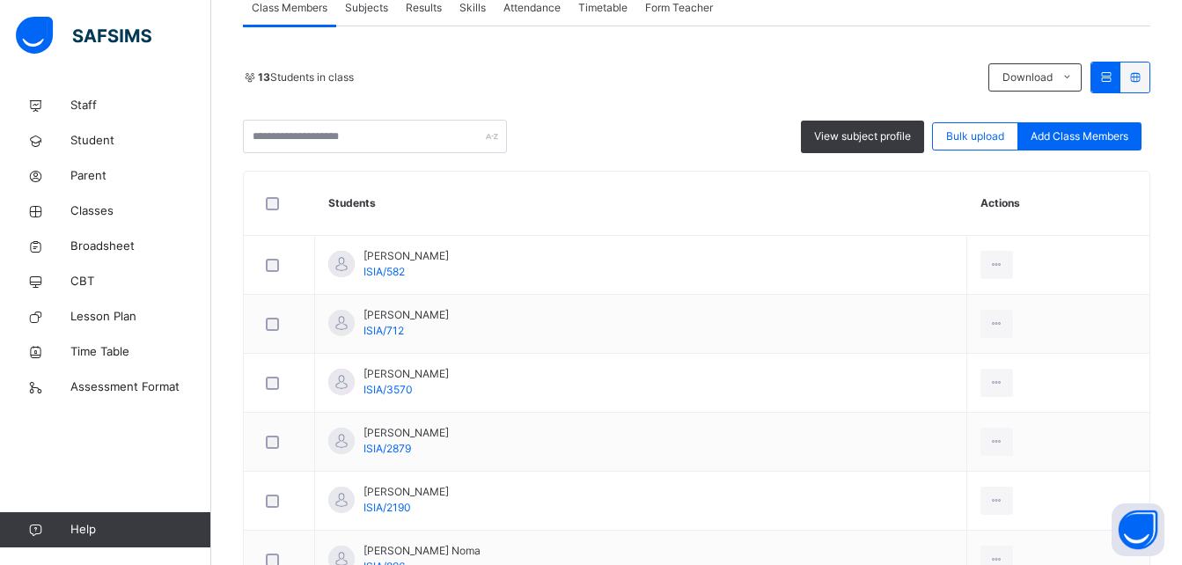
scroll to position [363, 0]
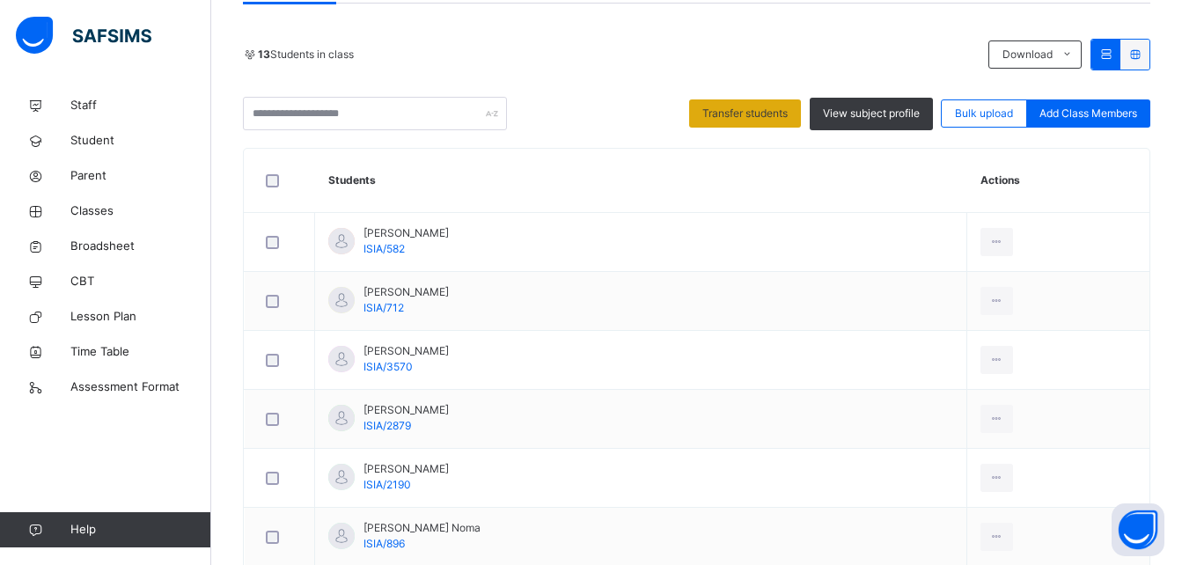
click at [742, 110] on span "Transfer students" at bounding box center [744, 114] width 85 height 16
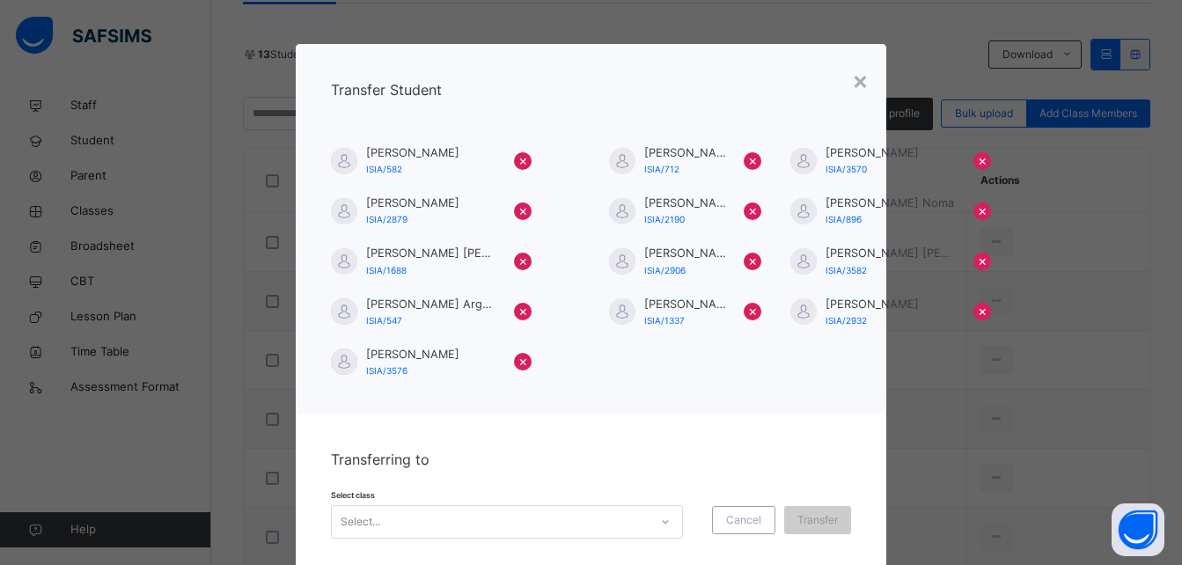
click at [606, 525] on div "Select..." at bounding box center [507, 521] width 352 height 33
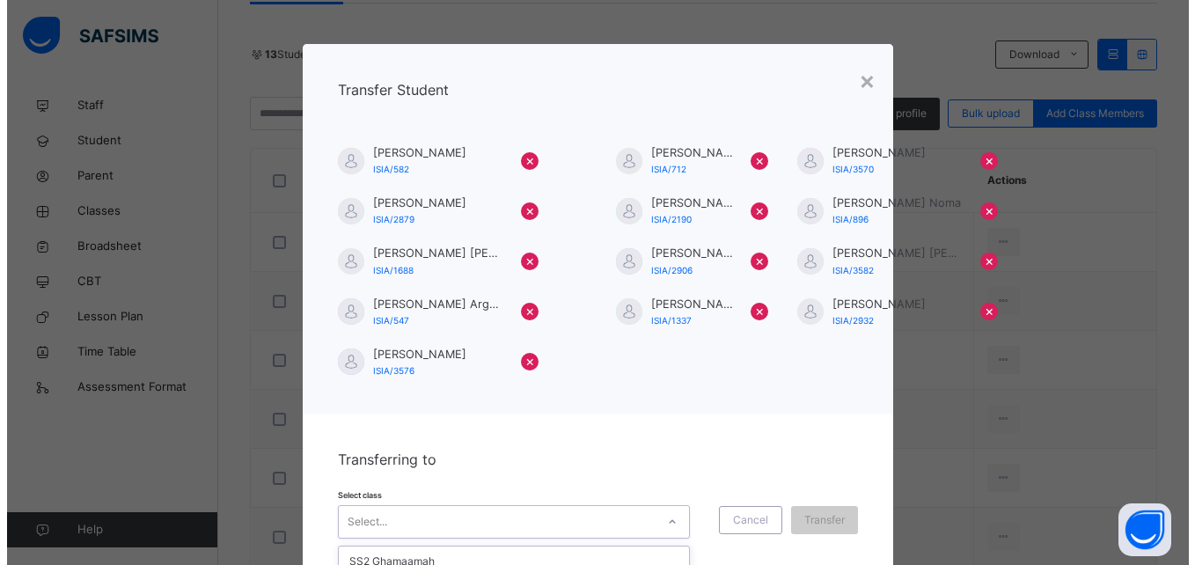
scroll to position [132, 0]
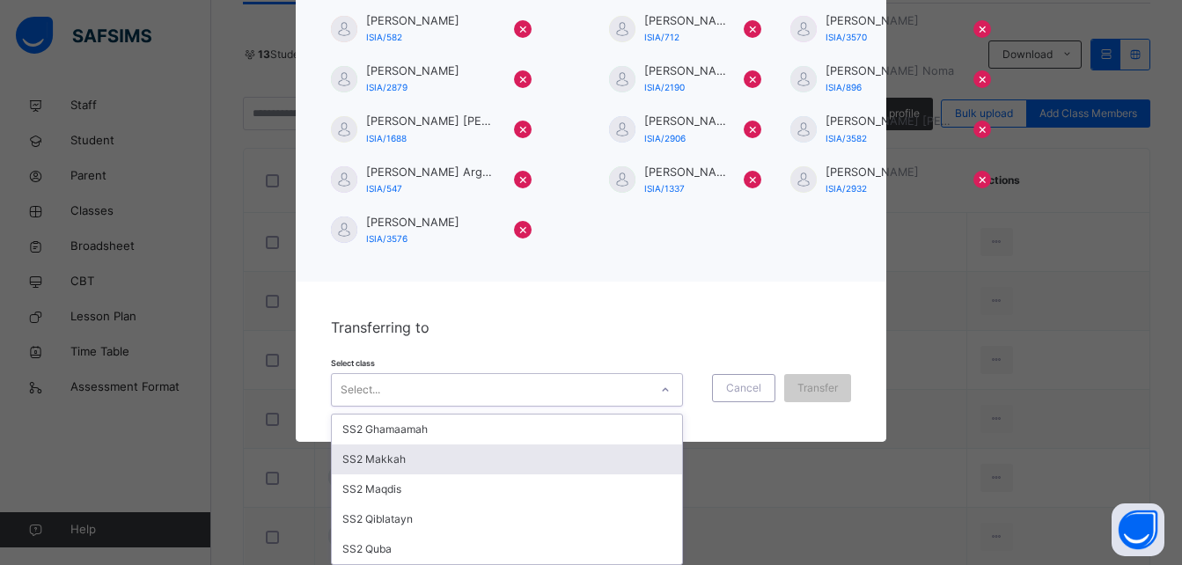
click at [510, 467] on div "SS2 Makkah" at bounding box center [507, 459] width 350 height 30
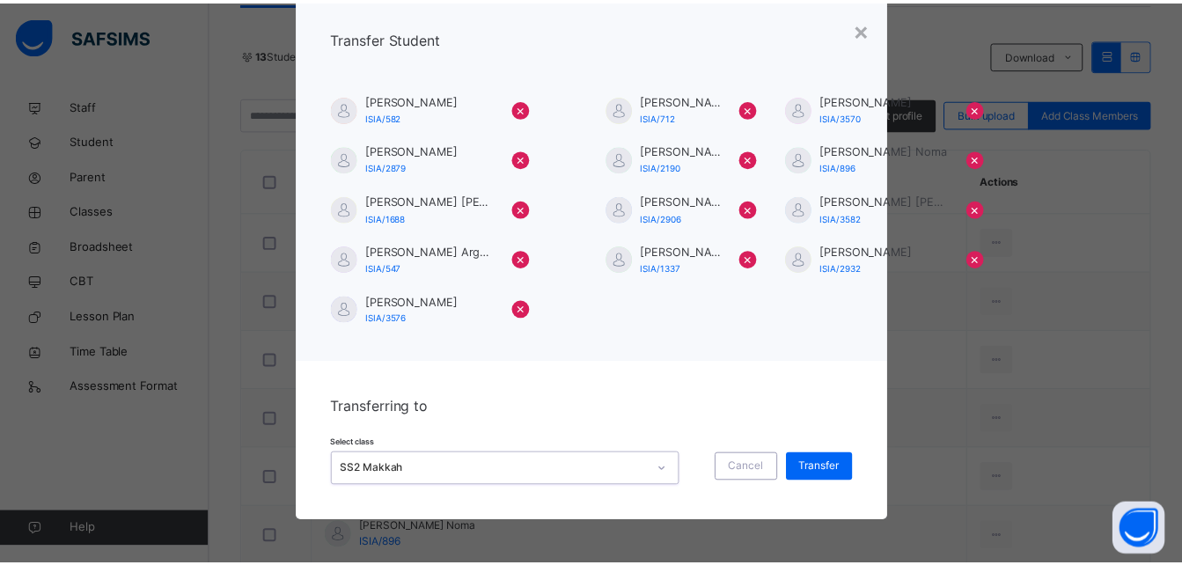
scroll to position [53, 0]
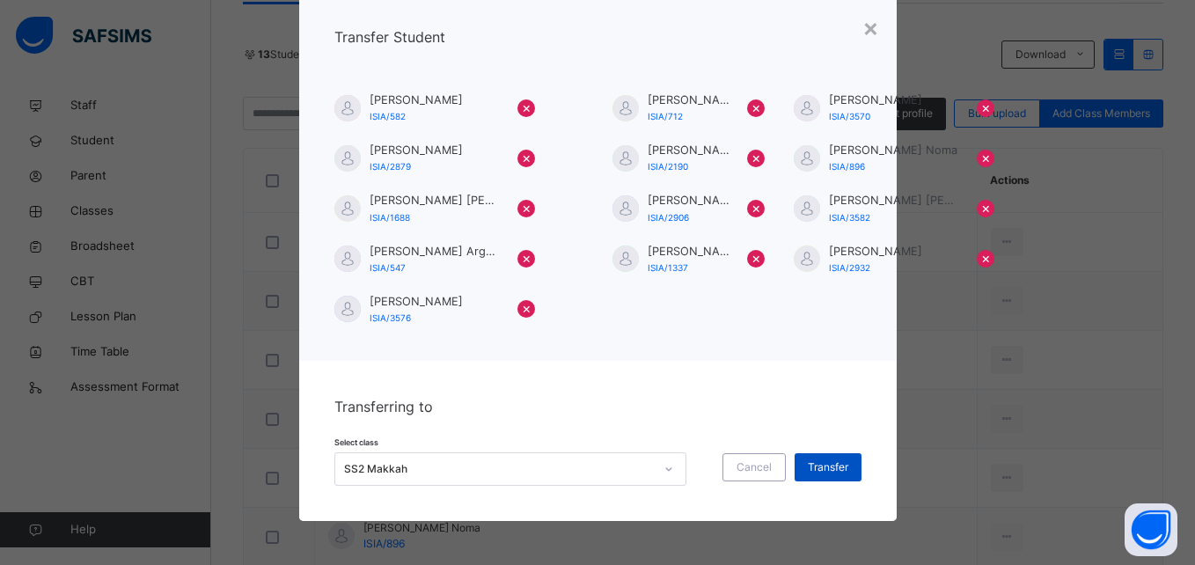
click at [832, 465] on span "Transfer" at bounding box center [828, 467] width 40 height 16
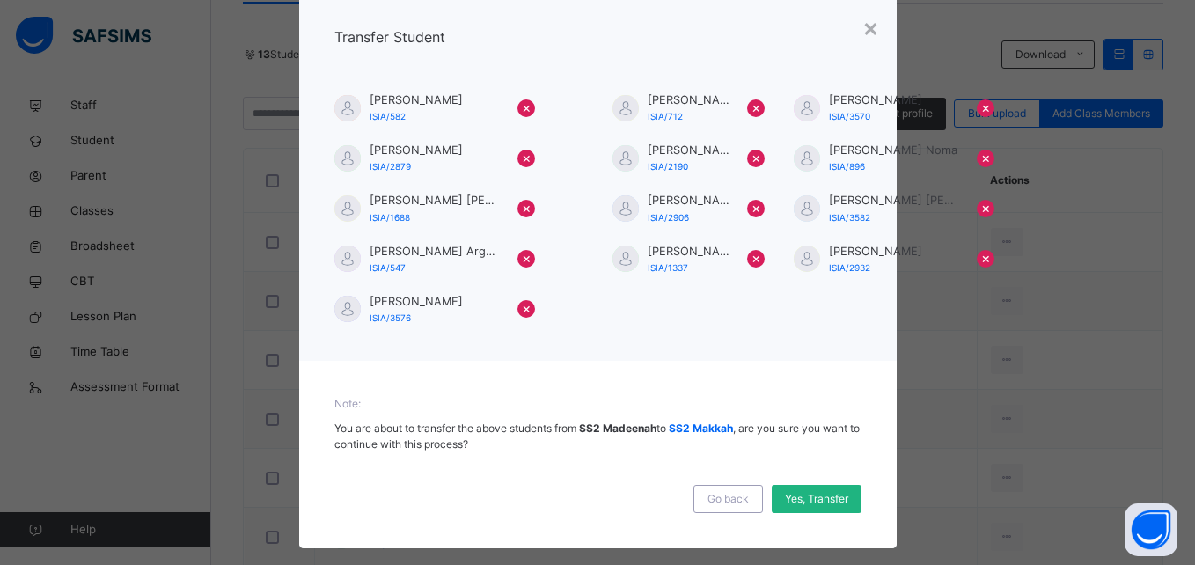
click at [826, 489] on div "Yes, Transfer" at bounding box center [817, 499] width 90 height 28
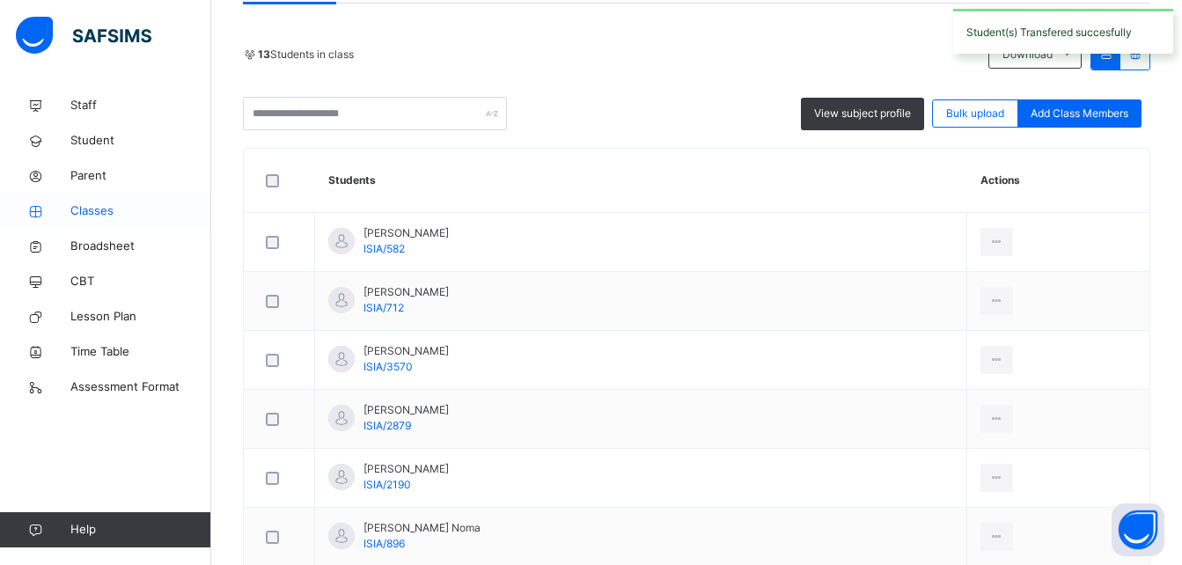
click at [114, 202] on link "Classes" at bounding box center [105, 211] width 211 height 35
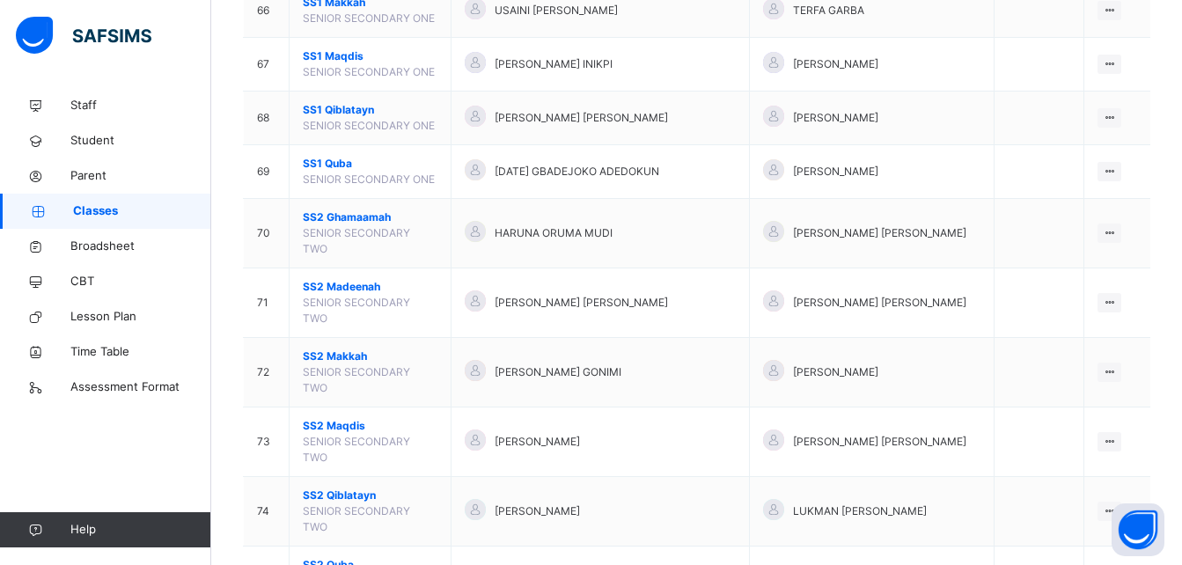
scroll to position [3978, 0]
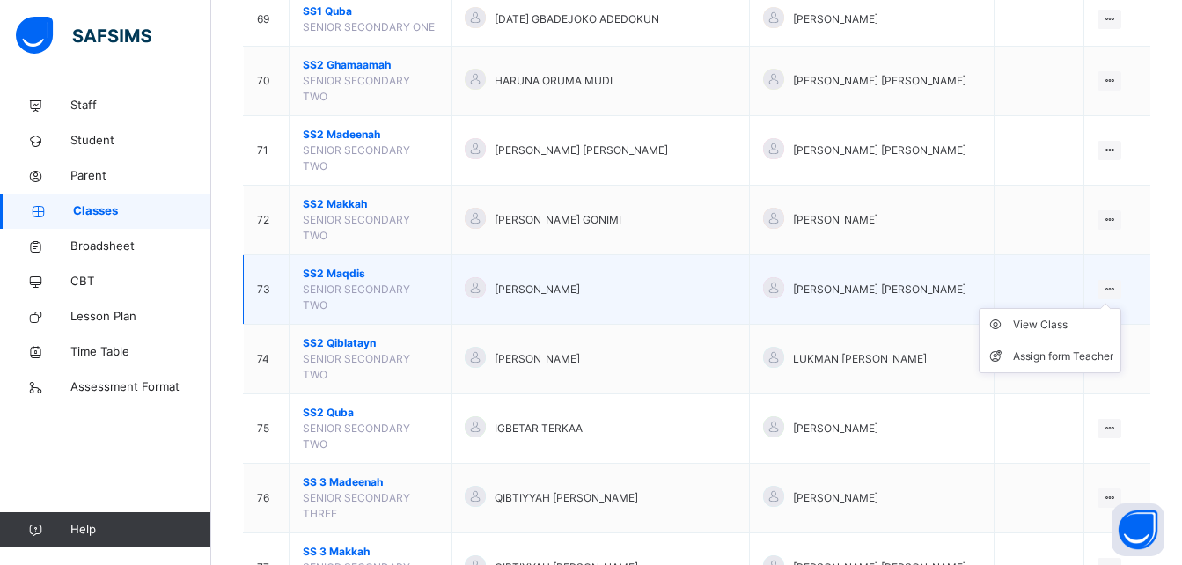
click at [1117, 283] on icon at bounding box center [1109, 289] width 15 height 13
click at [1081, 308] on ul "View Class Assign form Teacher" at bounding box center [1050, 340] width 143 height 65
click at [1059, 316] on div "View Class" at bounding box center [1063, 325] width 100 height 18
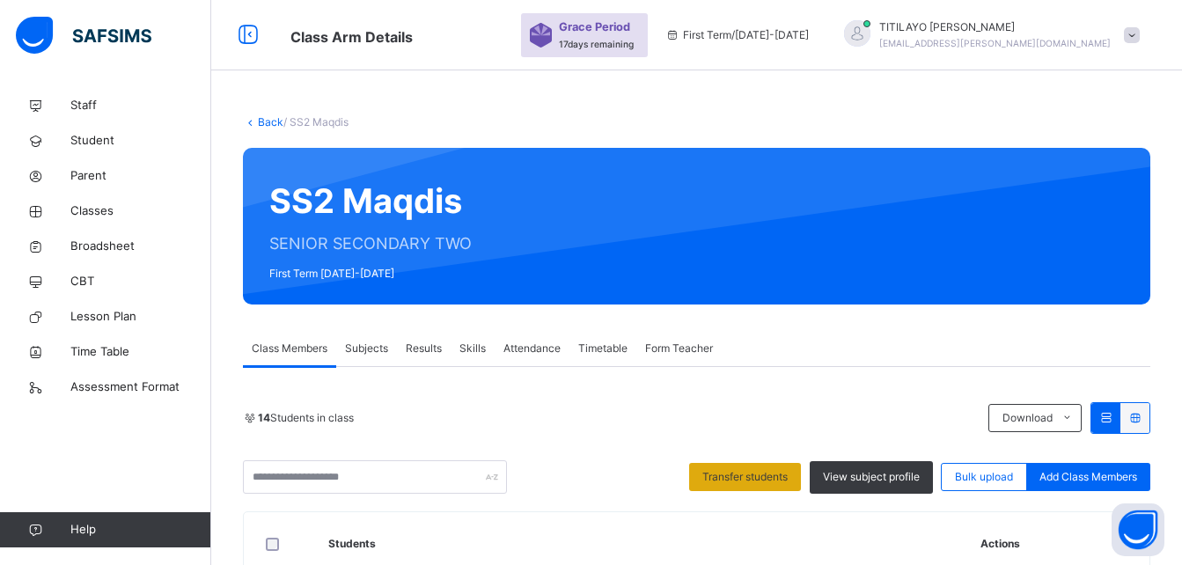
click at [774, 474] on span "Transfer students" at bounding box center [744, 477] width 85 height 16
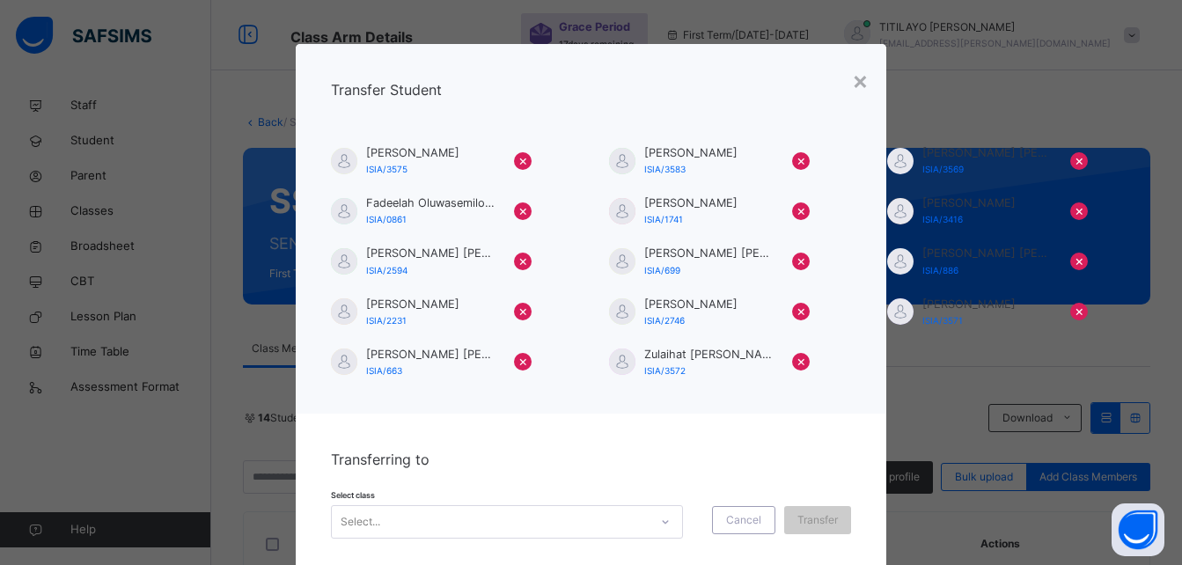
click at [451, 513] on div "Select..." at bounding box center [507, 521] width 352 height 33
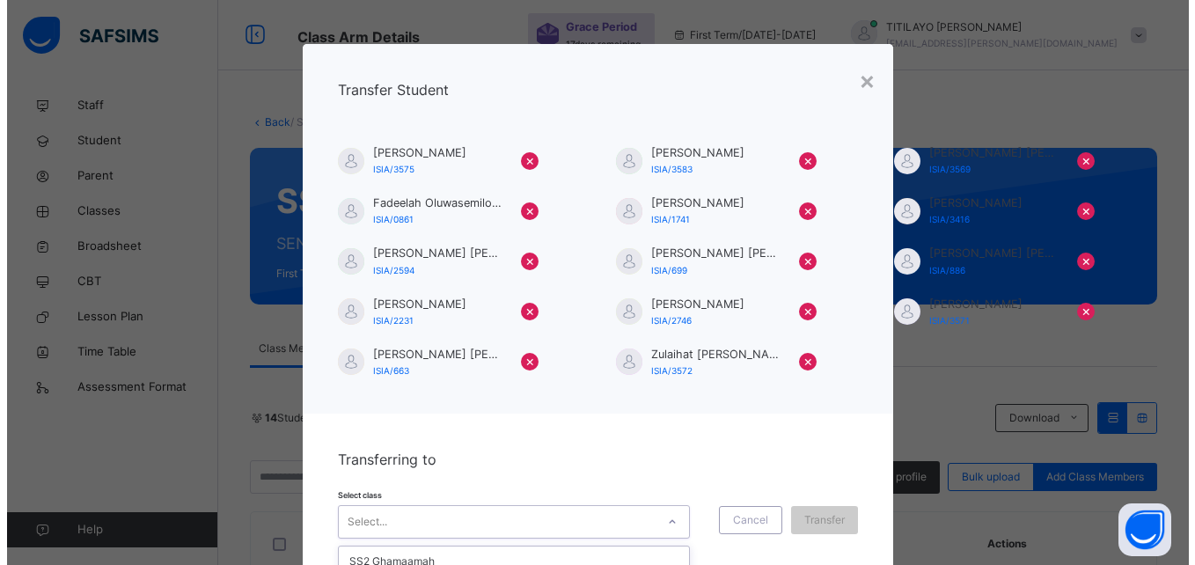
scroll to position [132, 0]
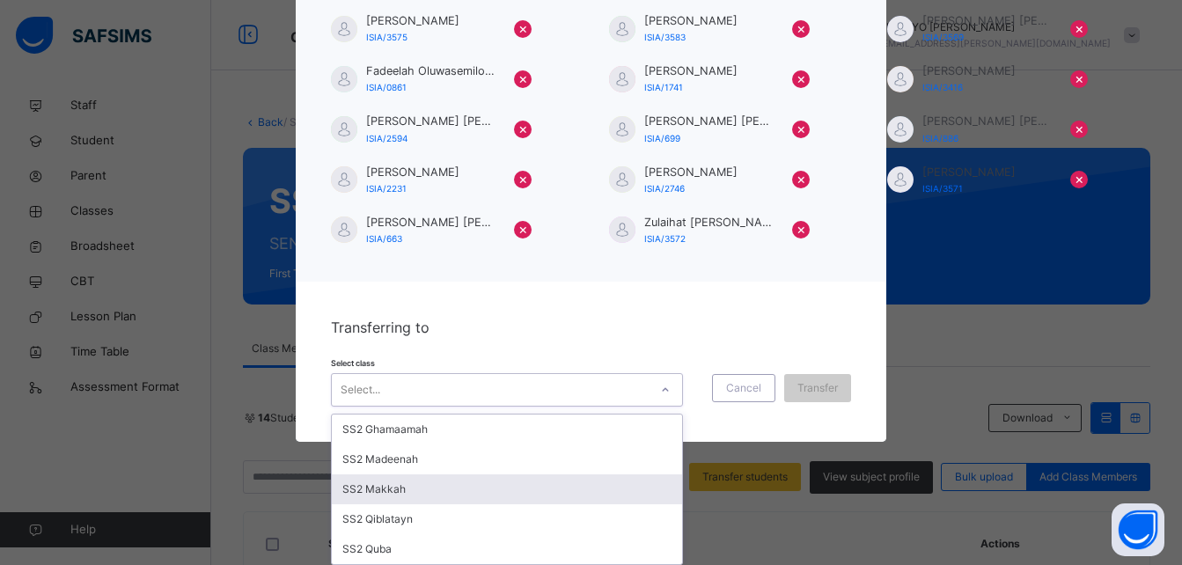
click at [428, 496] on div "SS2 Makkah" at bounding box center [507, 489] width 350 height 30
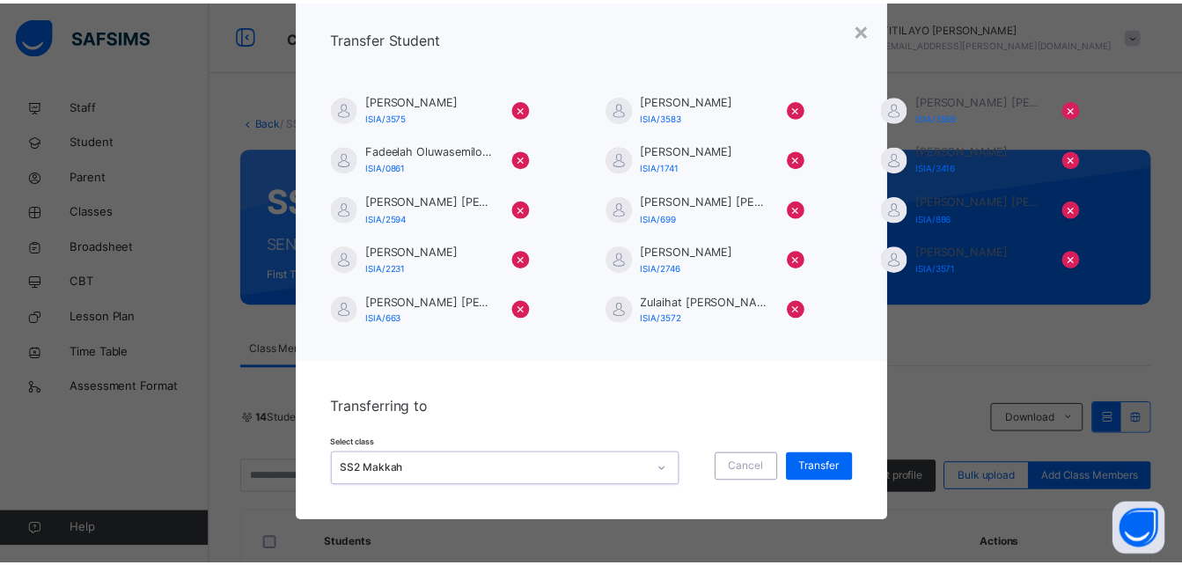
scroll to position [53, 0]
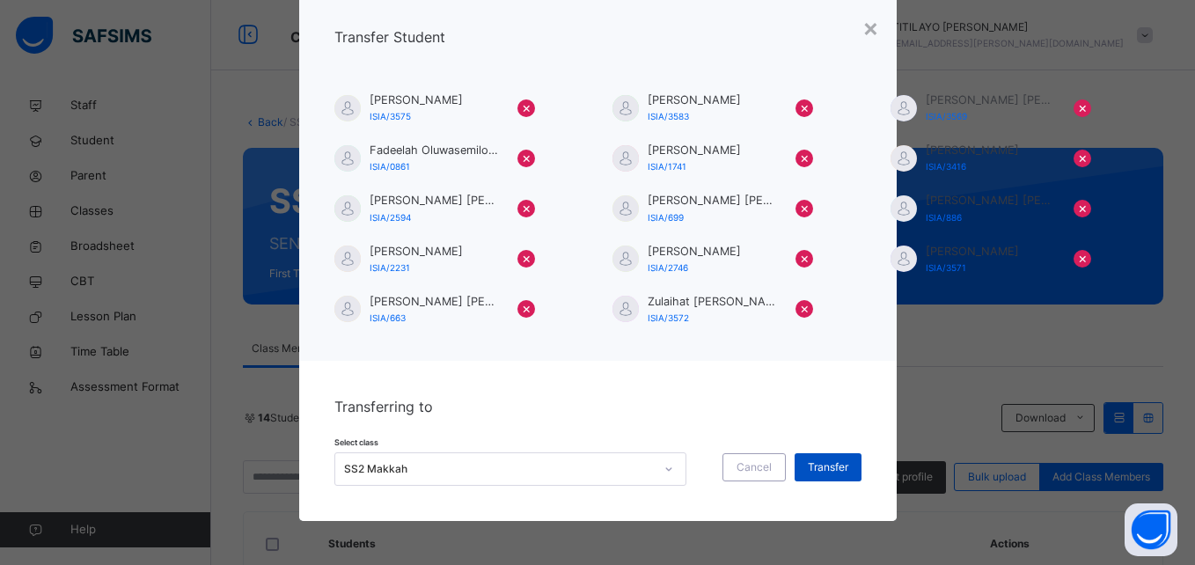
click at [820, 464] on span "Transfer" at bounding box center [828, 467] width 40 height 16
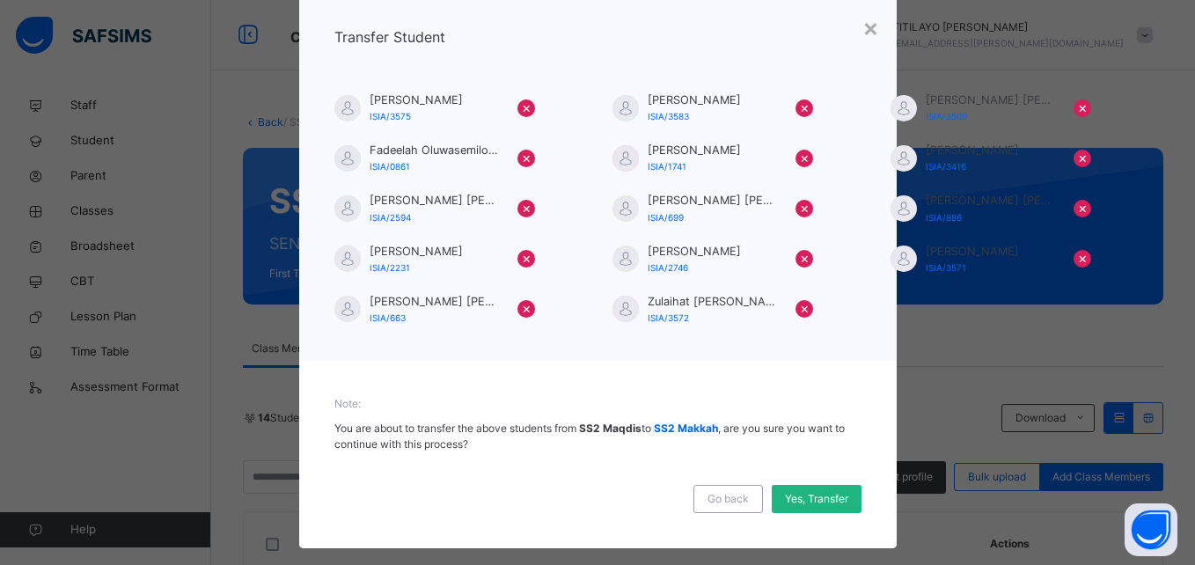
click at [809, 509] on div "Yes, Transfer" at bounding box center [817, 499] width 90 height 28
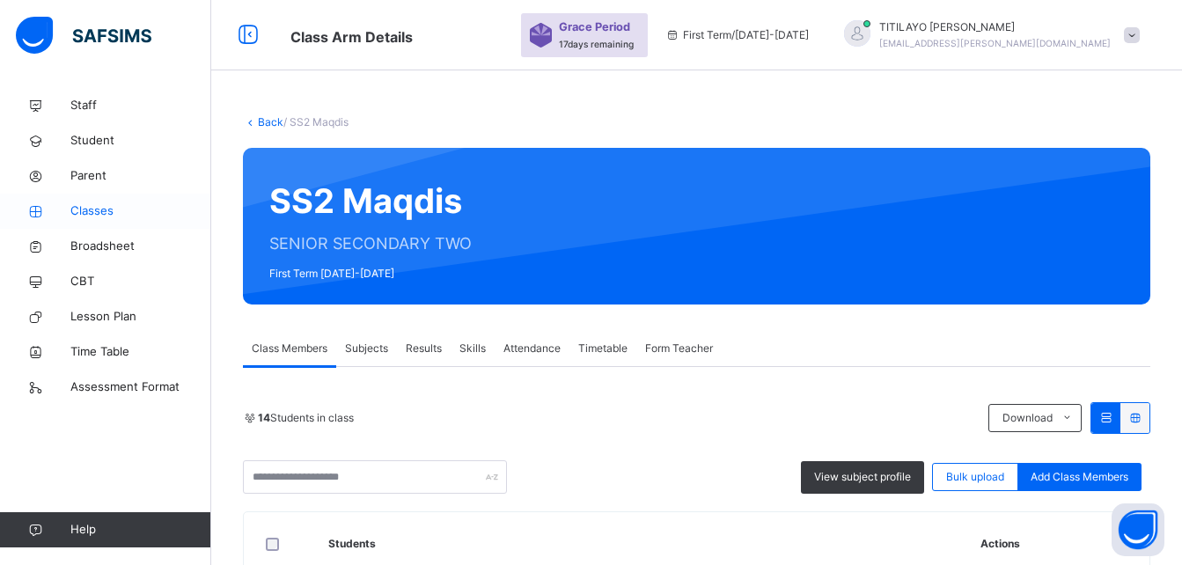
click at [136, 205] on span "Classes" at bounding box center [140, 211] width 141 height 18
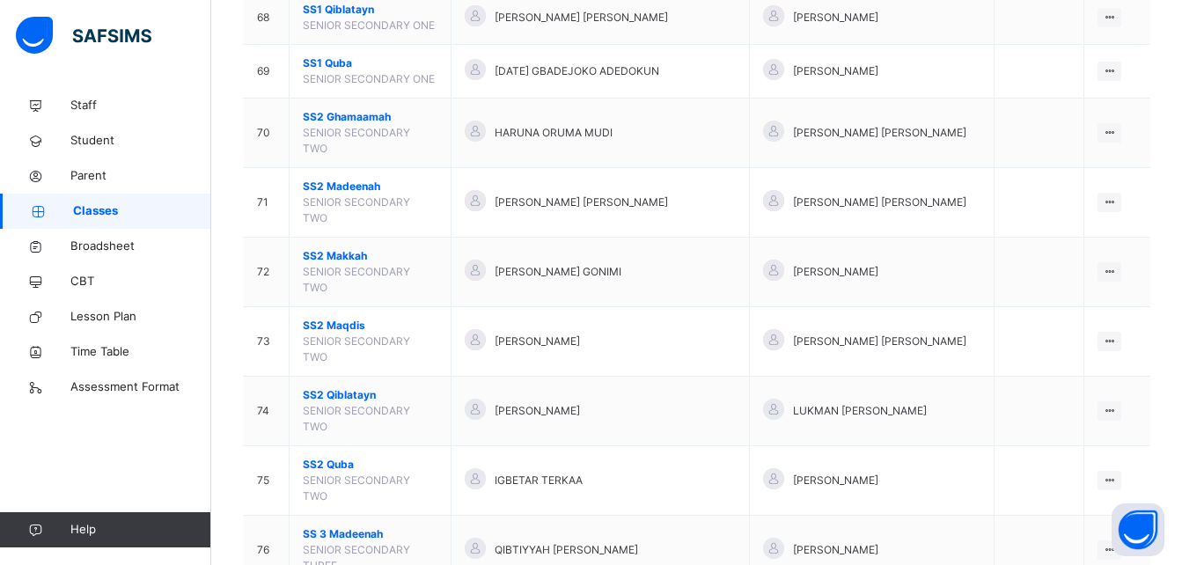
scroll to position [3921, 0]
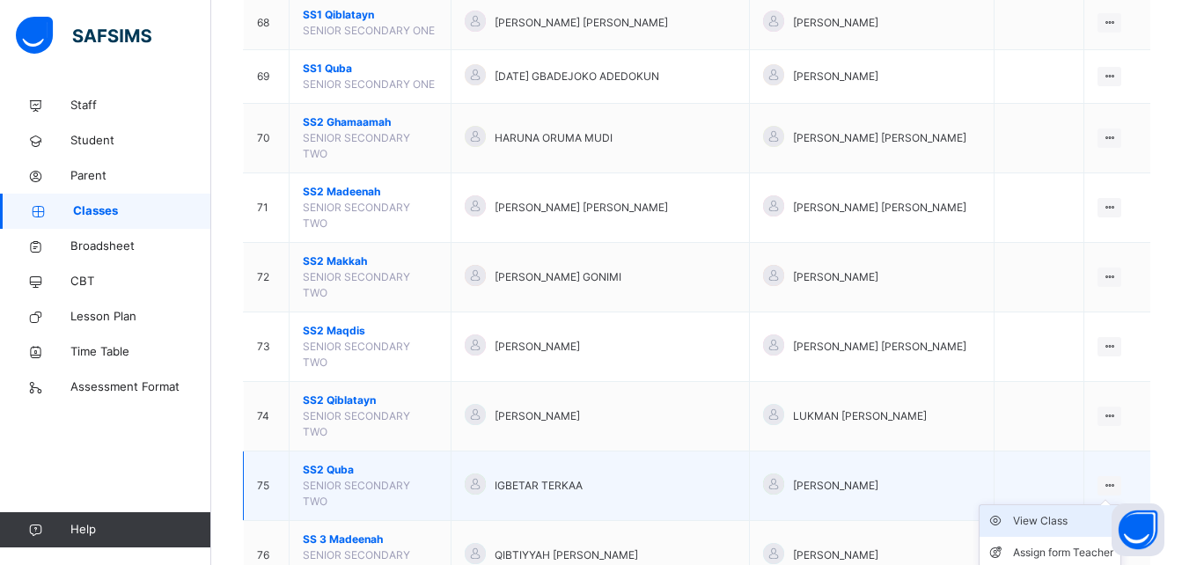
click at [1060, 512] on div "View Class" at bounding box center [1063, 521] width 100 height 18
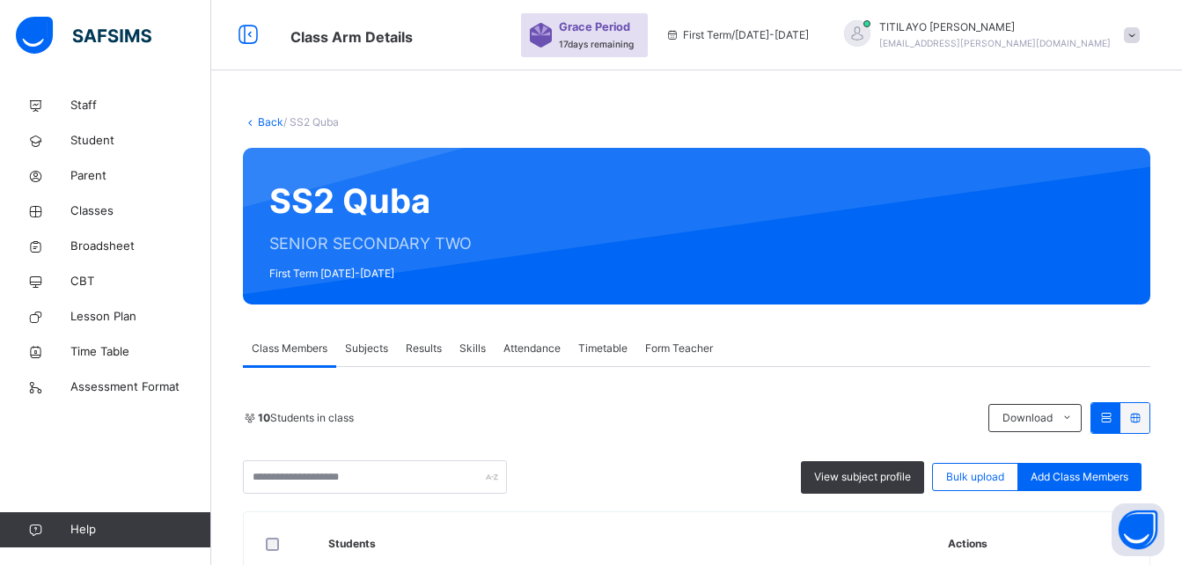
click at [265, 535] on div at bounding box center [280, 543] width 44 height 37
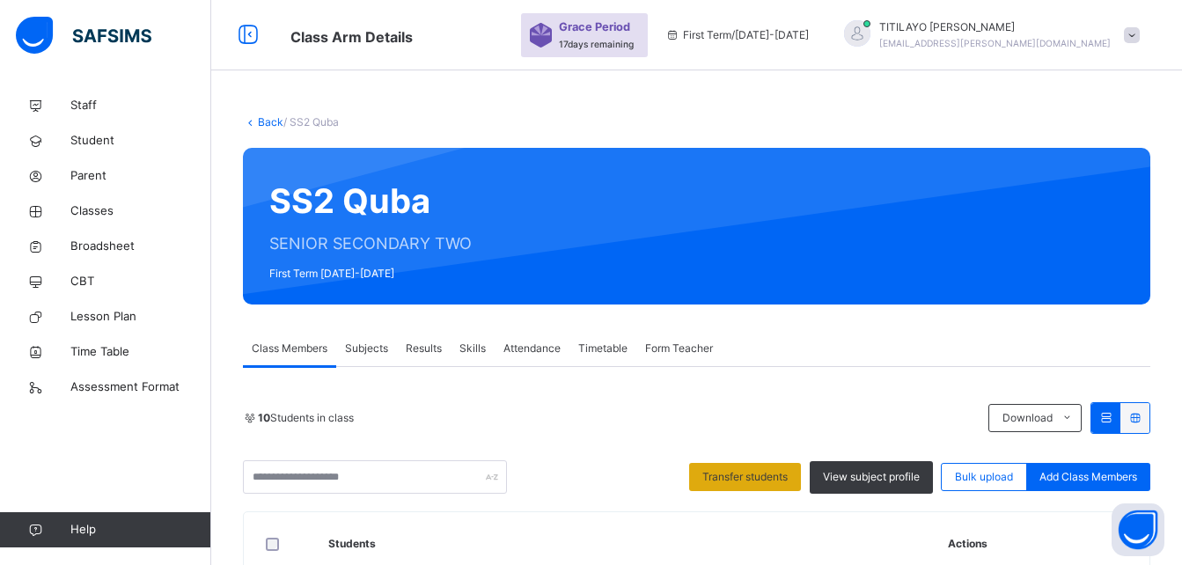
click at [748, 473] on span "Transfer students" at bounding box center [744, 477] width 85 height 16
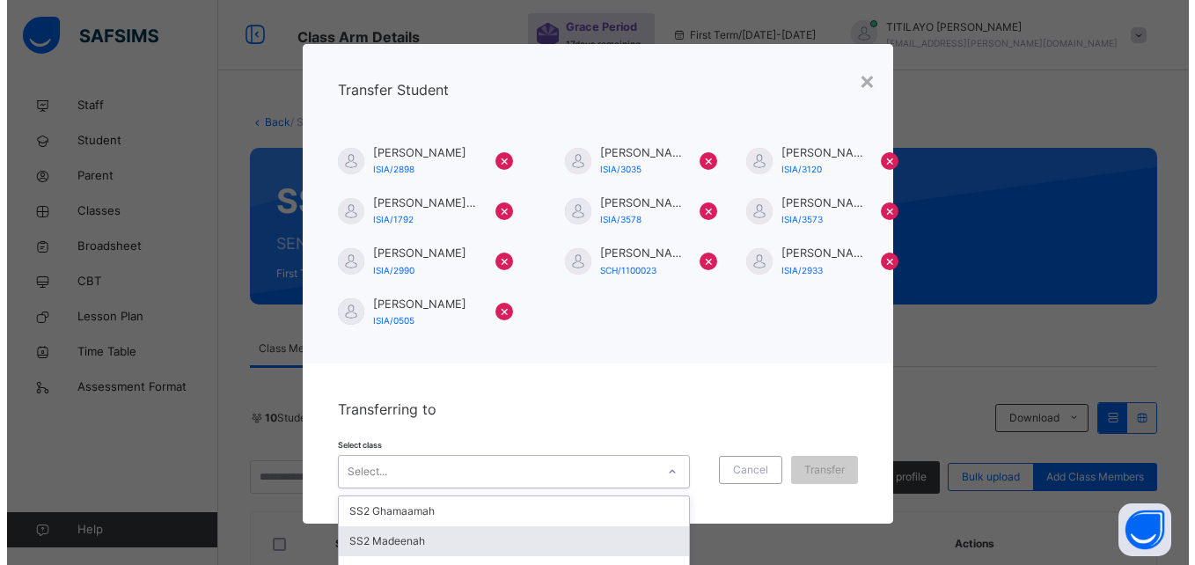
scroll to position [82, 0]
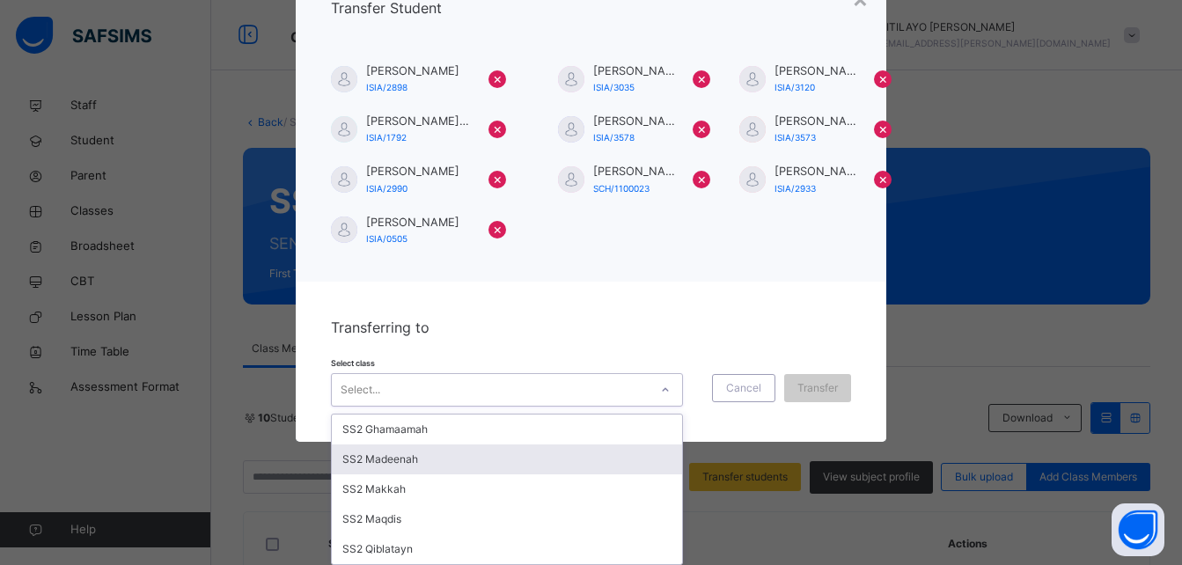
click at [583, 407] on div "option SS2 [PERSON_NAME] focused, 2 of 5. 5 results available. Use Up and Down …" at bounding box center [507, 389] width 352 height 33
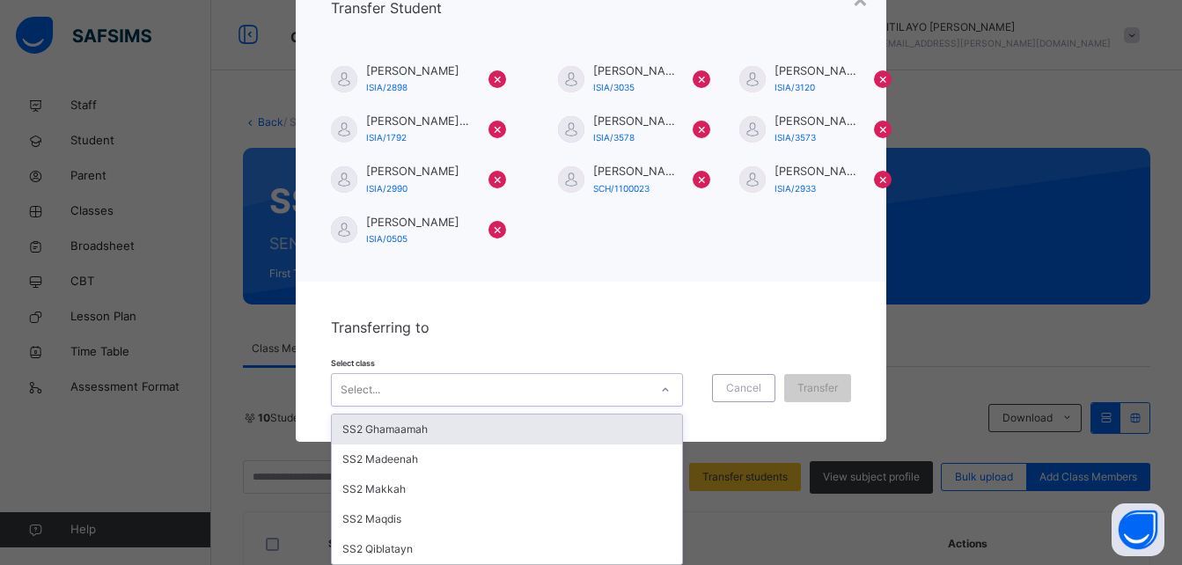
click at [559, 423] on div "SS2 Ghamaamah" at bounding box center [507, 430] width 350 height 30
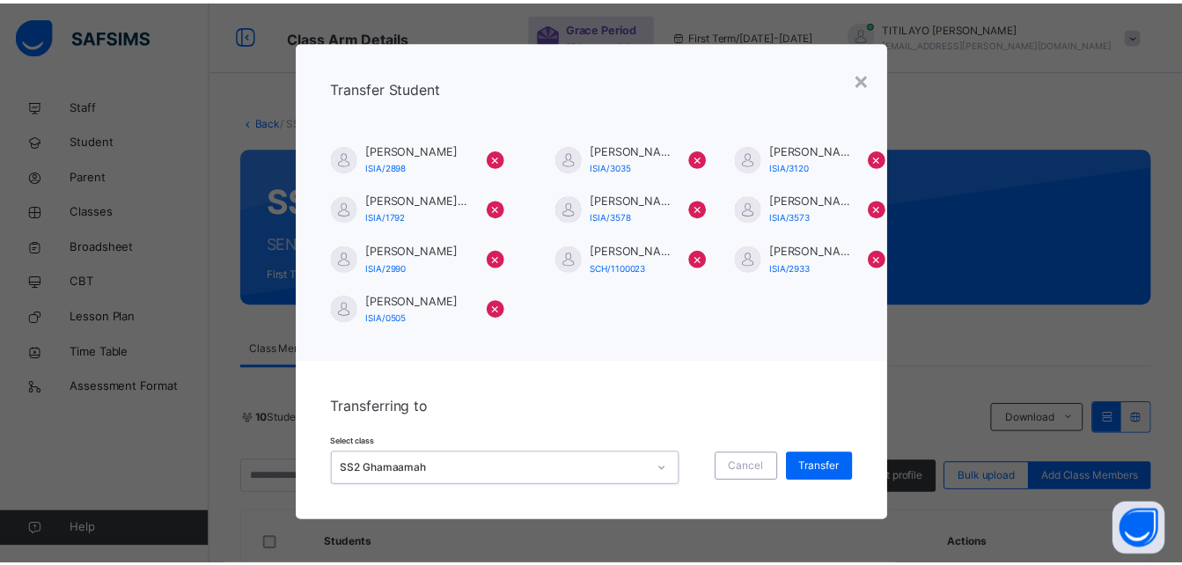
scroll to position [3, 0]
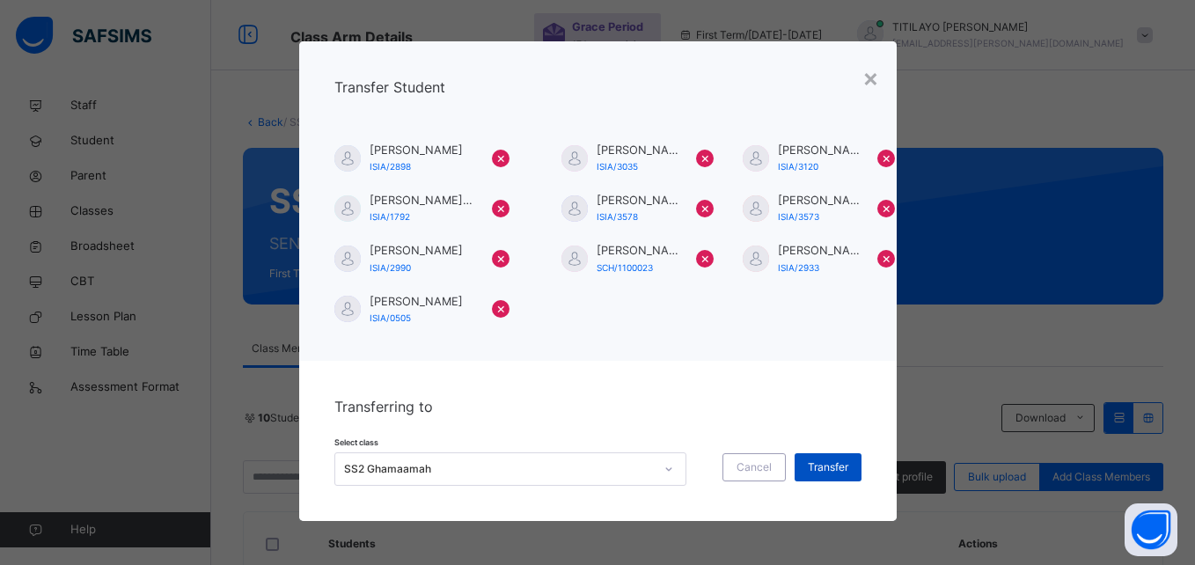
click at [827, 470] on span "Transfer" at bounding box center [828, 467] width 40 height 16
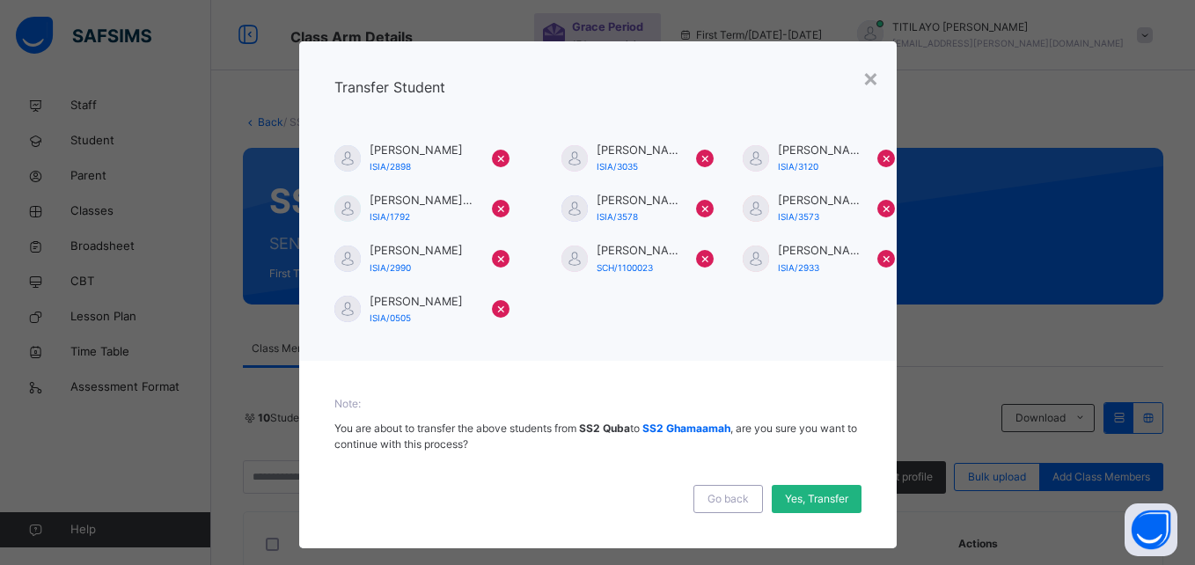
click at [801, 495] on span "Yes, Transfer" at bounding box center [816, 499] width 63 height 16
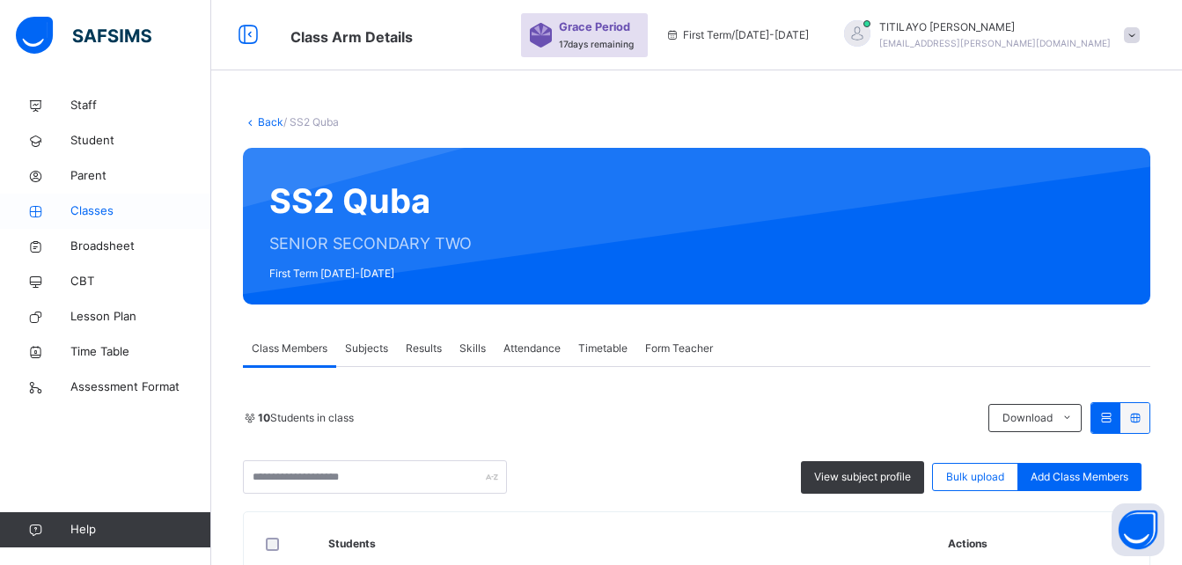
click at [98, 209] on span "Classes" at bounding box center [140, 211] width 141 height 18
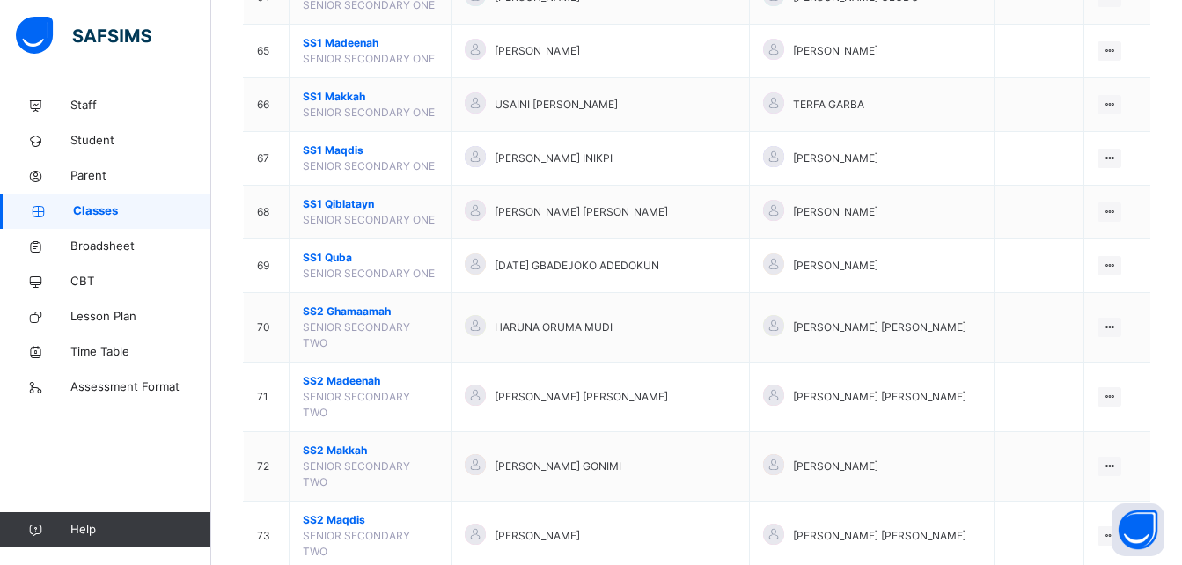
scroll to position [3743, 0]
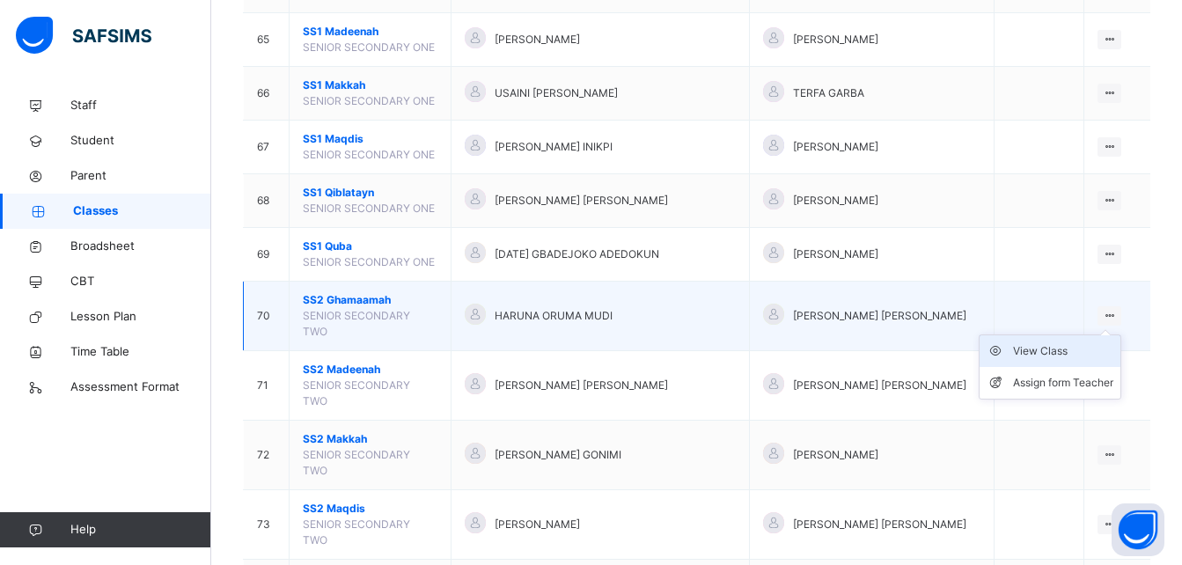
click at [1072, 342] on div "View Class" at bounding box center [1063, 351] width 100 height 18
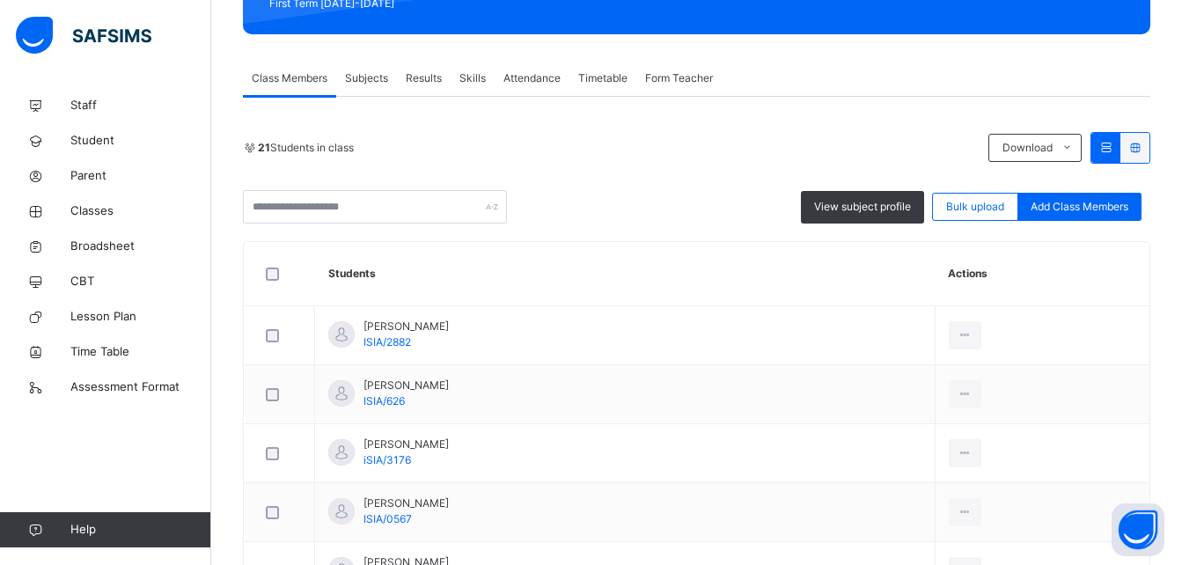
scroll to position [317, 0]
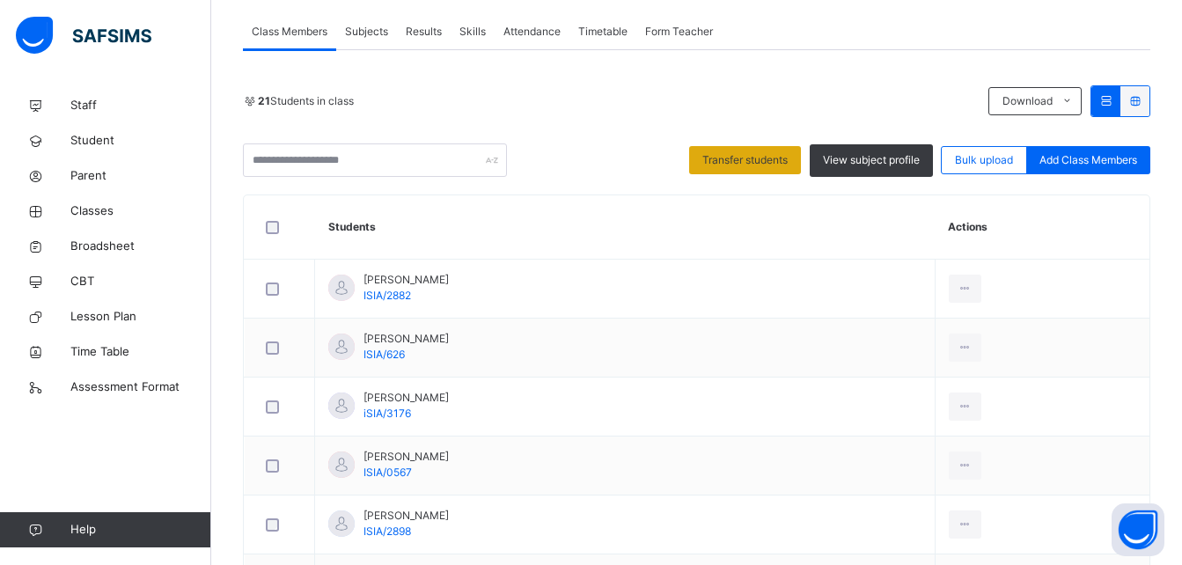
click at [765, 166] on span "Transfer students" at bounding box center [744, 160] width 85 height 16
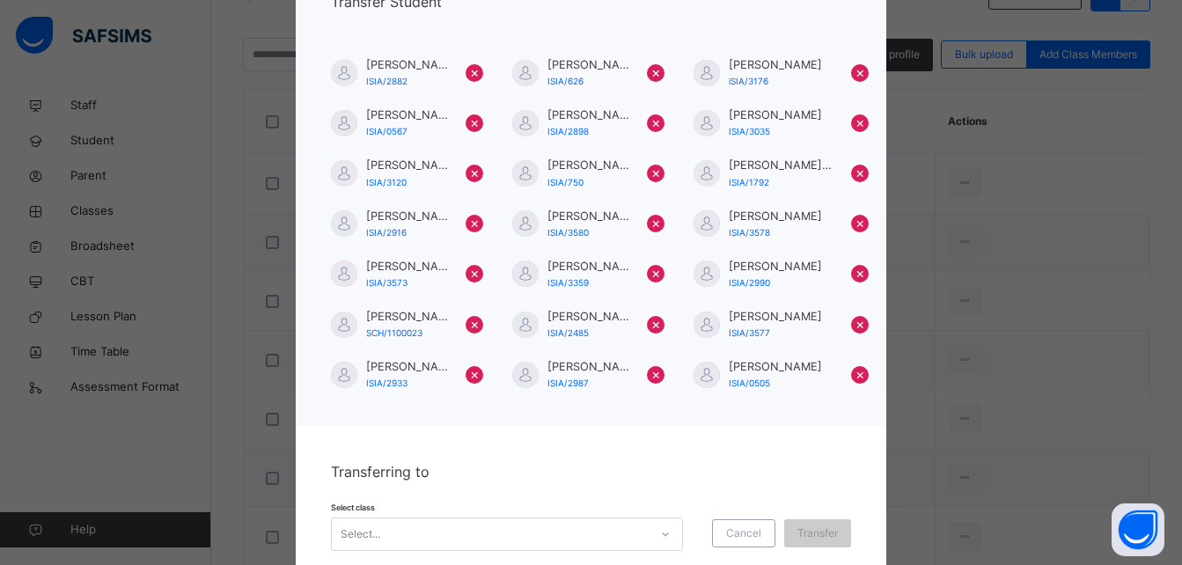
scroll to position [150, 0]
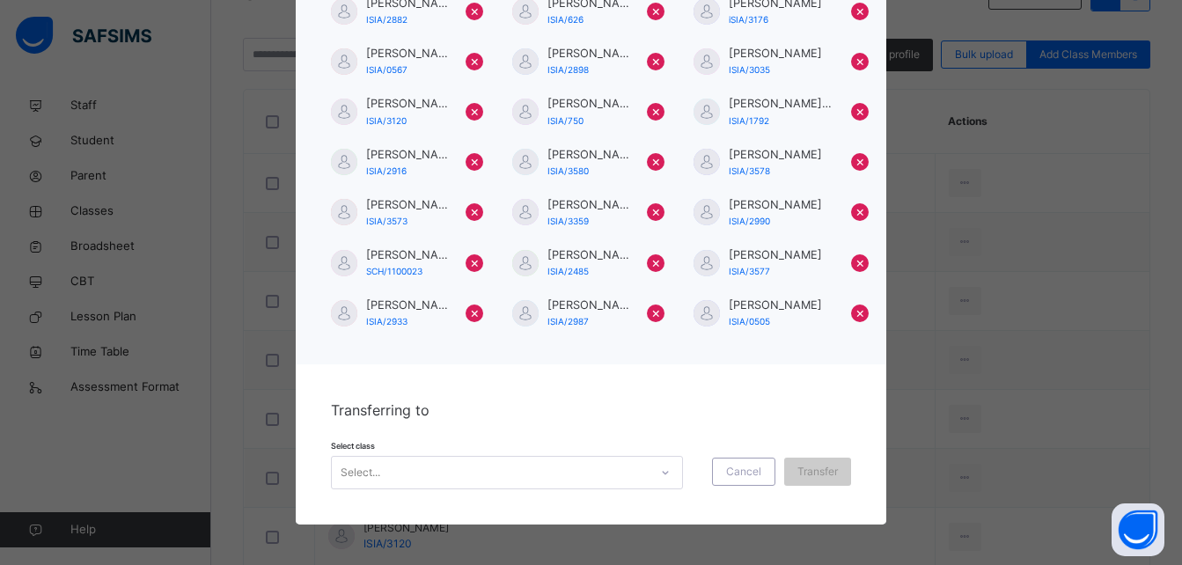
click at [631, 471] on div "Select..." at bounding box center [507, 472] width 352 height 33
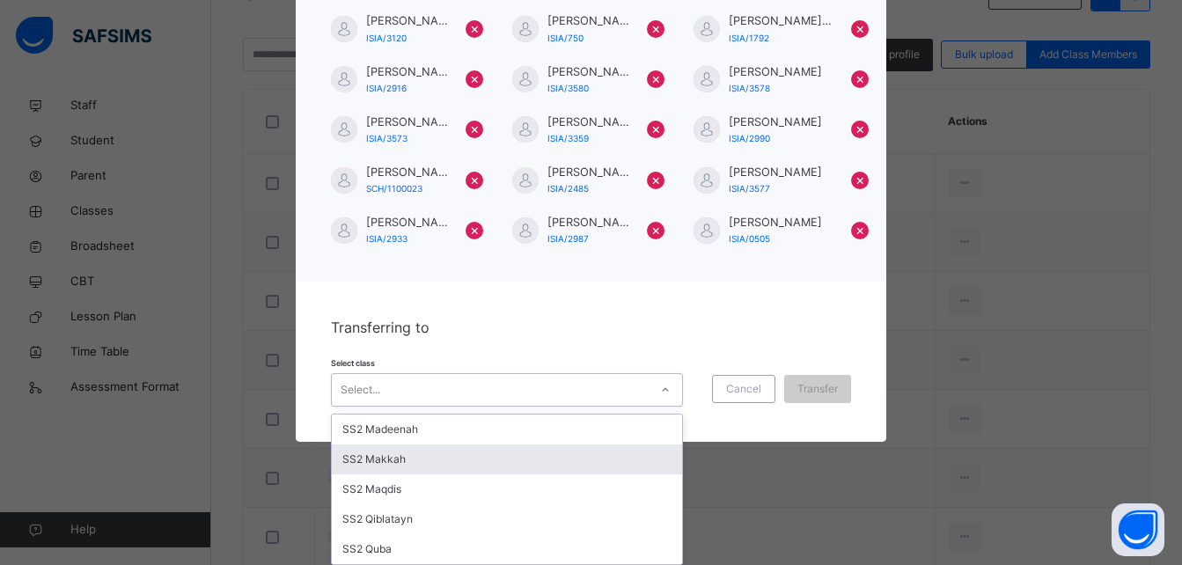
click at [631, 471] on div "SS2 Makkah" at bounding box center [507, 459] width 350 height 30
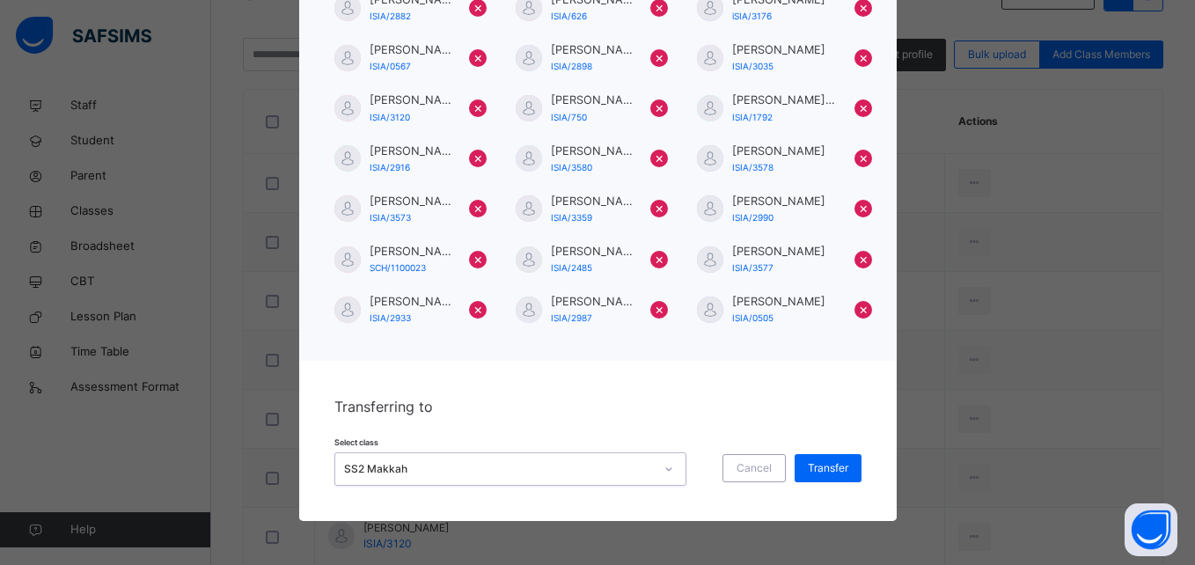
scroll to position [232, 0]
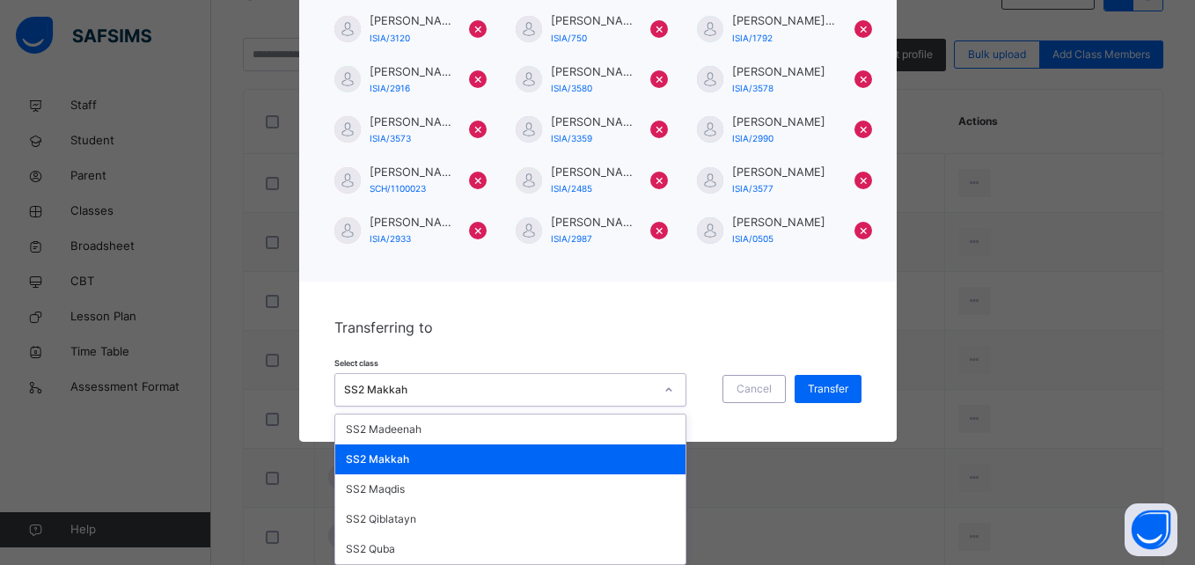
click at [631, 407] on div "option SS2 Makkah, selected. option SS2 Makkah focused, 2 of 5. 5 results avail…" at bounding box center [510, 389] width 352 height 33
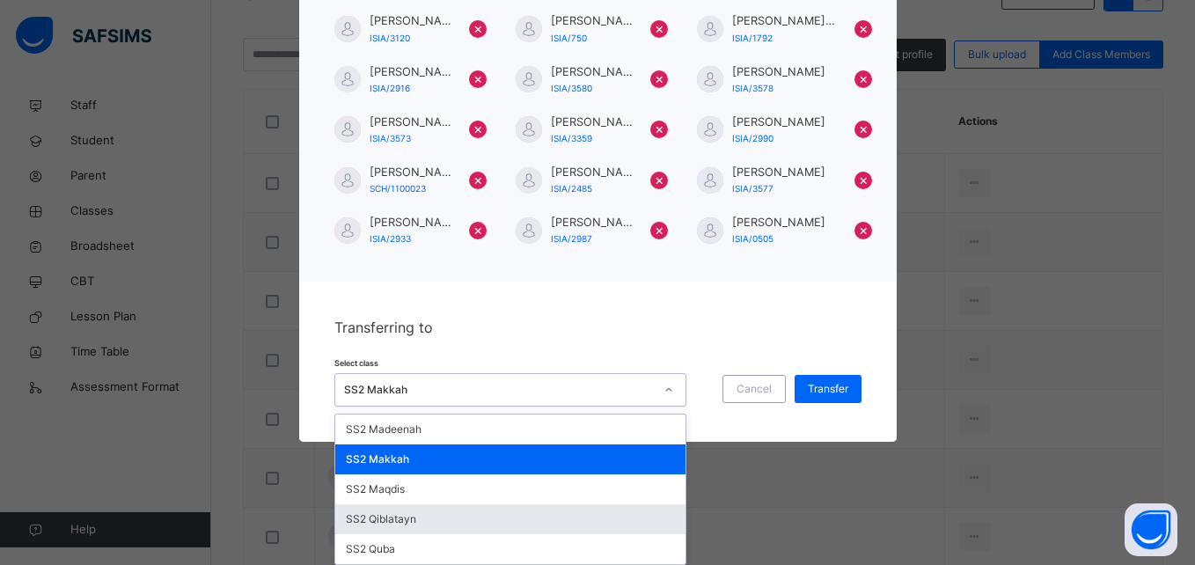
click at [548, 517] on div "SS2 Qiblatayn" at bounding box center [510, 519] width 350 height 30
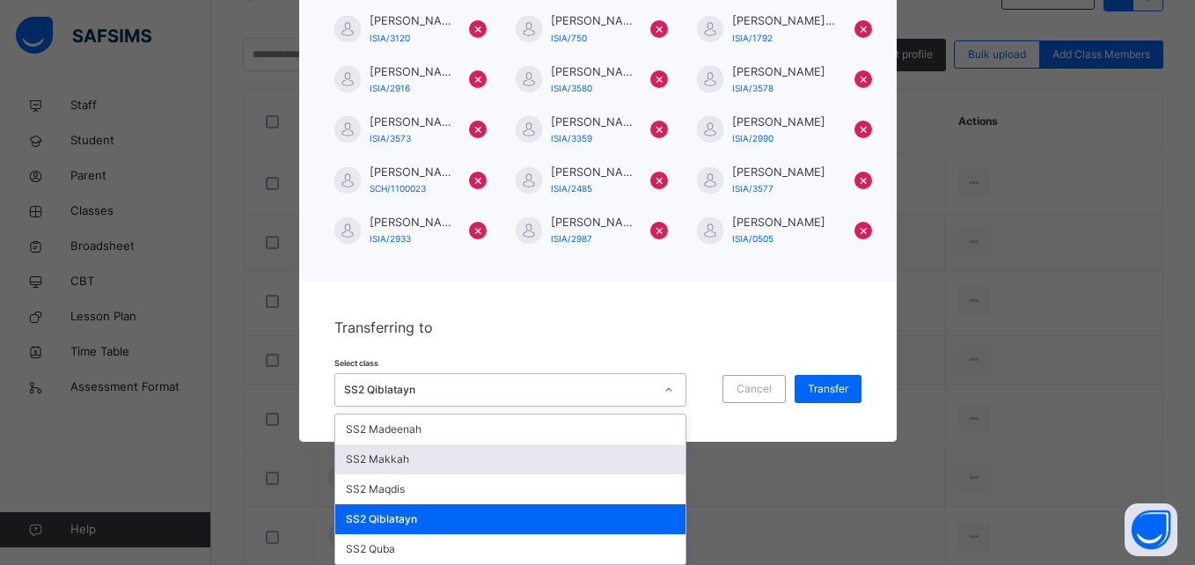
click at [608, 407] on div "option SS2 Qiblatayn, selected. option SS2 Makkah focused, 2 of 5. 5 results av…" at bounding box center [510, 389] width 352 height 33
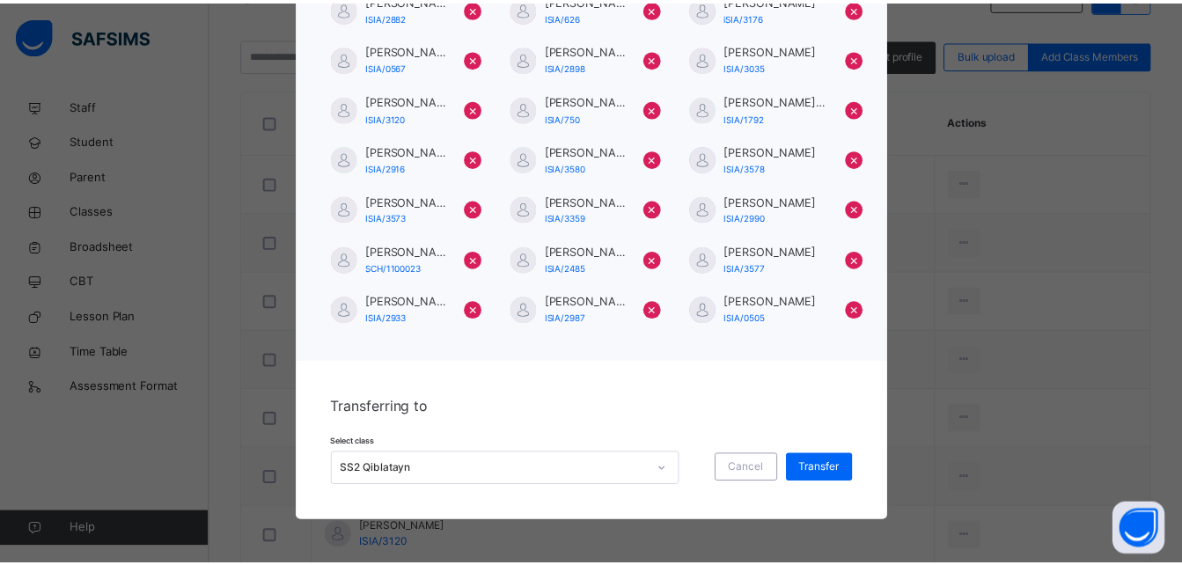
scroll to position [153, 0]
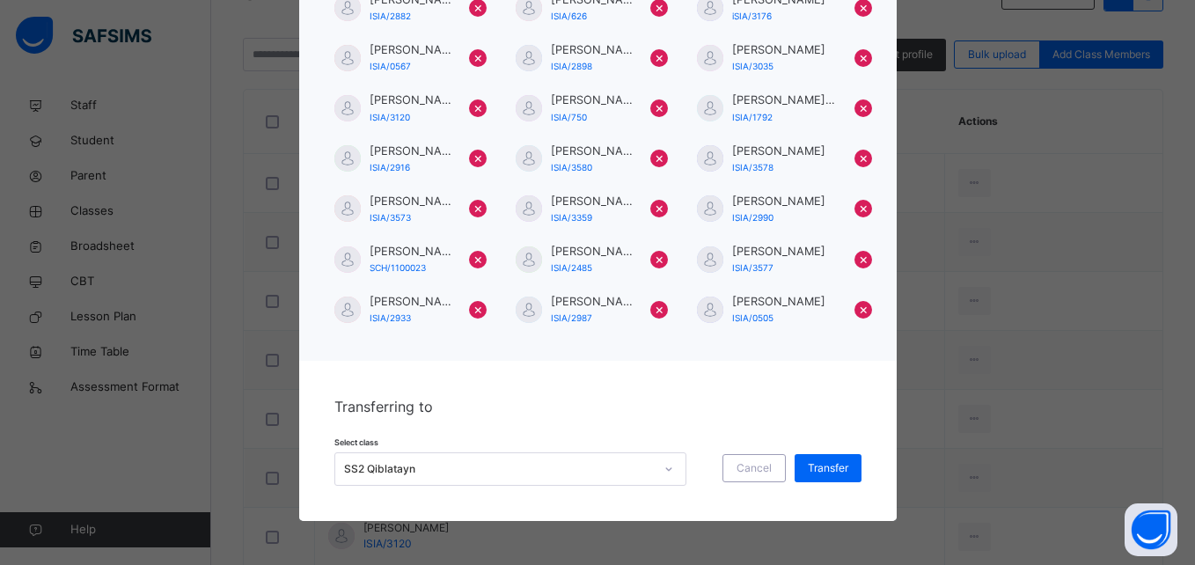
click at [958, 331] on div "× Transfer Student [PERSON_NAME]-[PERSON_NAME]/2882 × [PERSON_NAME] ISIA/626 × …" at bounding box center [597, 282] width 1195 height 565
click at [753, 468] on span "Cancel" at bounding box center [754, 468] width 35 height 16
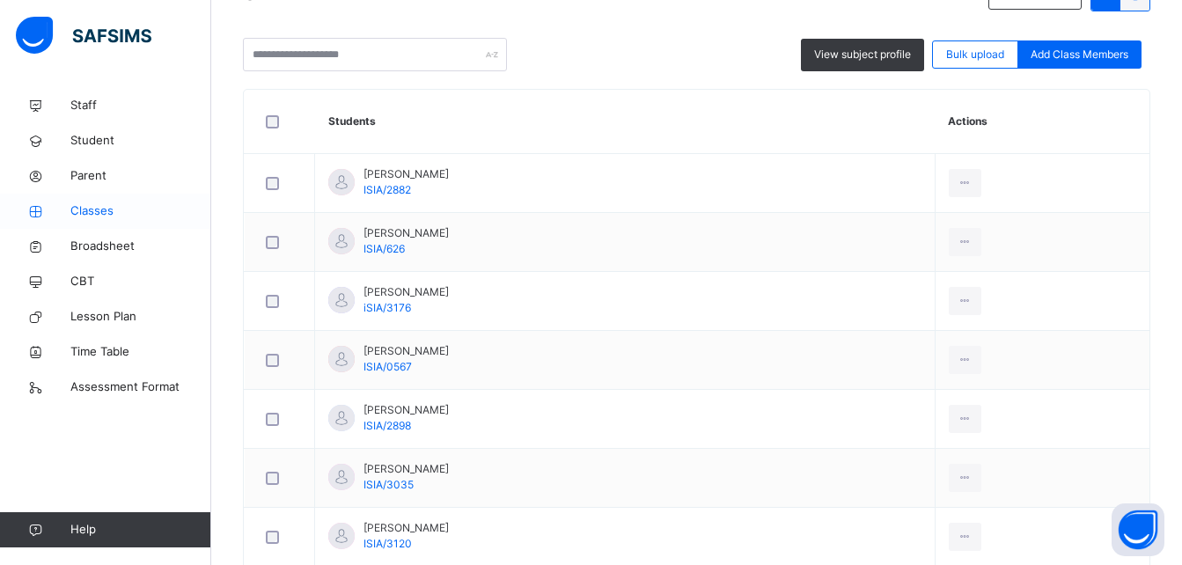
click at [135, 199] on link "Classes" at bounding box center [105, 211] width 211 height 35
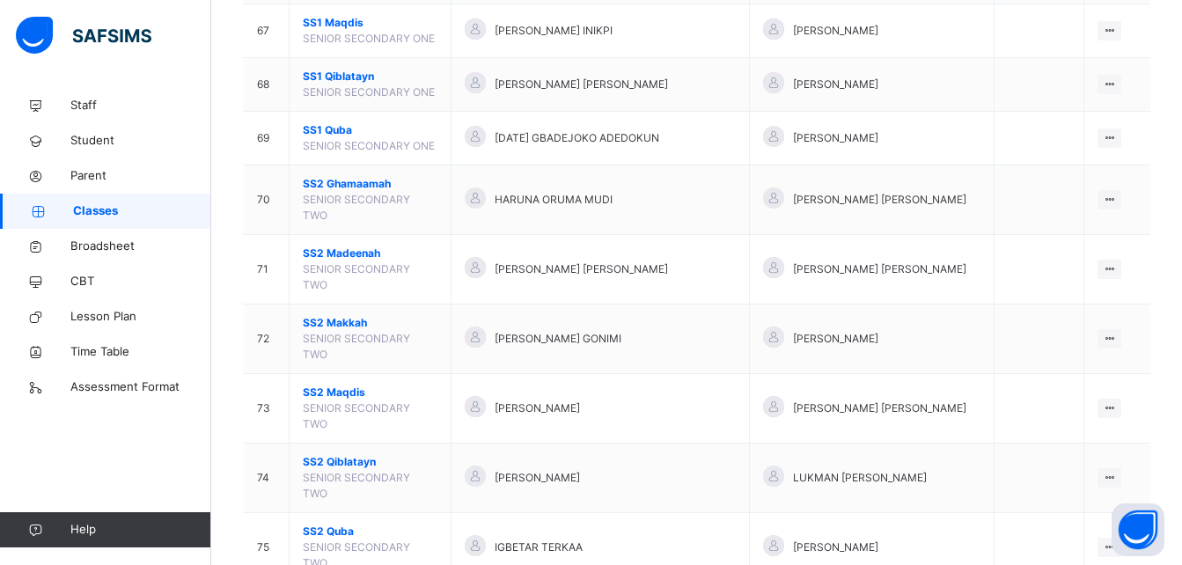
scroll to position [3850, 0]
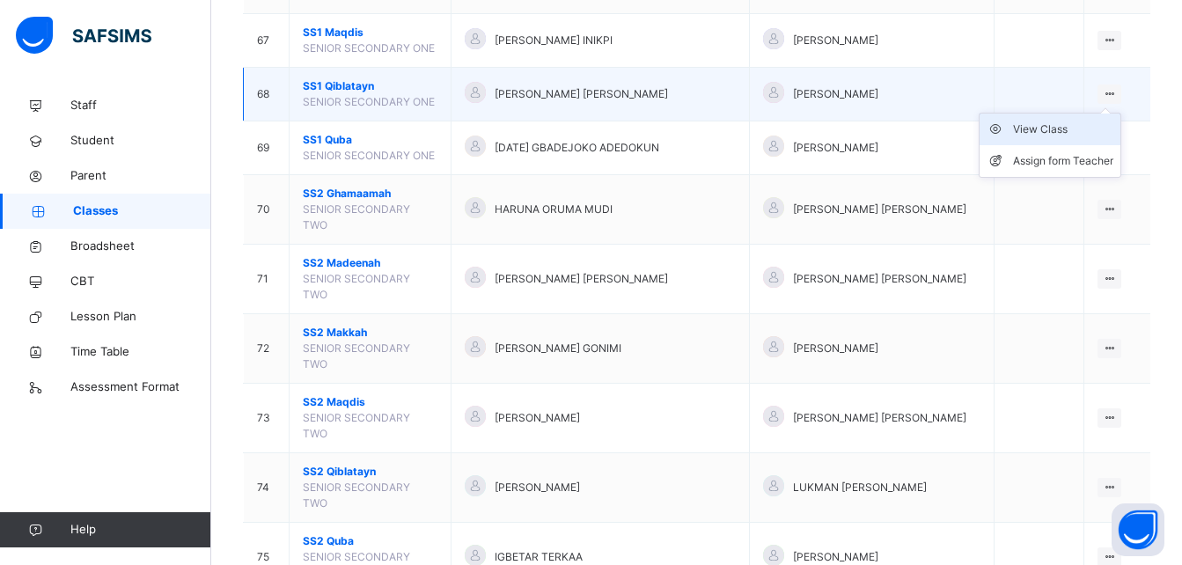
click at [1089, 121] on div "View Class" at bounding box center [1063, 130] width 100 height 18
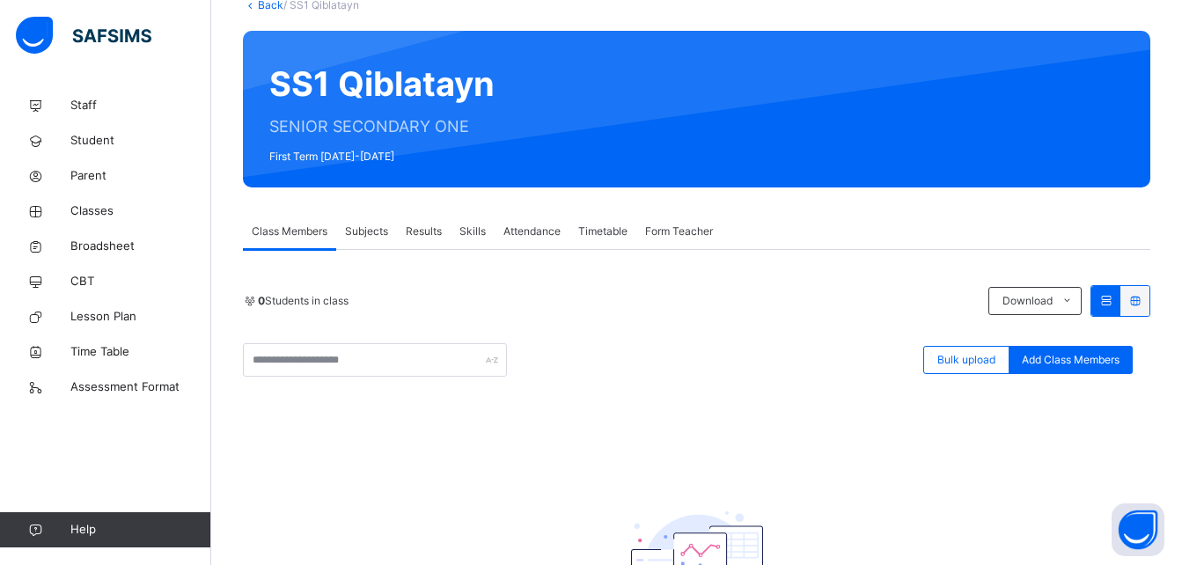
scroll to position [141, 0]
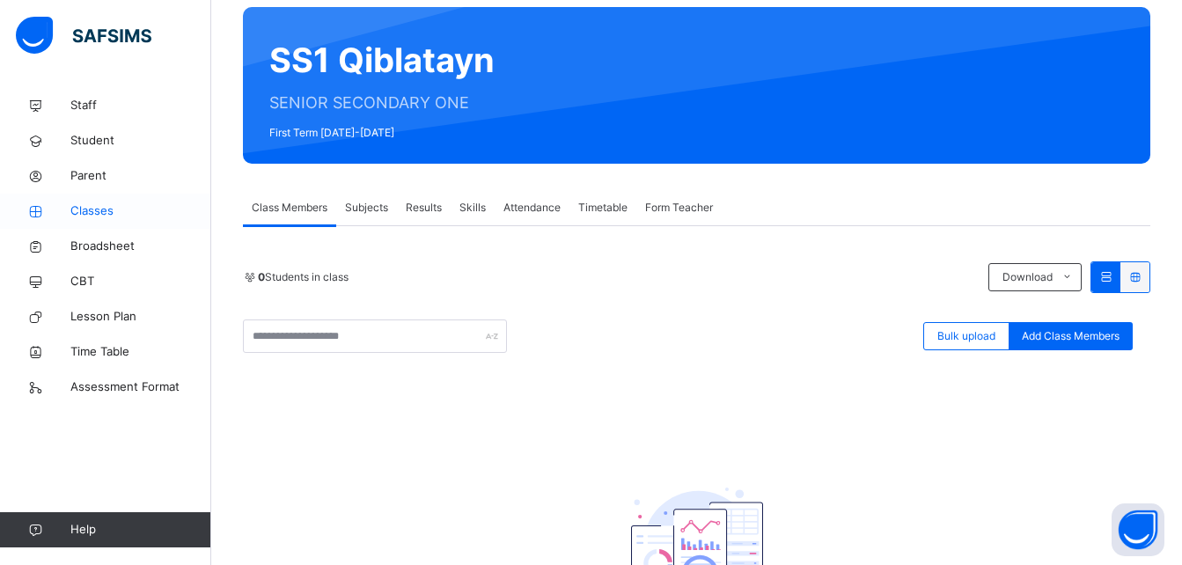
click at [92, 212] on span "Classes" at bounding box center [140, 211] width 141 height 18
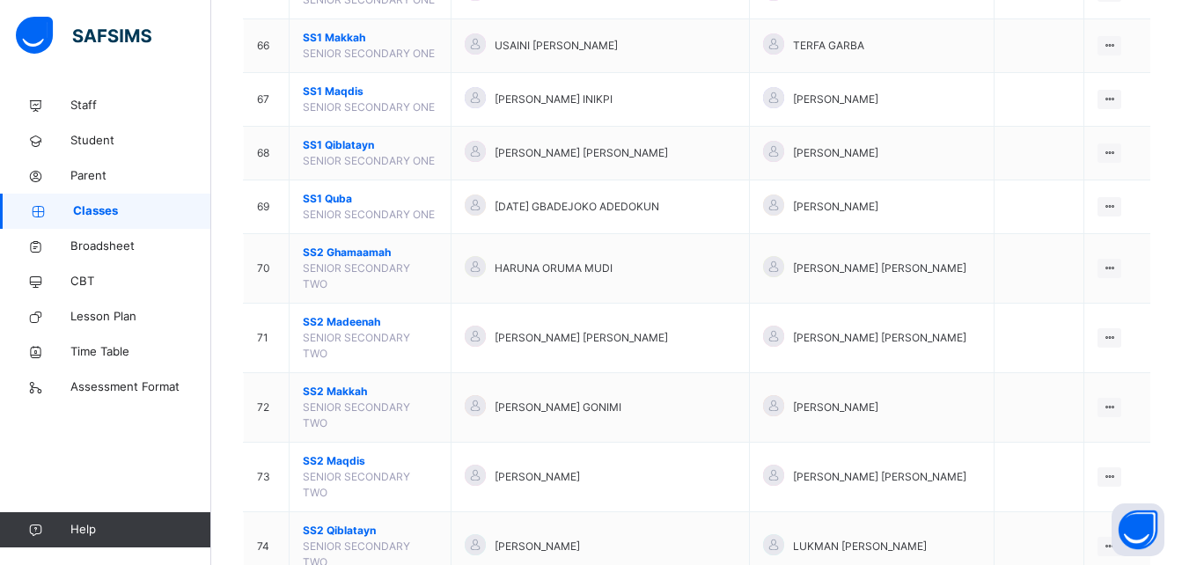
scroll to position [3826, 0]
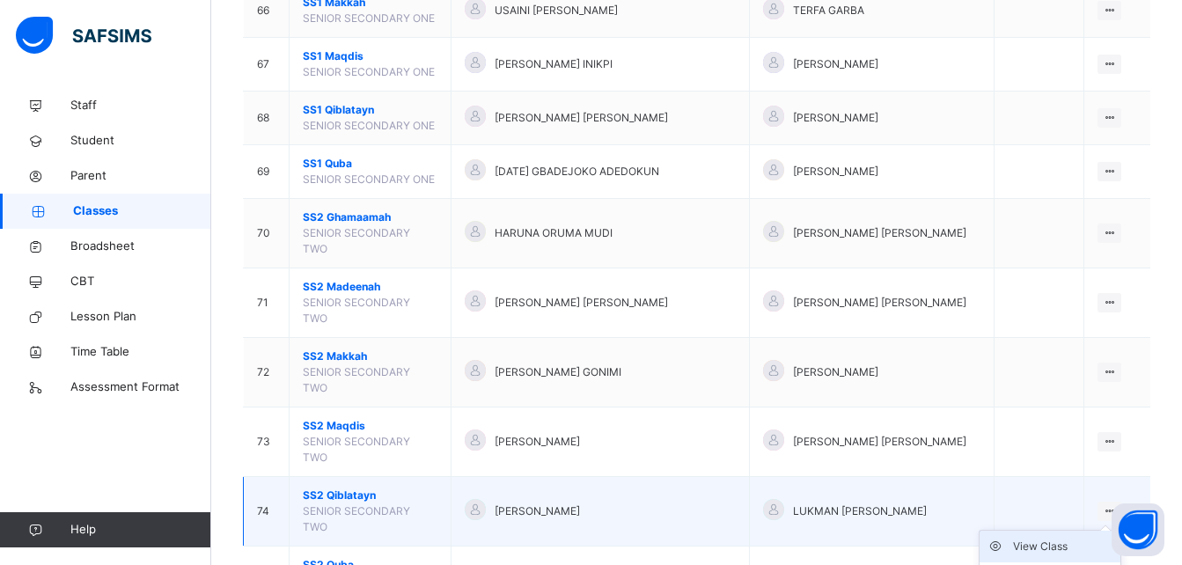
click at [1068, 538] on div "View Class" at bounding box center [1063, 547] width 100 height 18
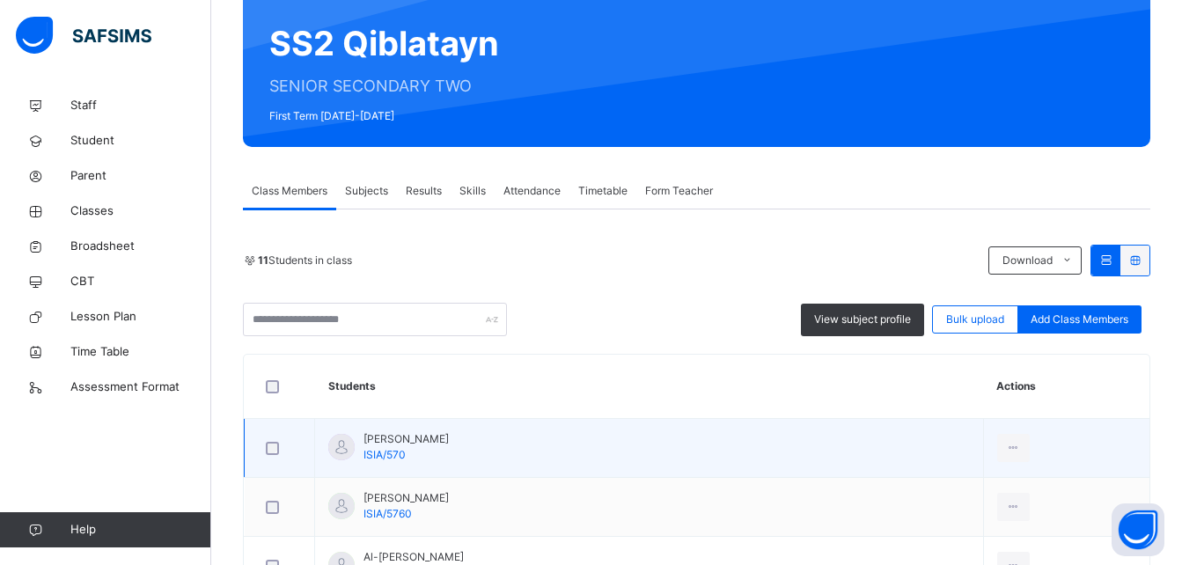
scroll to position [176, 0]
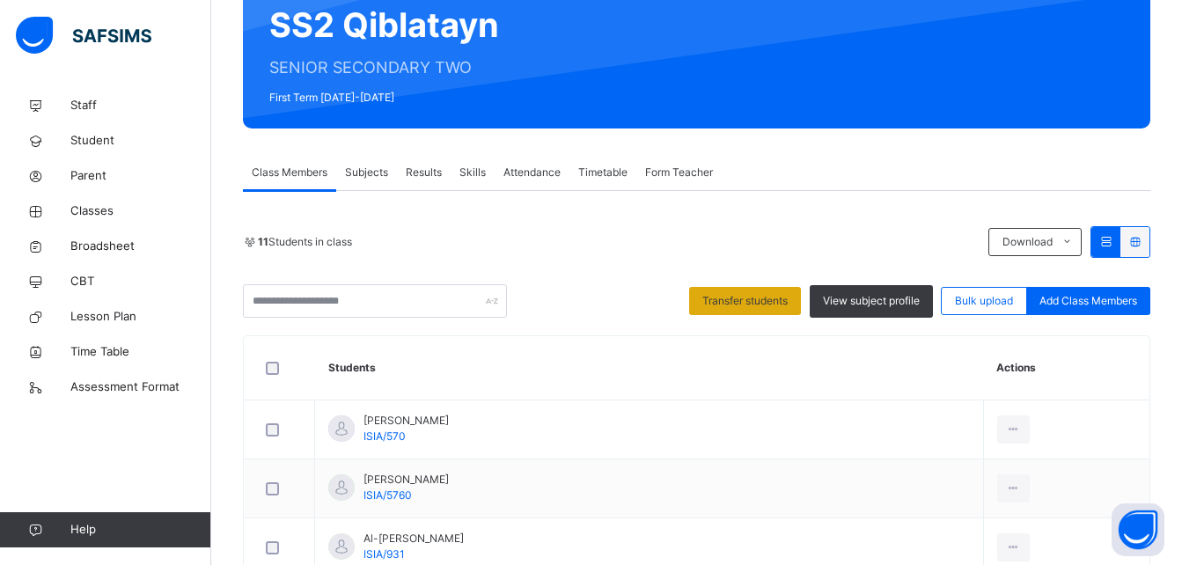
click at [737, 287] on div "Transfer students" at bounding box center [745, 301] width 112 height 28
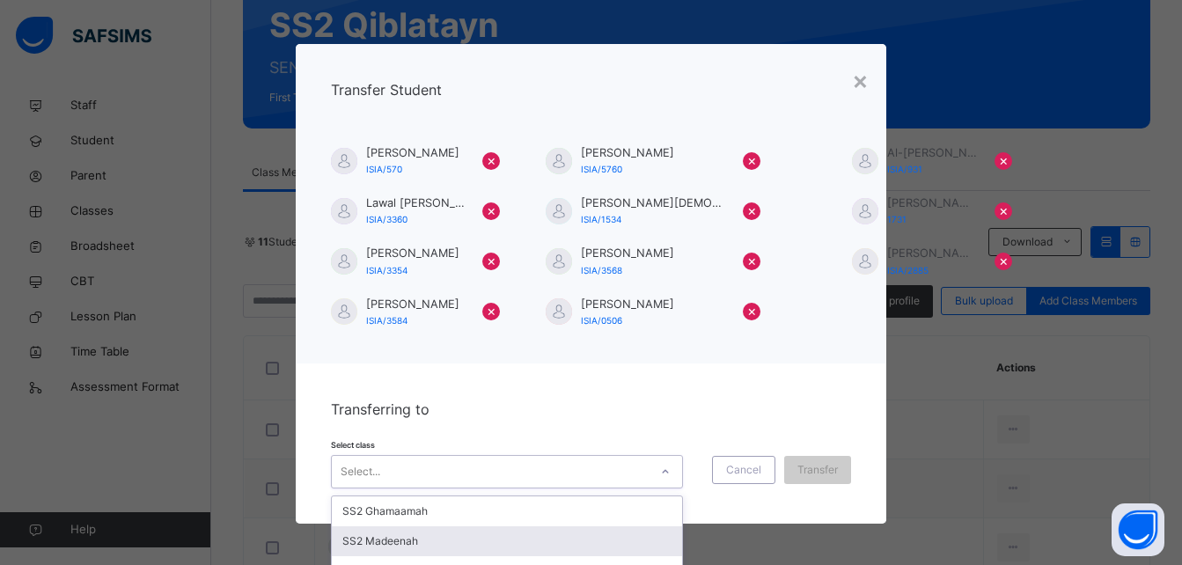
click at [650, 466] on div "option SS2 [PERSON_NAME] focused, 2 of 5. 5 results available. Use Up and Down …" at bounding box center [507, 471] width 352 height 33
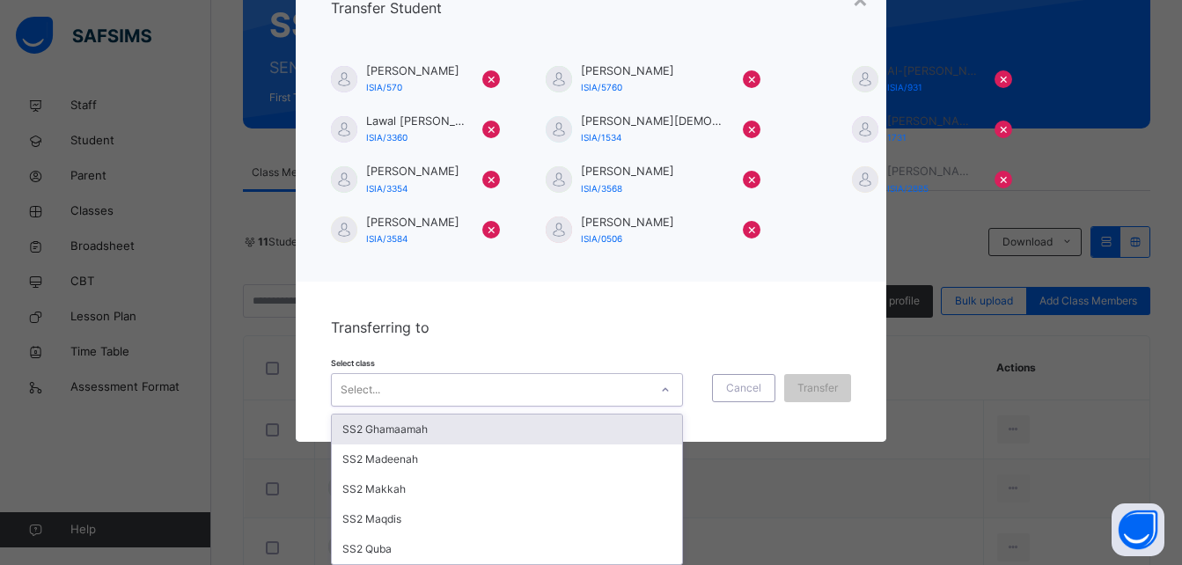
click at [481, 431] on div "SS2 Ghamaamah" at bounding box center [507, 430] width 350 height 30
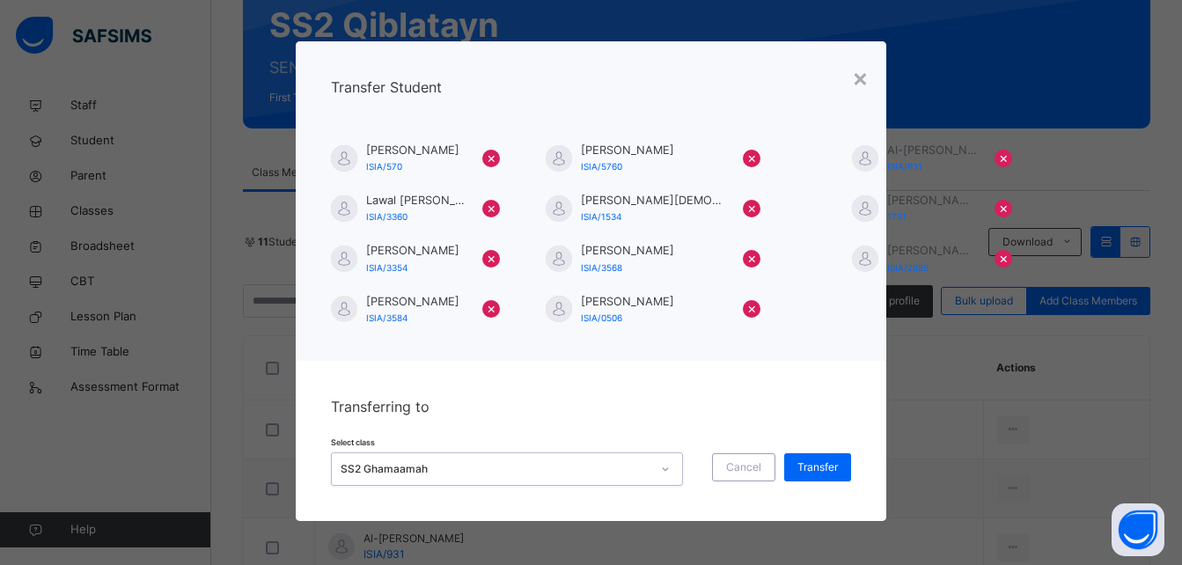
scroll to position [3, 0]
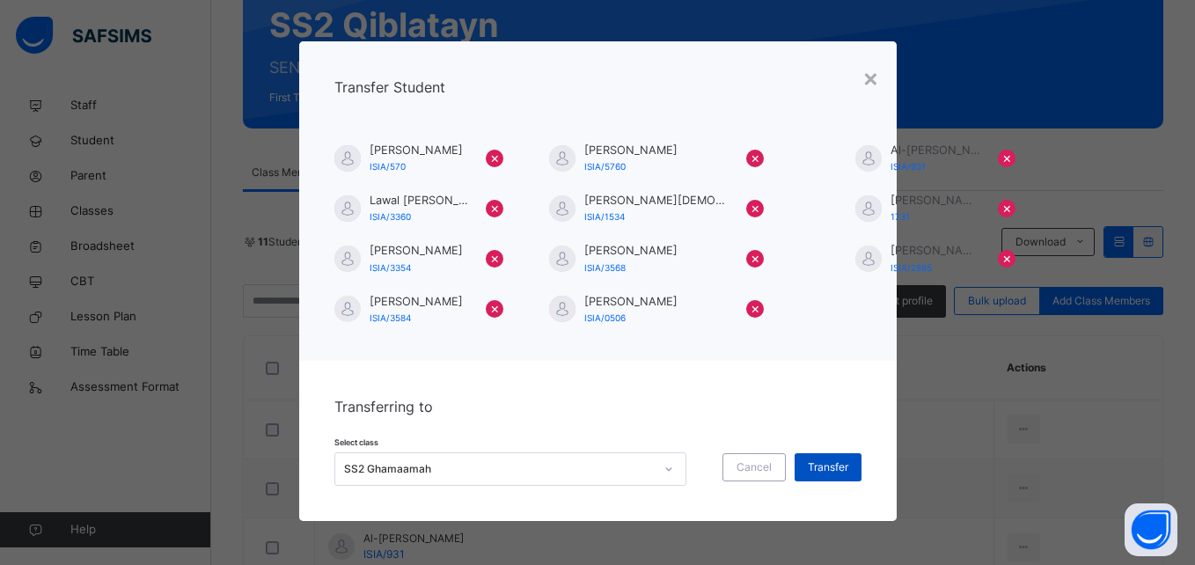
click at [804, 476] on div "Transfer" at bounding box center [828, 467] width 67 height 28
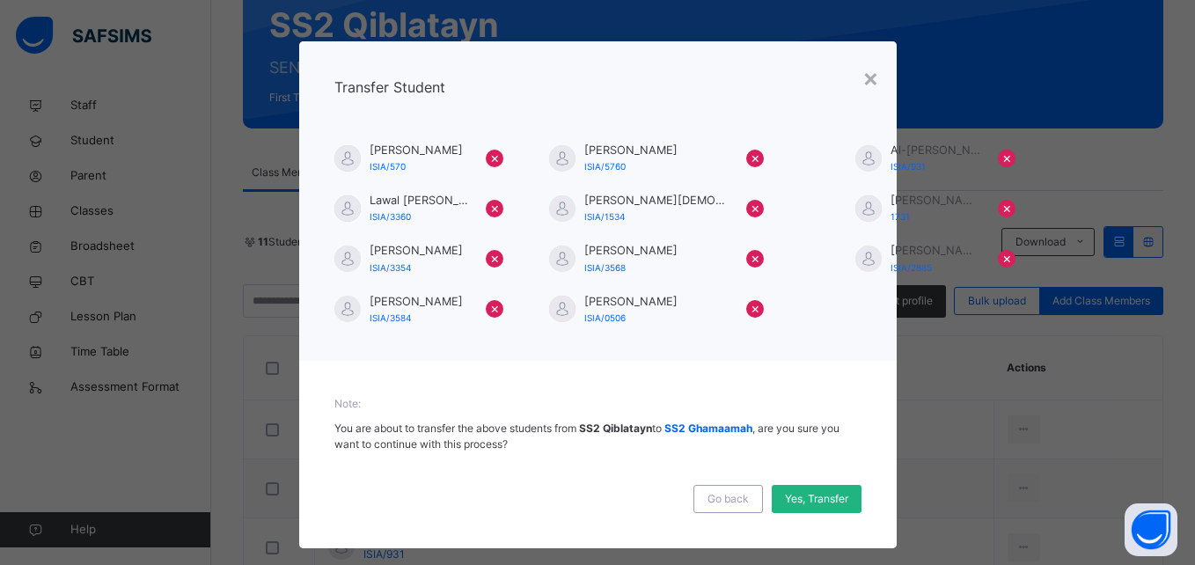
click at [793, 503] on span "Yes, Transfer" at bounding box center [816, 499] width 63 height 16
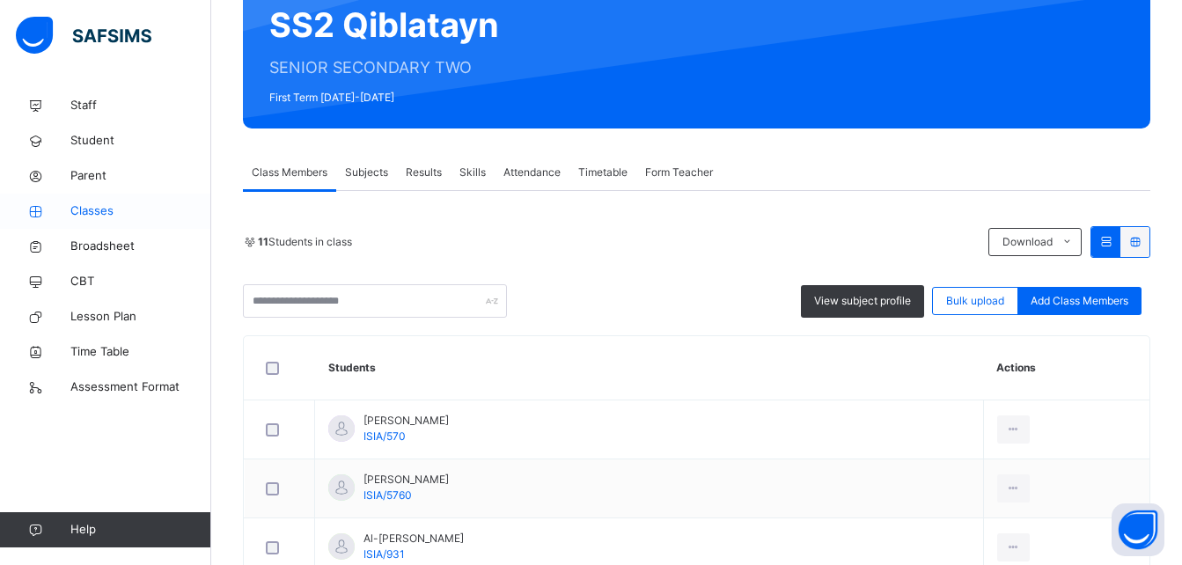
click at [124, 202] on link "Classes" at bounding box center [105, 211] width 211 height 35
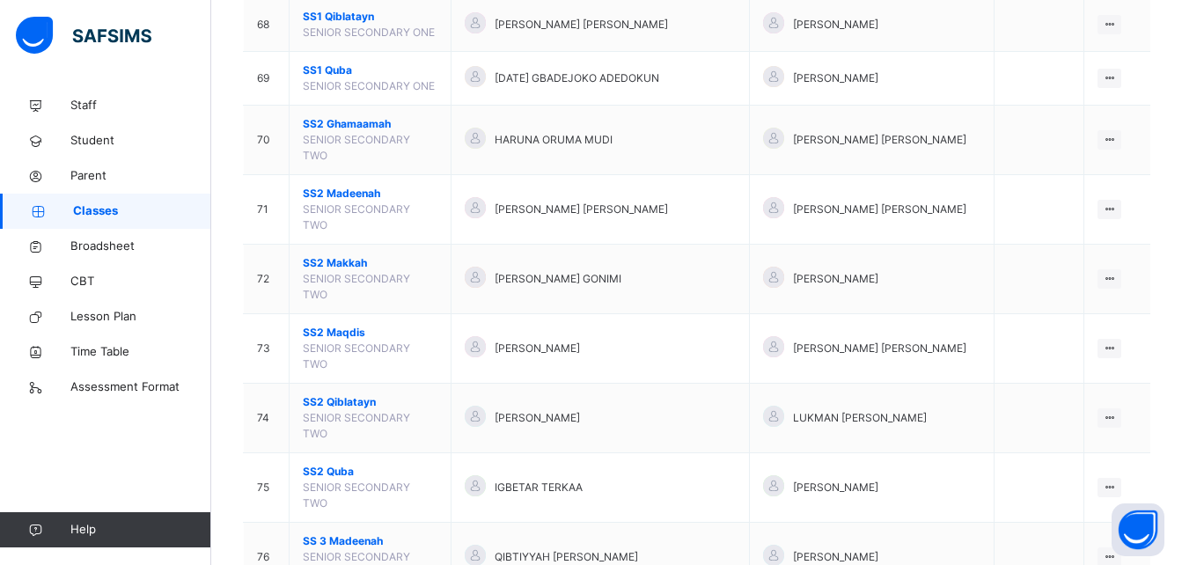
scroll to position [3943, 0]
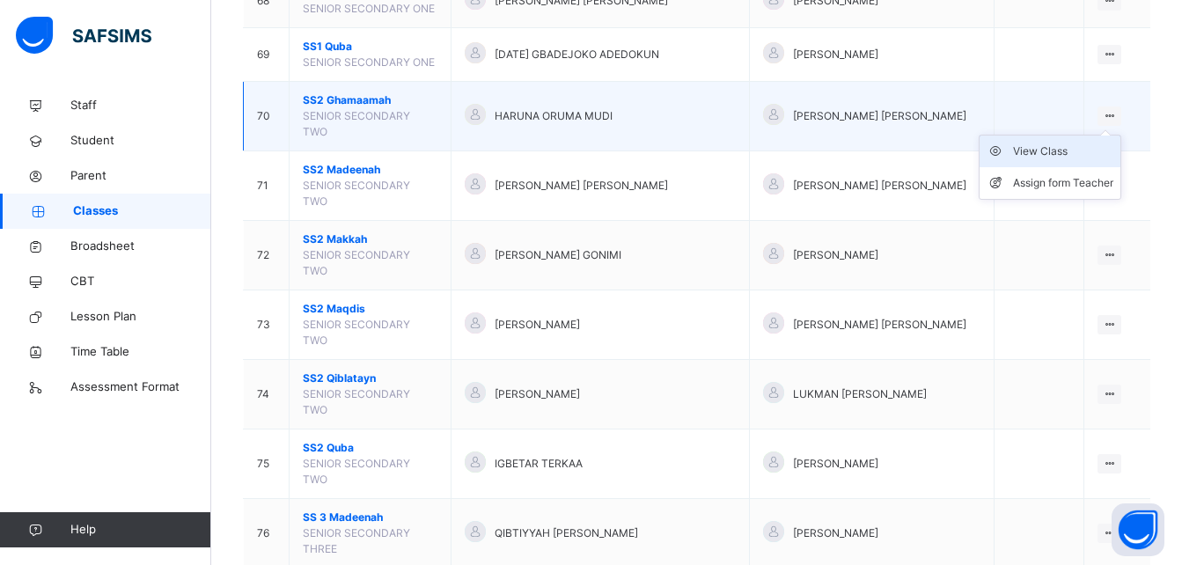
click at [1064, 143] on div "View Class" at bounding box center [1063, 152] width 100 height 18
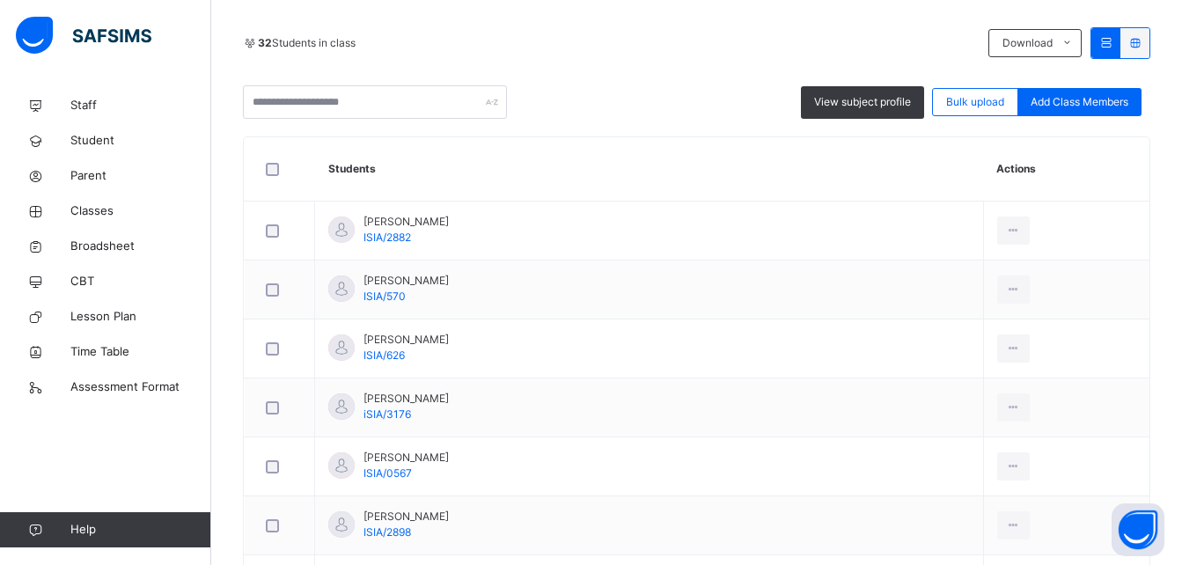
scroll to position [411, 0]
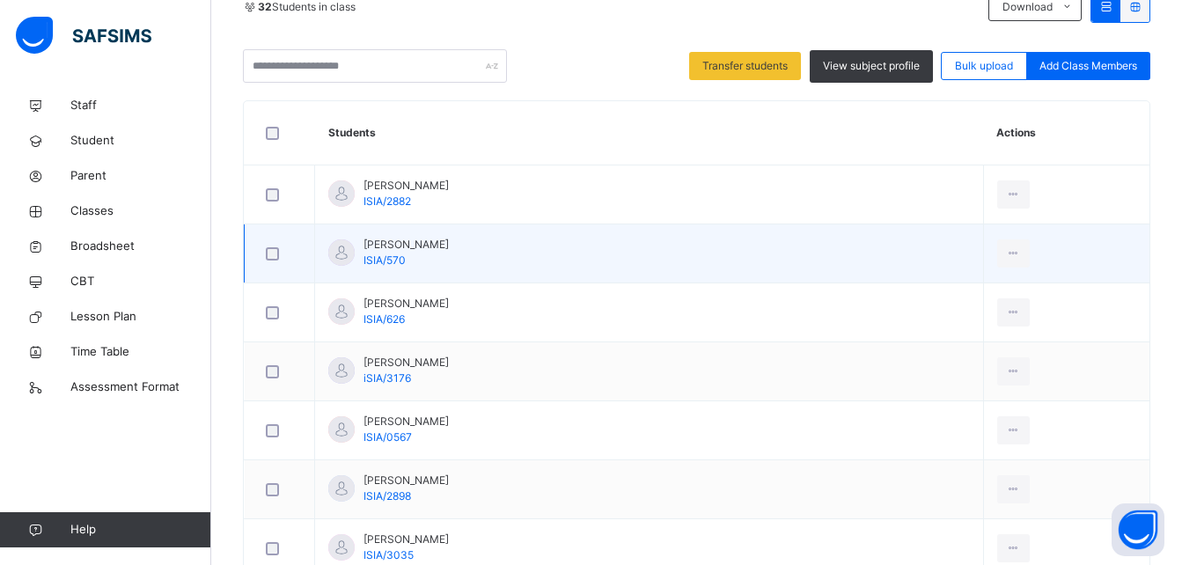
click at [269, 262] on div at bounding box center [279, 253] width 43 height 37
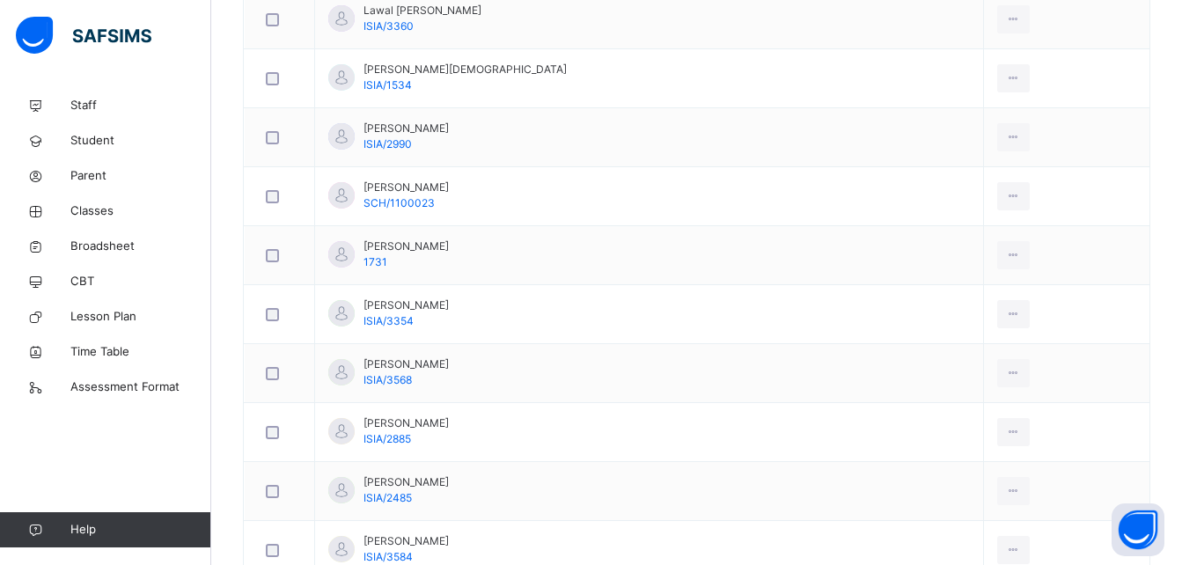
scroll to position [1608, 0]
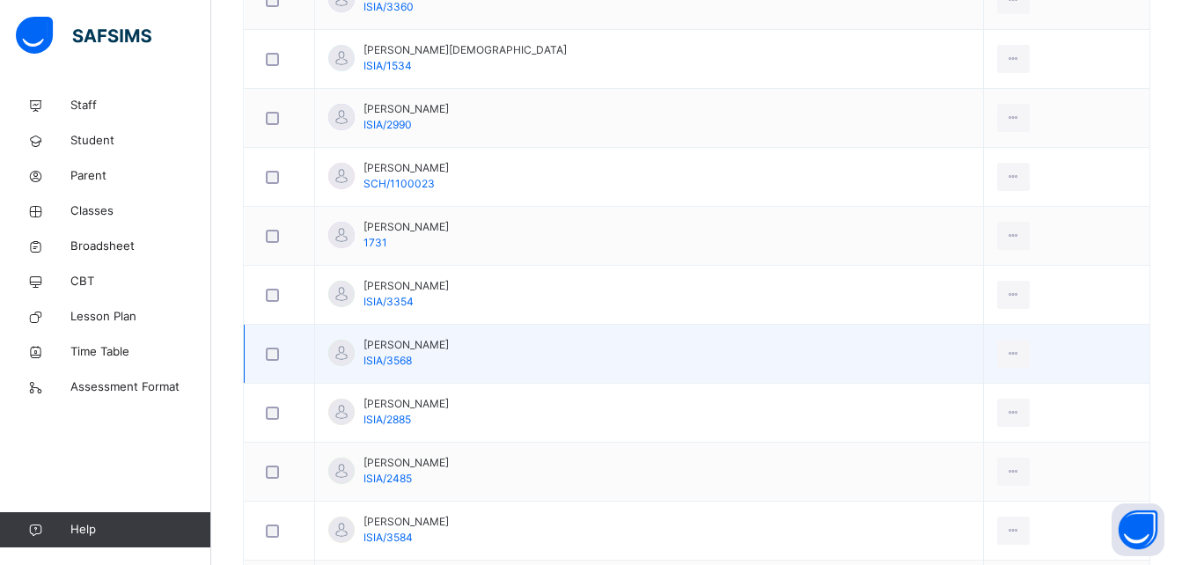
click at [271, 356] on div at bounding box center [279, 353] width 43 height 37
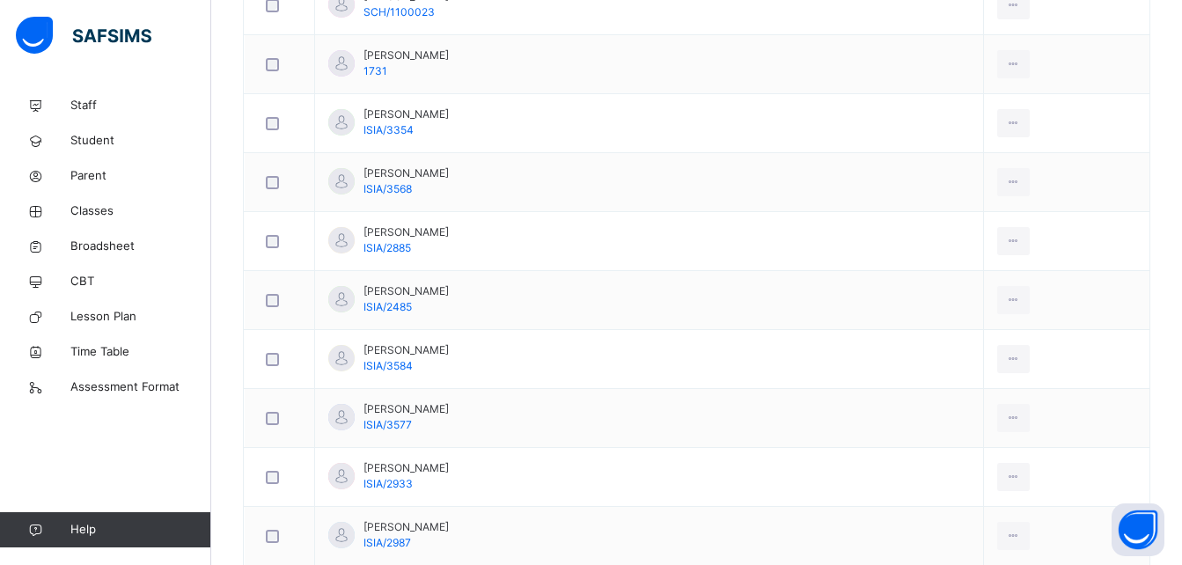
scroll to position [1784, 0]
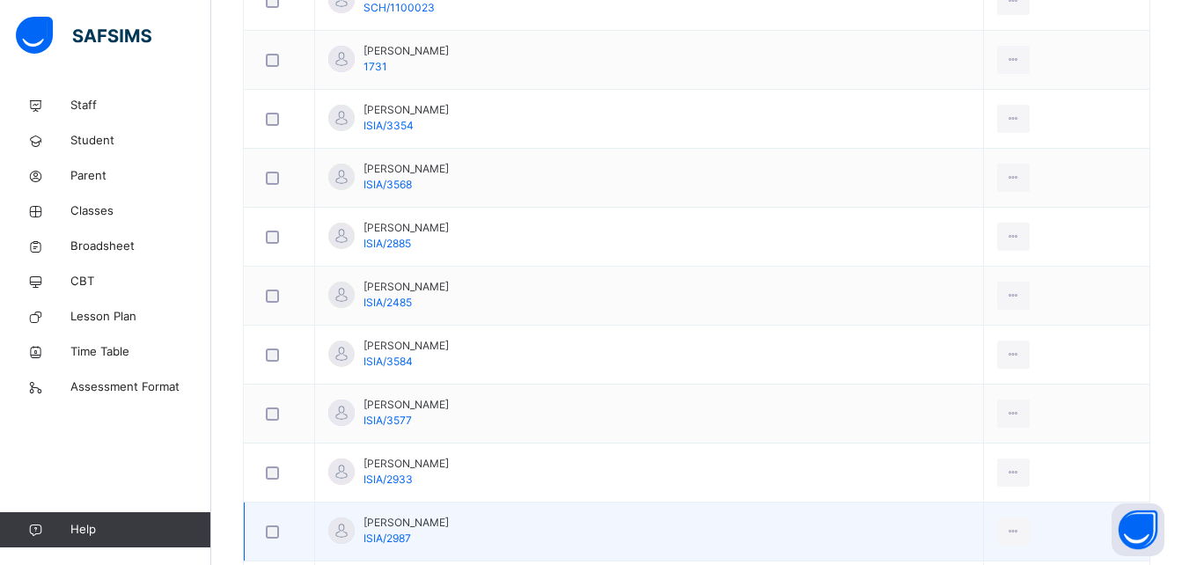
click at [264, 531] on div at bounding box center [279, 531] width 34 height 13
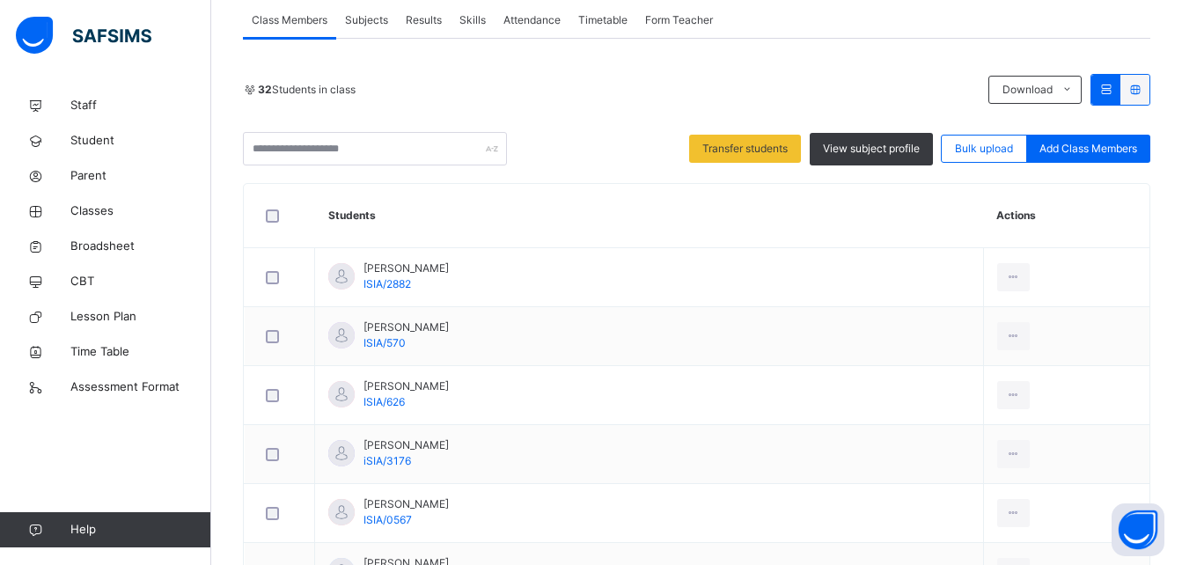
scroll to position [211, 0]
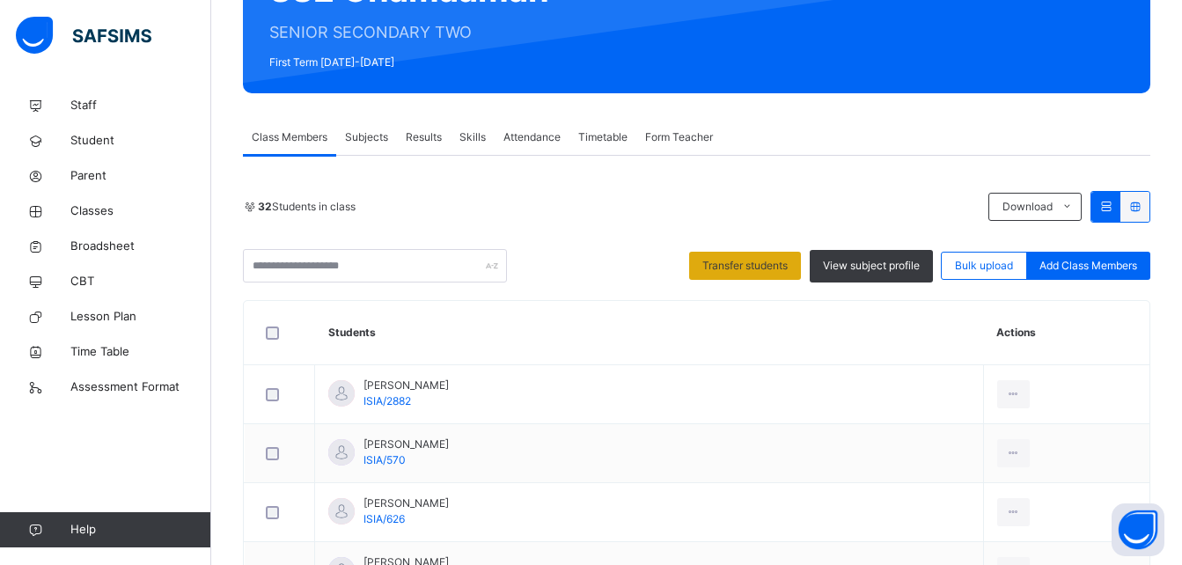
click at [779, 264] on span "Transfer students" at bounding box center [744, 266] width 85 height 16
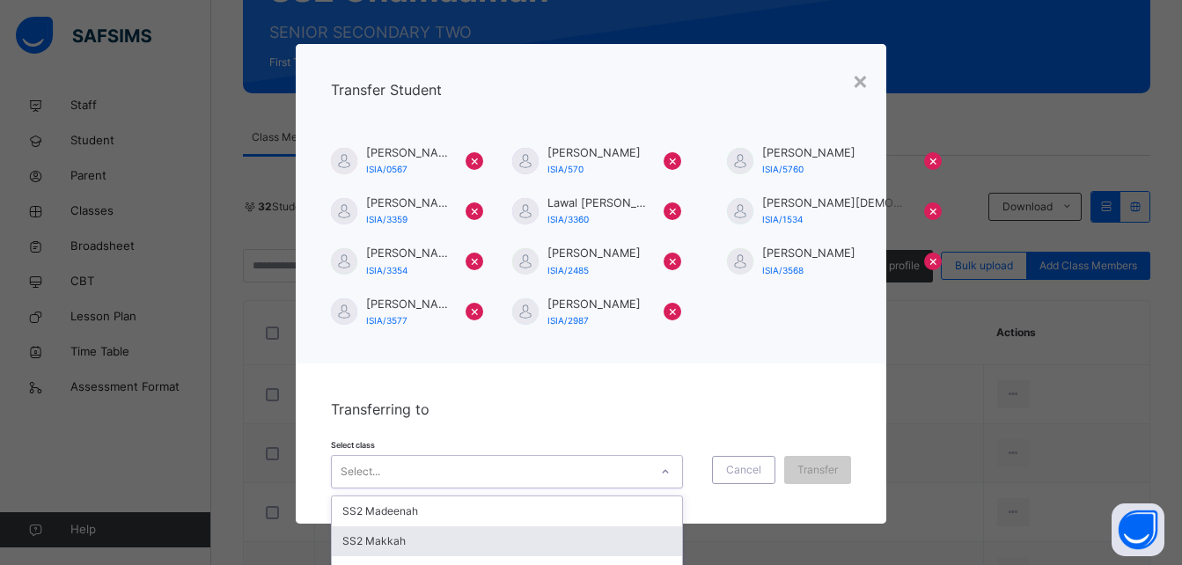
scroll to position [82, 0]
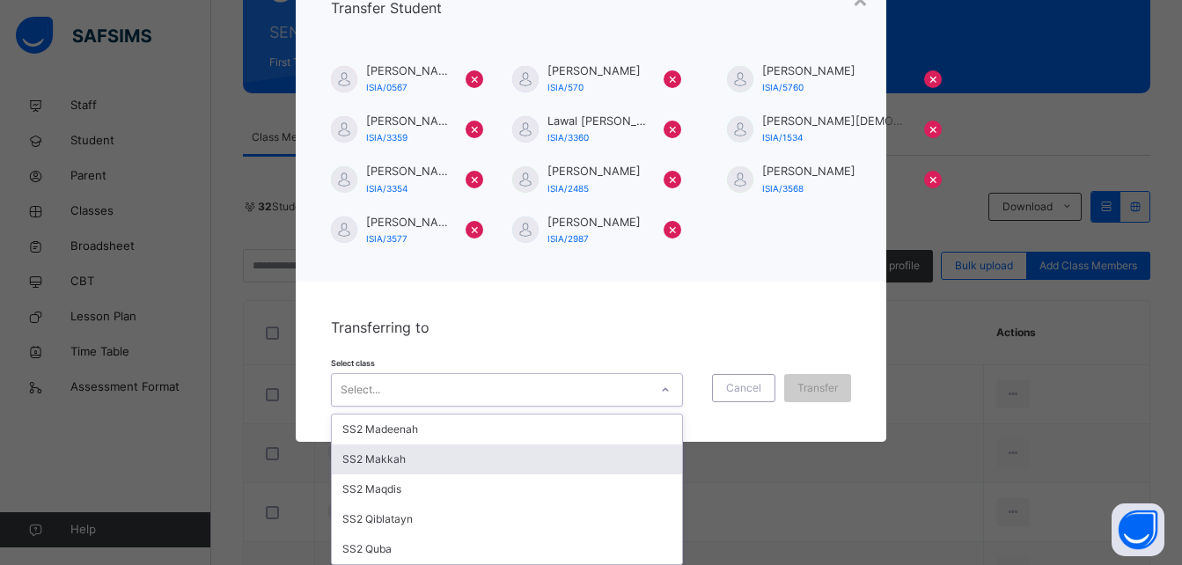
click at [517, 407] on div "option SS2 Makkah focused, 2 of 5. 5 results available. Use Up and Down to choo…" at bounding box center [507, 389] width 352 height 33
click at [479, 463] on div "SS2 Makkah" at bounding box center [507, 459] width 350 height 30
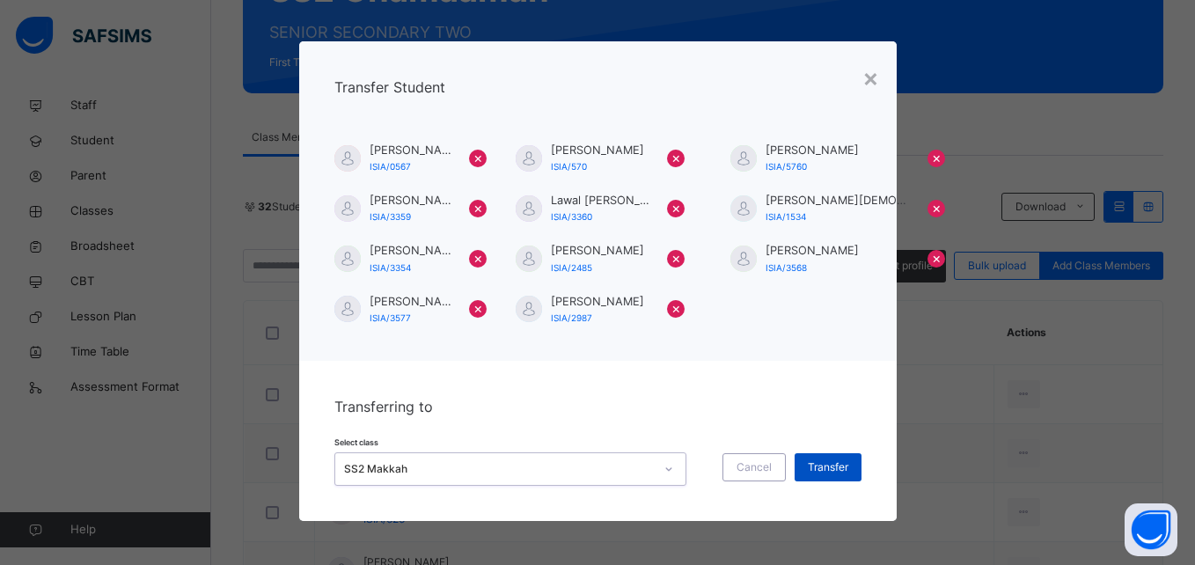
click at [817, 467] on span "Transfer" at bounding box center [828, 467] width 40 height 16
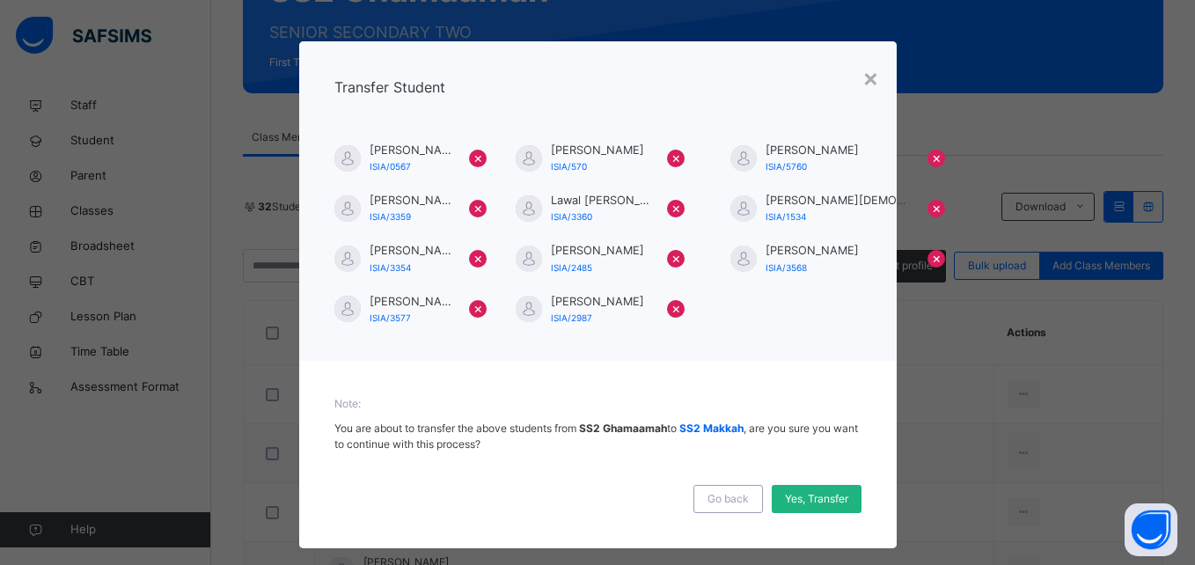
click at [814, 495] on span "Yes, Transfer" at bounding box center [816, 499] width 63 height 16
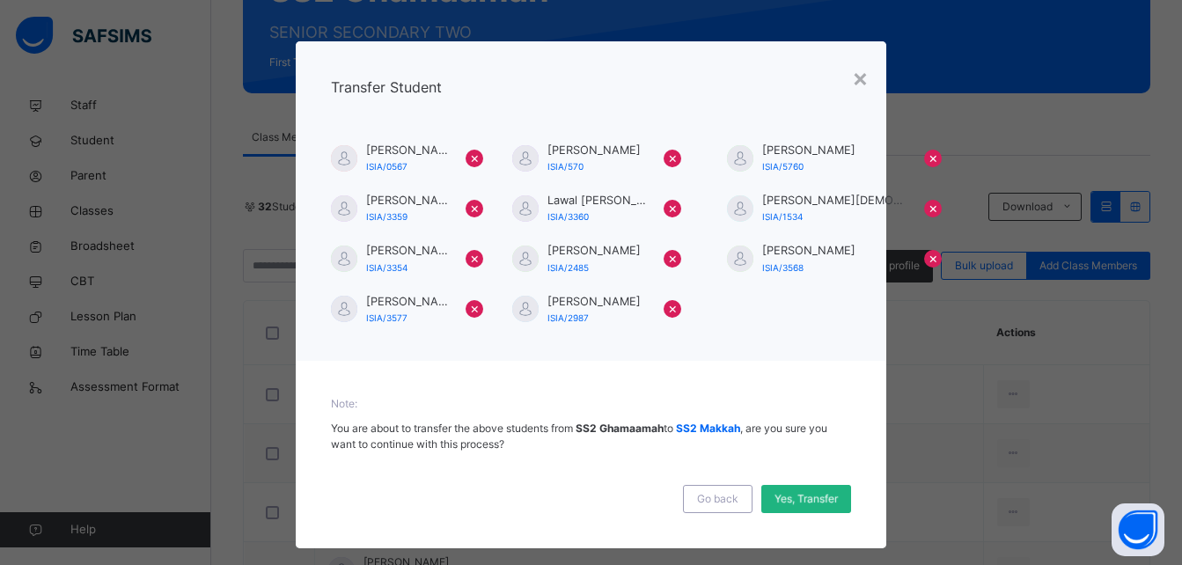
click at [814, 495] on span "Yes, Transfer" at bounding box center [805, 499] width 63 height 16
click at [814, 495] on div "Yes, Transfer" at bounding box center [806, 499] width 90 height 28
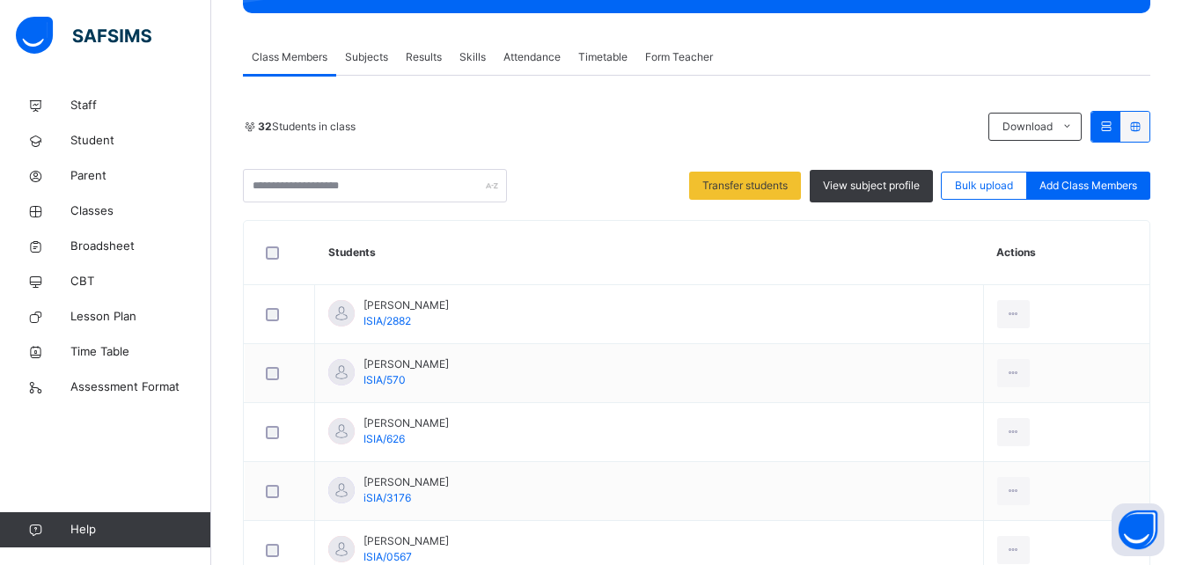
scroll to position [233, 0]
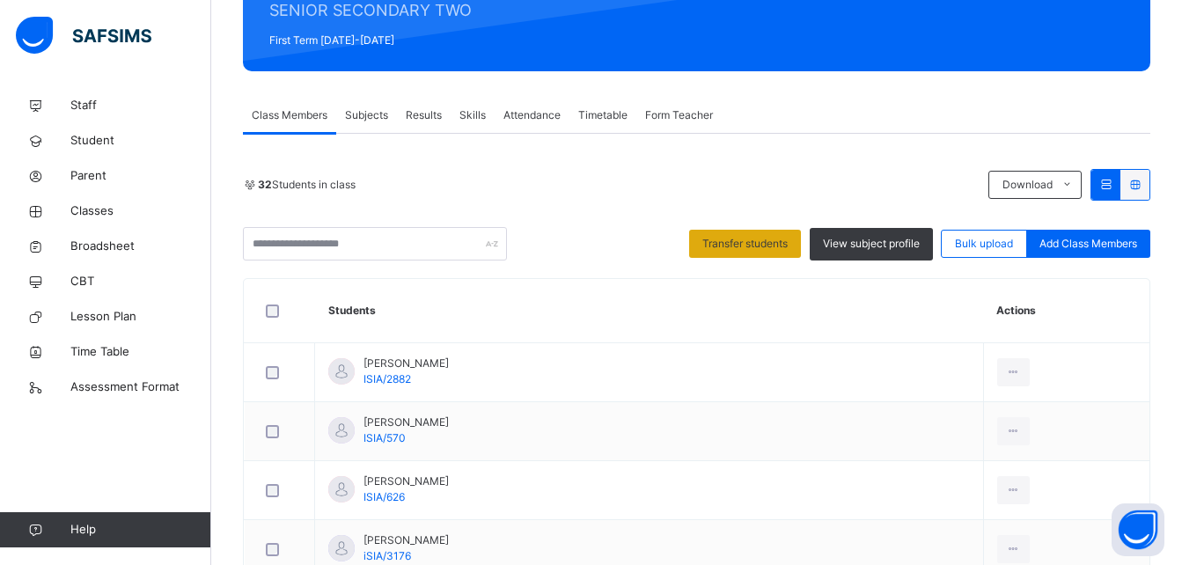
click at [781, 247] on span "Transfer students" at bounding box center [744, 244] width 85 height 16
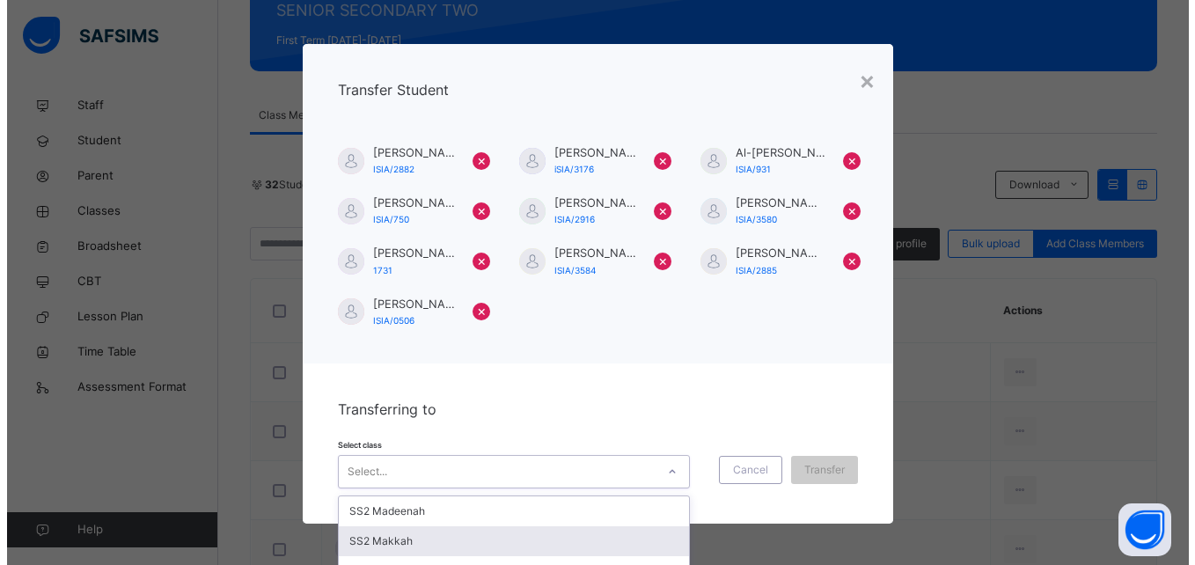
scroll to position [82, 0]
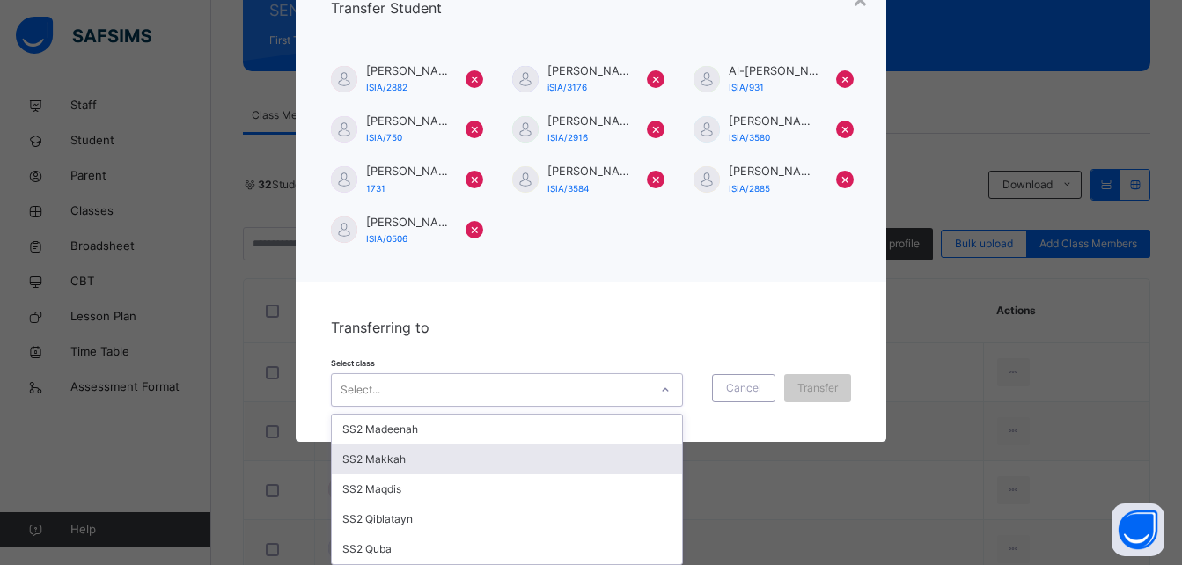
click at [592, 407] on div "option SS2 Makkah focused, 2 of 5. 5 results available. Use Up and Down to choo…" at bounding box center [507, 389] width 352 height 33
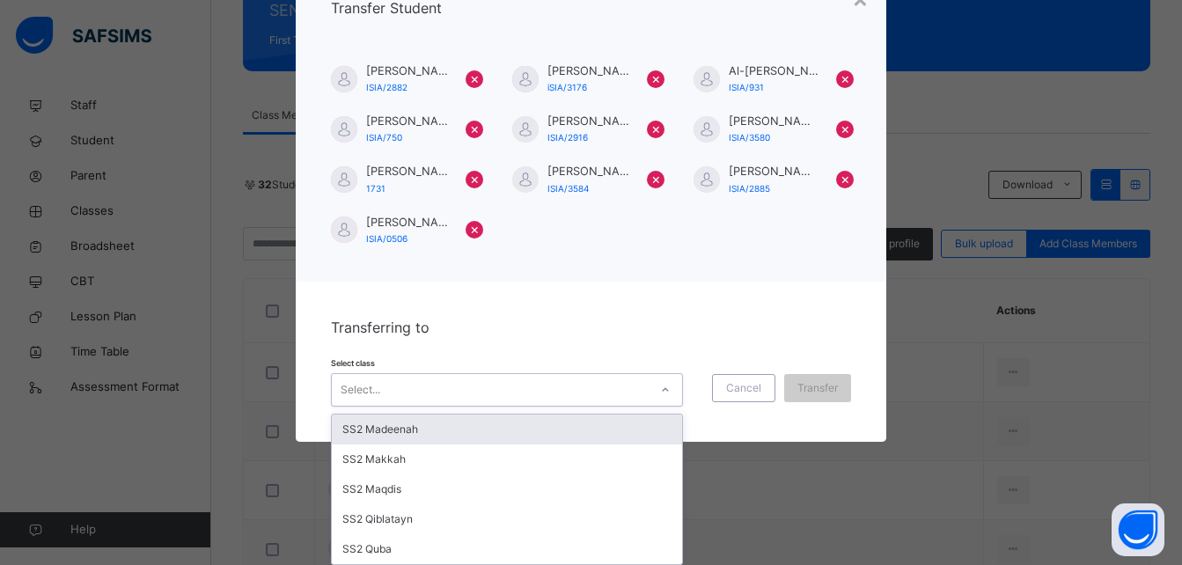
click at [572, 433] on div "SS2 Madeenah" at bounding box center [507, 430] width 350 height 30
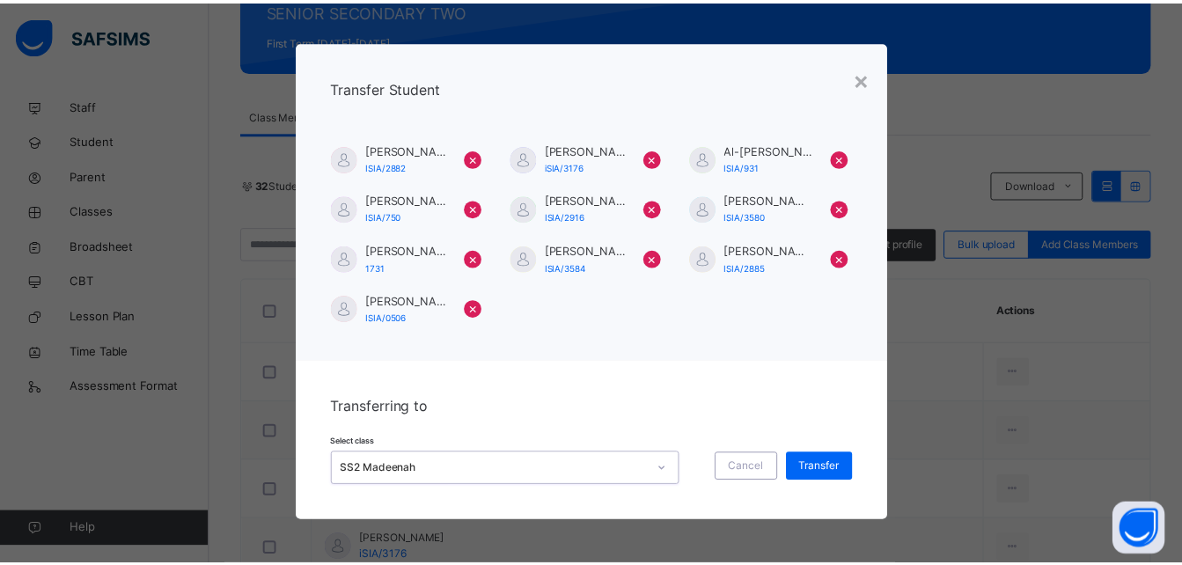
scroll to position [3, 0]
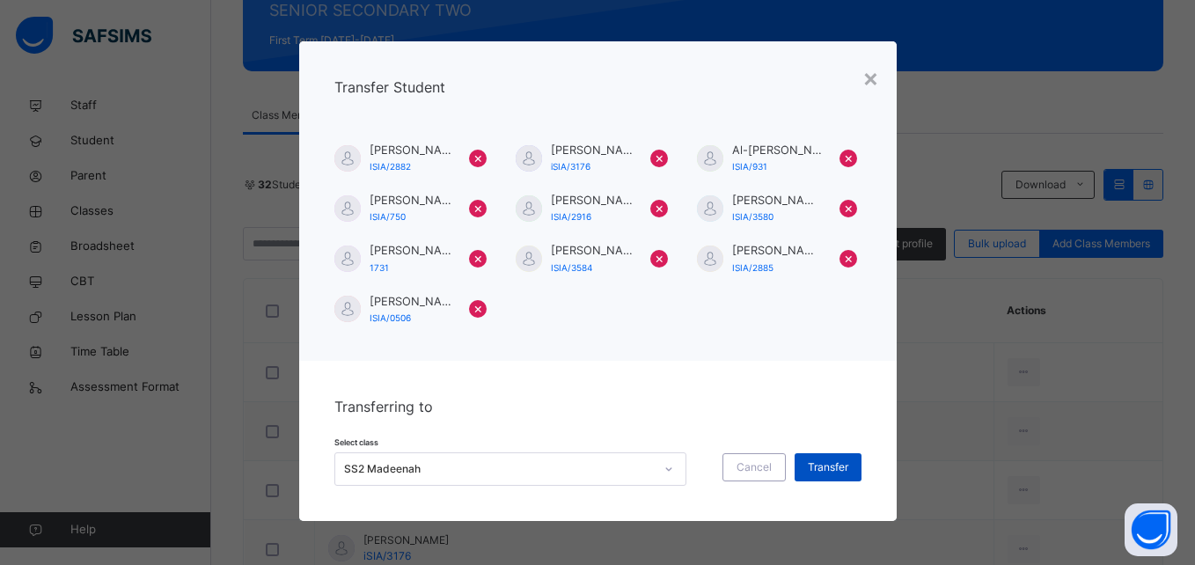
click at [817, 469] on span "Transfer" at bounding box center [828, 467] width 40 height 16
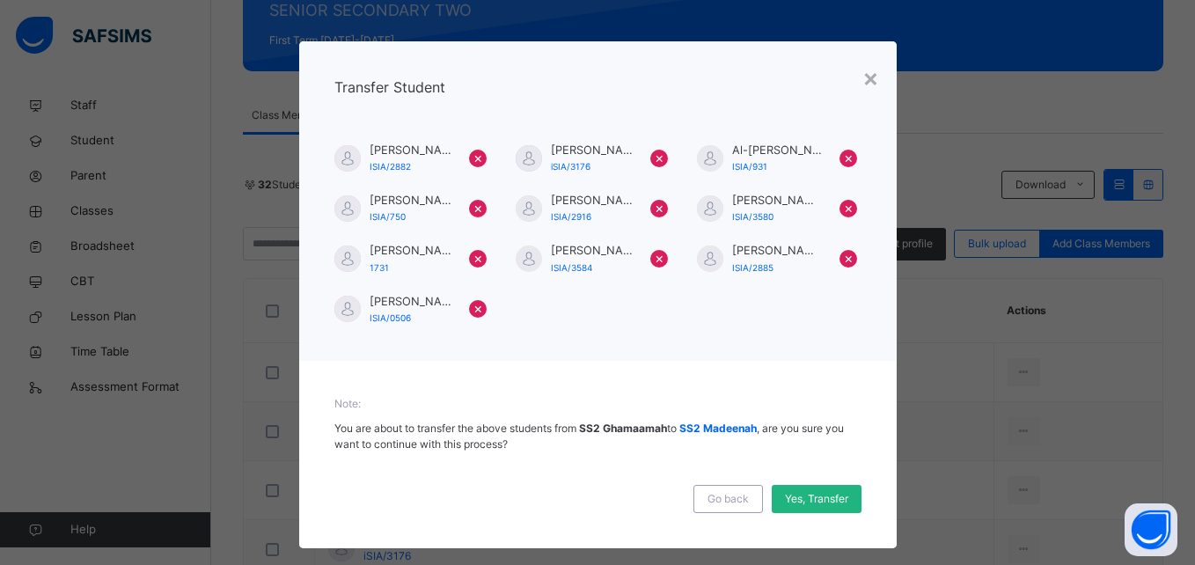
click at [819, 491] on span "Yes, Transfer" at bounding box center [816, 499] width 63 height 16
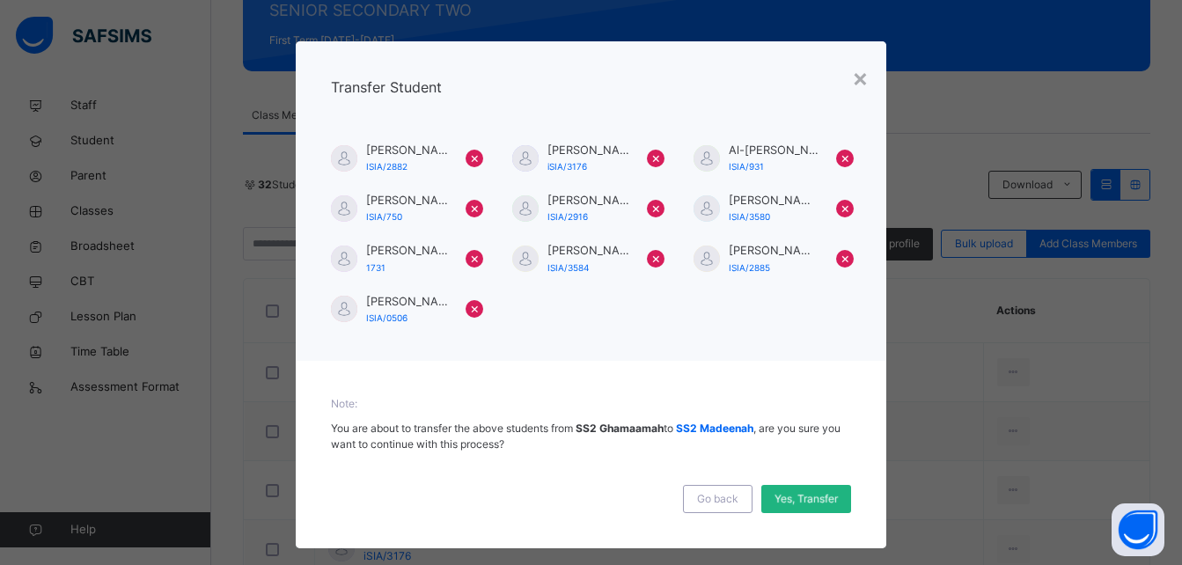
click at [819, 491] on span "Yes, Transfer" at bounding box center [805, 499] width 63 height 16
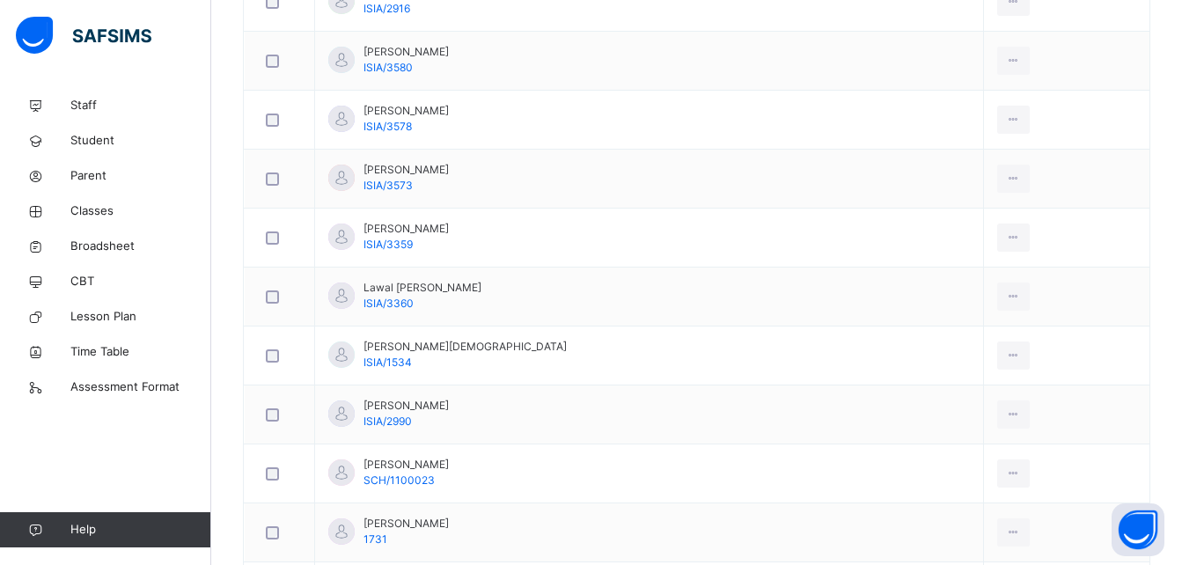
scroll to position [1325, 0]
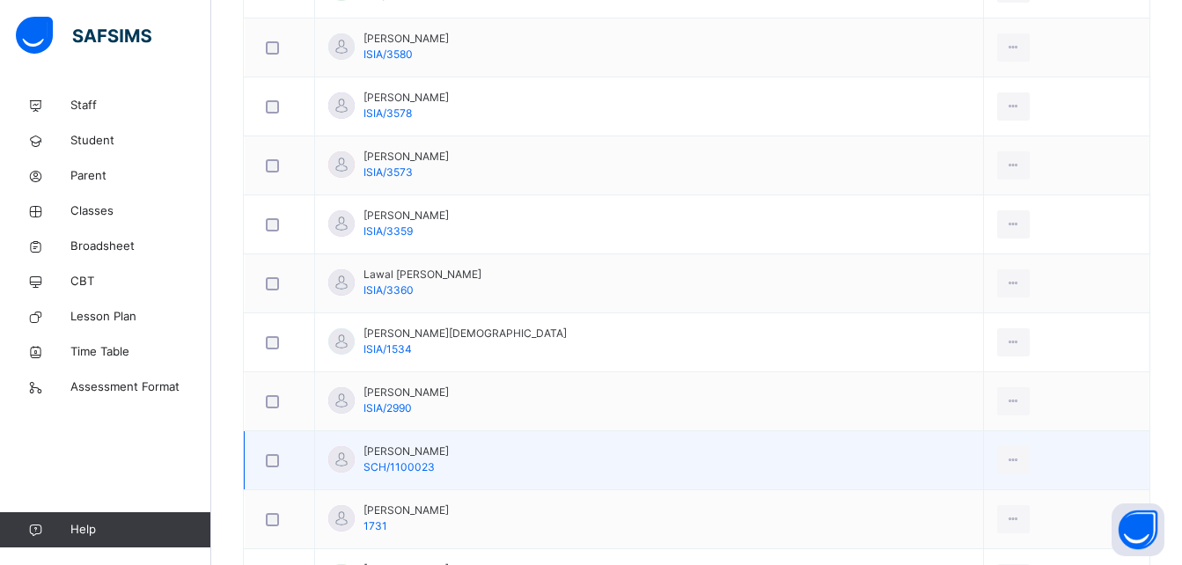
click at [265, 460] on div at bounding box center [279, 460] width 34 height 13
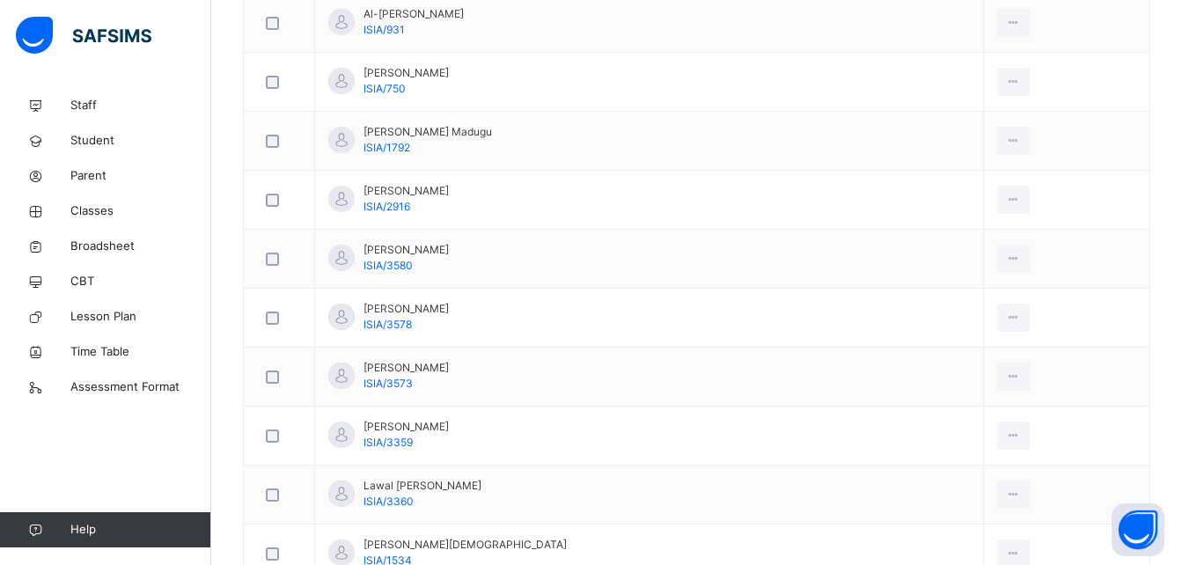
scroll to position [1078, 0]
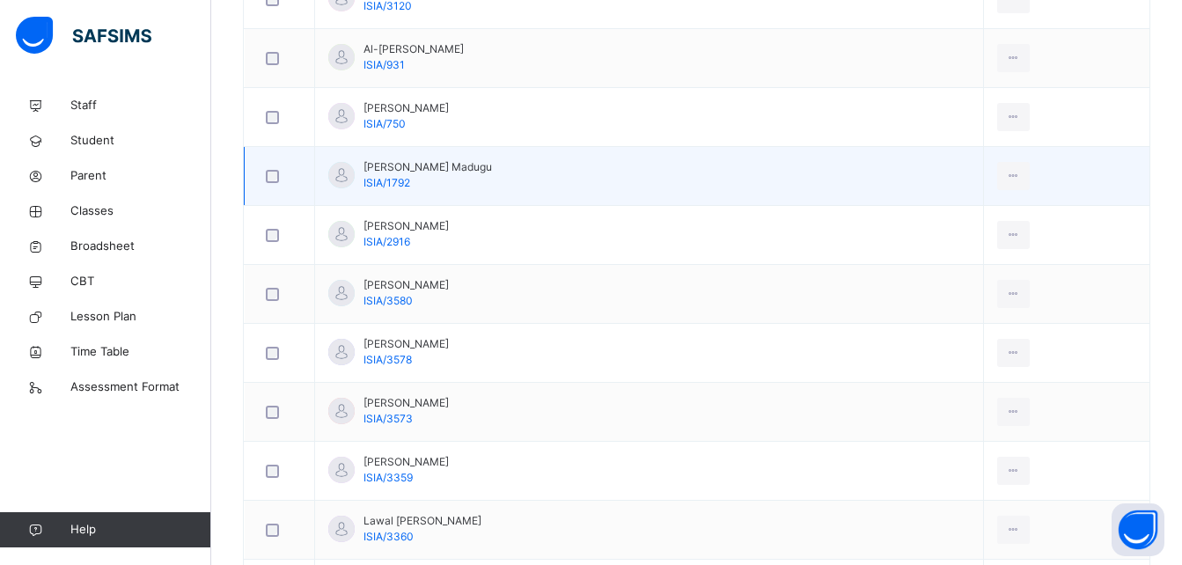
click at [274, 168] on div at bounding box center [279, 176] width 43 height 37
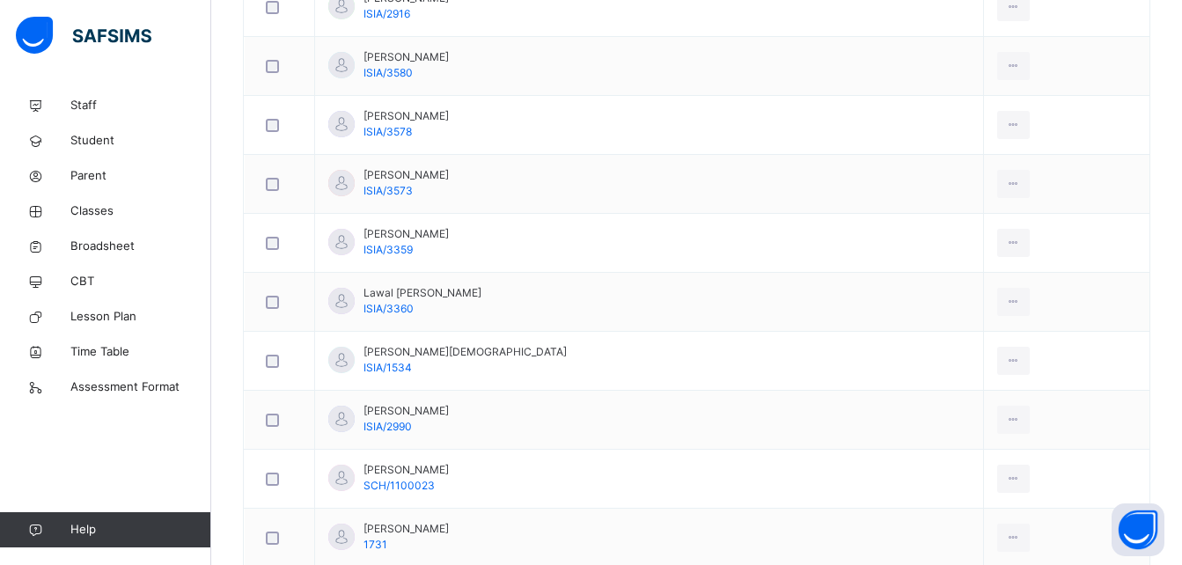
scroll to position [1291, 0]
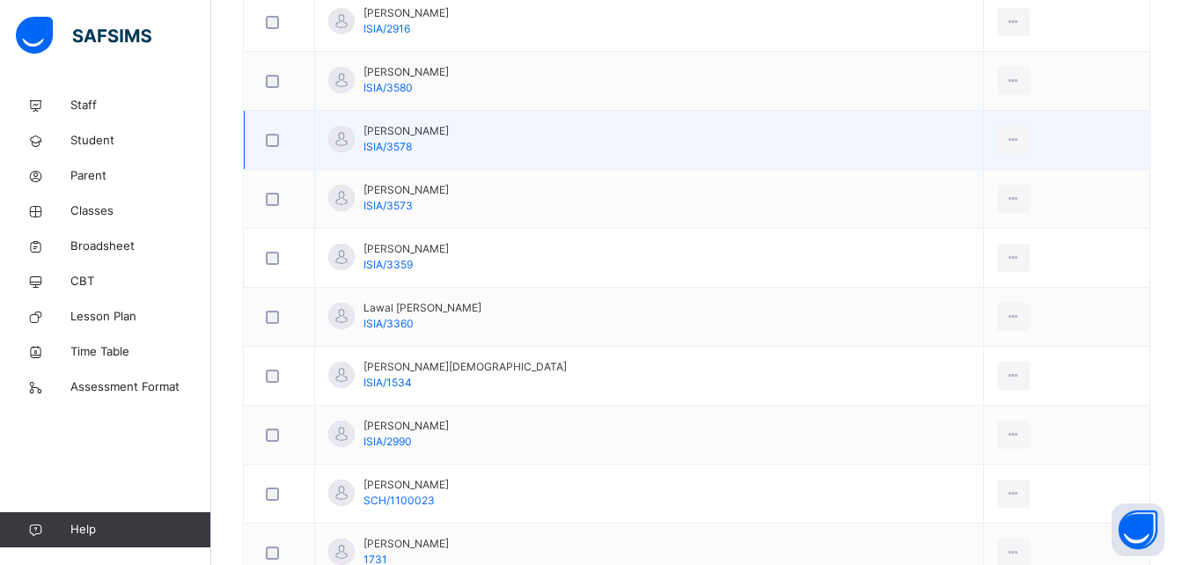
click at [279, 136] on div at bounding box center [279, 140] width 34 height 13
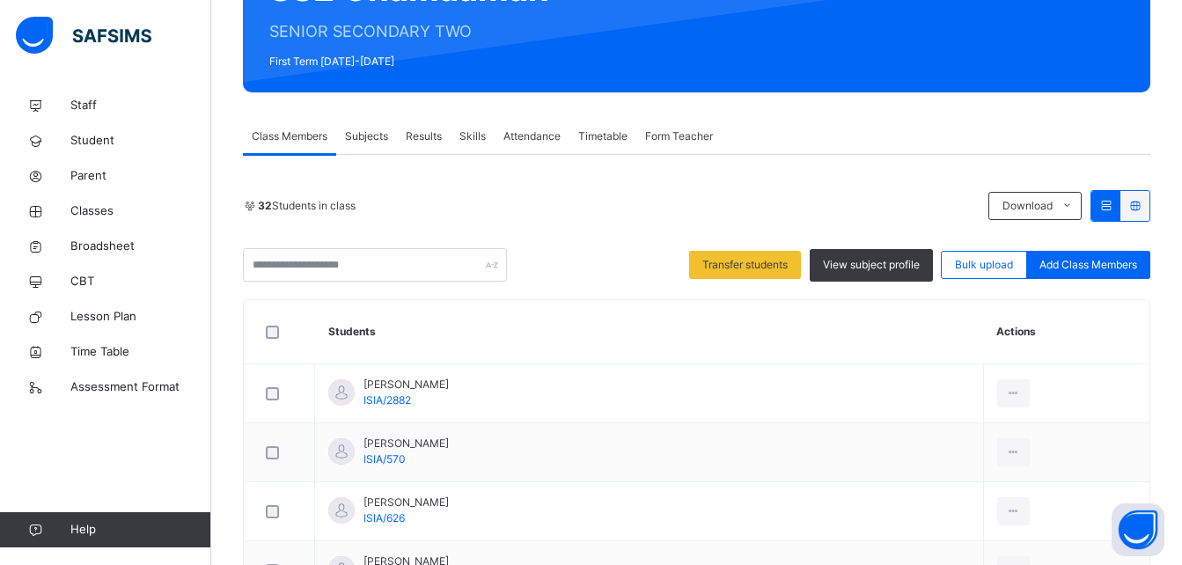
scroll to position [211, 0]
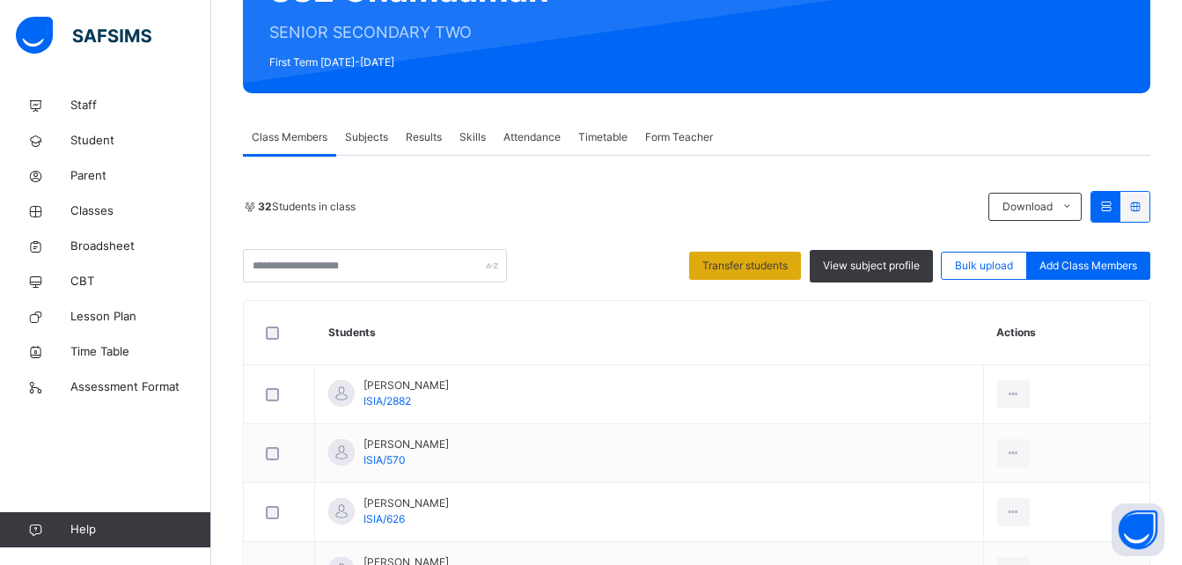
click at [773, 269] on span "Transfer students" at bounding box center [744, 266] width 85 height 16
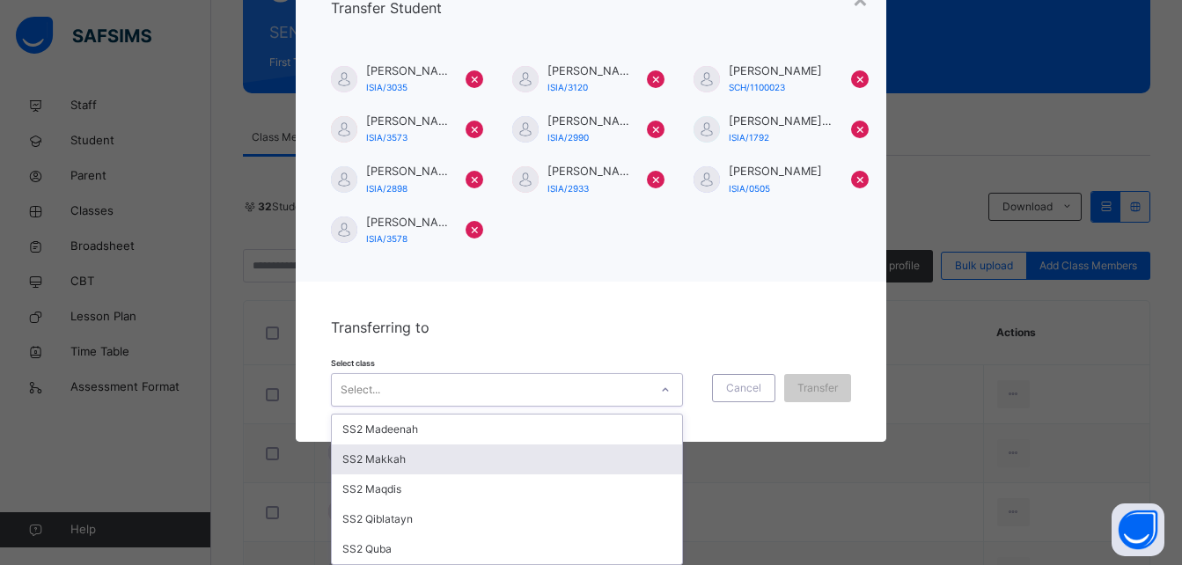
click at [533, 407] on div "option SS2 Makkah focused, 2 of 5. 5 results available. Use Up and Down to choo…" at bounding box center [507, 389] width 352 height 33
click at [533, 472] on div "SS2 Makkah" at bounding box center [507, 459] width 350 height 30
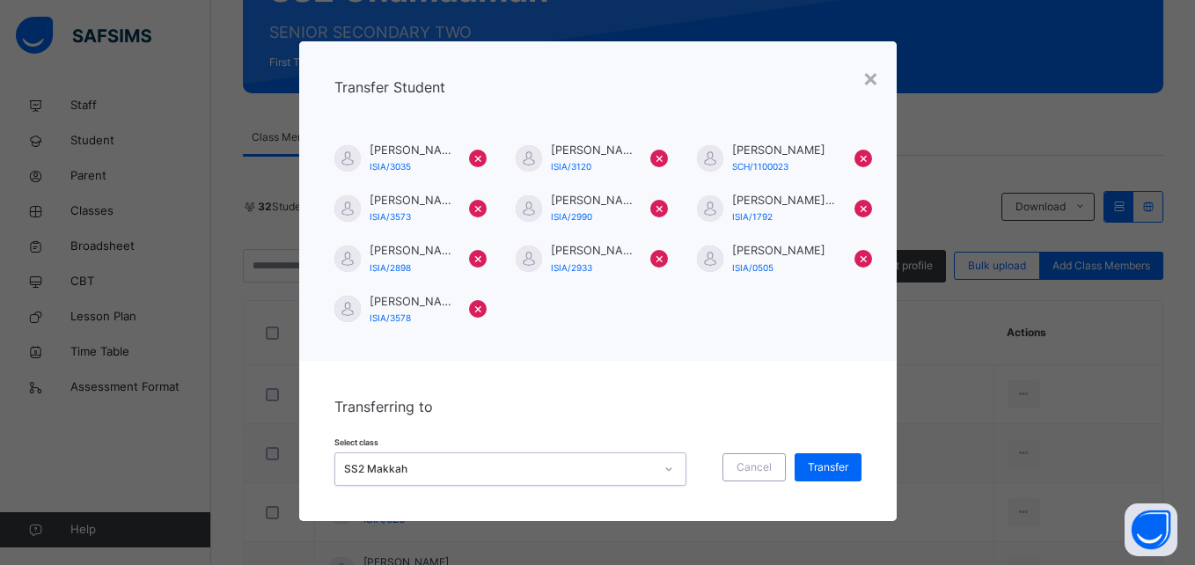
scroll to position [82, 0]
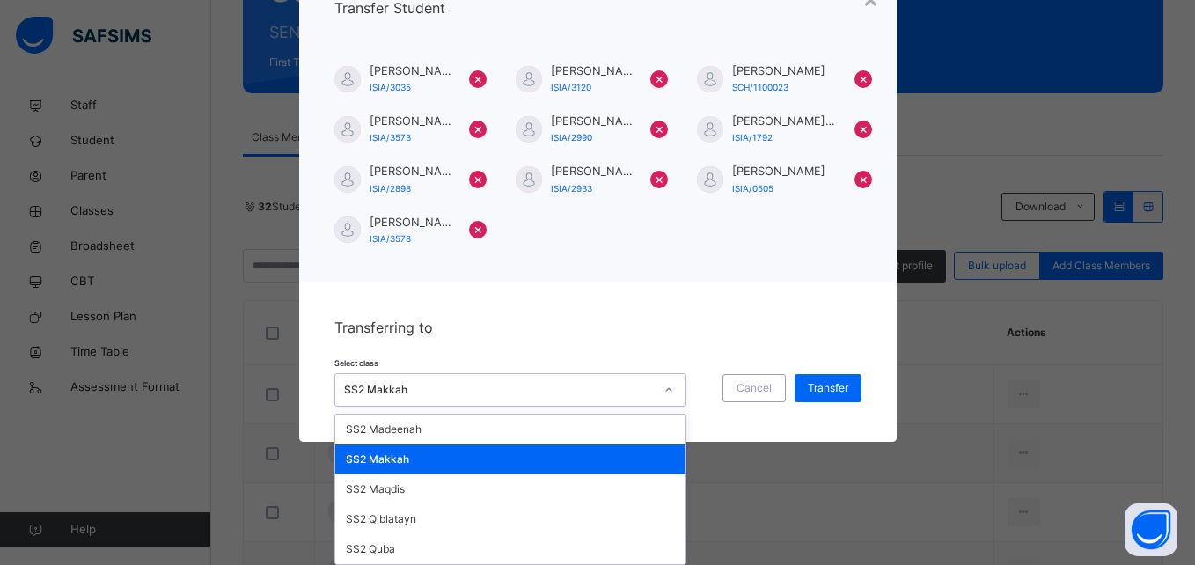
click at [533, 407] on div "option SS2 Makkah, selected. option SS2 Makkah focused, 2 of 5. 5 results avail…" at bounding box center [510, 389] width 352 height 33
click at [464, 495] on div "SS2 Maqdis" at bounding box center [510, 489] width 350 height 30
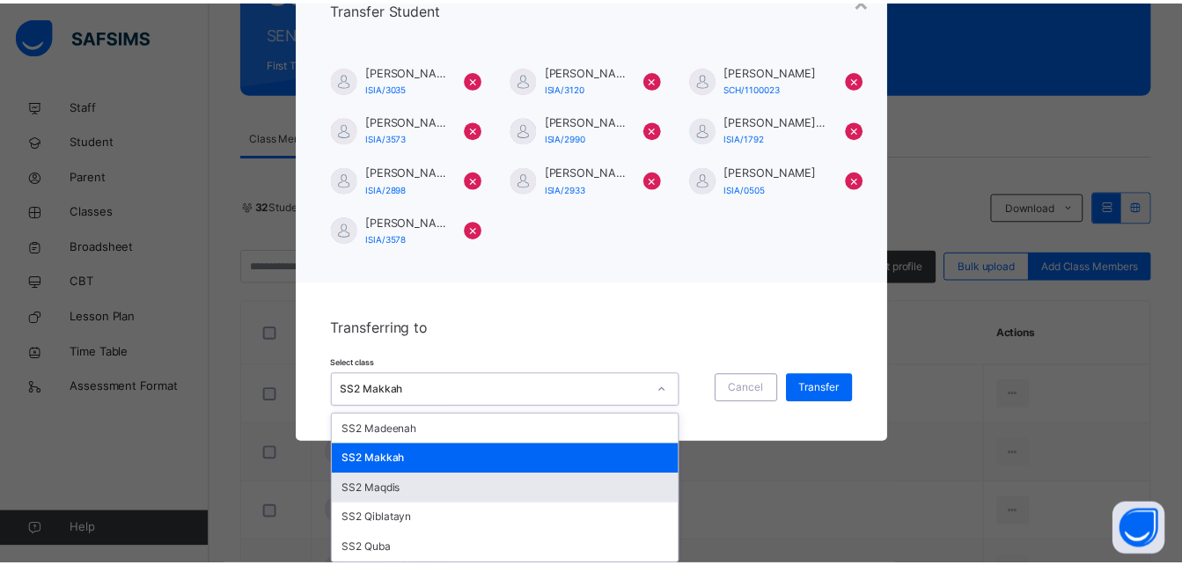
scroll to position [3, 0]
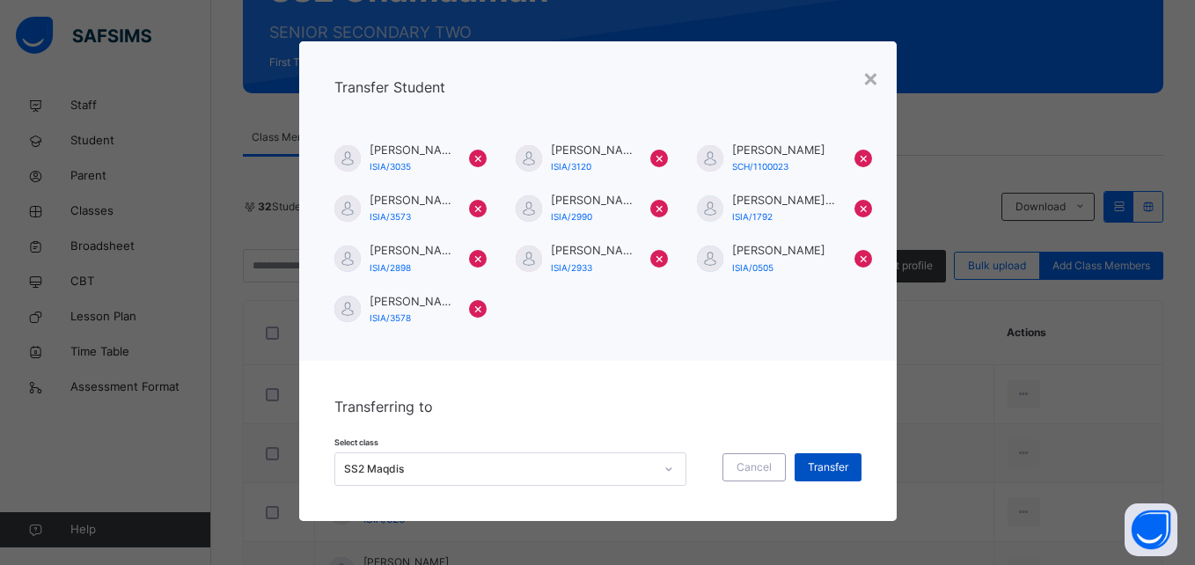
click at [814, 464] on span "Transfer" at bounding box center [828, 467] width 40 height 16
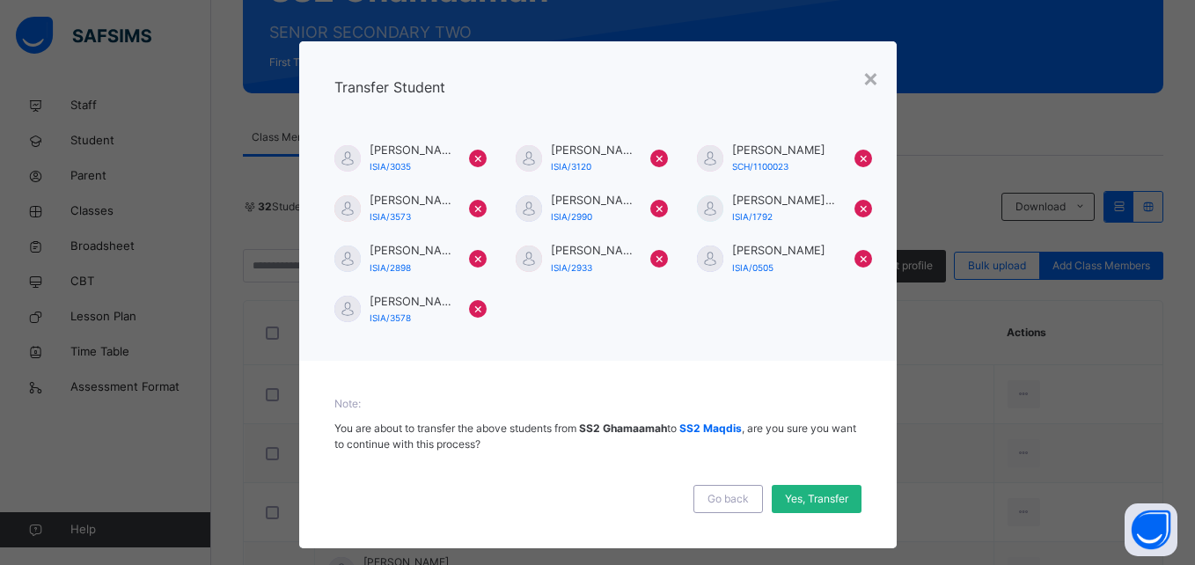
click at [802, 503] on span "Yes, Transfer" at bounding box center [816, 499] width 63 height 16
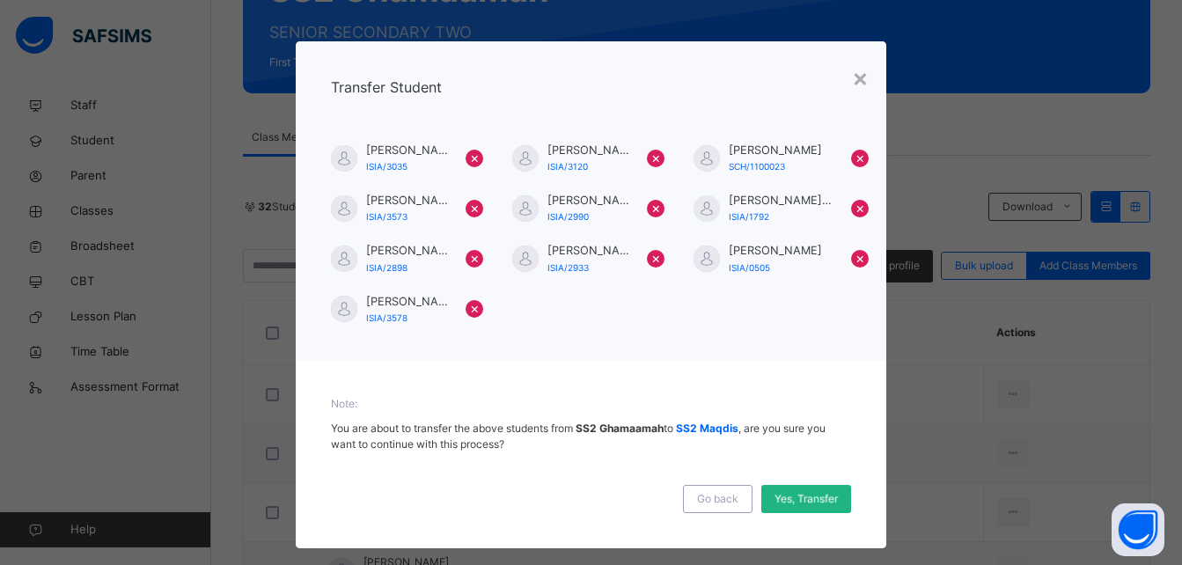
click at [802, 503] on span "Yes, Transfer" at bounding box center [805, 499] width 63 height 16
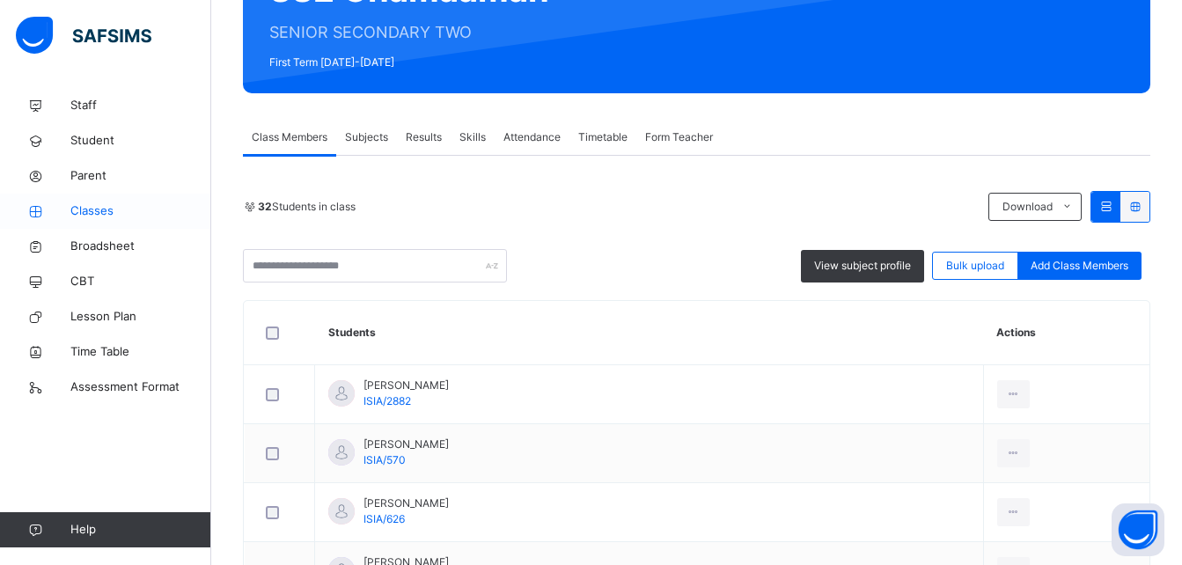
click at [158, 207] on span "Classes" at bounding box center [140, 211] width 141 height 18
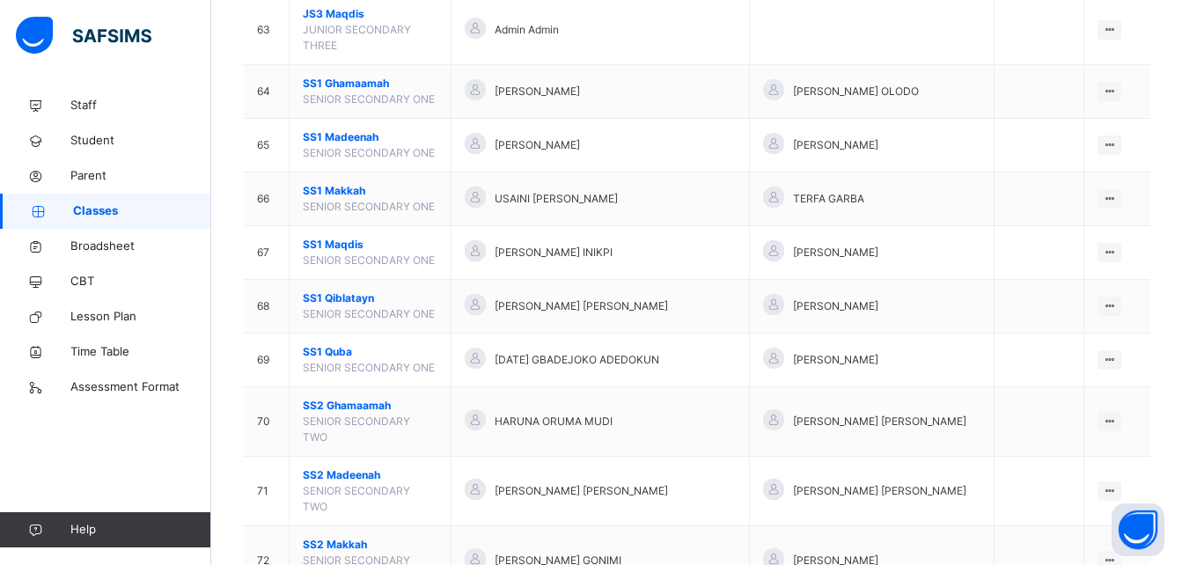
scroll to position [3685, 0]
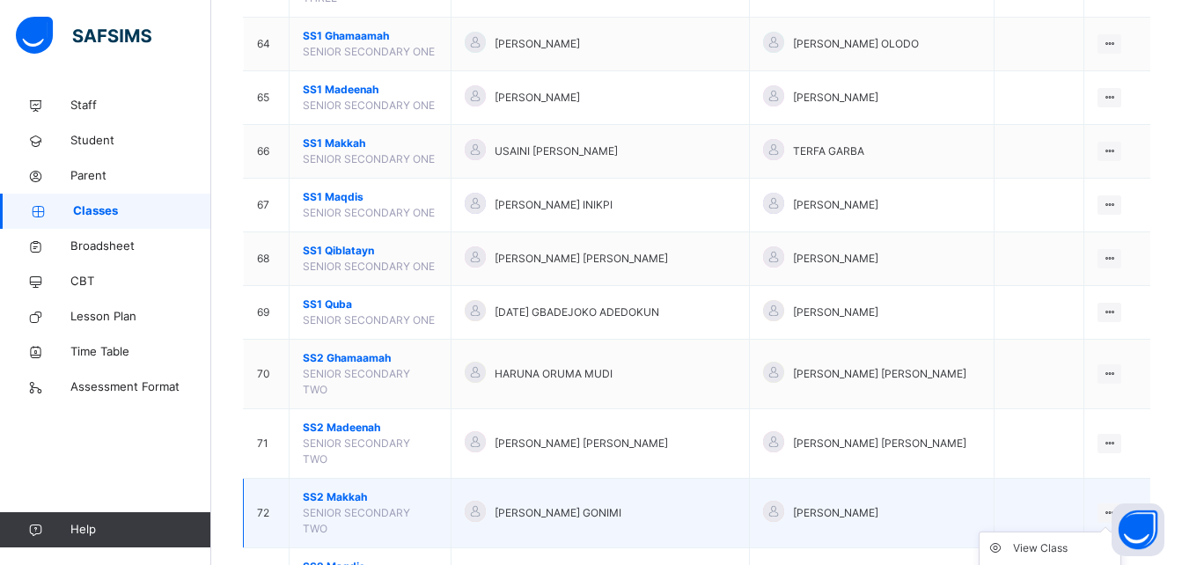
click at [1120, 532] on ul "View Class Assign form Teacher" at bounding box center [1050, 564] width 143 height 65
click at [1079, 539] on div "View Class" at bounding box center [1063, 548] width 100 height 18
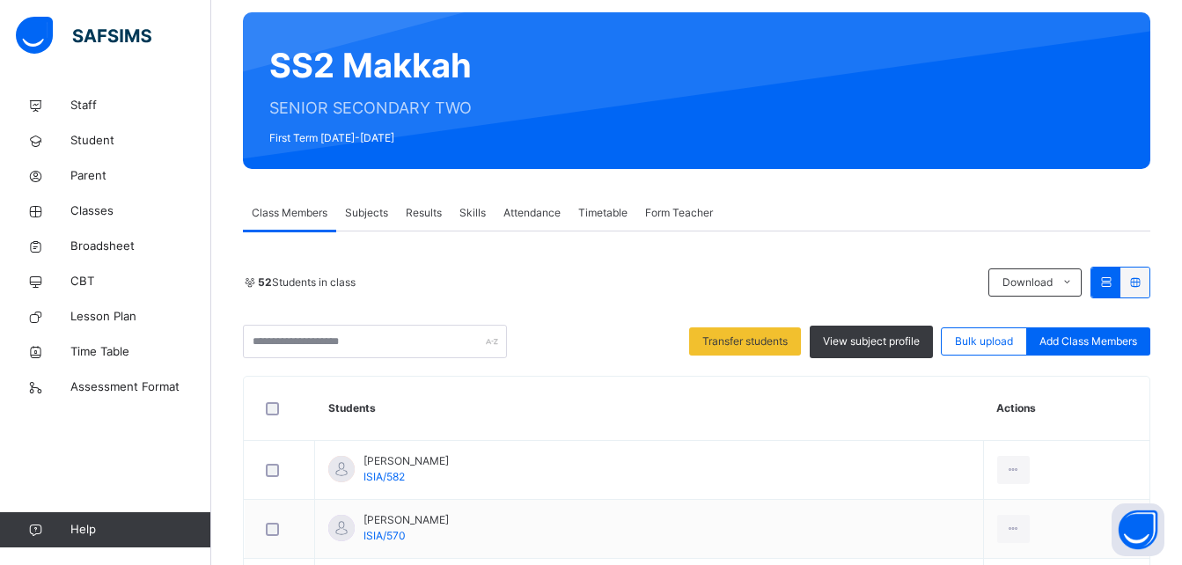
scroll to position [77, 0]
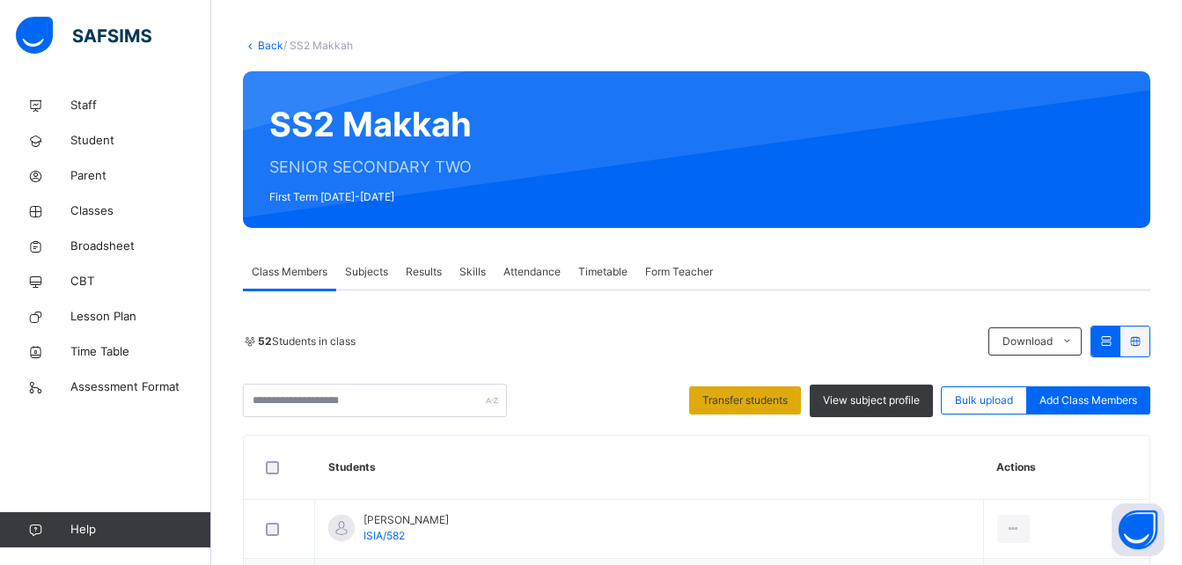
click at [746, 404] on span "Transfer students" at bounding box center [744, 401] width 85 height 16
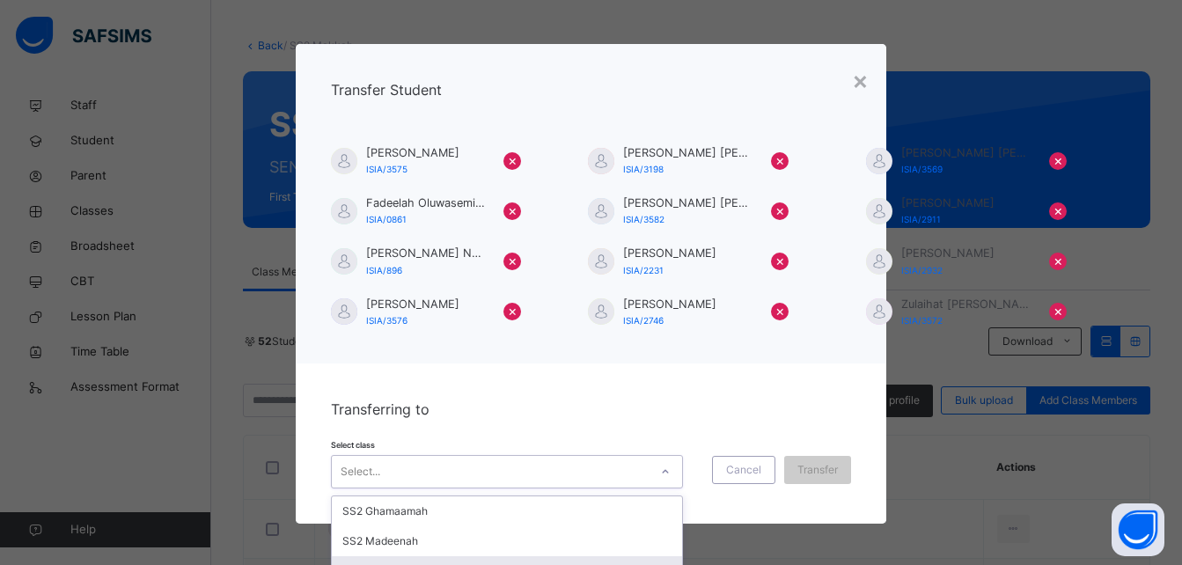
scroll to position [82, 0]
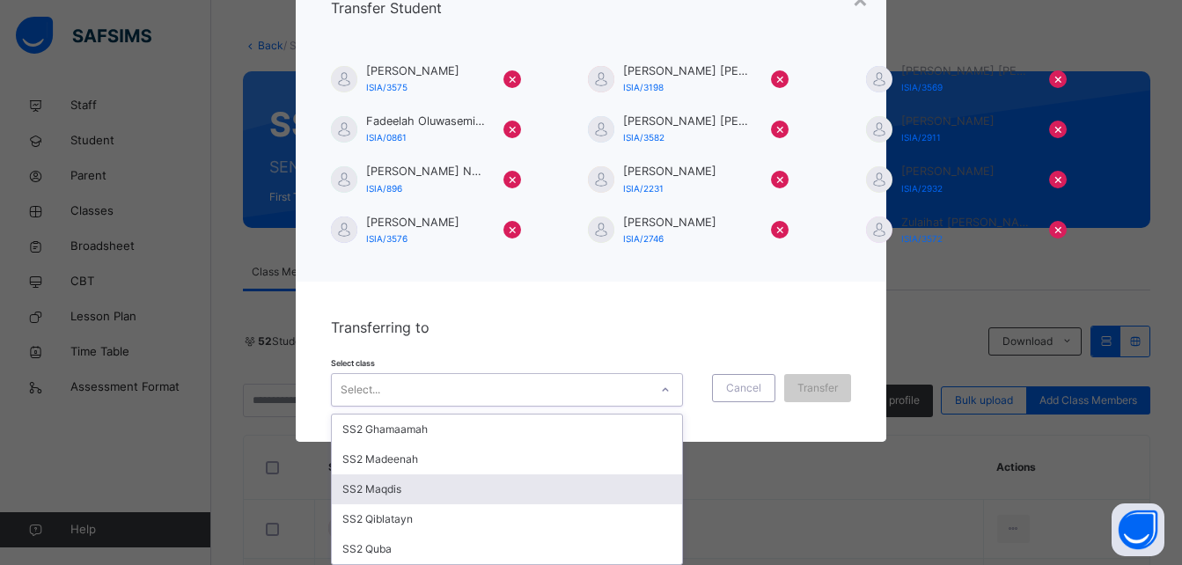
click at [627, 407] on div "option SS2 Maqdis focused, 3 of 5. 5 results available. Use Up and Down to choo…" at bounding box center [507, 389] width 352 height 33
click at [408, 488] on div "SS2 Maqdis" at bounding box center [507, 489] width 350 height 30
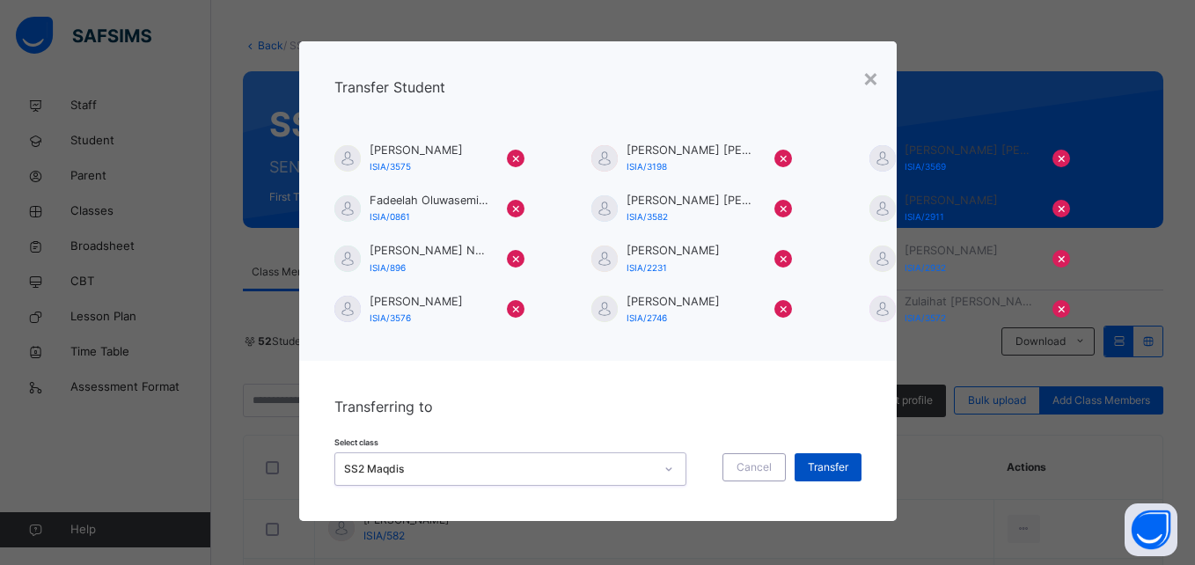
click at [830, 458] on div "Transfer" at bounding box center [828, 467] width 67 height 28
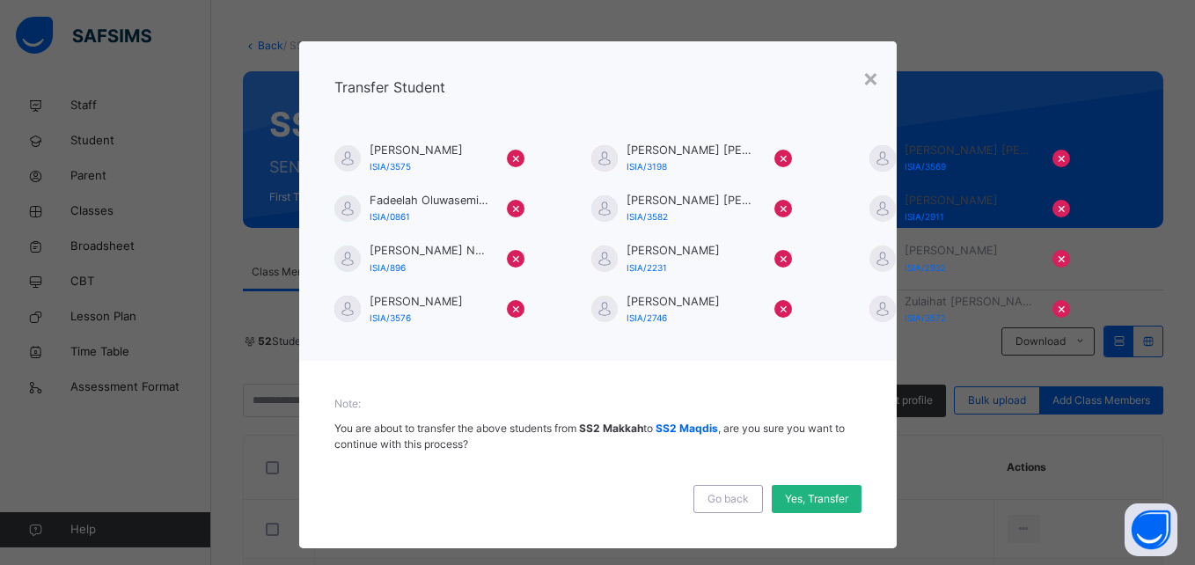
click at [804, 491] on span "Yes, Transfer" at bounding box center [816, 499] width 63 height 16
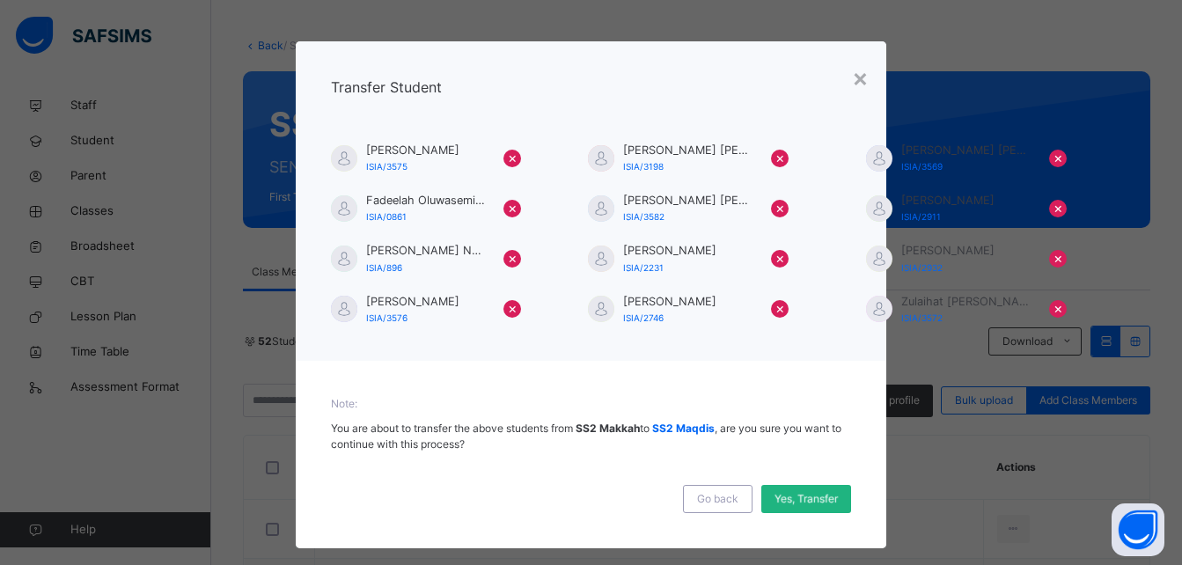
click at [804, 491] on span "Yes, Transfer" at bounding box center [805, 499] width 63 height 16
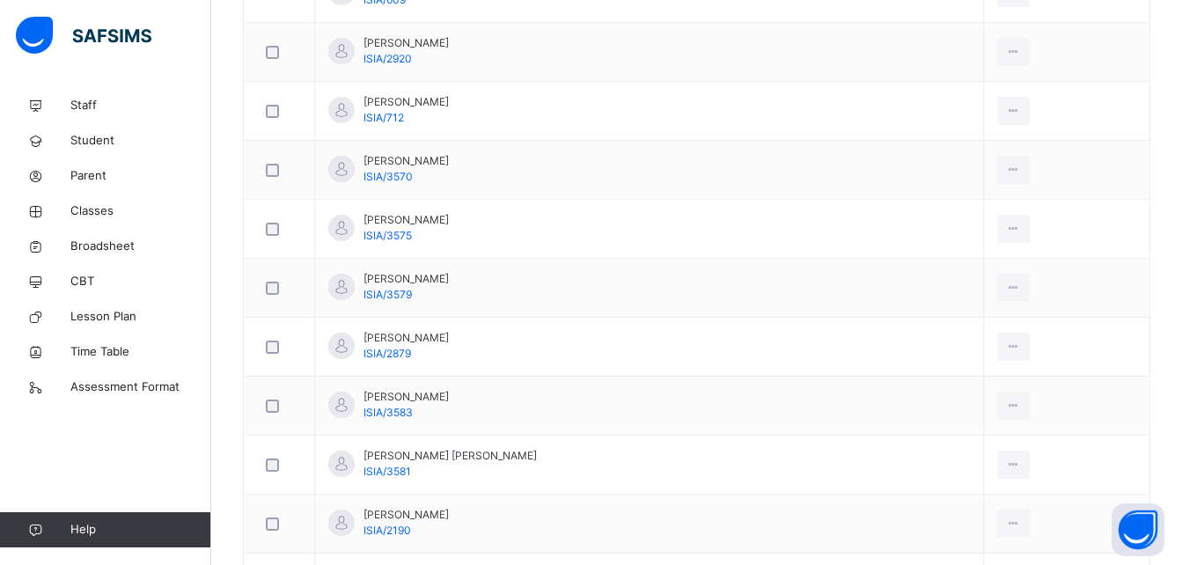
scroll to position [886, 0]
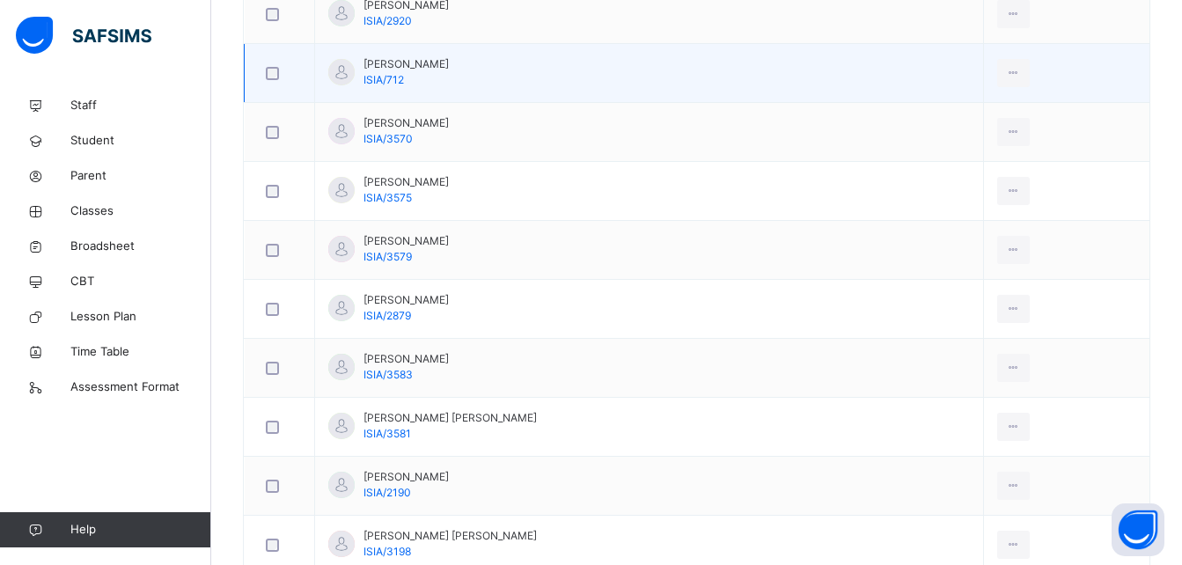
click at [268, 65] on div at bounding box center [279, 73] width 43 height 37
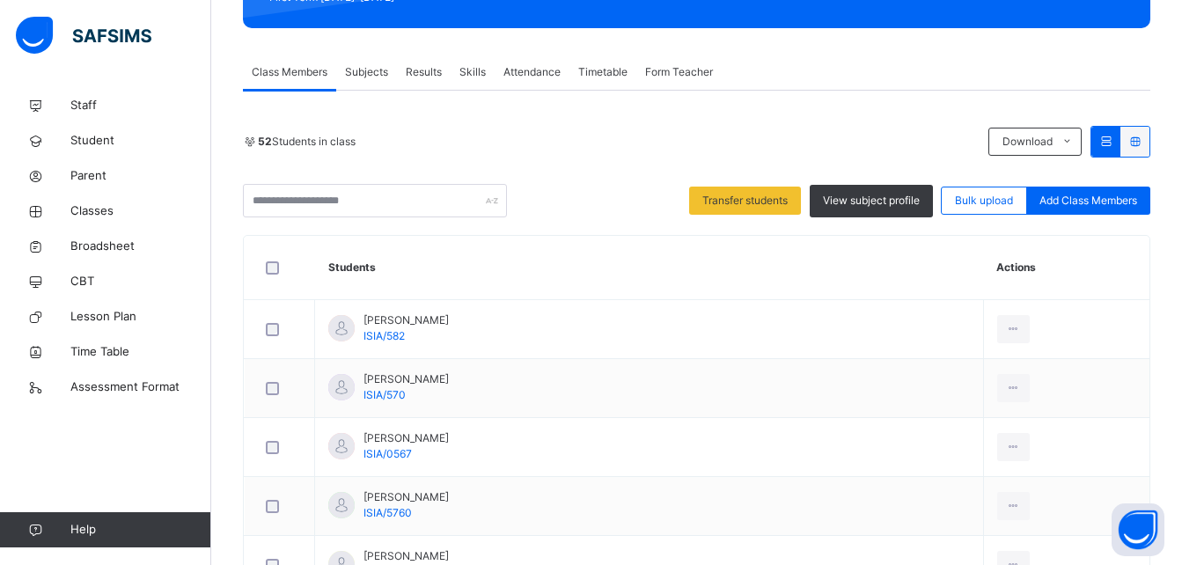
scroll to position [241, 0]
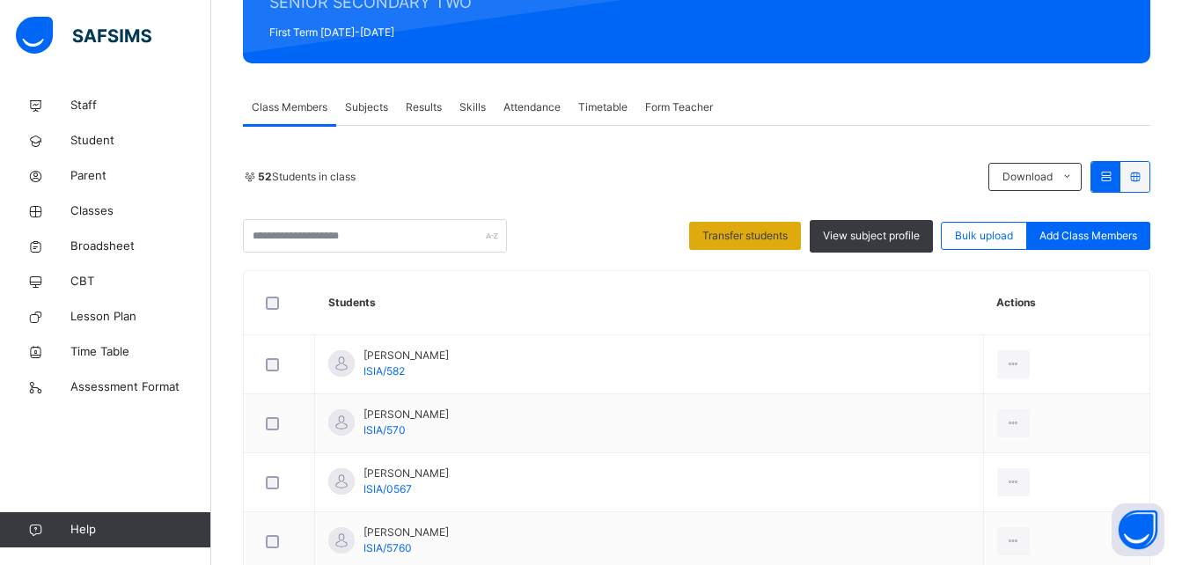
click at [751, 231] on span "Transfer students" at bounding box center [744, 236] width 85 height 16
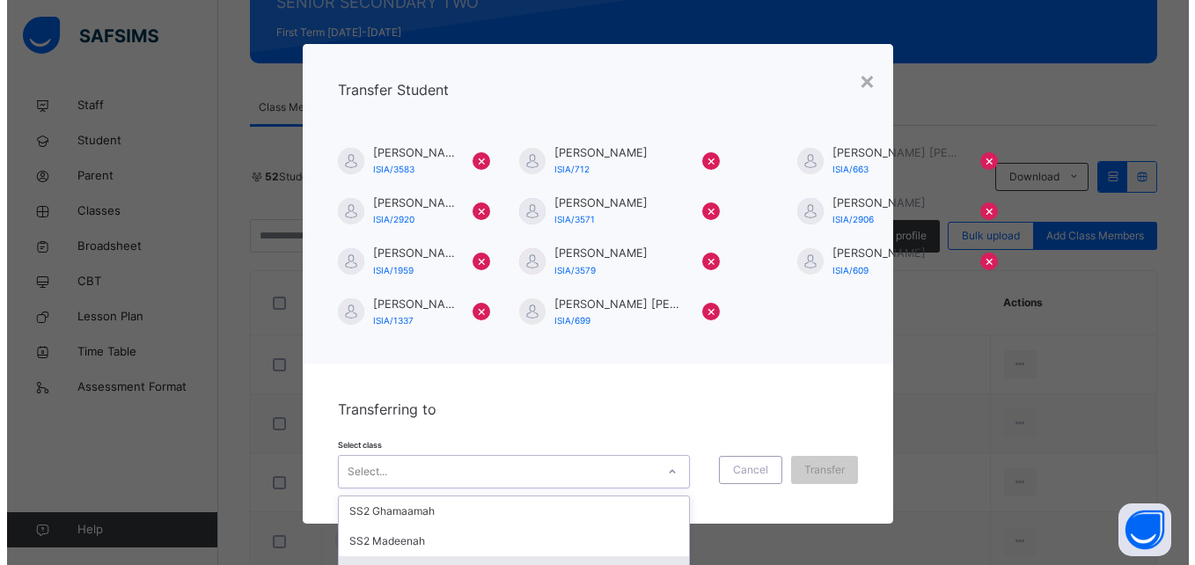
scroll to position [82, 0]
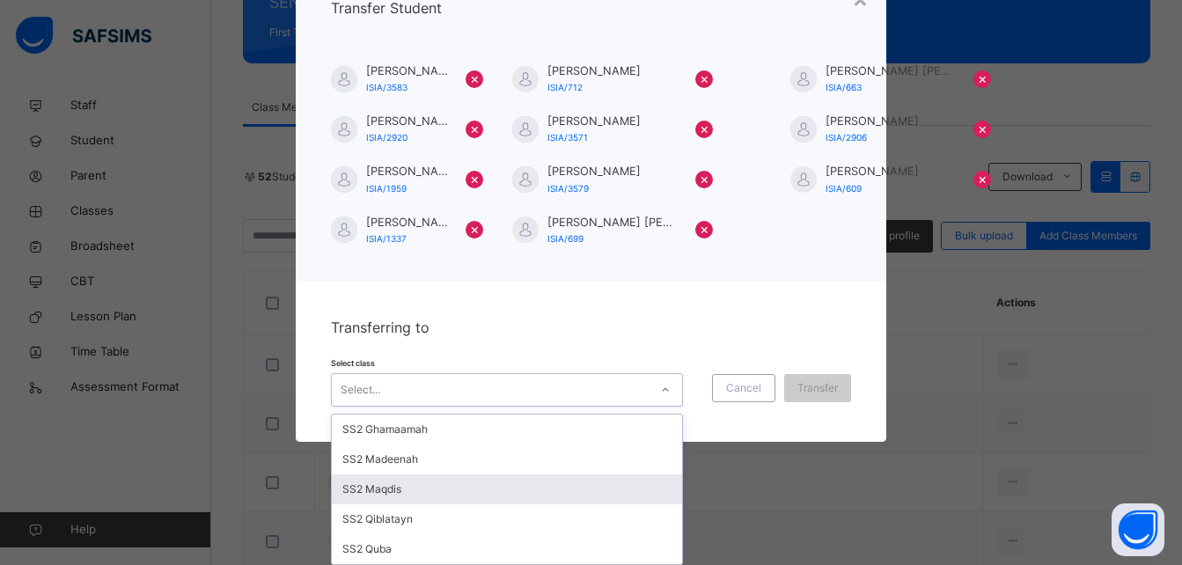
click at [539, 407] on div "option SS2 Maqdis focused, 3 of 5. 5 results available. Use Up and Down to choo…" at bounding box center [507, 389] width 352 height 33
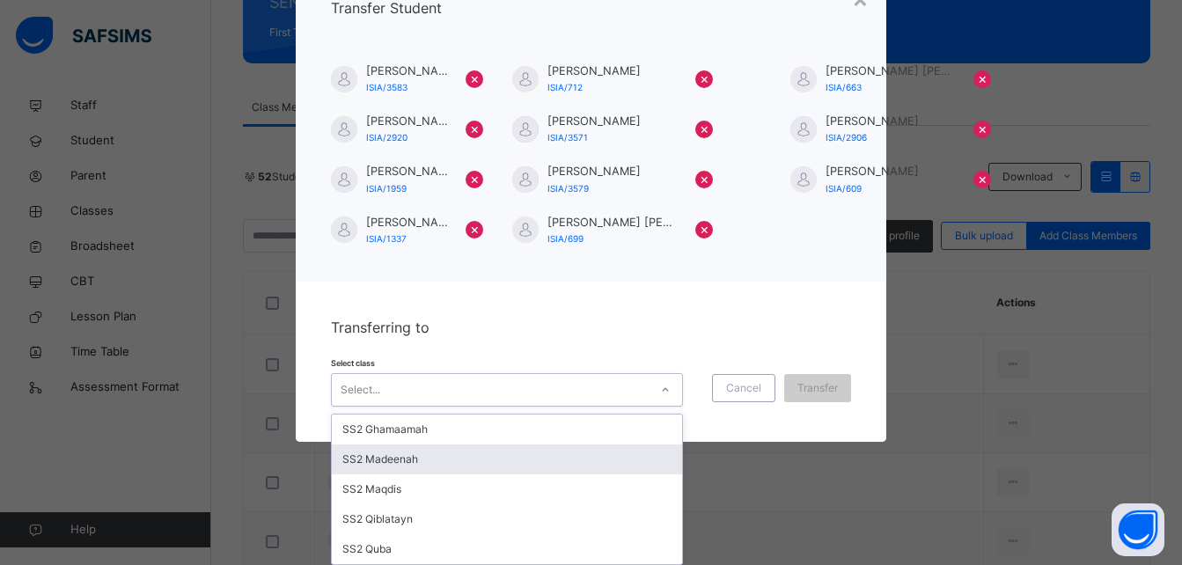
click at [519, 465] on div "SS2 Madeenah" at bounding box center [507, 459] width 350 height 30
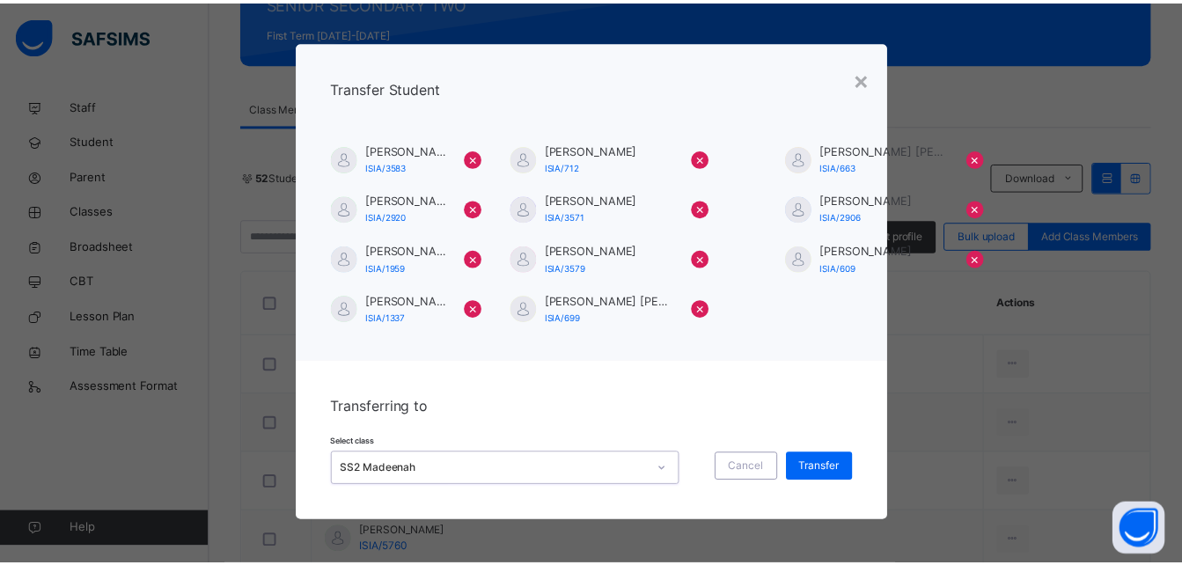
scroll to position [3, 0]
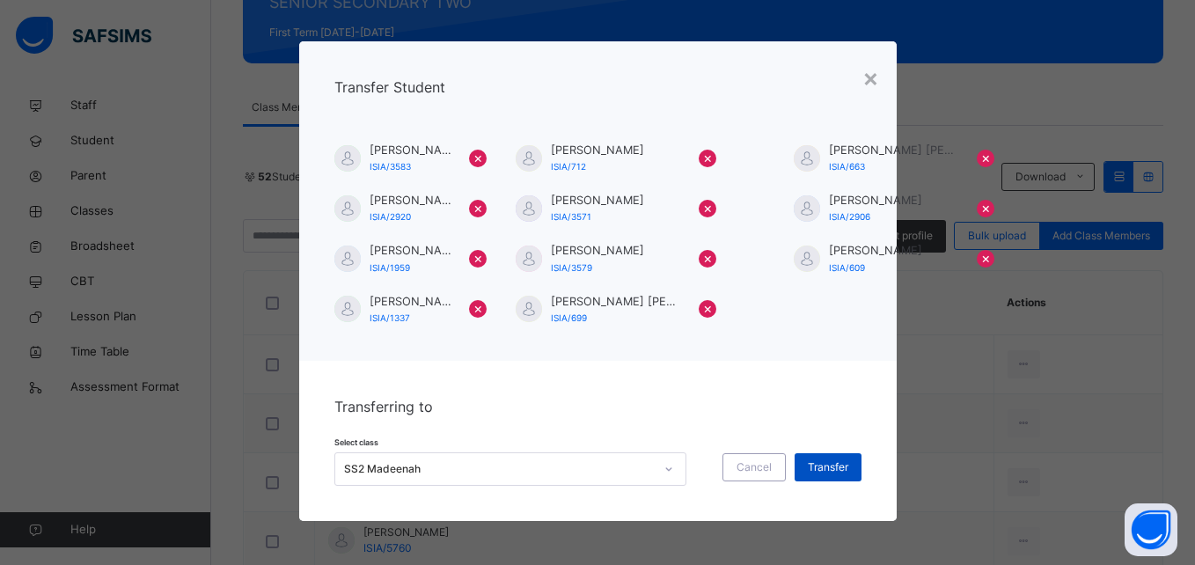
click at [828, 459] on span "Transfer" at bounding box center [828, 467] width 40 height 16
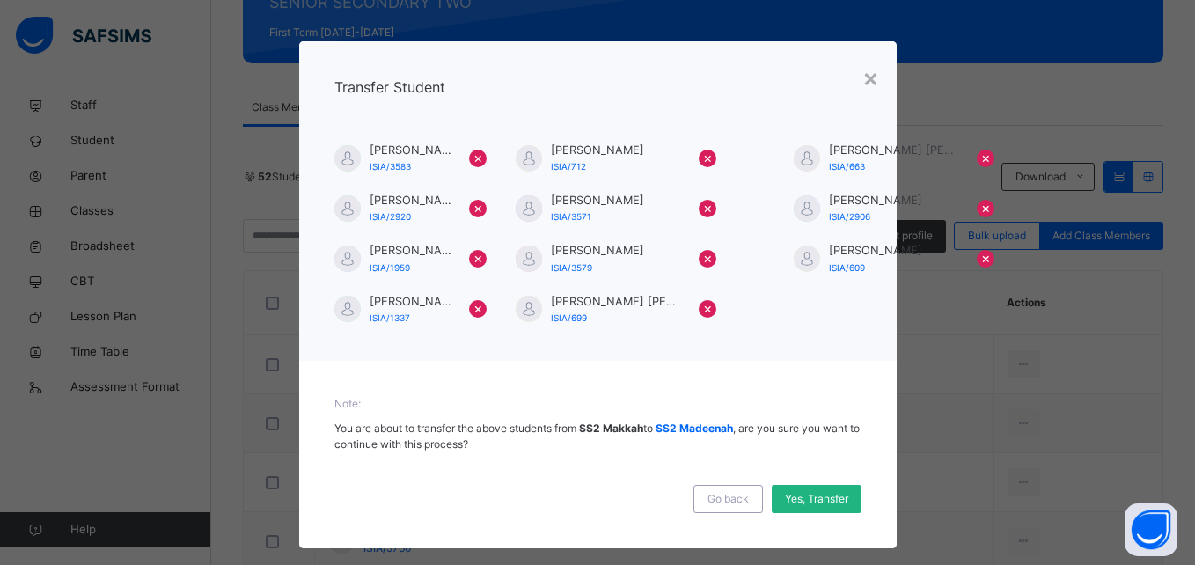
click at [798, 498] on span "Yes, Transfer" at bounding box center [816, 499] width 63 height 16
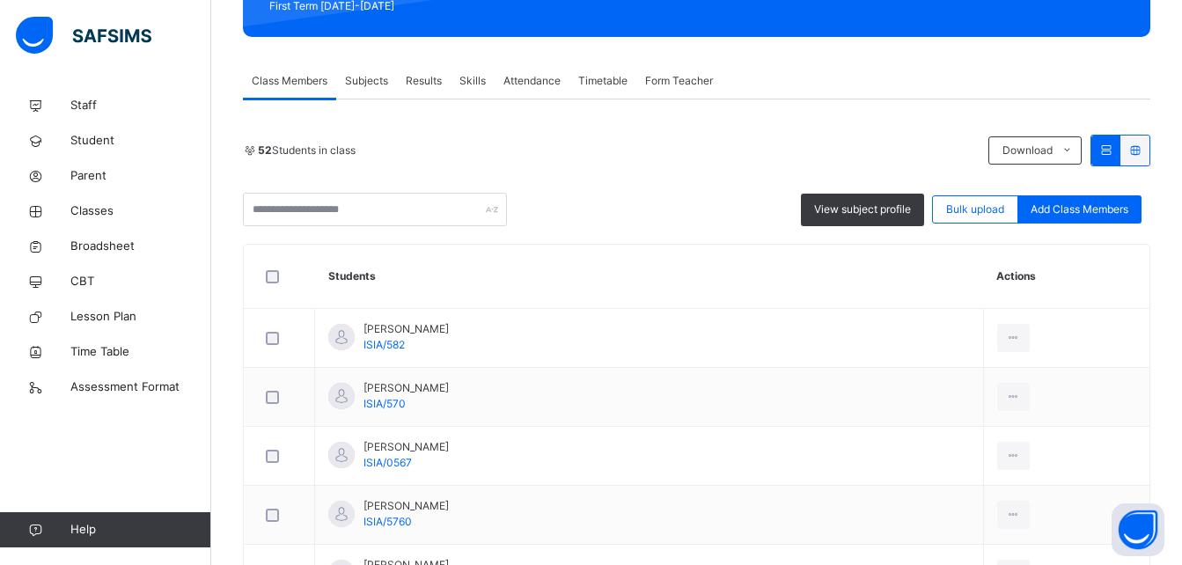
scroll to position [276, 0]
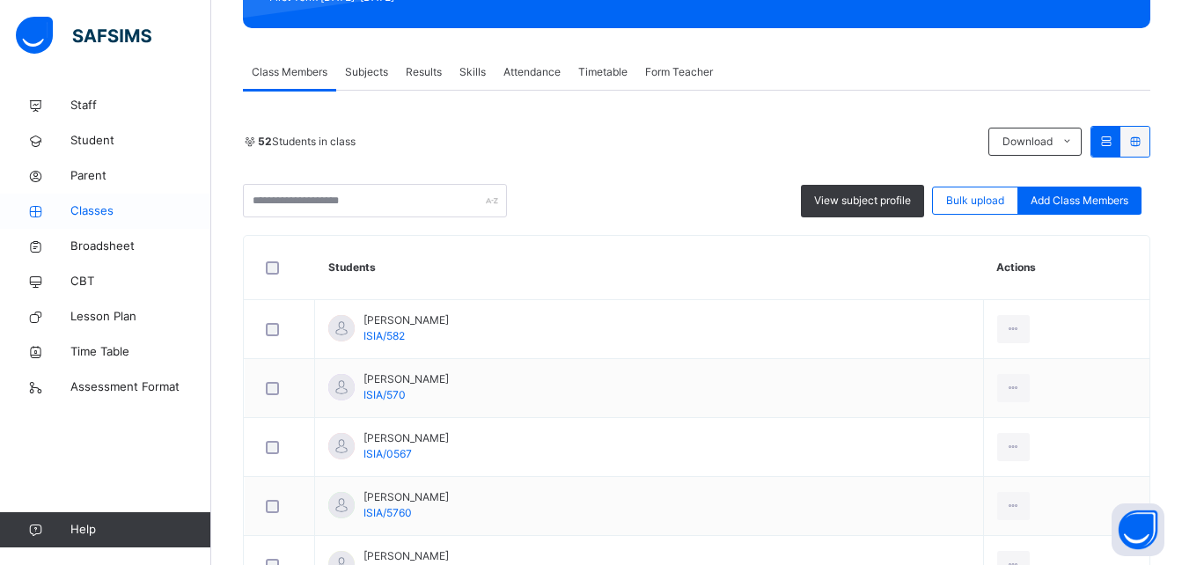
click at [126, 210] on span "Classes" at bounding box center [140, 211] width 141 height 18
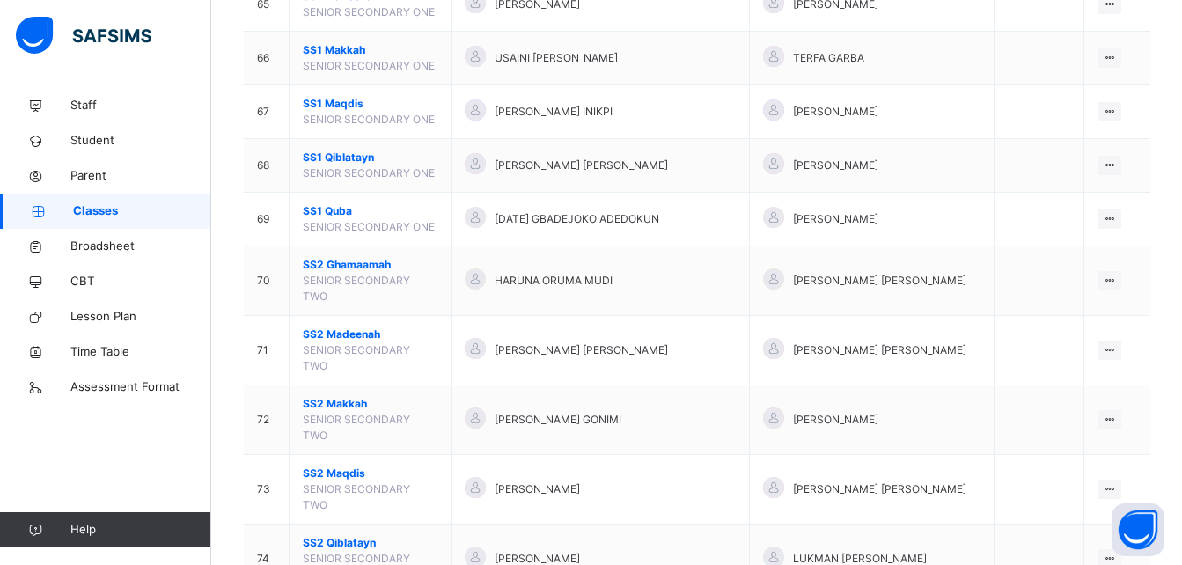
scroll to position [3919, 0]
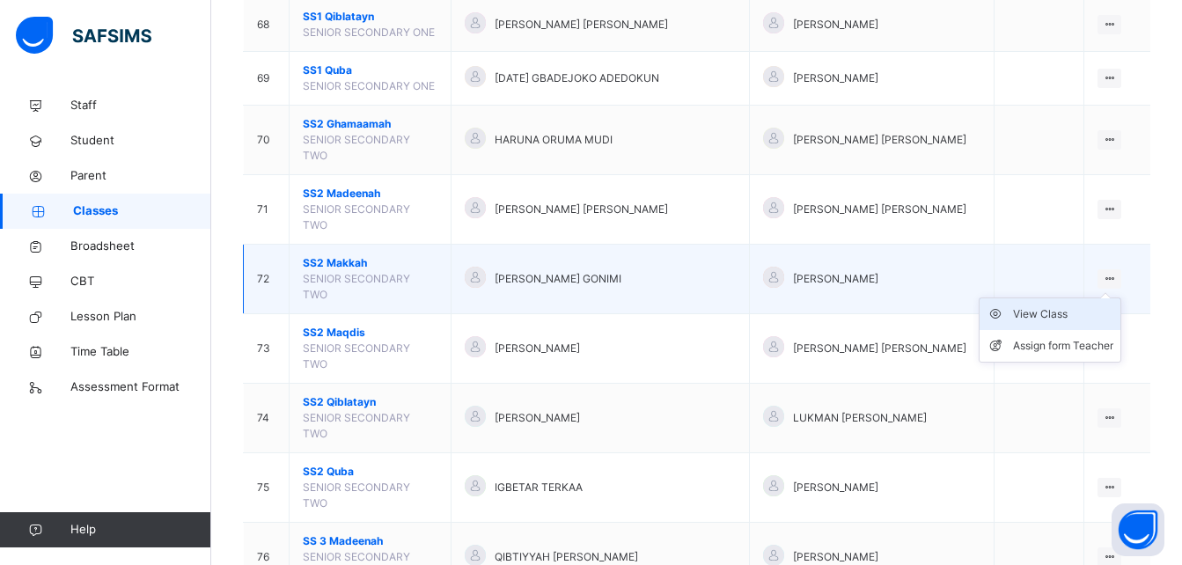
click at [1069, 305] on div "View Class" at bounding box center [1063, 314] width 100 height 18
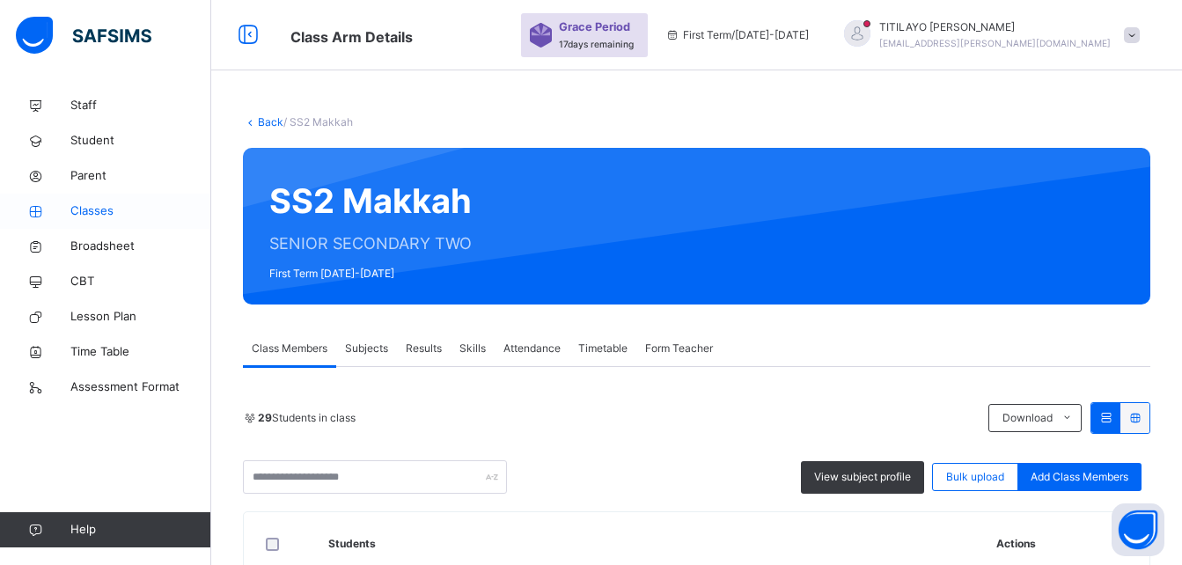
click at [159, 222] on link "Classes" at bounding box center [105, 211] width 211 height 35
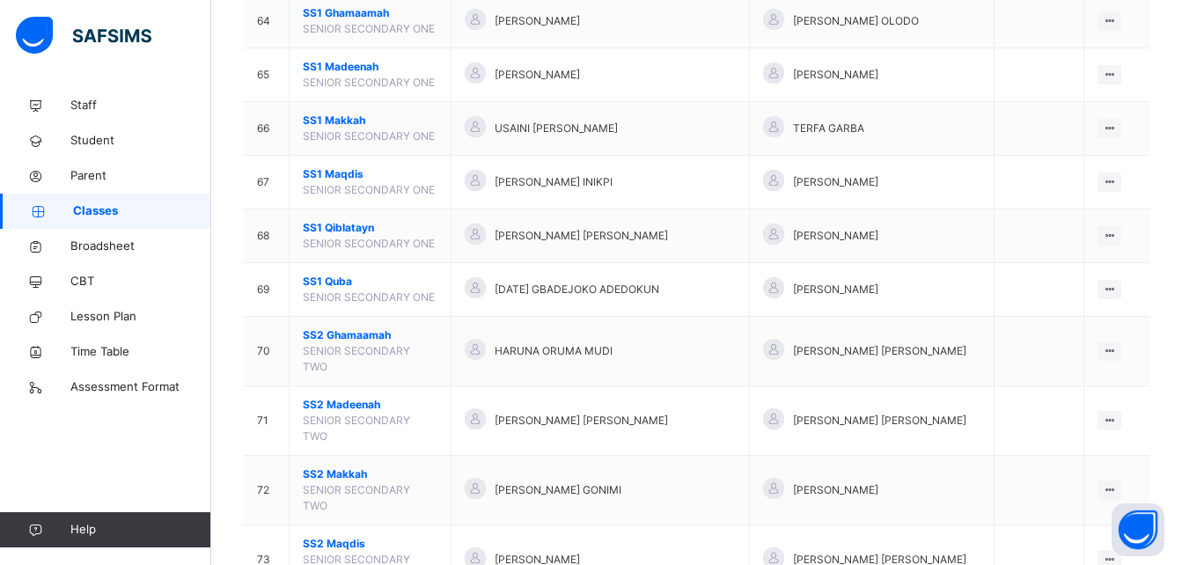
scroll to position [3743, 0]
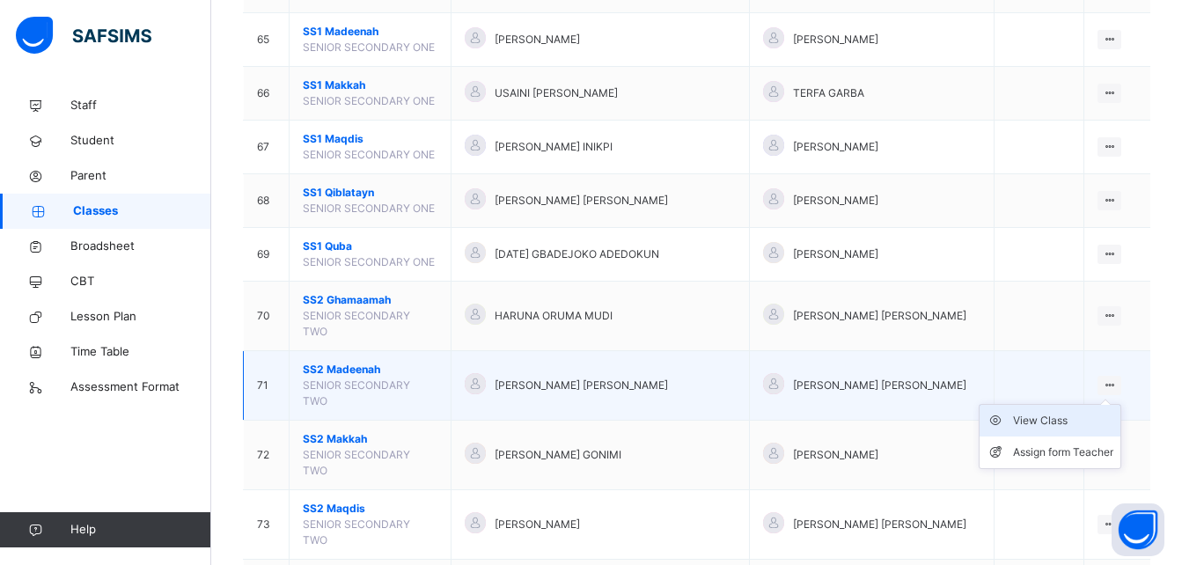
click at [1071, 412] on div "View Class" at bounding box center [1063, 421] width 100 height 18
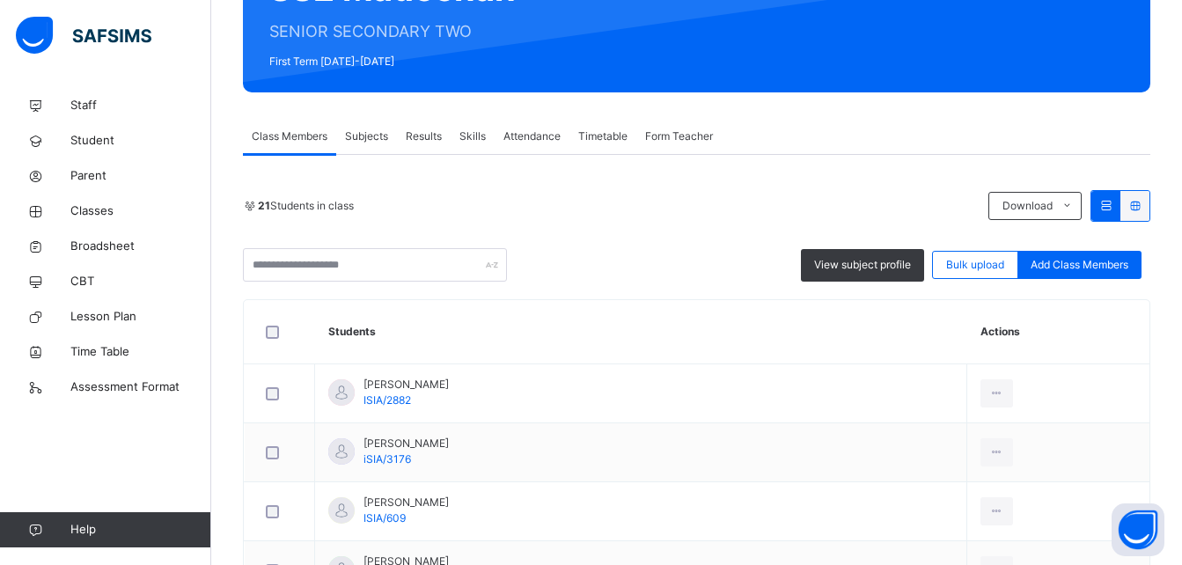
scroll to position [246, 0]
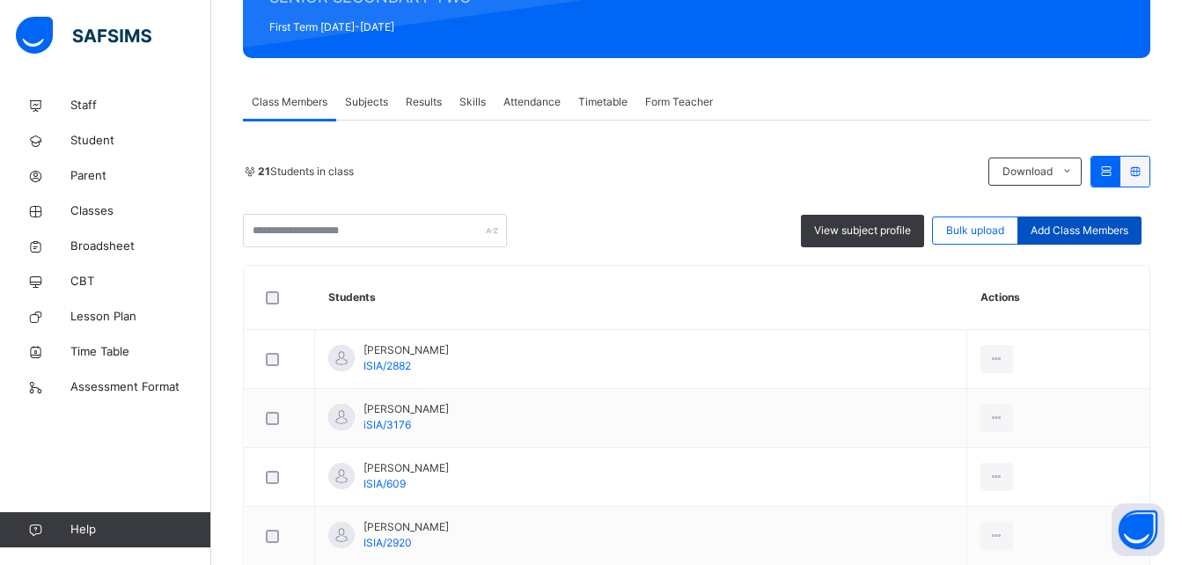
click at [1105, 230] on span "Add Class Members" at bounding box center [1080, 231] width 98 height 16
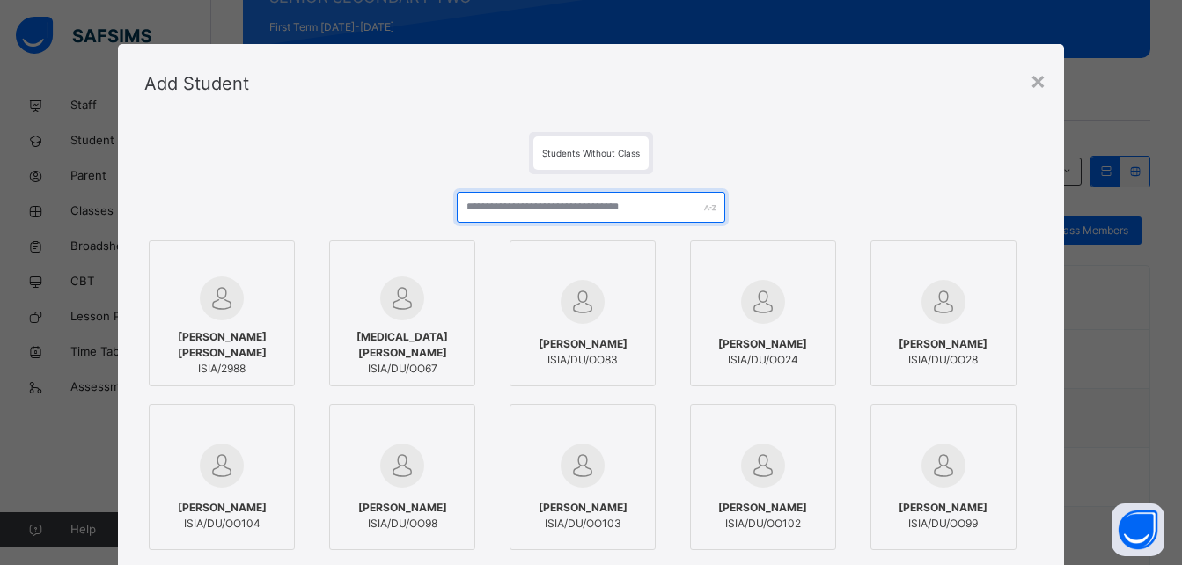
click at [650, 207] on input "text" at bounding box center [591, 207] width 268 height 31
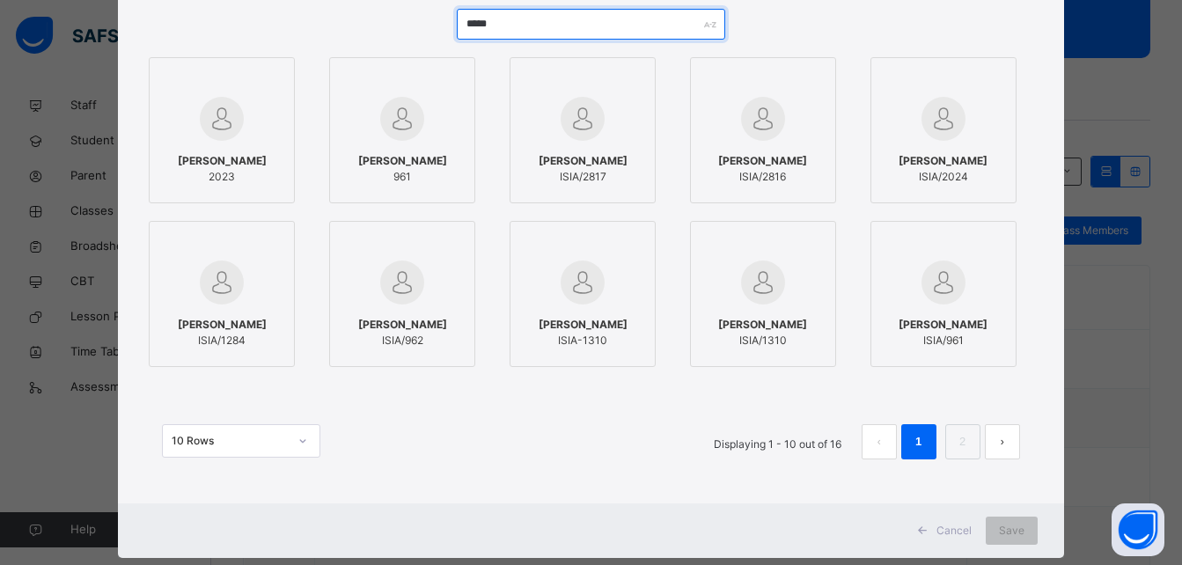
scroll to position [220, 0]
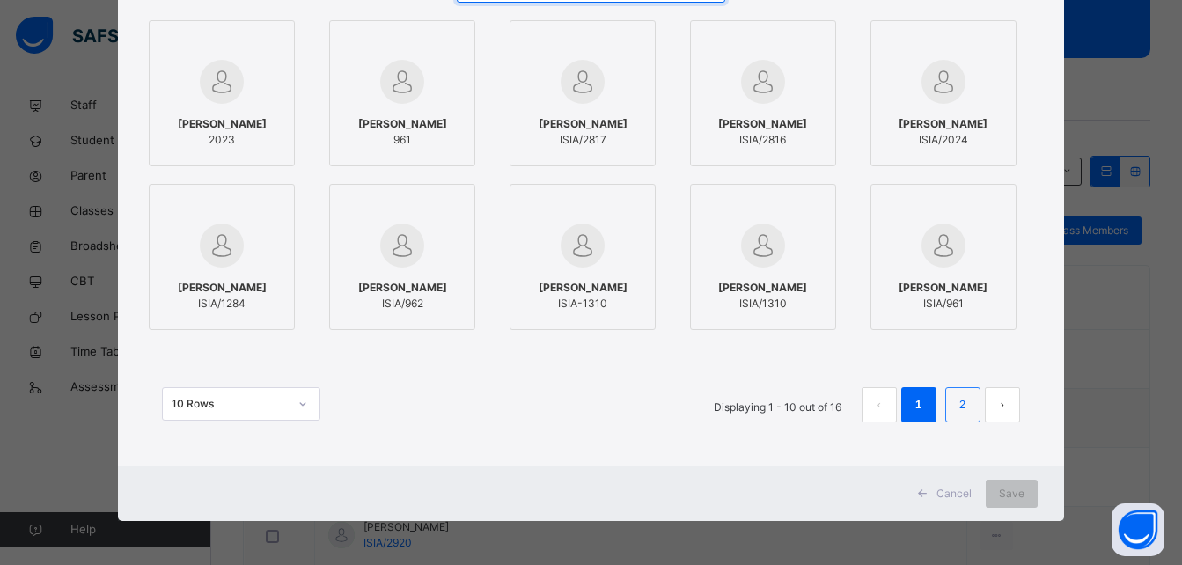
type input "*****"
click at [952, 402] on li "2" at bounding box center [962, 404] width 35 height 35
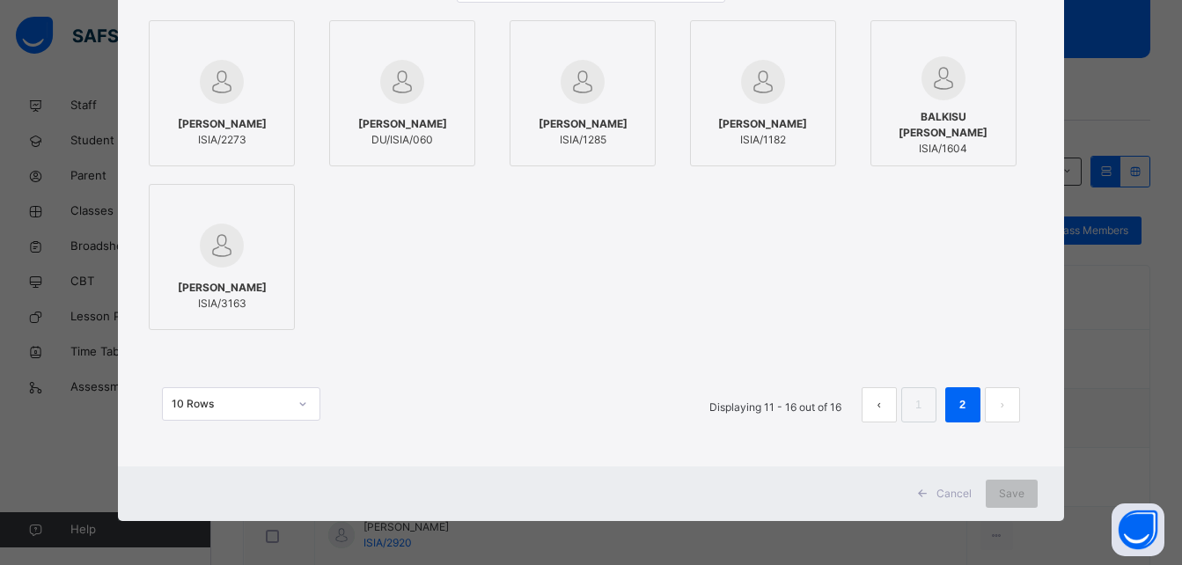
click at [796, 132] on span "[PERSON_NAME]" at bounding box center [762, 124] width 89 height 16
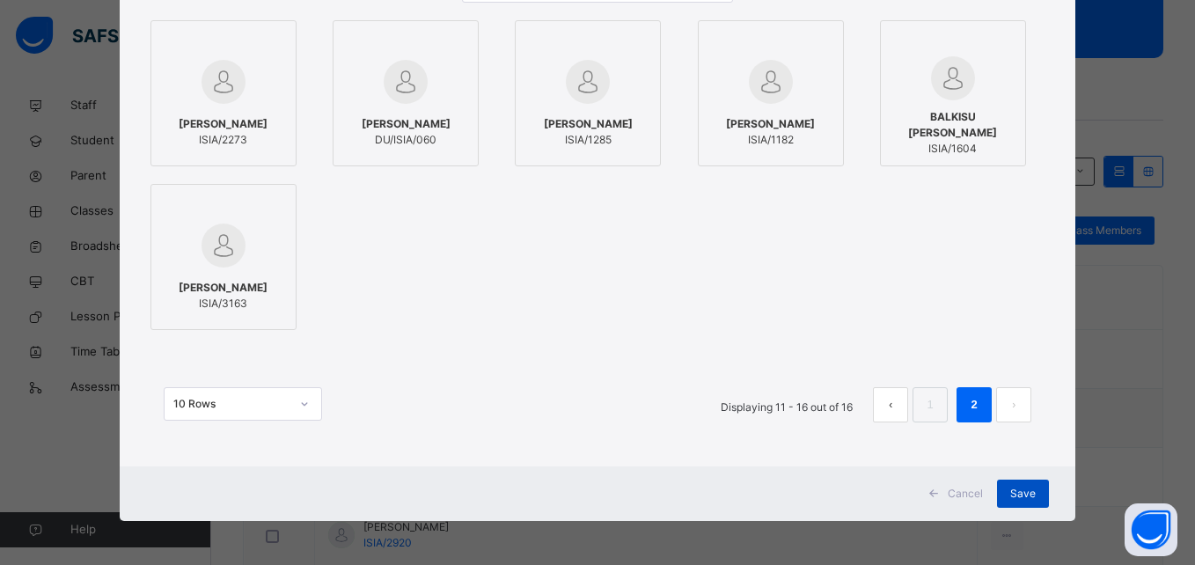
click at [1020, 494] on span "Save" at bounding box center [1023, 494] width 26 height 16
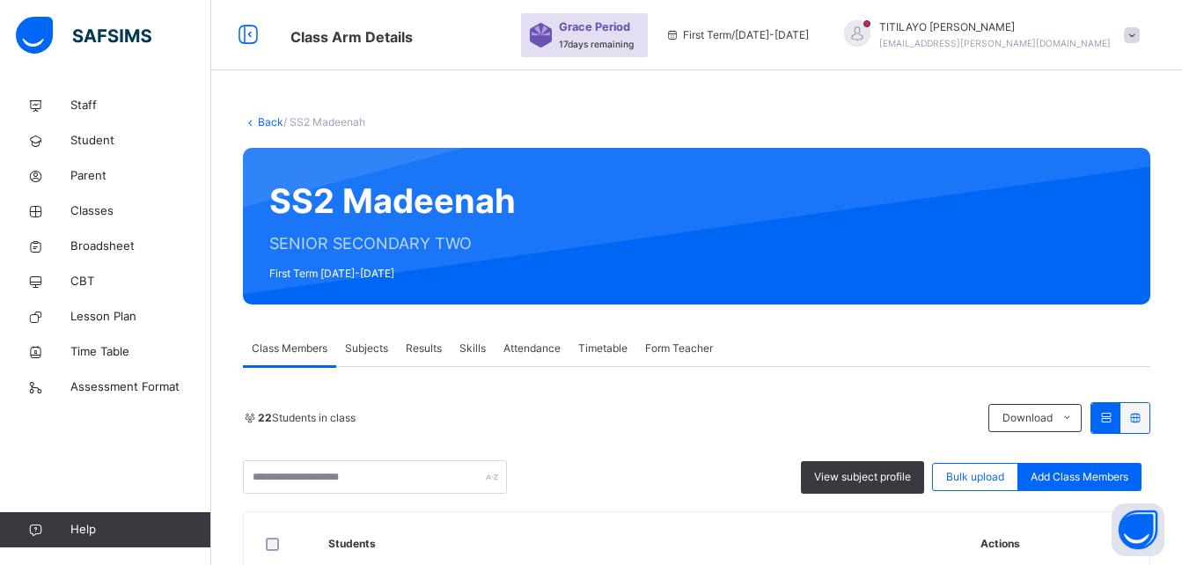
scroll to position [494, 0]
